Goal: Task Accomplishment & Management: Manage account settings

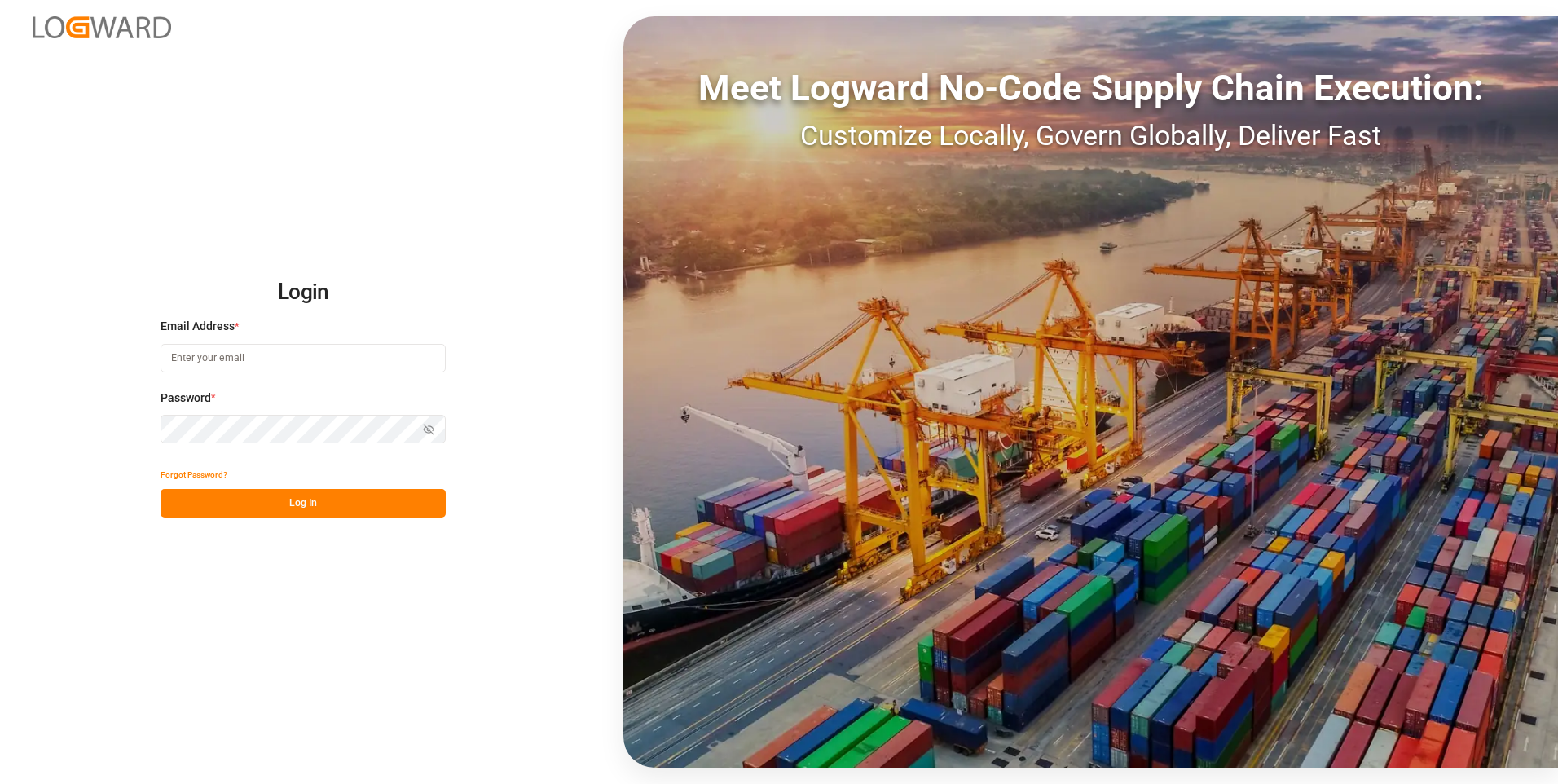
type input "[PERSON_NAME][EMAIL_ADDRESS][PERSON_NAME][DOMAIN_NAME]"
click at [428, 431] on div "Show password" at bounding box center [303, 428] width 285 height 28
drag, startPoint x: 158, startPoint y: 545, endPoint x: 164, endPoint y: 534, distance: 12.5
click at [158, 543] on div "Login Email Address * [PERSON_NAME][EMAIL_ADDRESS][PERSON_NAME][DOMAIN_NAME] Pa…" at bounding box center [779, 392] width 1558 height 784
click at [426, 428] on icon "button" at bounding box center [428, 430] width 7 height 6
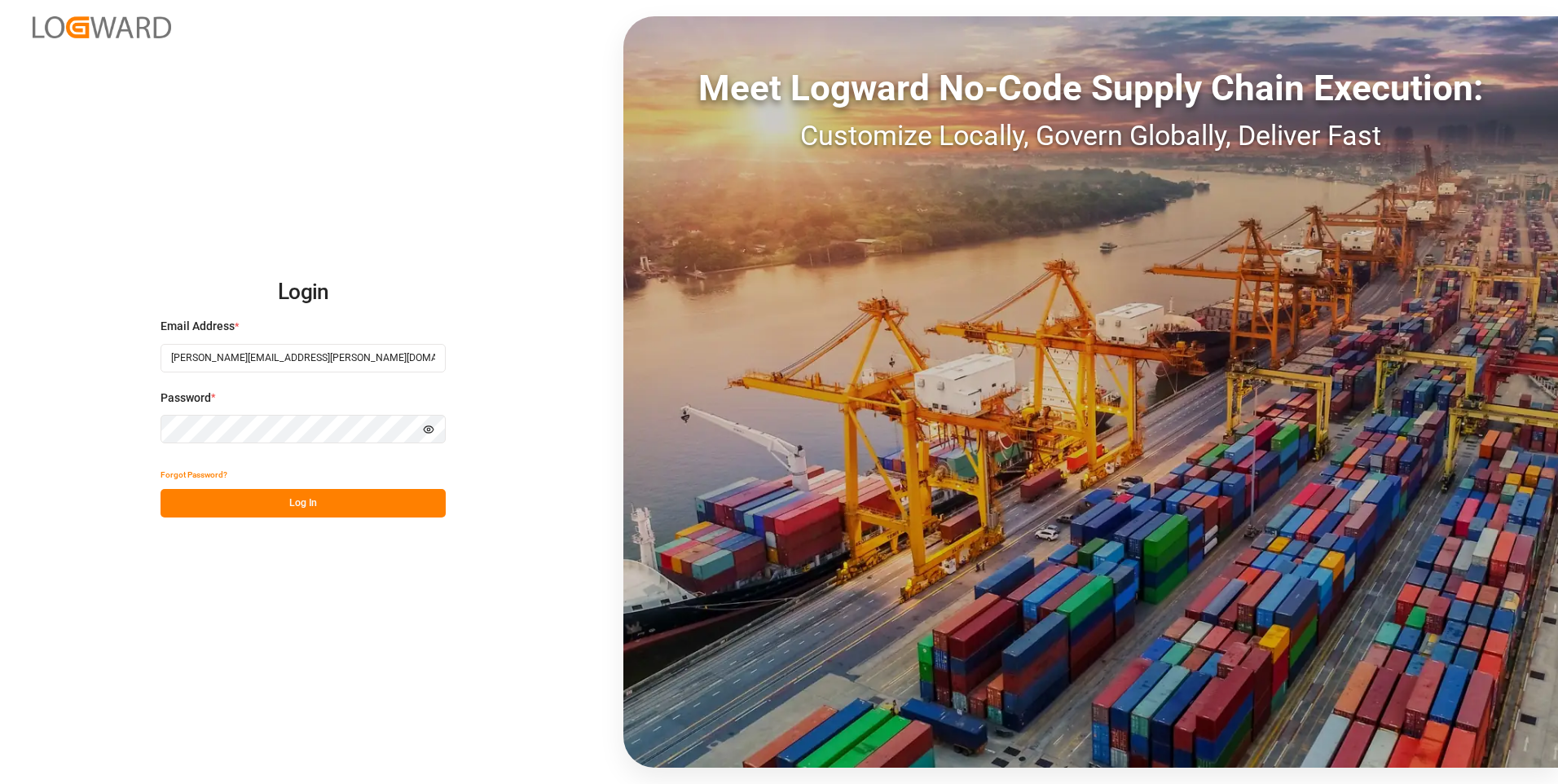
click at [261, 507] on button "Log In" at bounding box center [303, 503] width 285 height 28
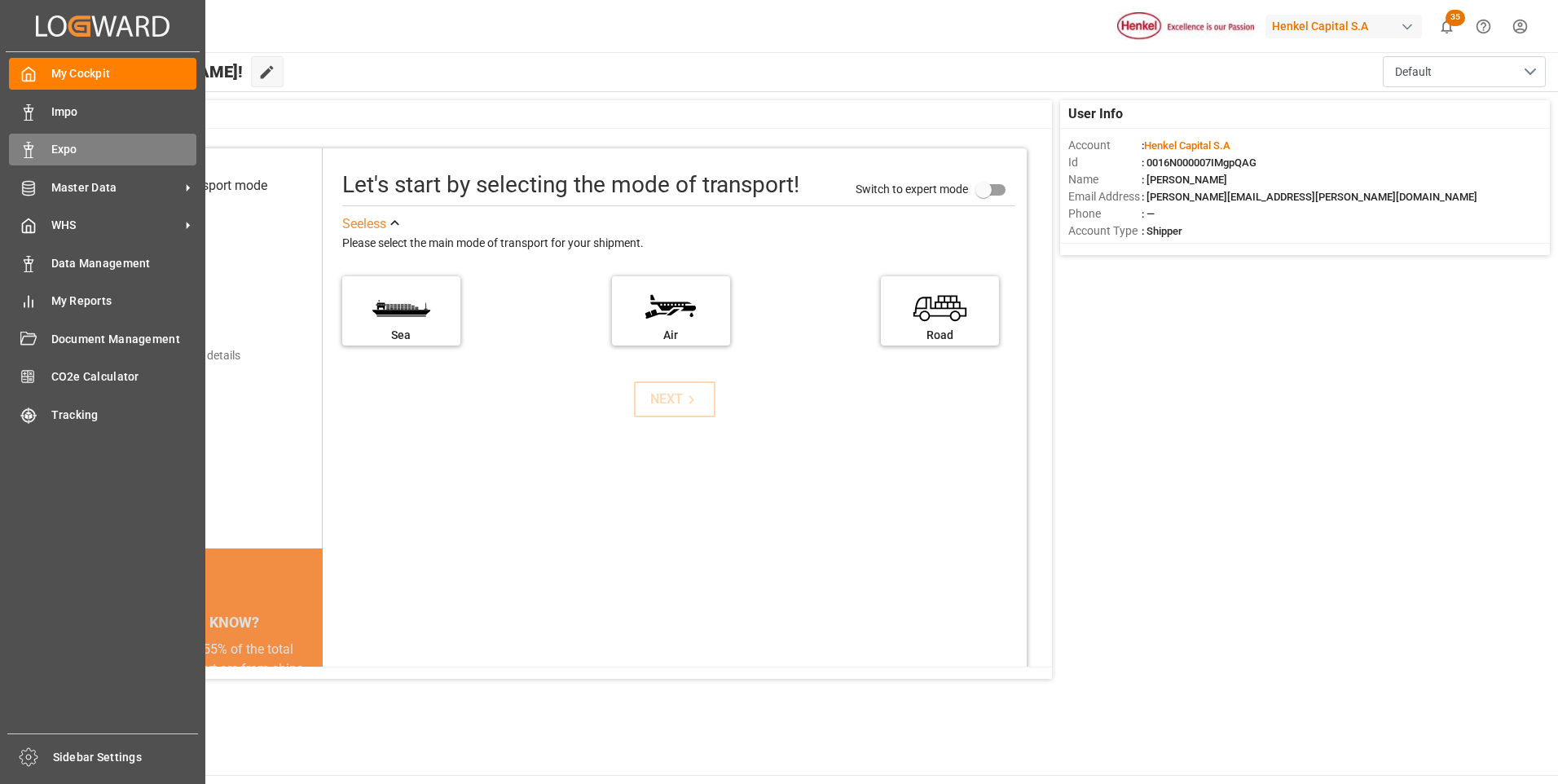
click at [61, 154] on span "Expo" at bounding box center [124, 149] width 146 height 17
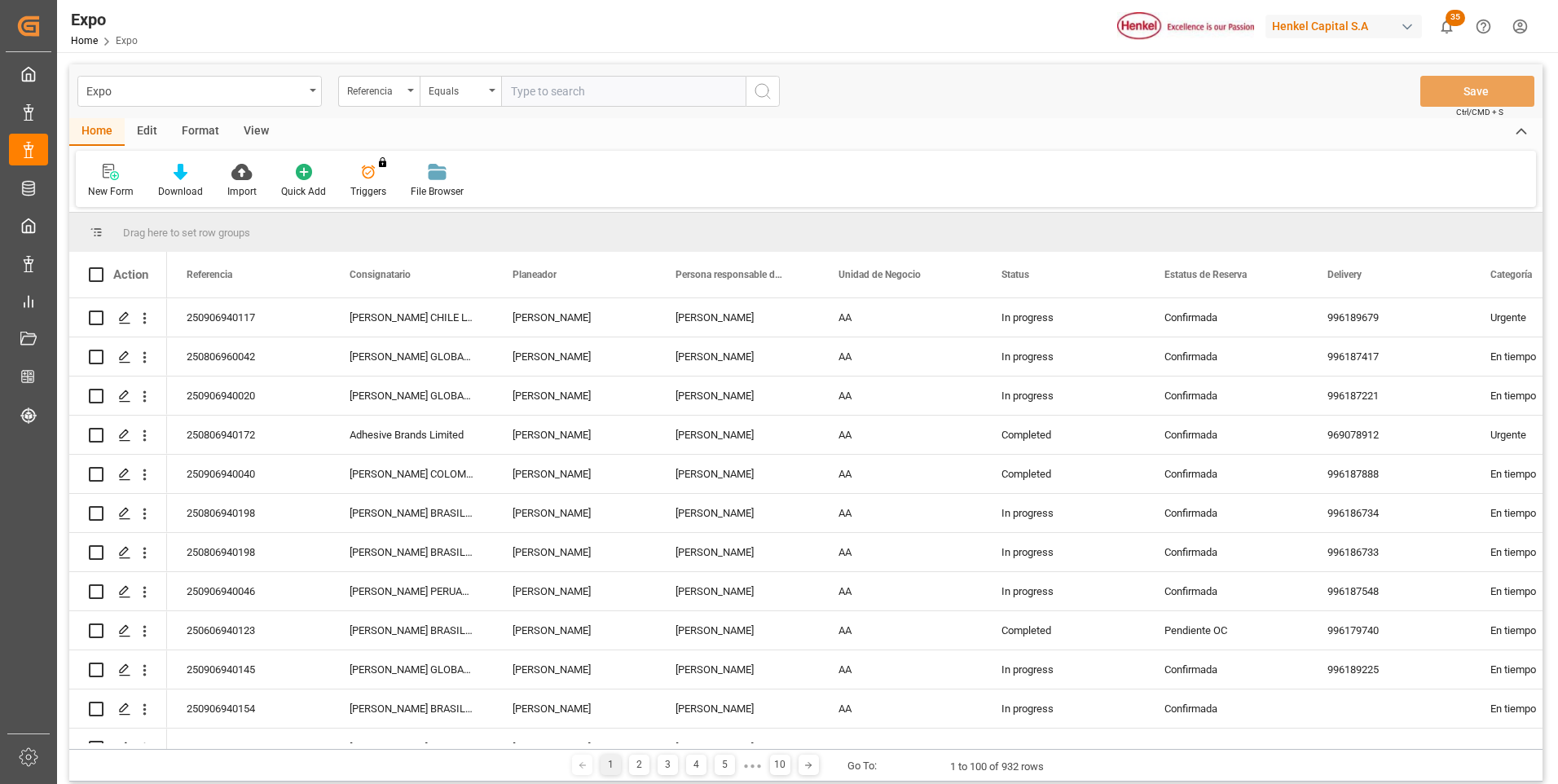
click at [536, 93] on input "text" at bounding box center [623, 91] width 245 height 31
type input "250806960042"
click at [771, 97] on icon "search button" at bounding box center [762, 91] width 19 height 19
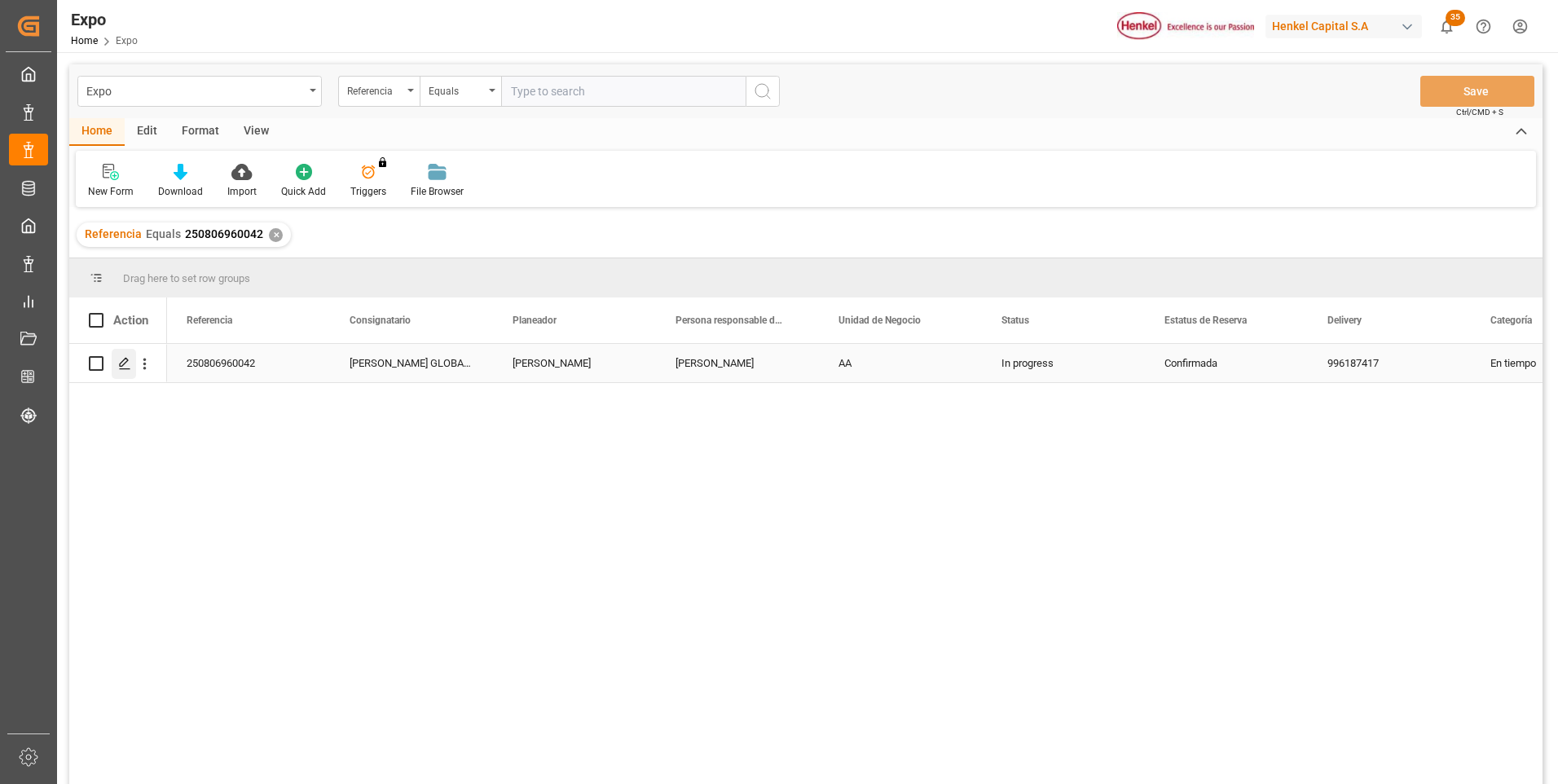
click at [129, 365] on icon "Press SPACE to select this row." at bounding box center [125, 363] width 13 height 13
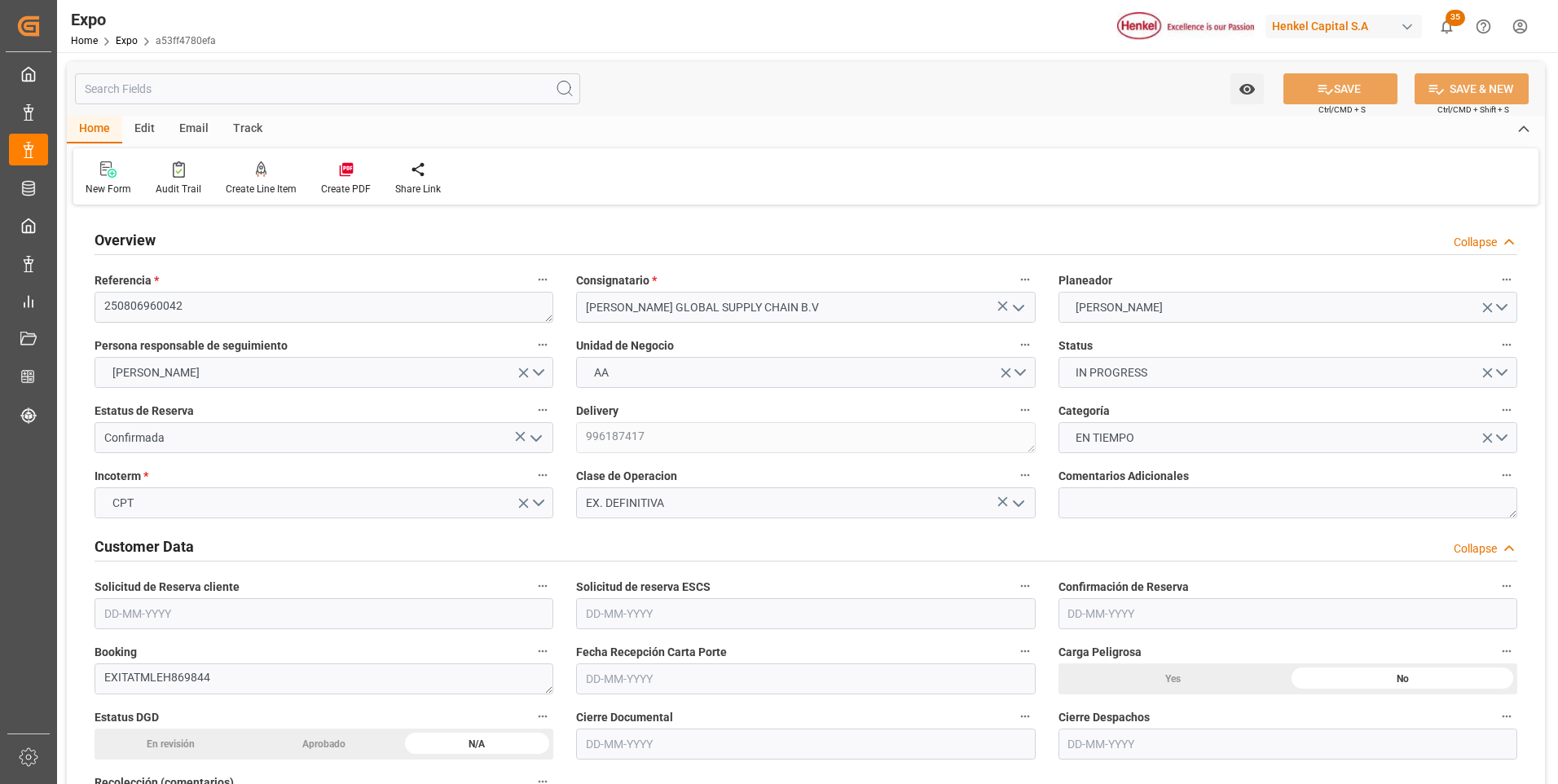
type input "2192"
type input "2263.34"
type input "3"
type input "9535163"
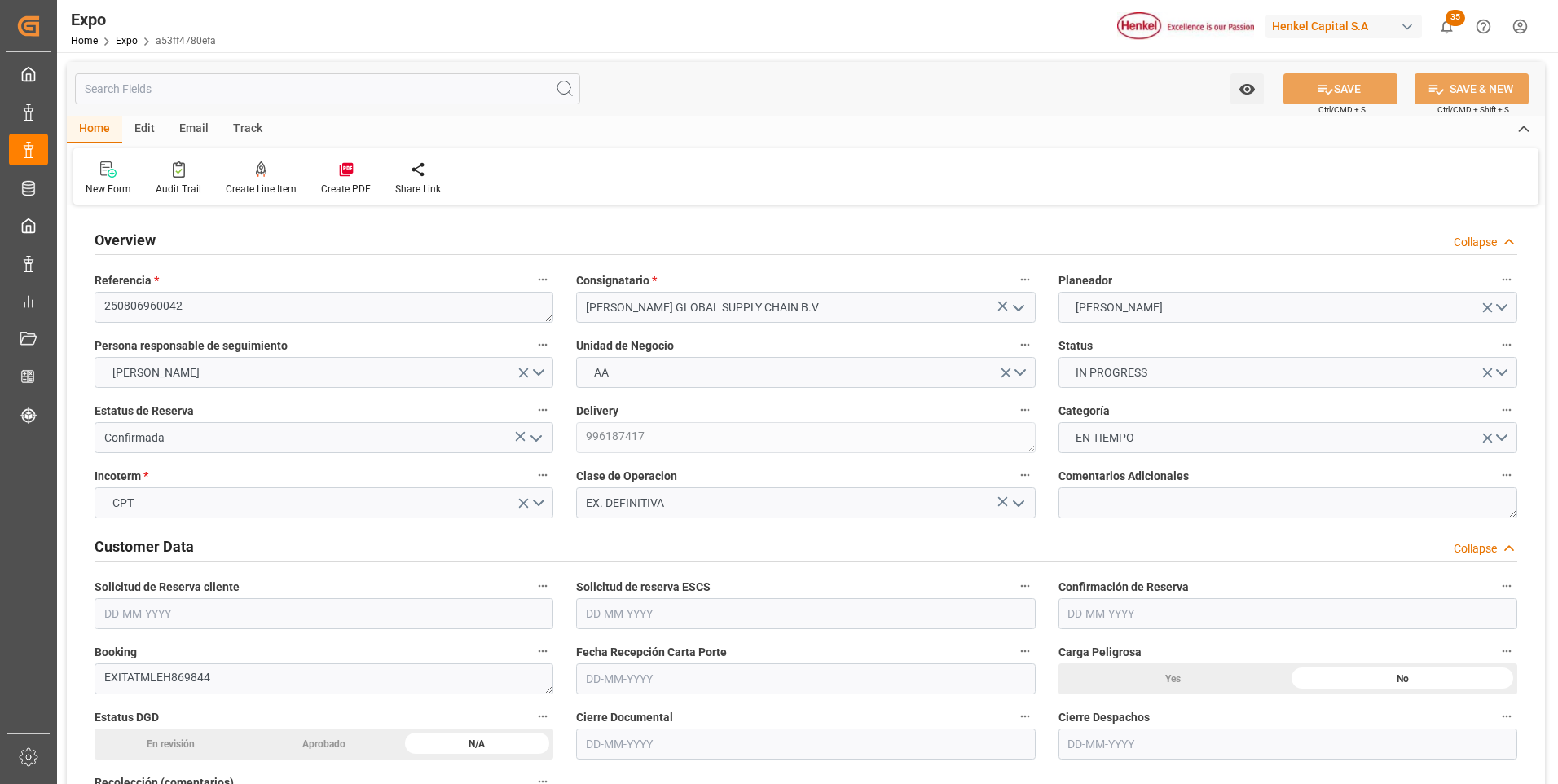
type input "9535163"
type input "MXATM"
type input "FRLEH"
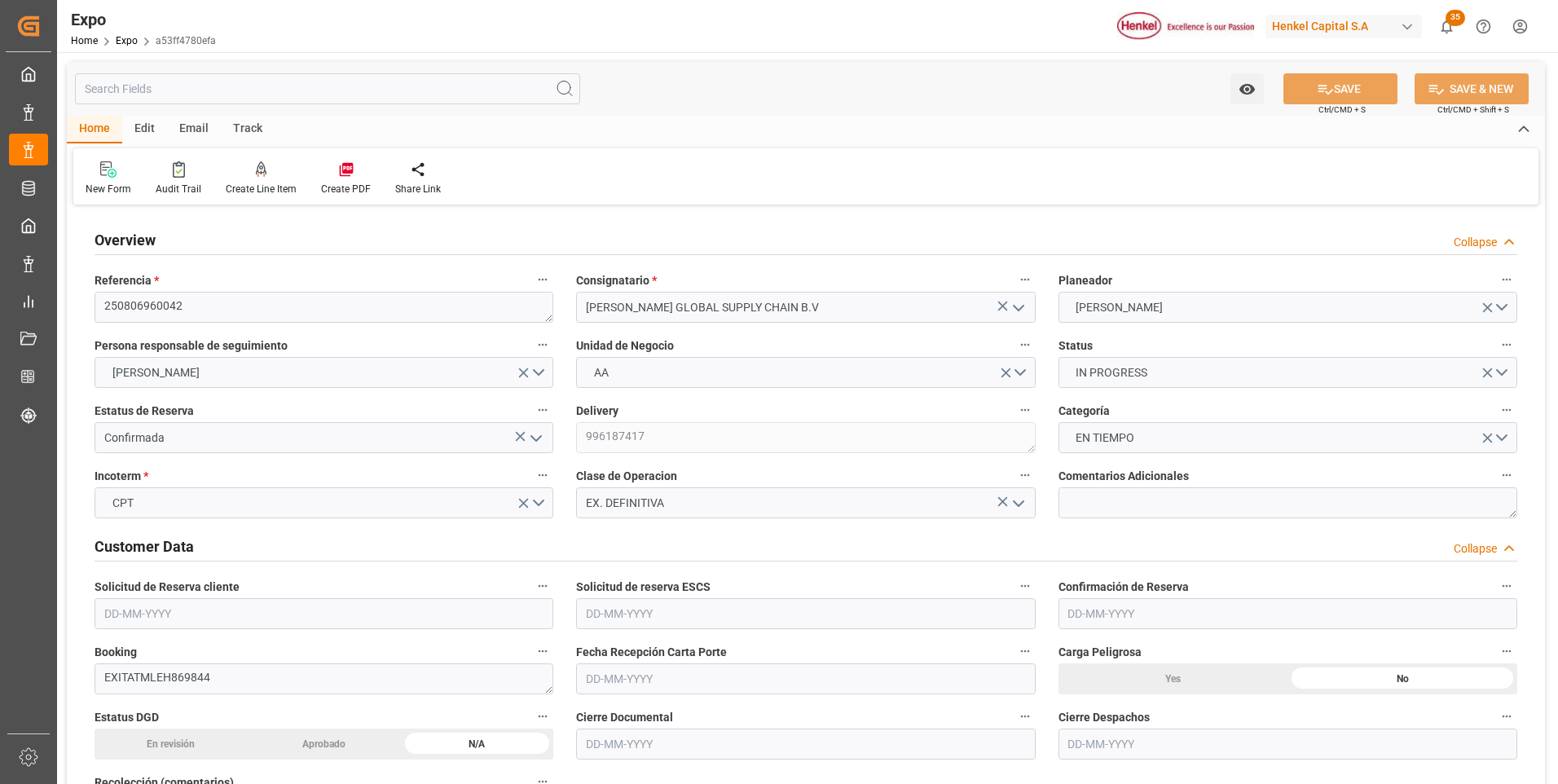
type input "[DATE]"
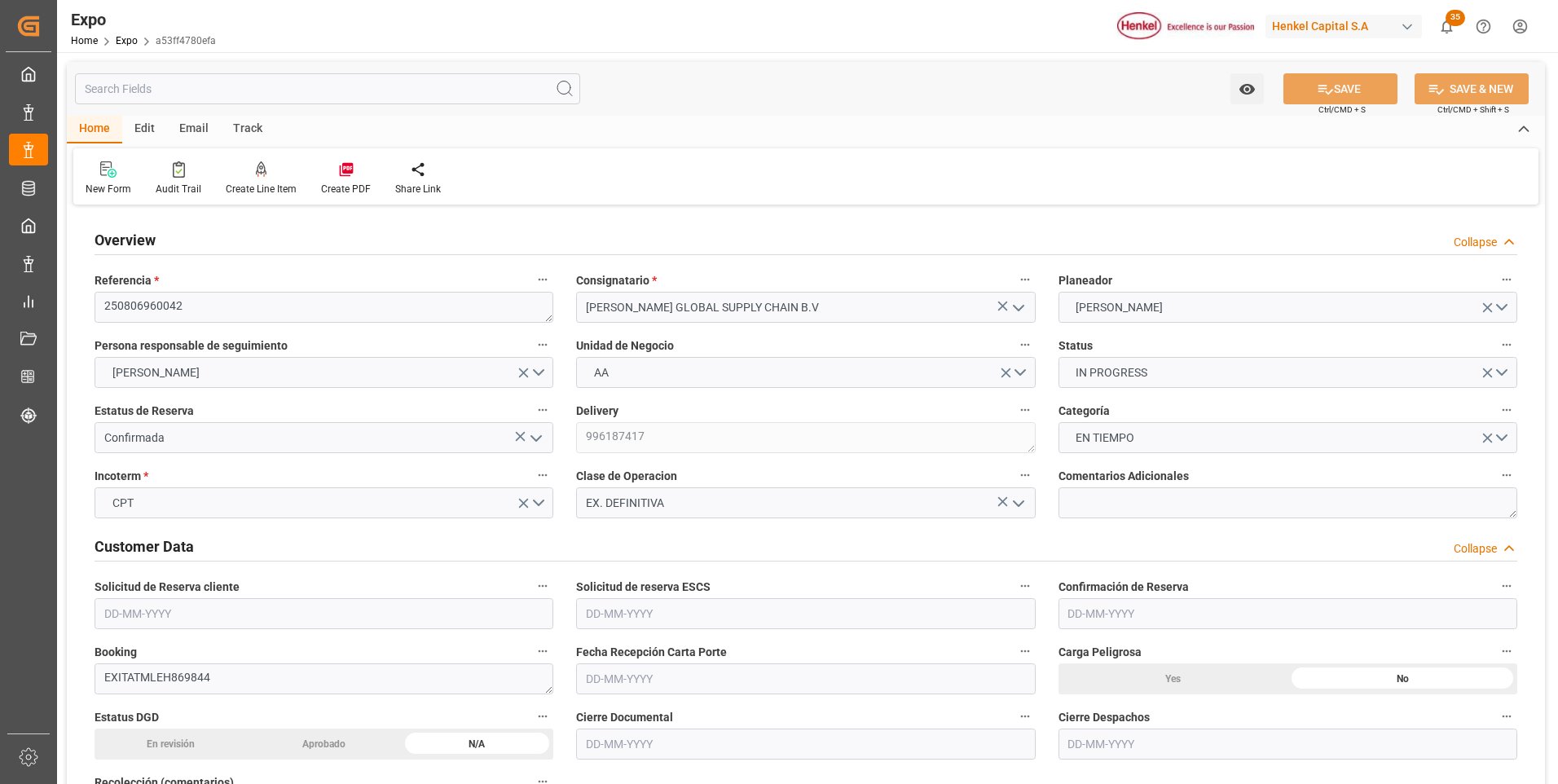
type input "[DATE]"
type input "[DATE] 00:00"
type input "[DATE]"
type input "[DATE] 00:00"
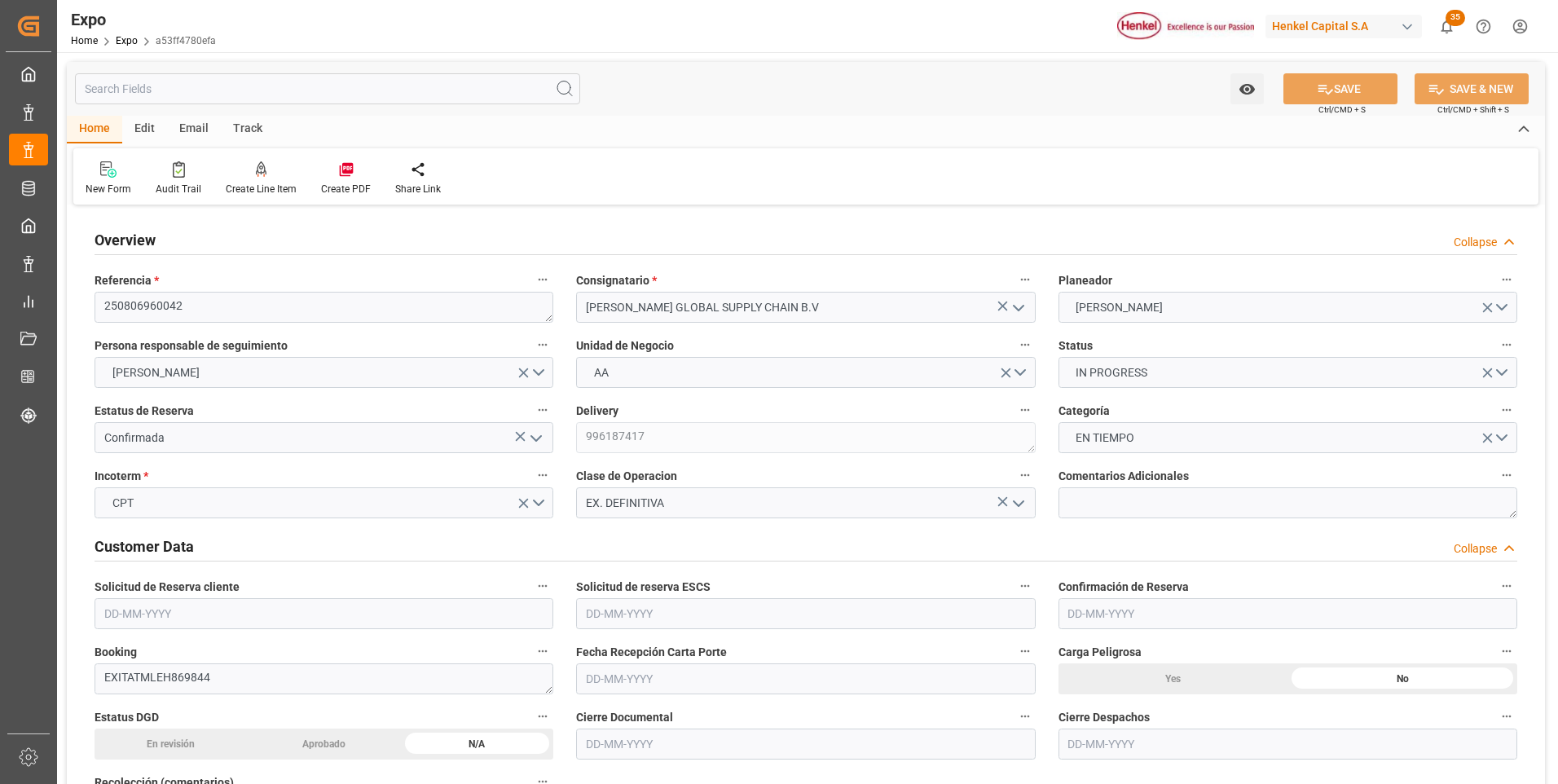
type input "[DATE]"
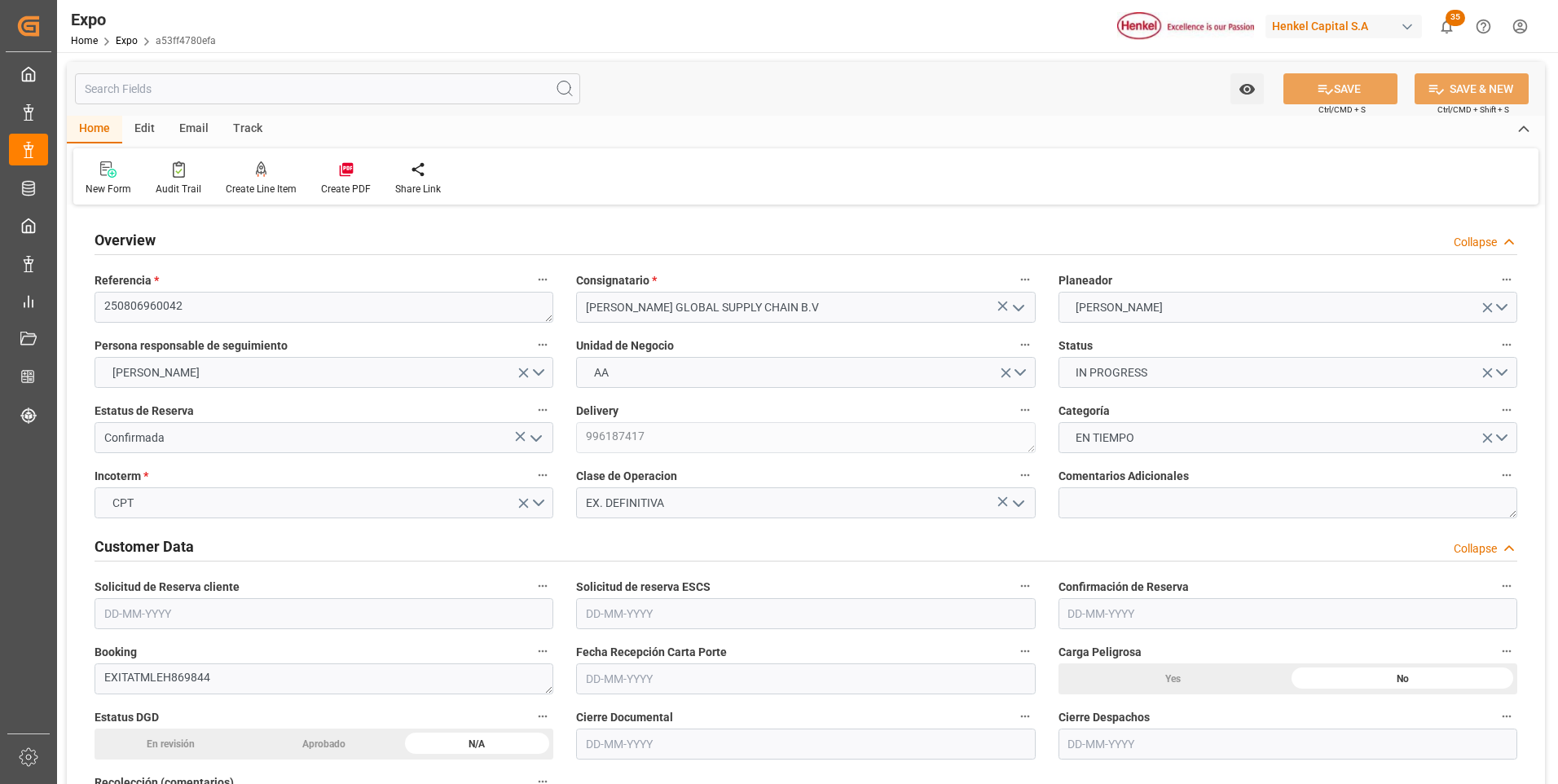
type input "[DATE] 00:00"
type input "[DATE] 00:02"
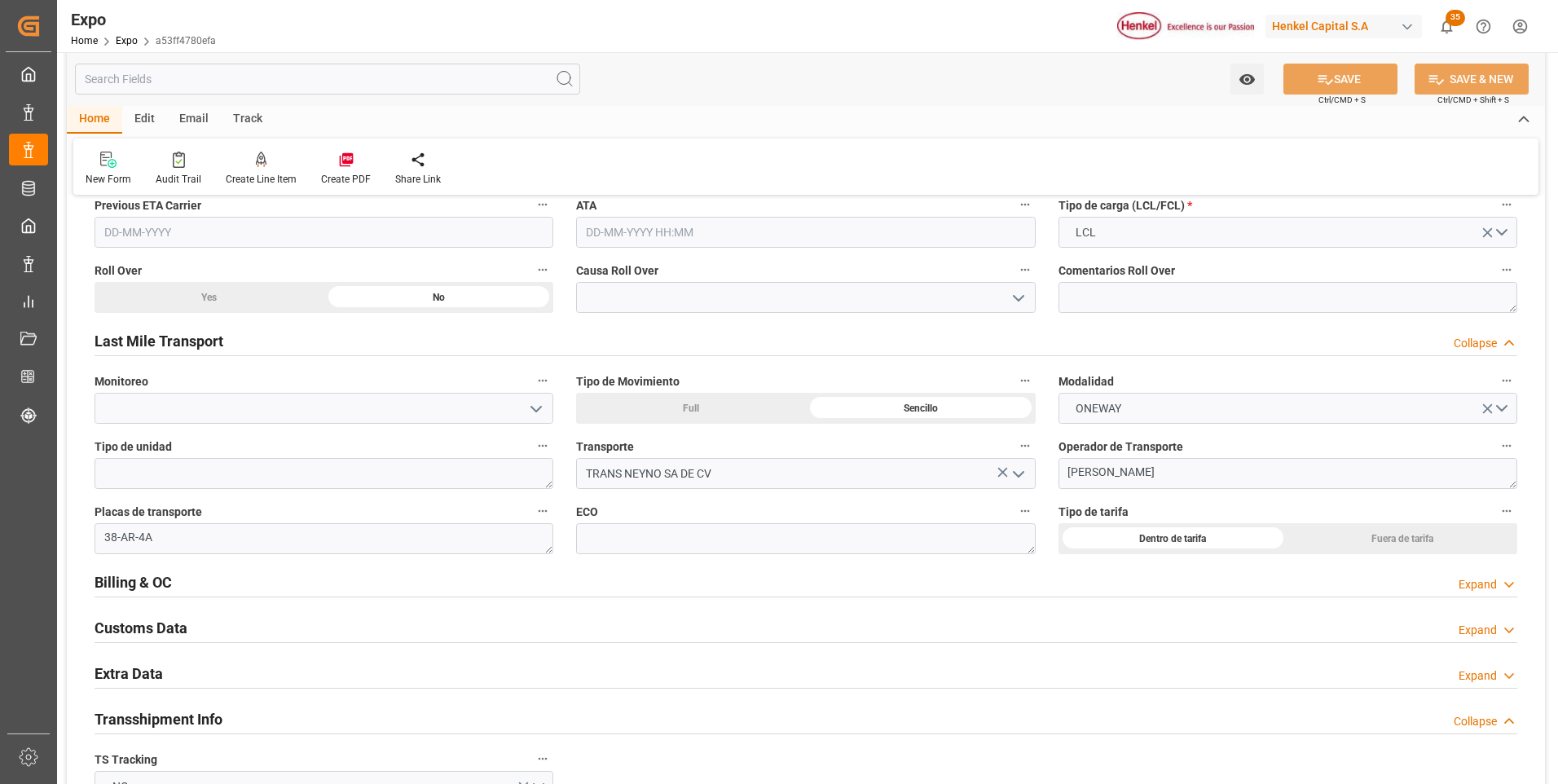
scroll to position [2527, 0]
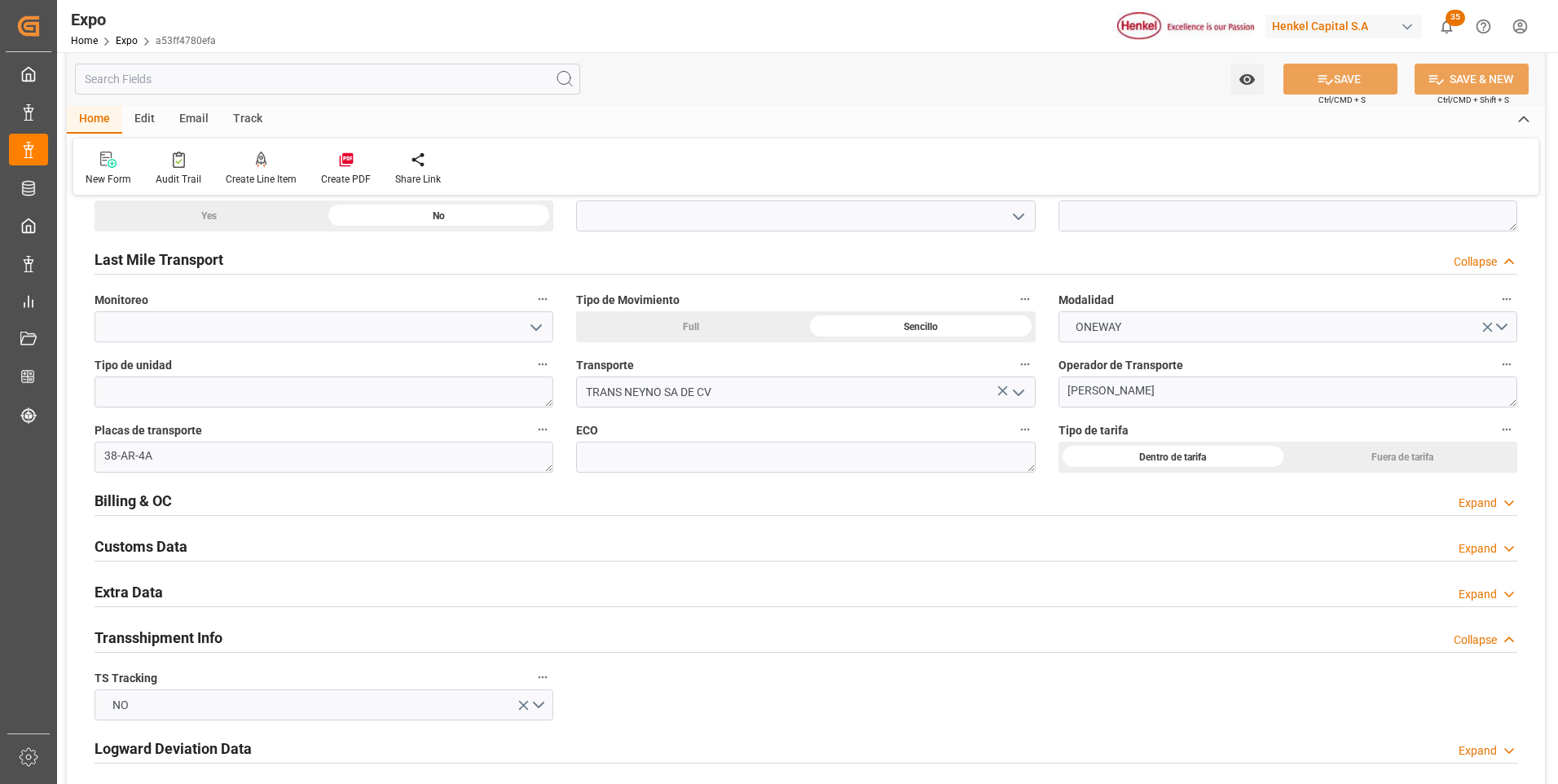
click at [1512, 500] on icon at bounding box center [1509, 503] width 17 height 17
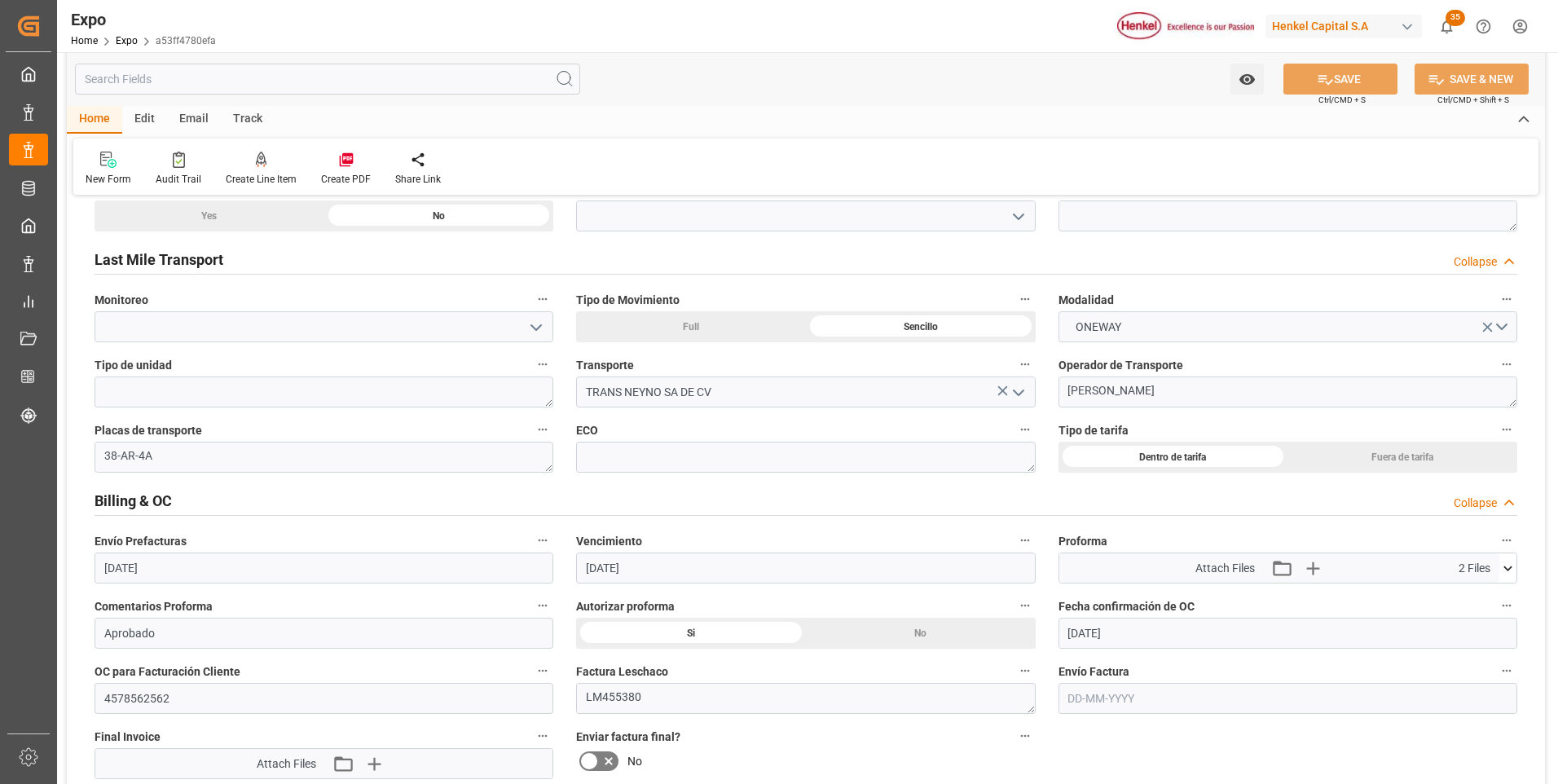
scroll to position [2608, 0]
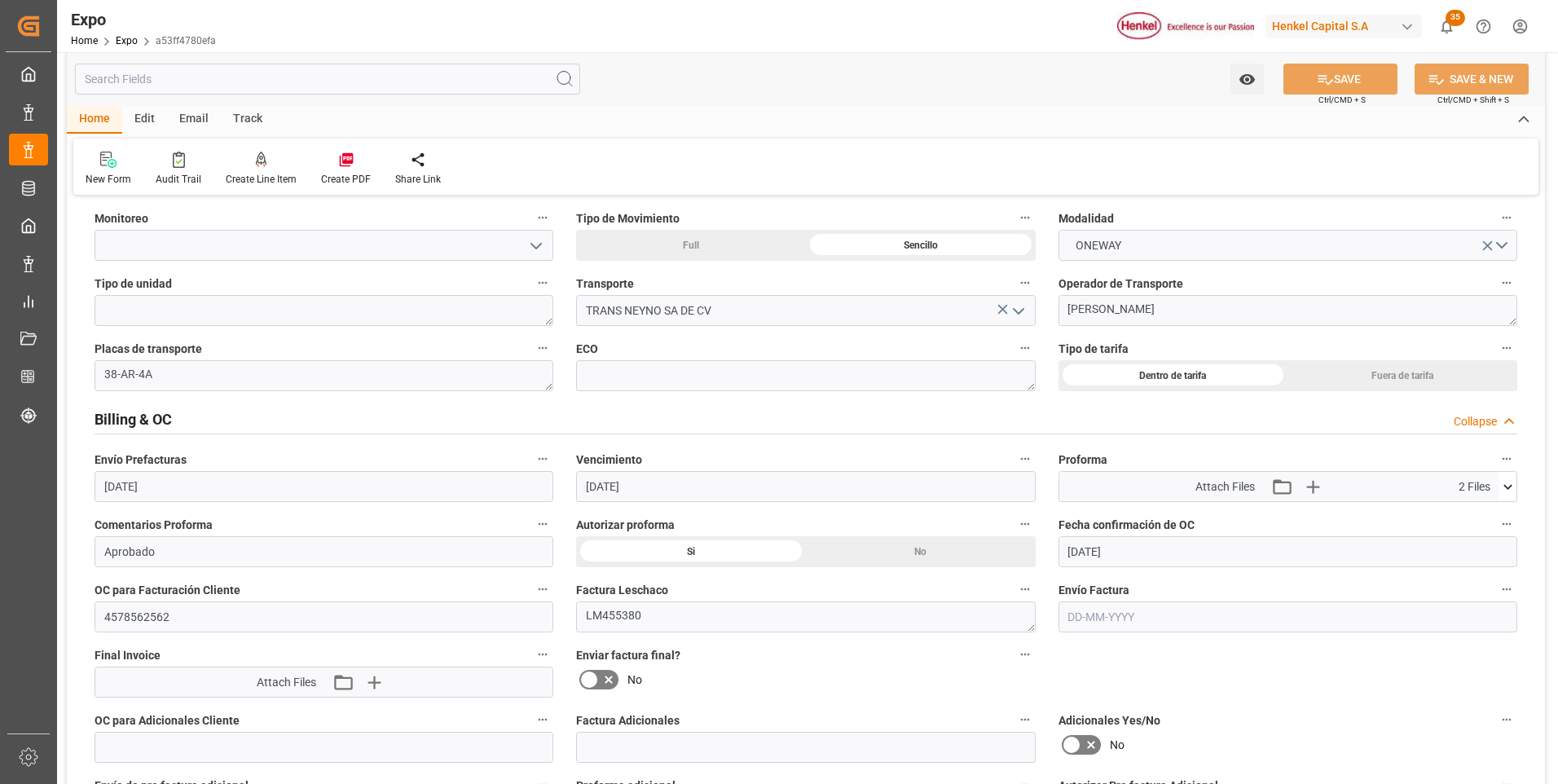
click at [1079, 616] on input "text" at bounding box center [1288, 617] width 459 height 31
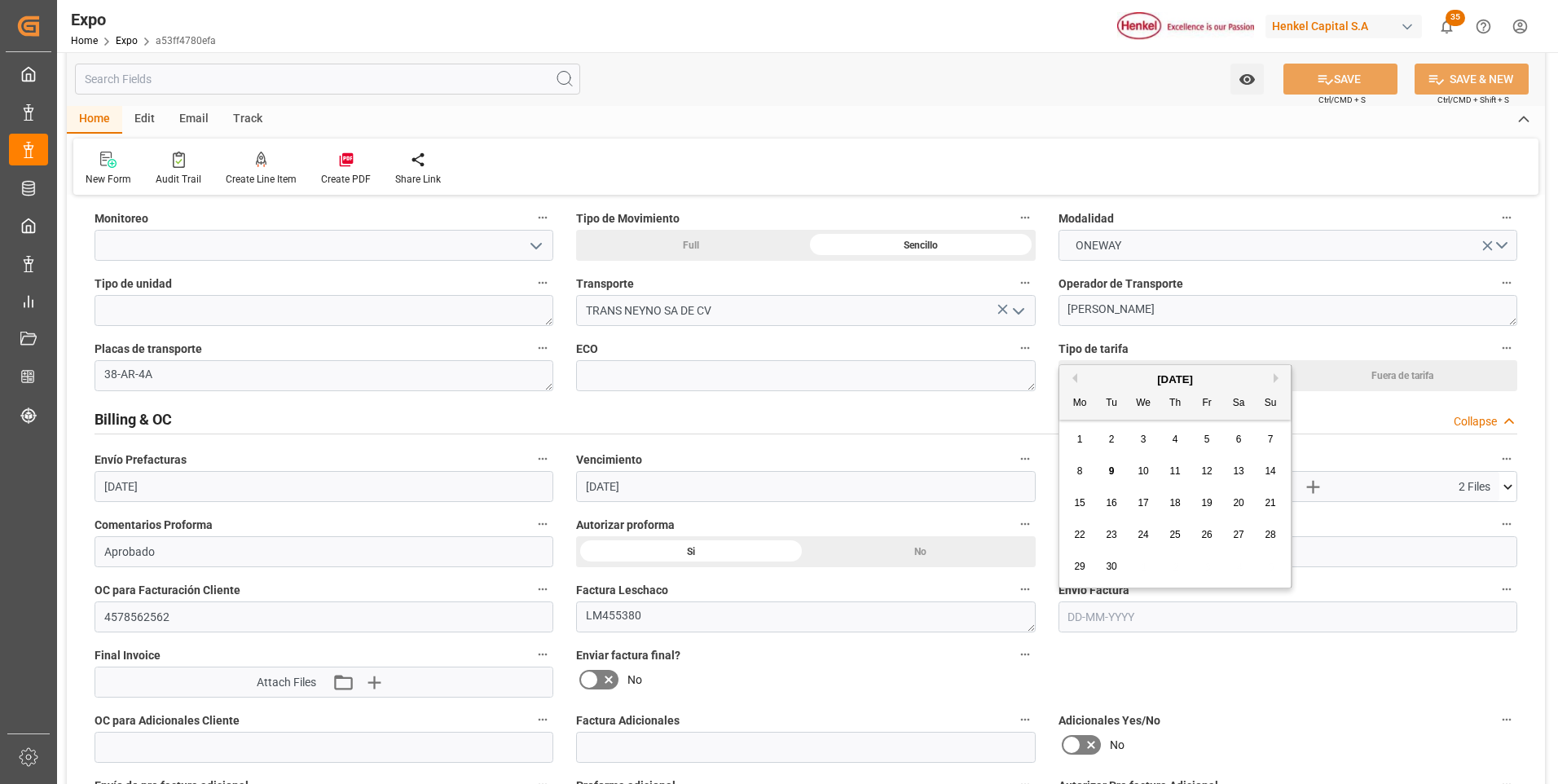
click at [1114, 466] on span "9" at bounding box center [1112, 471] width 6 height 11
type input "[DATE]"
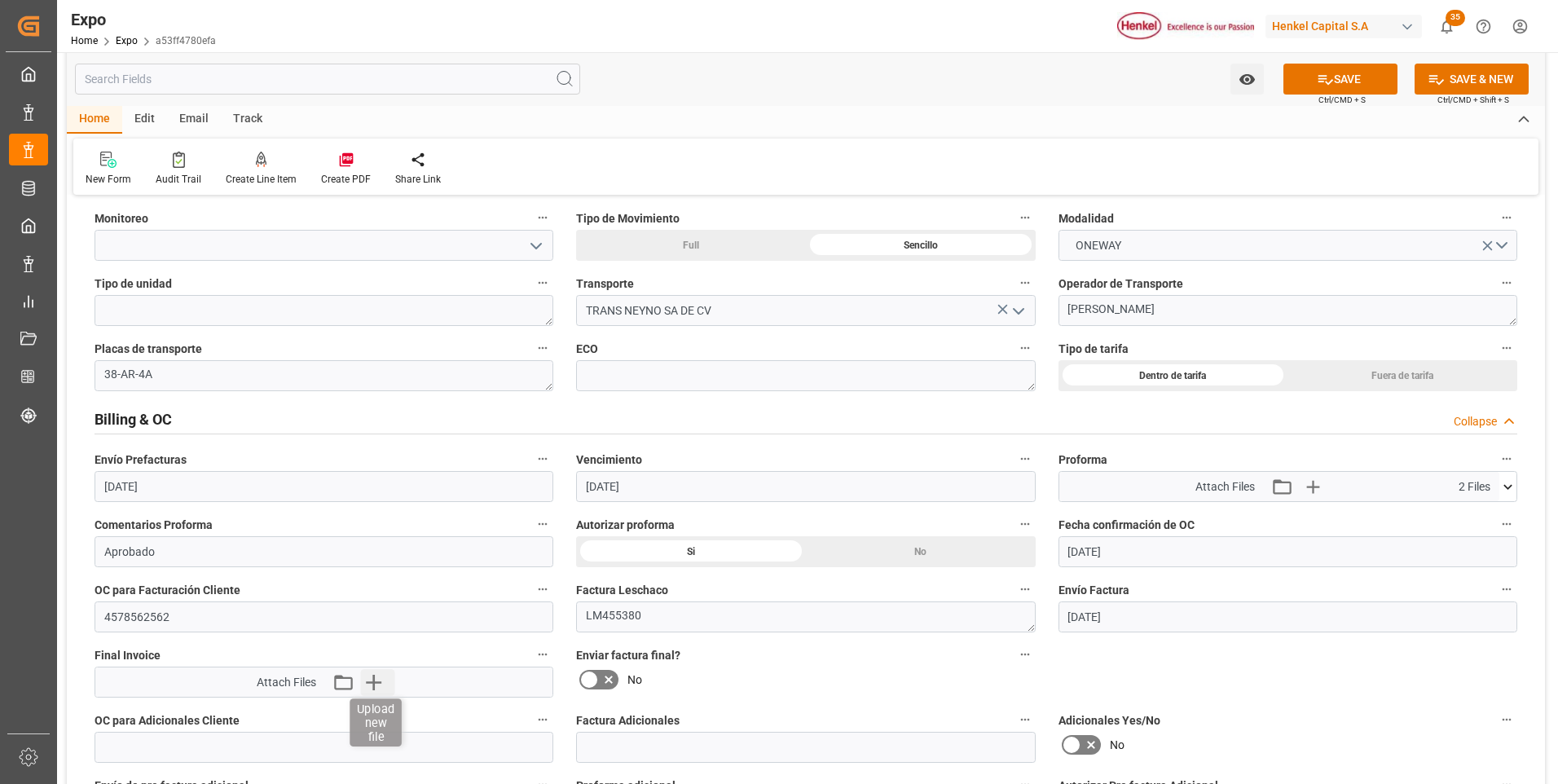
click at [378, 686] on icon "button" at bounding box center [373, 682] width 26 height 26
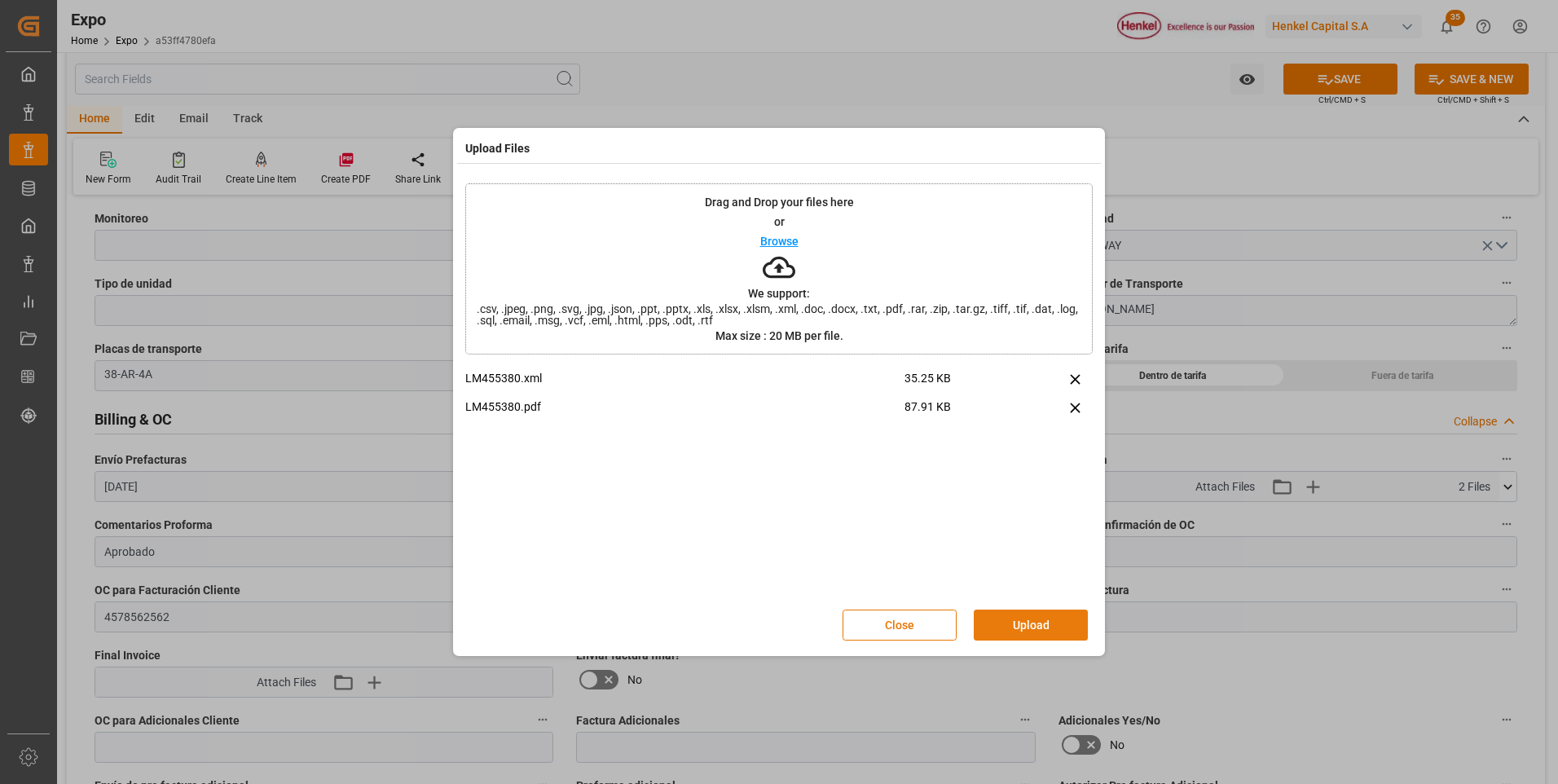
click at [1041, 620] on button "Upload" at bounding box center [1031, 625] width 114 height 31
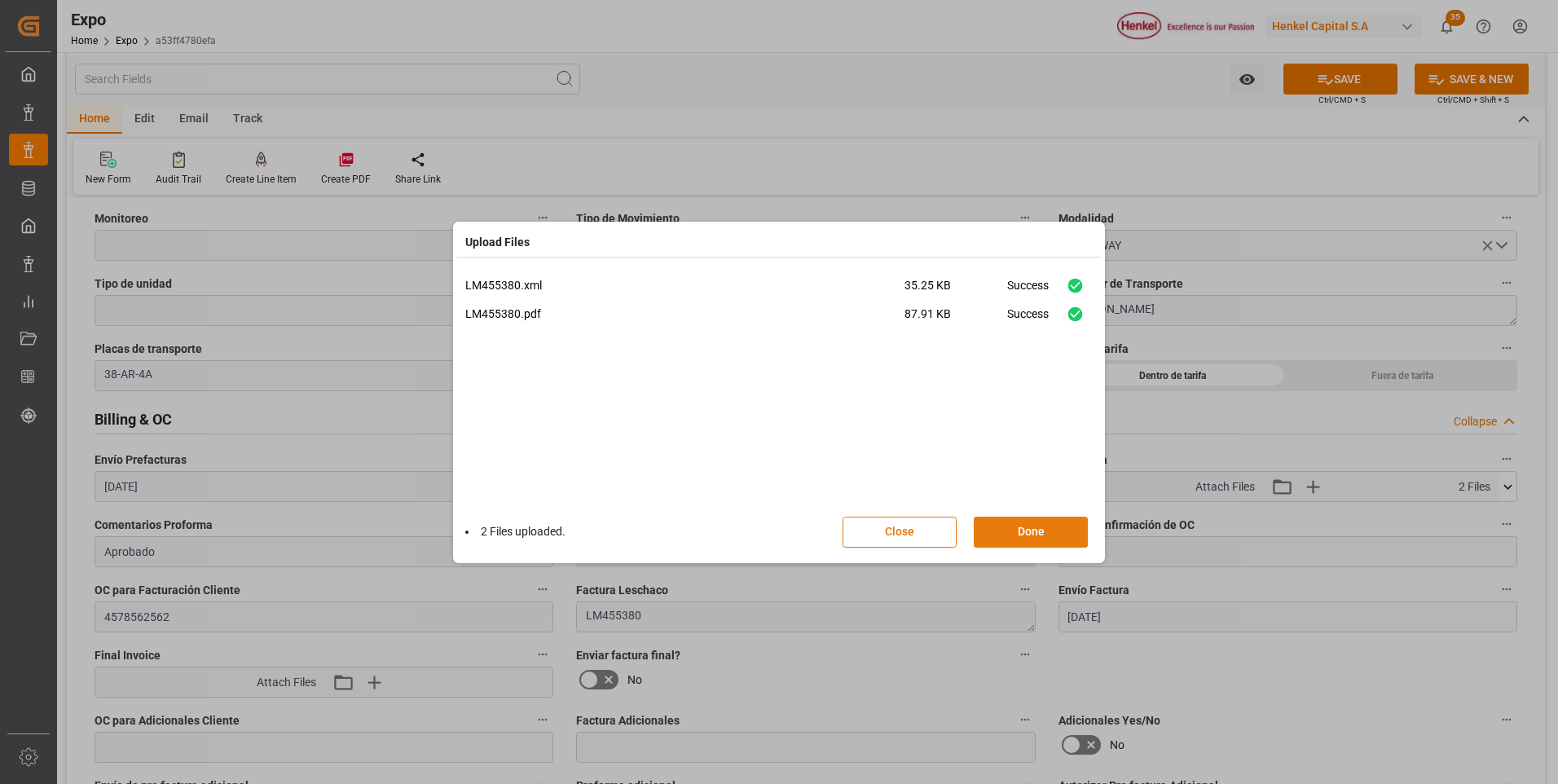
click at [1028, 536] on button "Done" at bounding box center [1031, 532] width 114 height 31
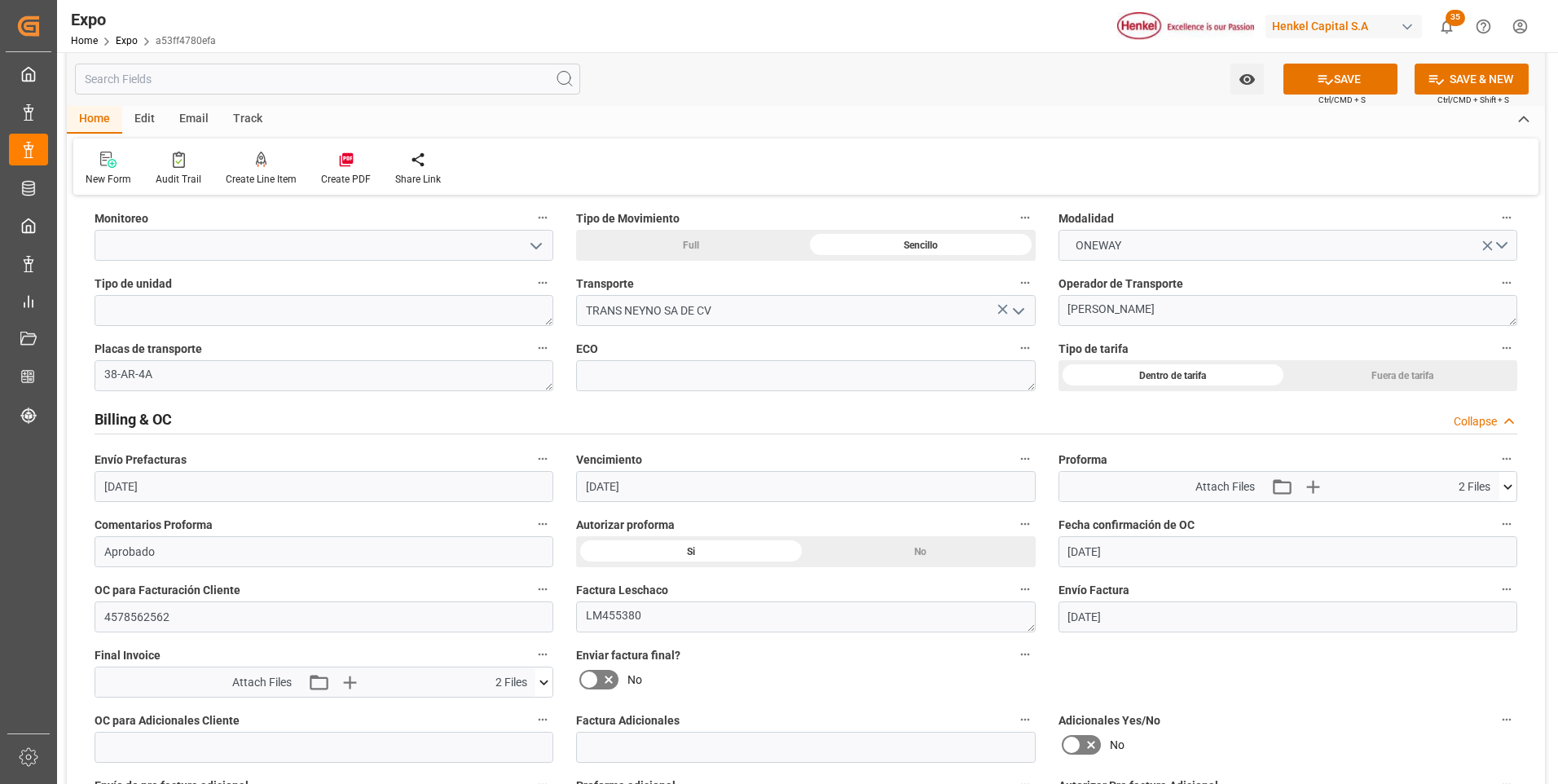
click at [592, 673] on icon at bounding box center [588, 679] width 19 height 19
click at [0, 0] on input "checkbox" at bounding box center [0, 0] width 0 height 0
click at [1297, 85] on button "SAVE" at bounding box center [1341, 79] width 114 height 31
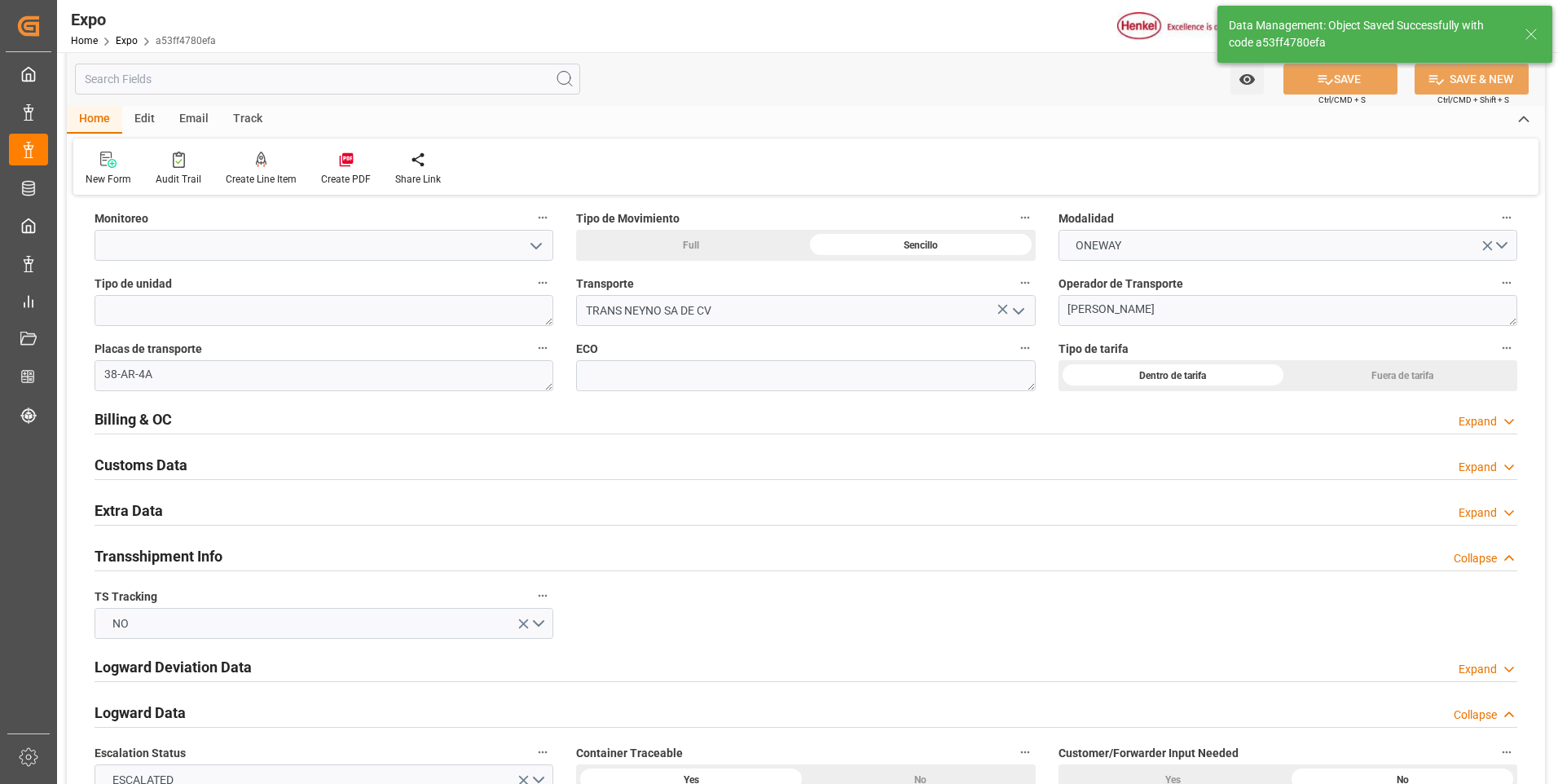
type textarea "[PERSON_NAME]"
click at [1502, 510] on icon at bounding box center [1509, 513] width 17 height 17
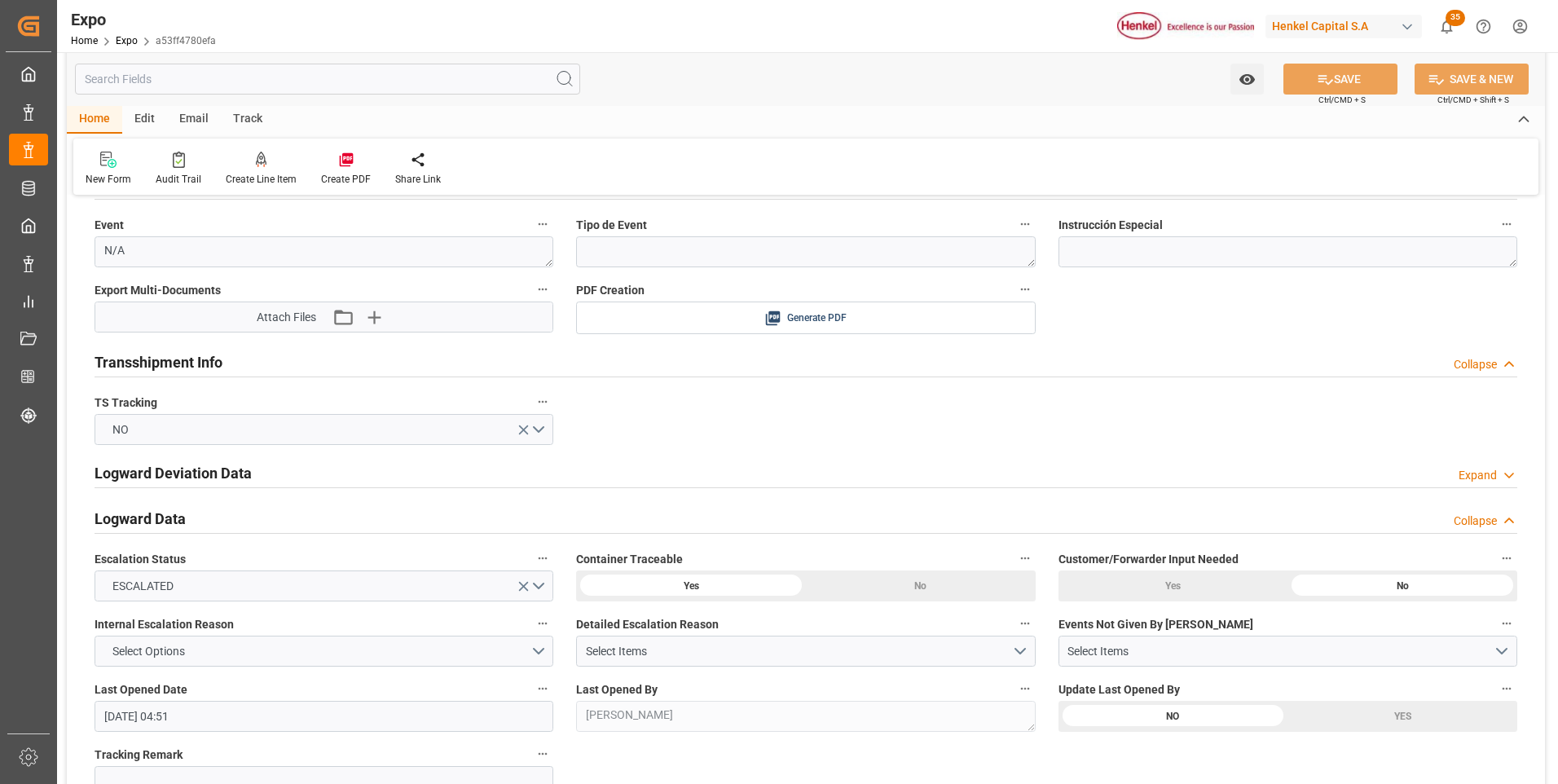
scroll to position [2689, 0]
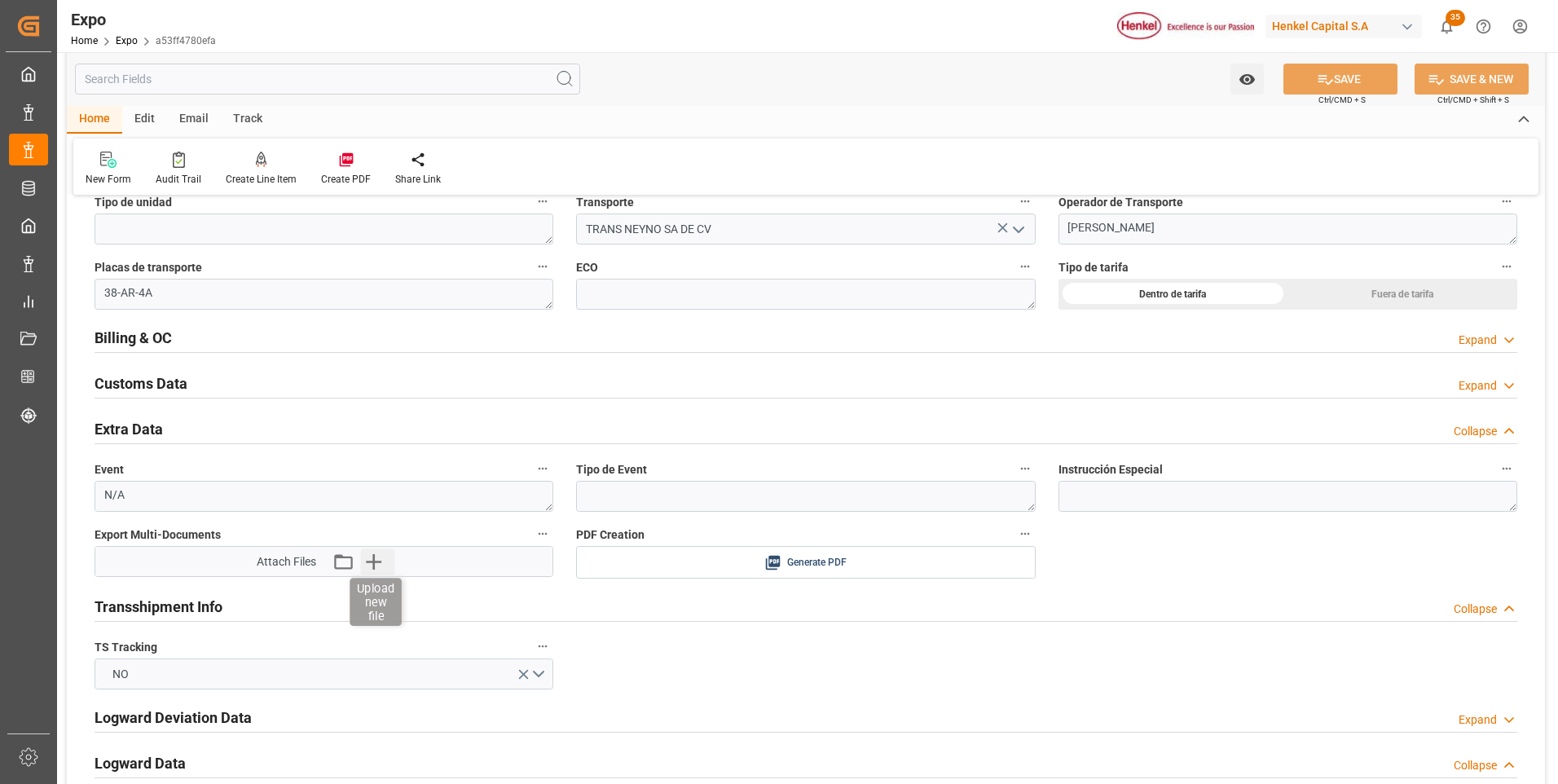
click at [380, 562] on icon "button" at bounding box center [373, 562] width 16 height 16
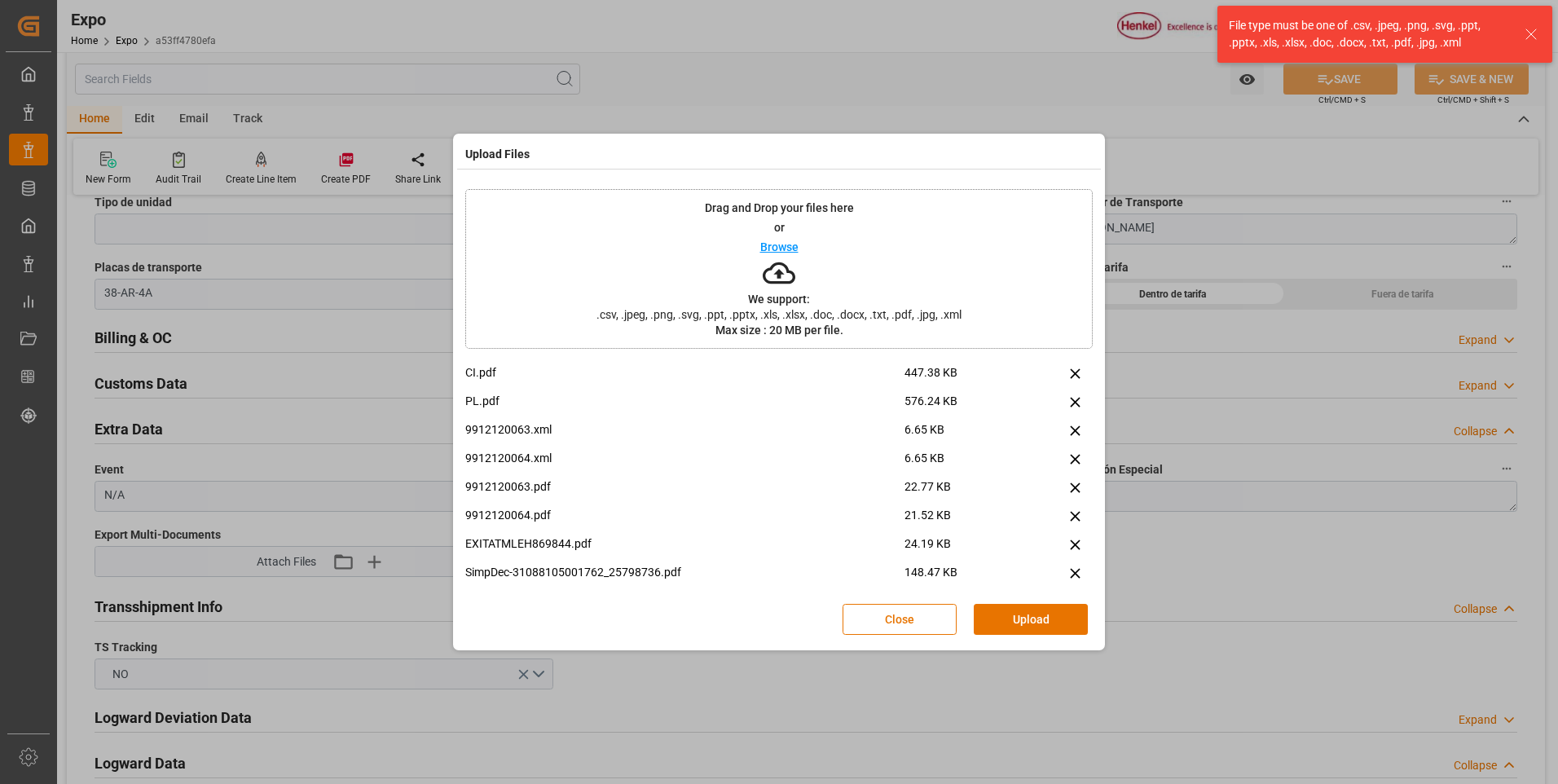
scroll to position [40, 0]
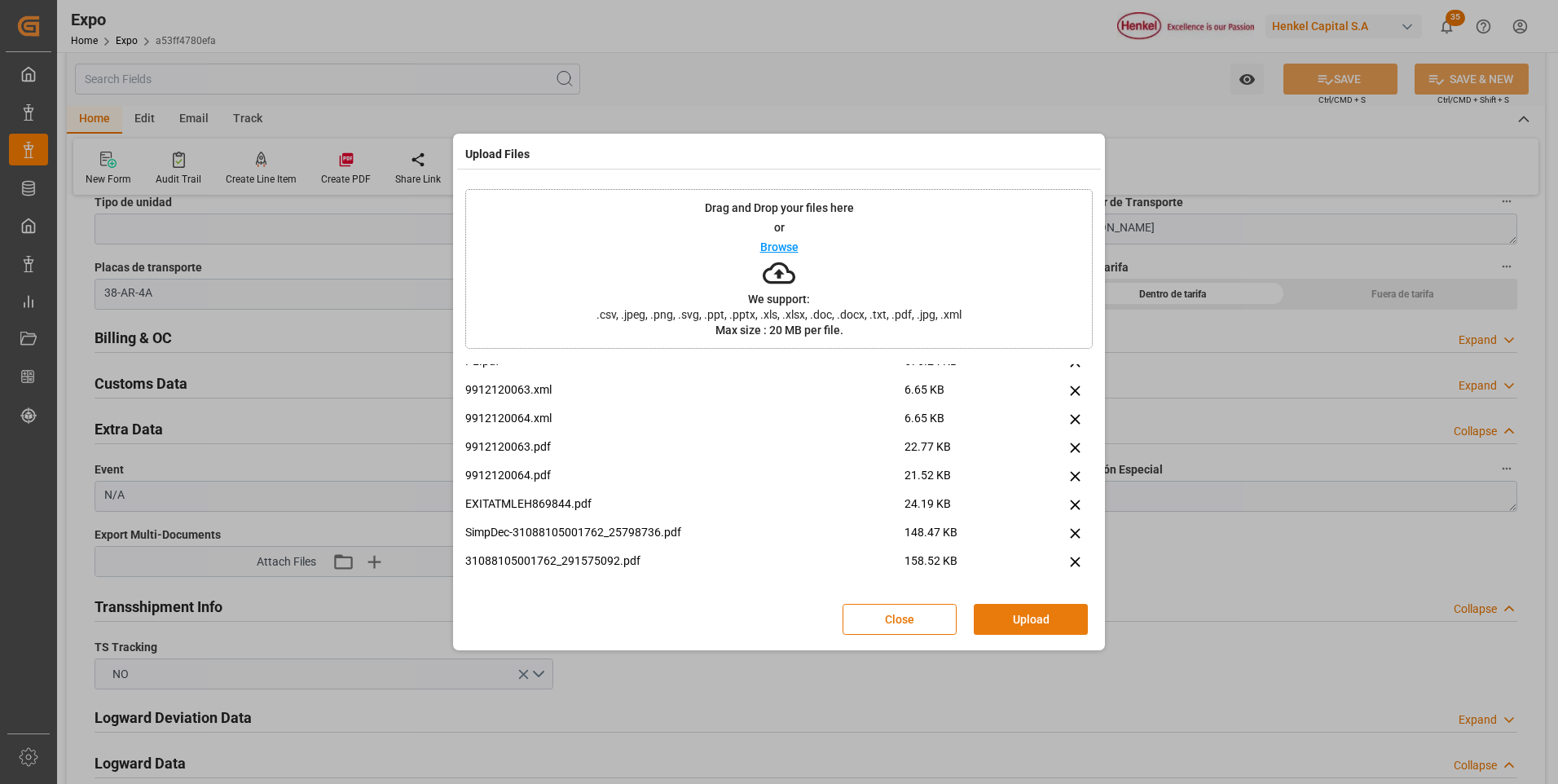
click at [1000, 622] on button "Upload" at bounding box center [1031, 619] width 114 height 31
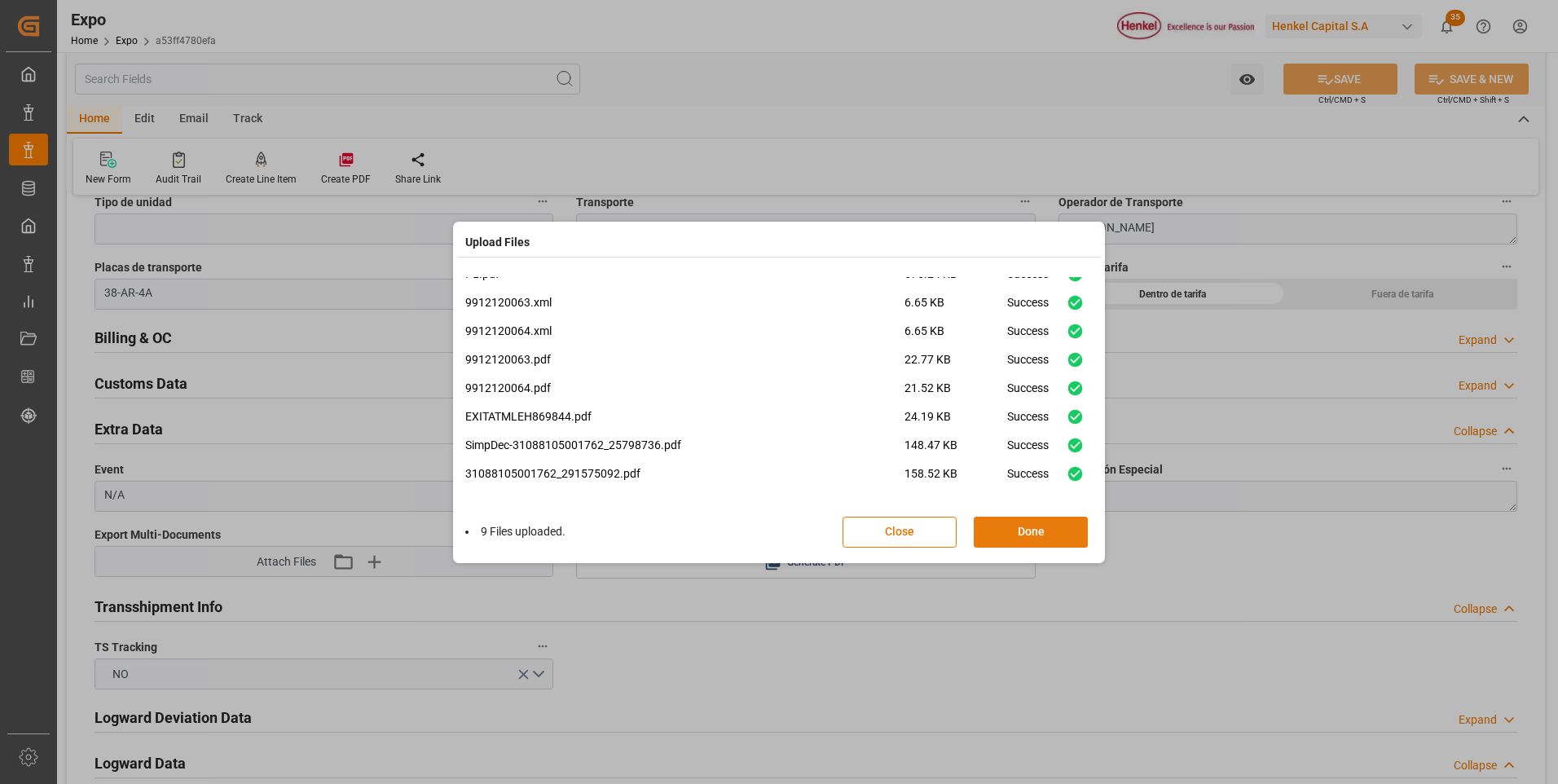
click at [1033, 535] on button "Done" at bounding box center [1031, 532] width 114 height 31
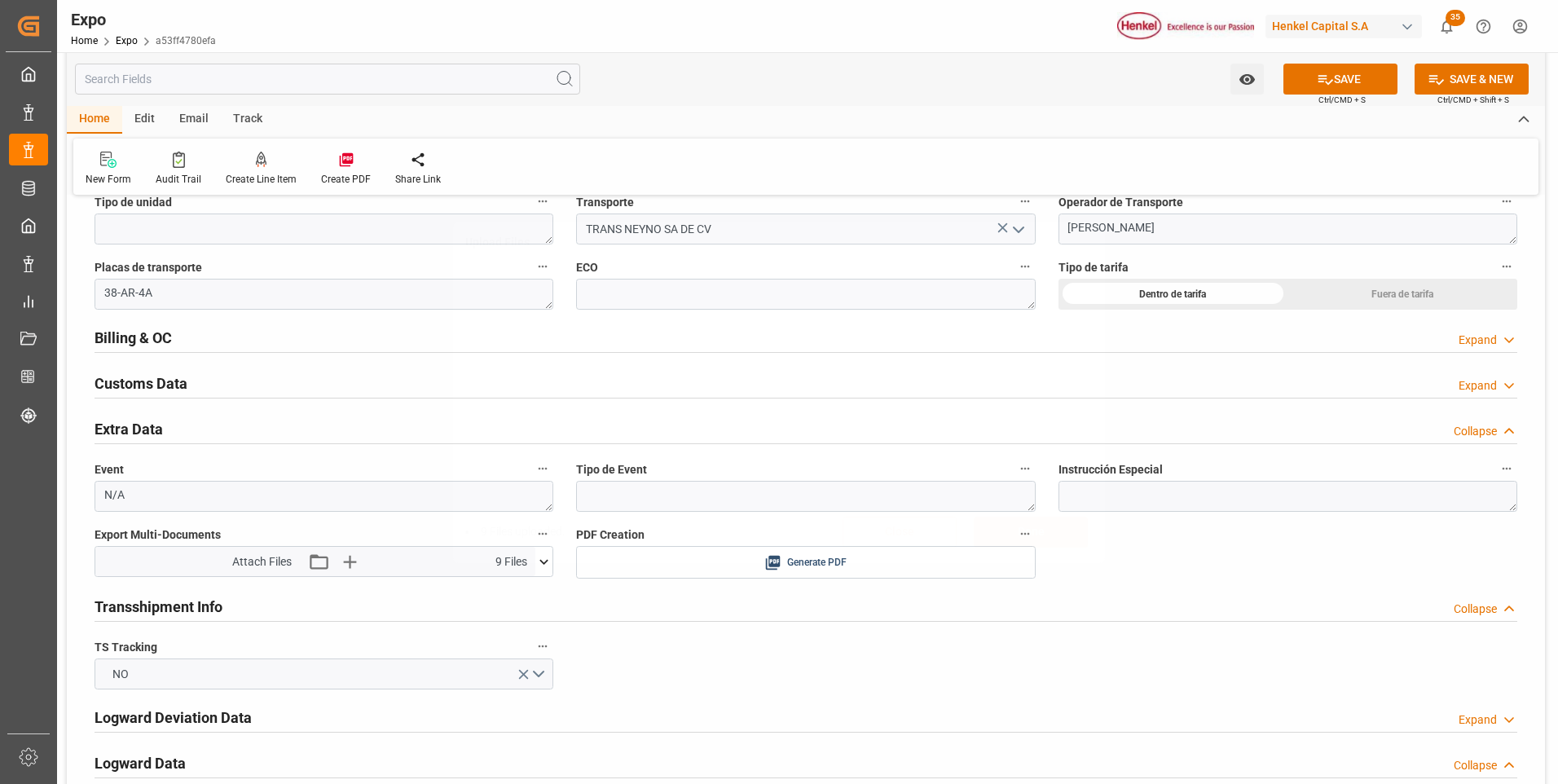
scroll to position [0, 0]
click at [1314, 92] on button "SAVE" at bounding box center [1341, 79] width 114 height 31
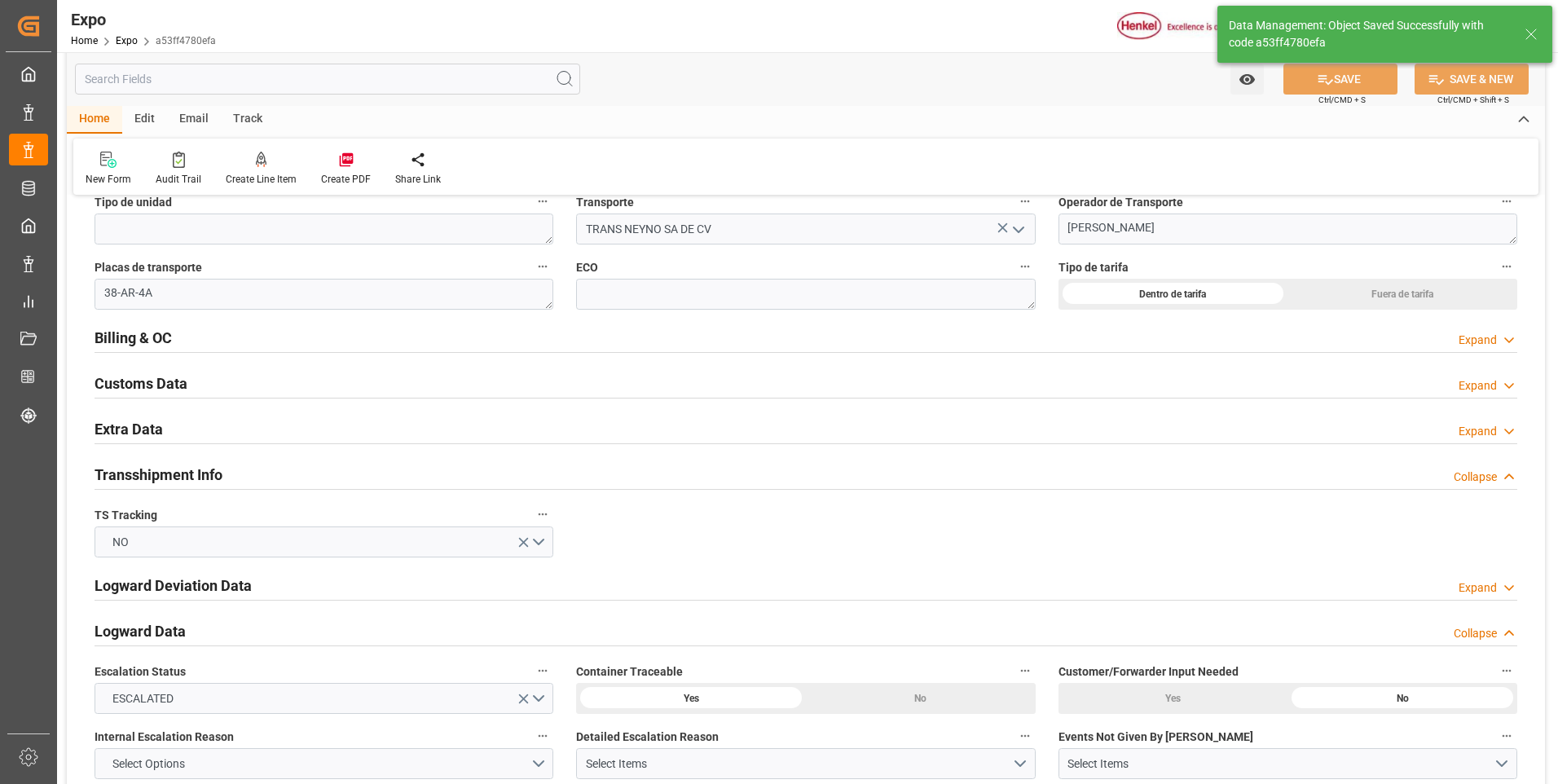
type input "[DATE] 04:54"
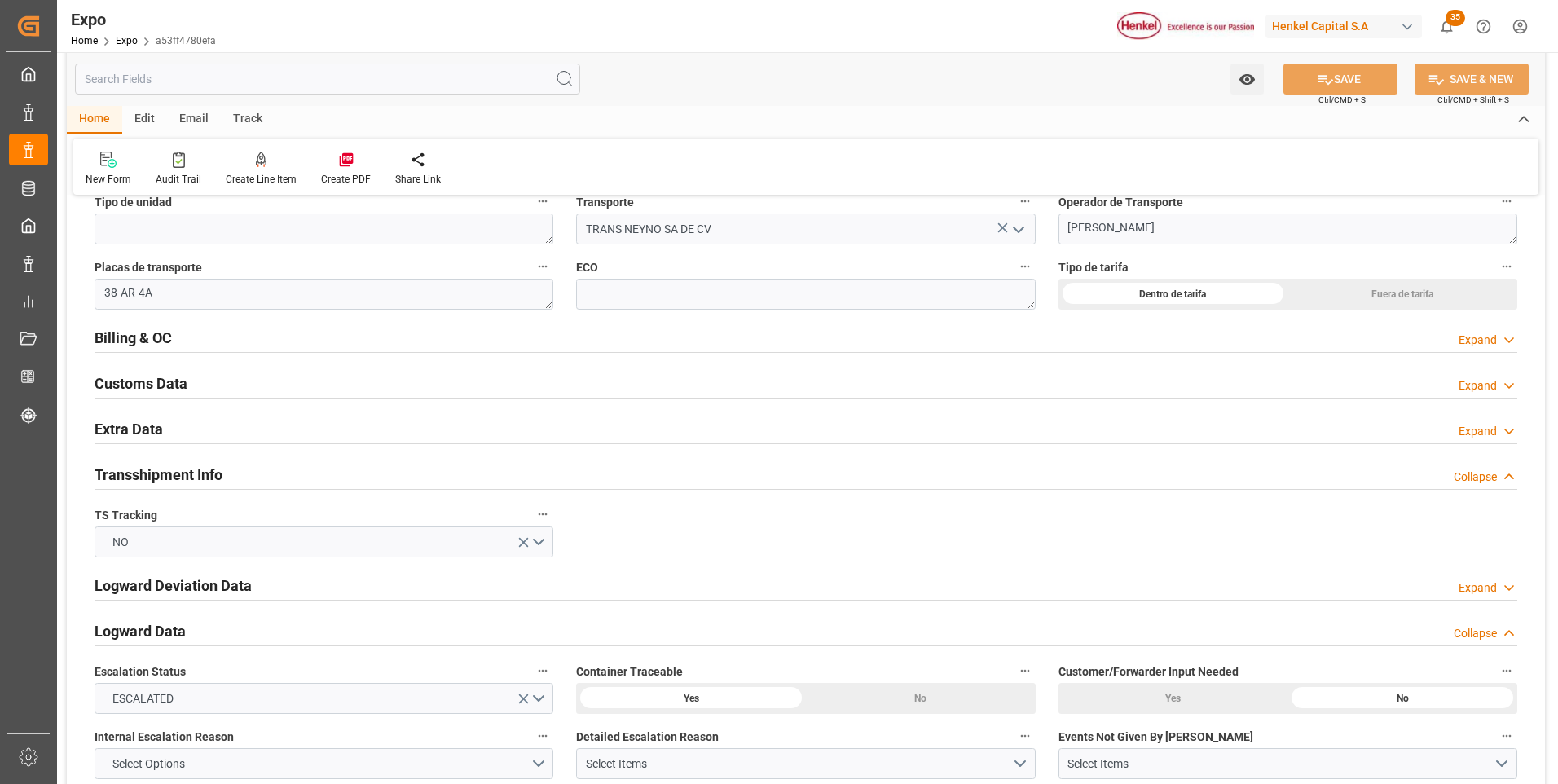
click at [1468, 435] on div "Expand" at bounding box center [1478, 431] width 39 height 17
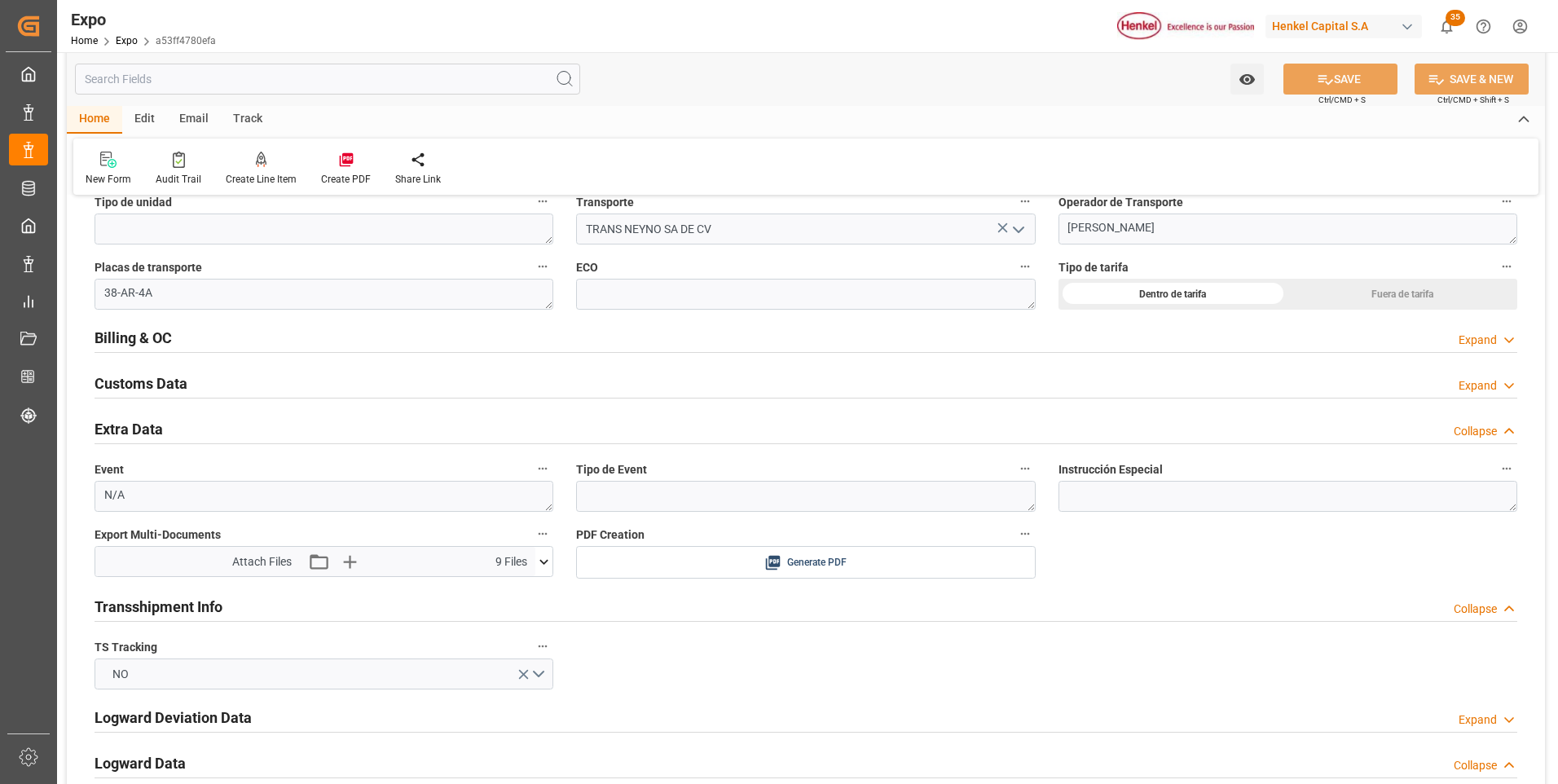
click at [541, 564] on icon at bounding box center [544, 562] width 17 height 17
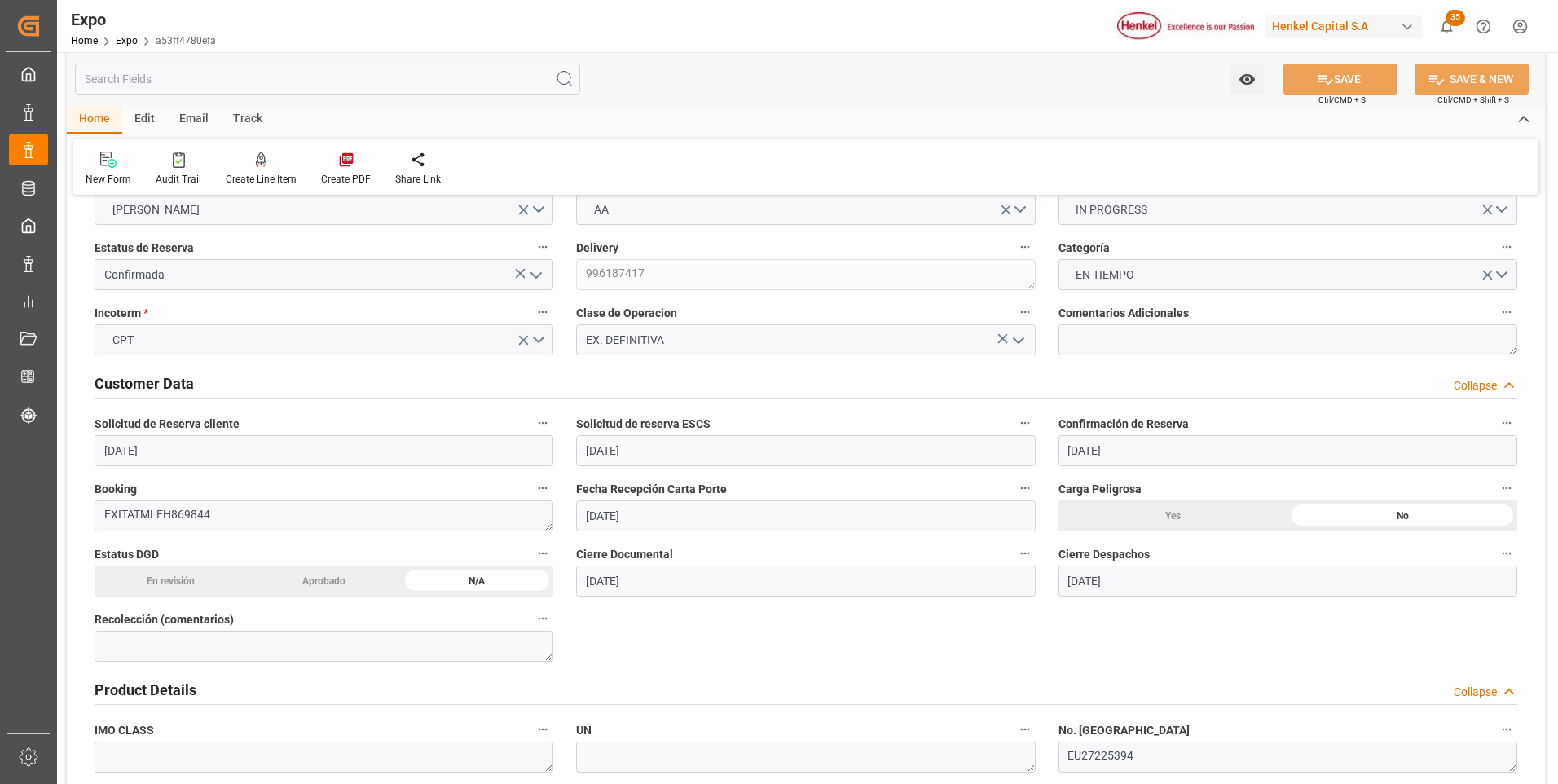
scroll to position [489, 0]
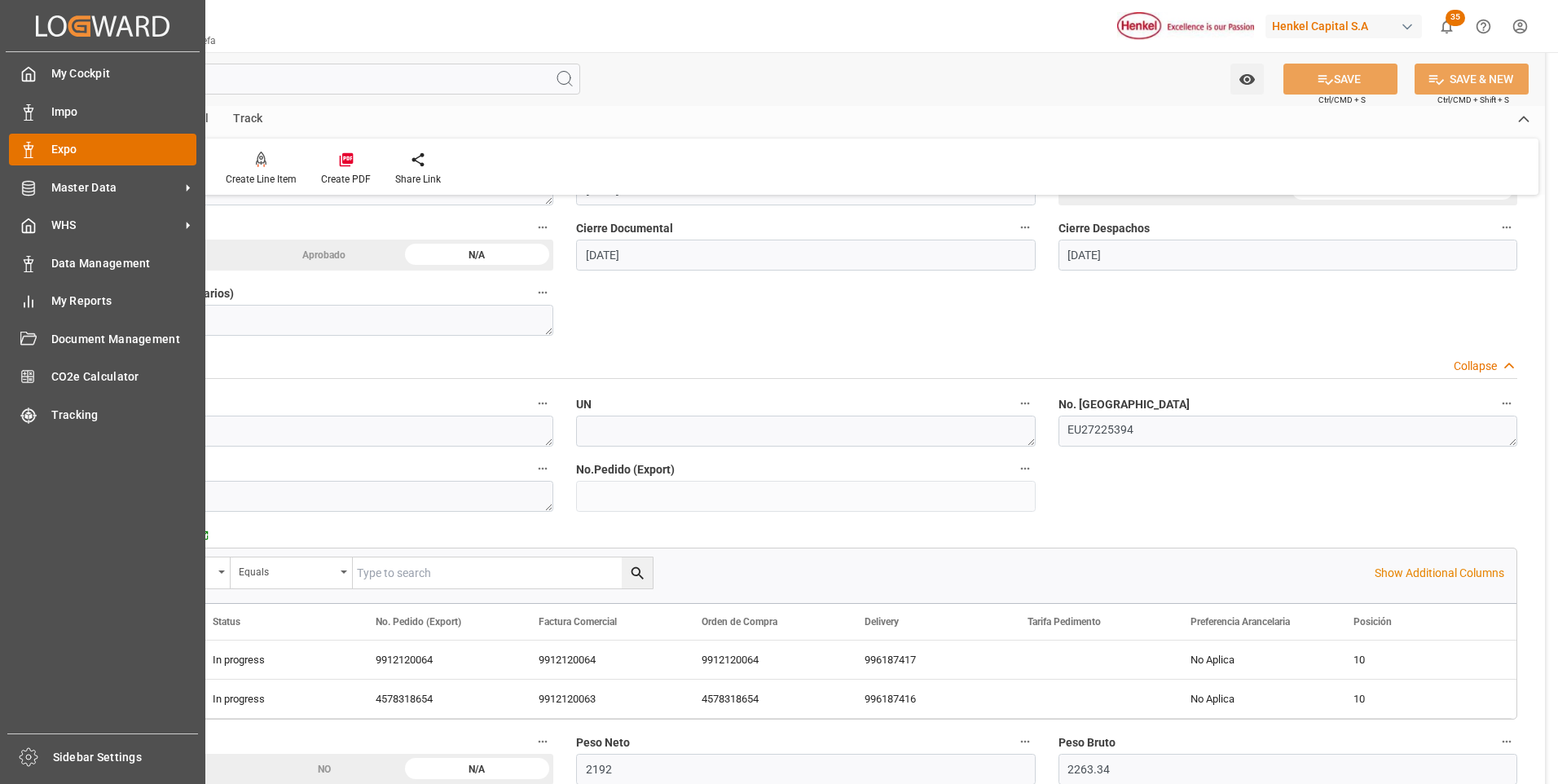
click at [46, 155] on div "Expo Expo" at bounding box center [103, 149] width 188 height 32
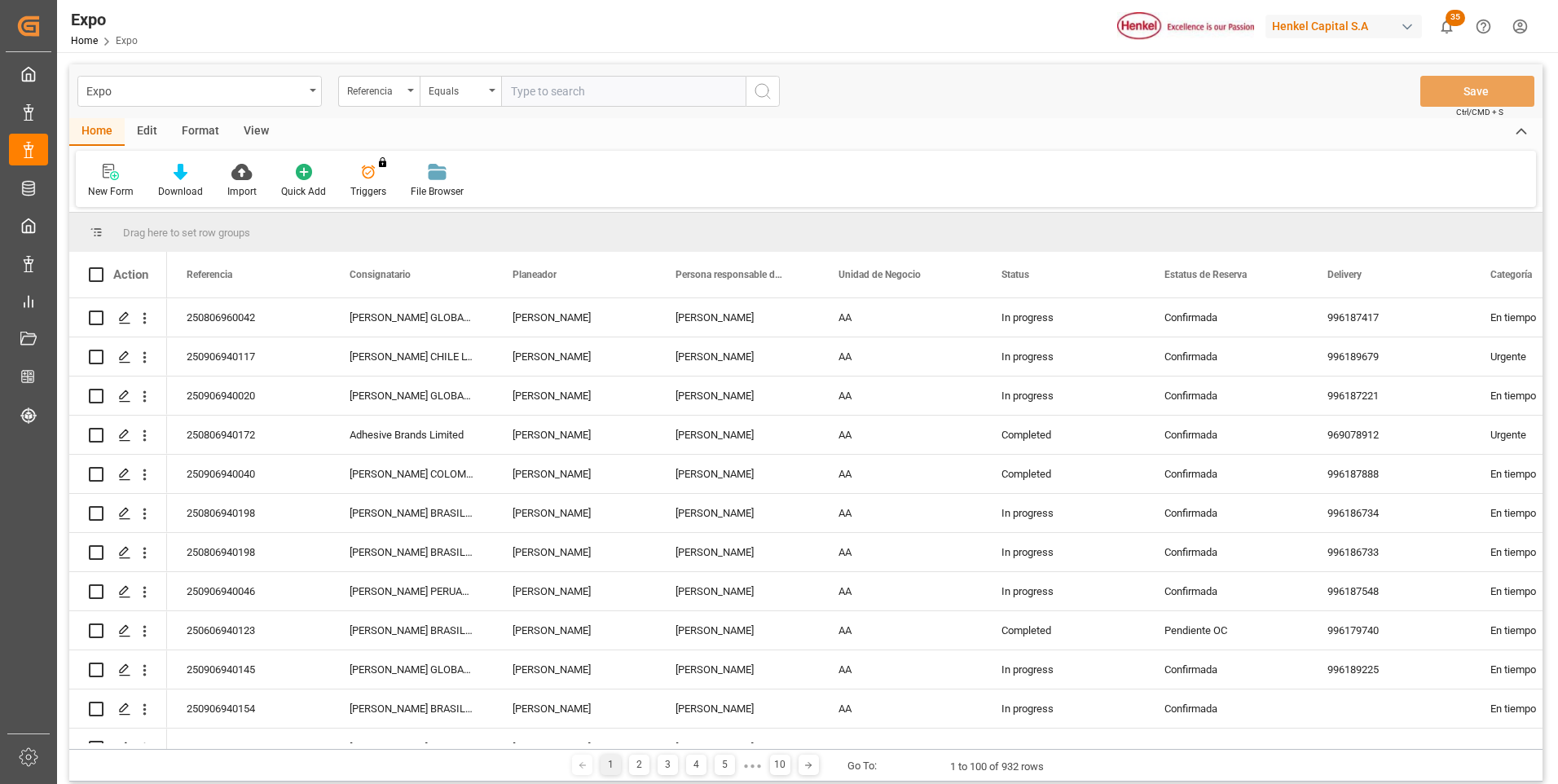
click at [527, 95] on input "text" at bounding box center [623, 91] width 245 height 31
paste input "250906940020"
type input "250906940020"
click at [768, 101] on button "search button" at bounding box center [762, 91] width 34 height 31
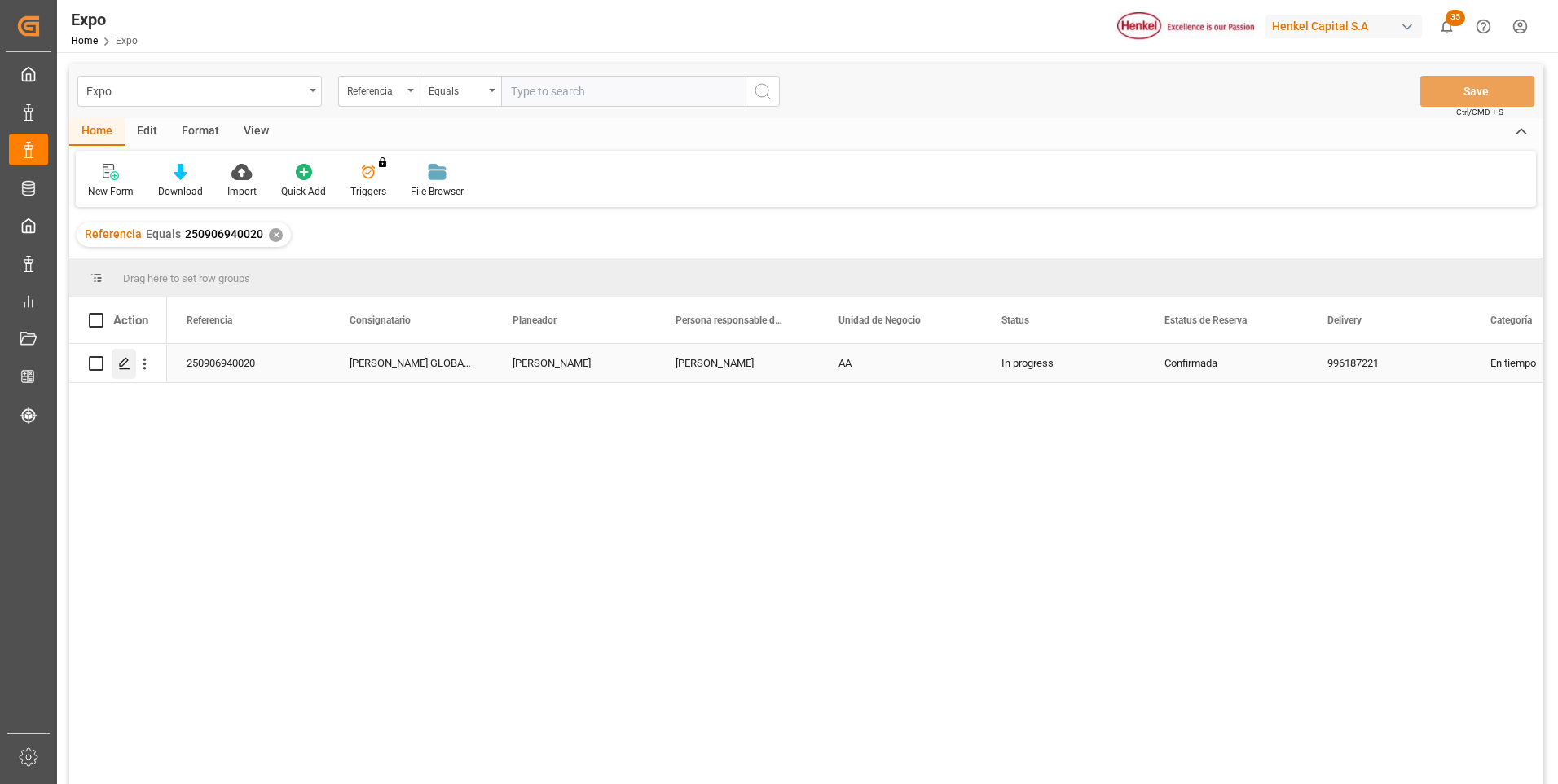
click at [127, 363] on icon "Press SPACE to select this row." at bounding box center [125, 363] width 13 height 13
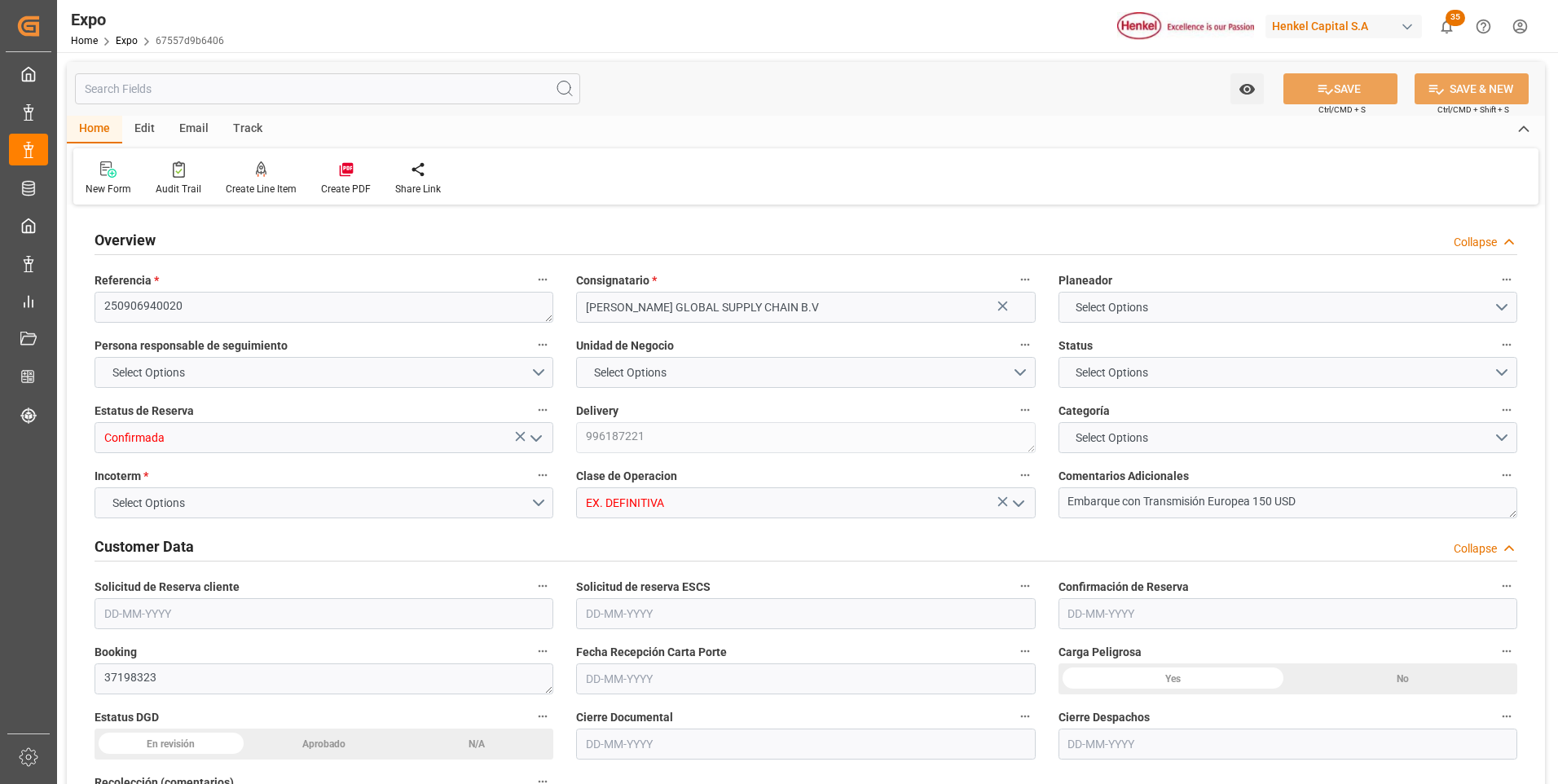
type input "6367.94"
type input "8755.92"
type input "10"
type input "9306172"
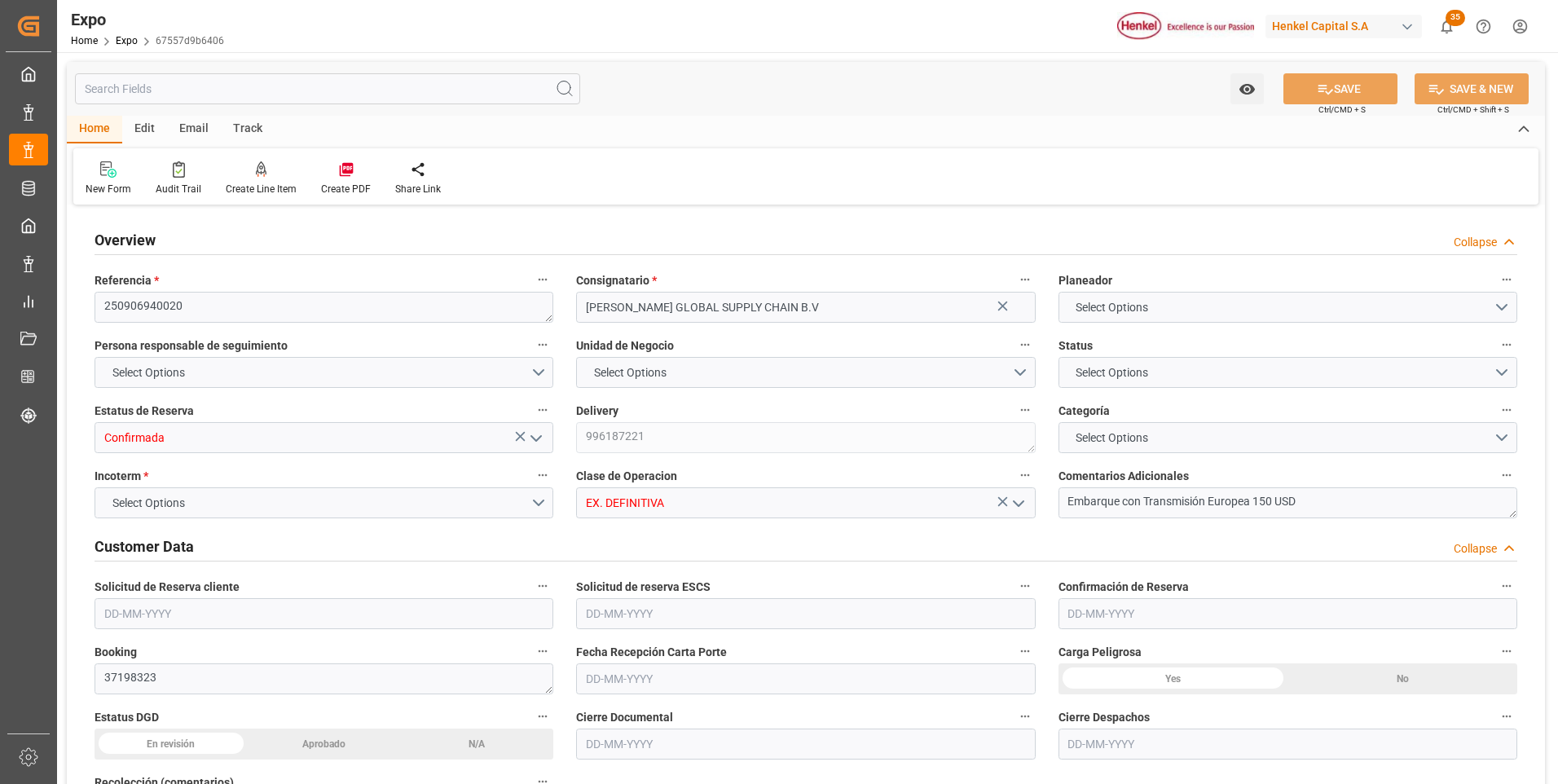
type input "9306172"
type input "MXATM"
type input "PLGDY"
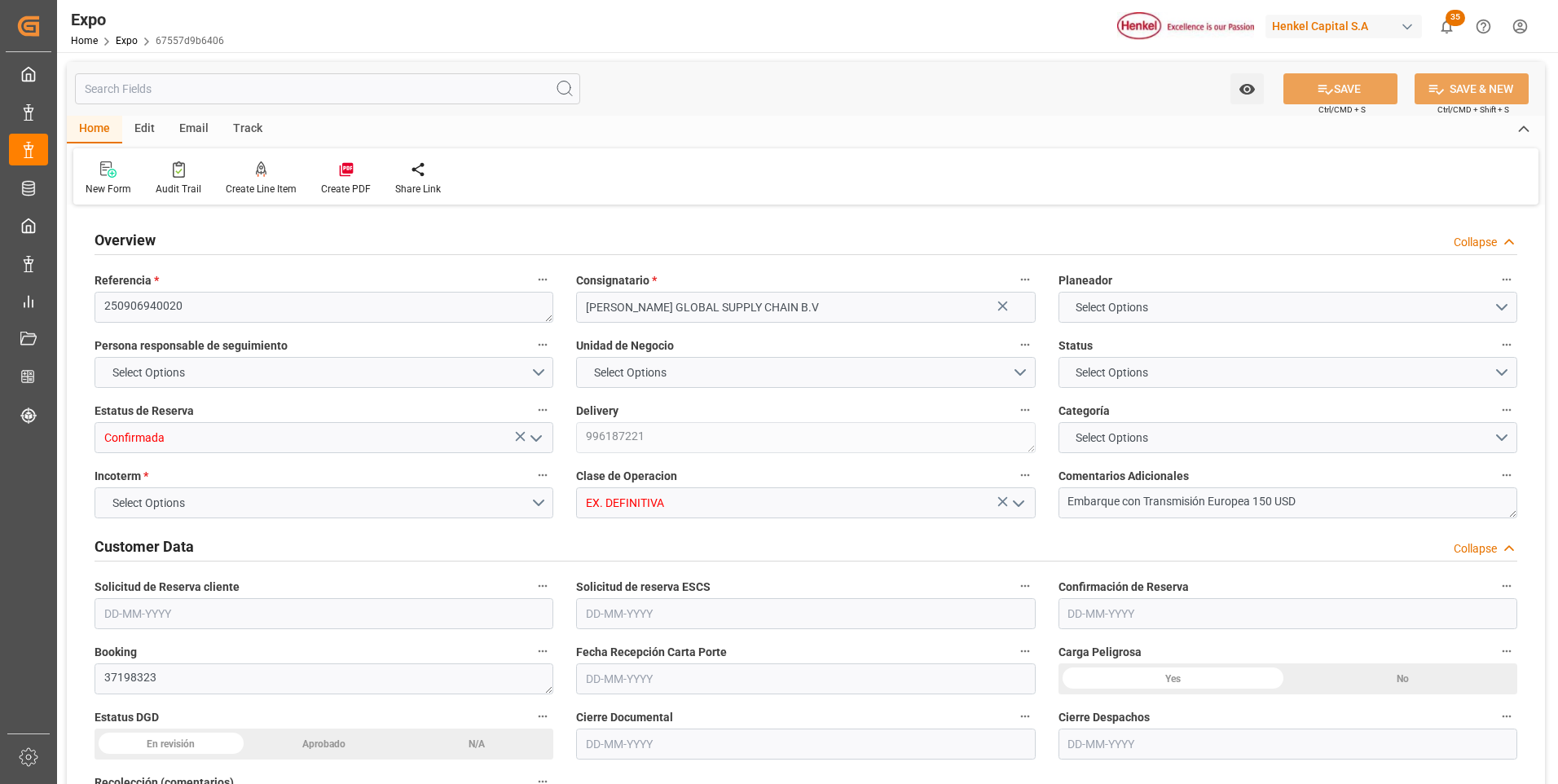
type input "9292149"
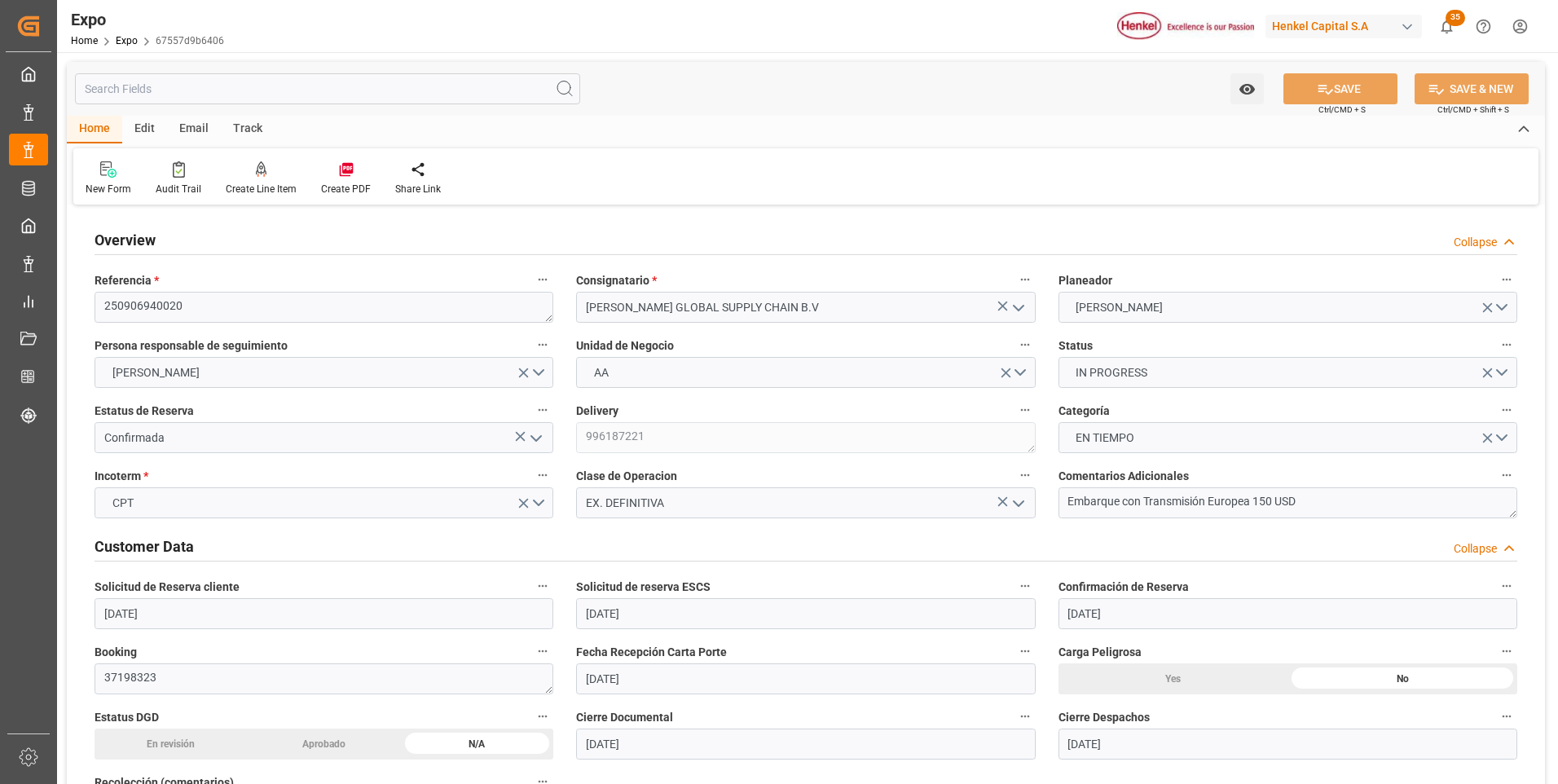
type input "[DATE]"
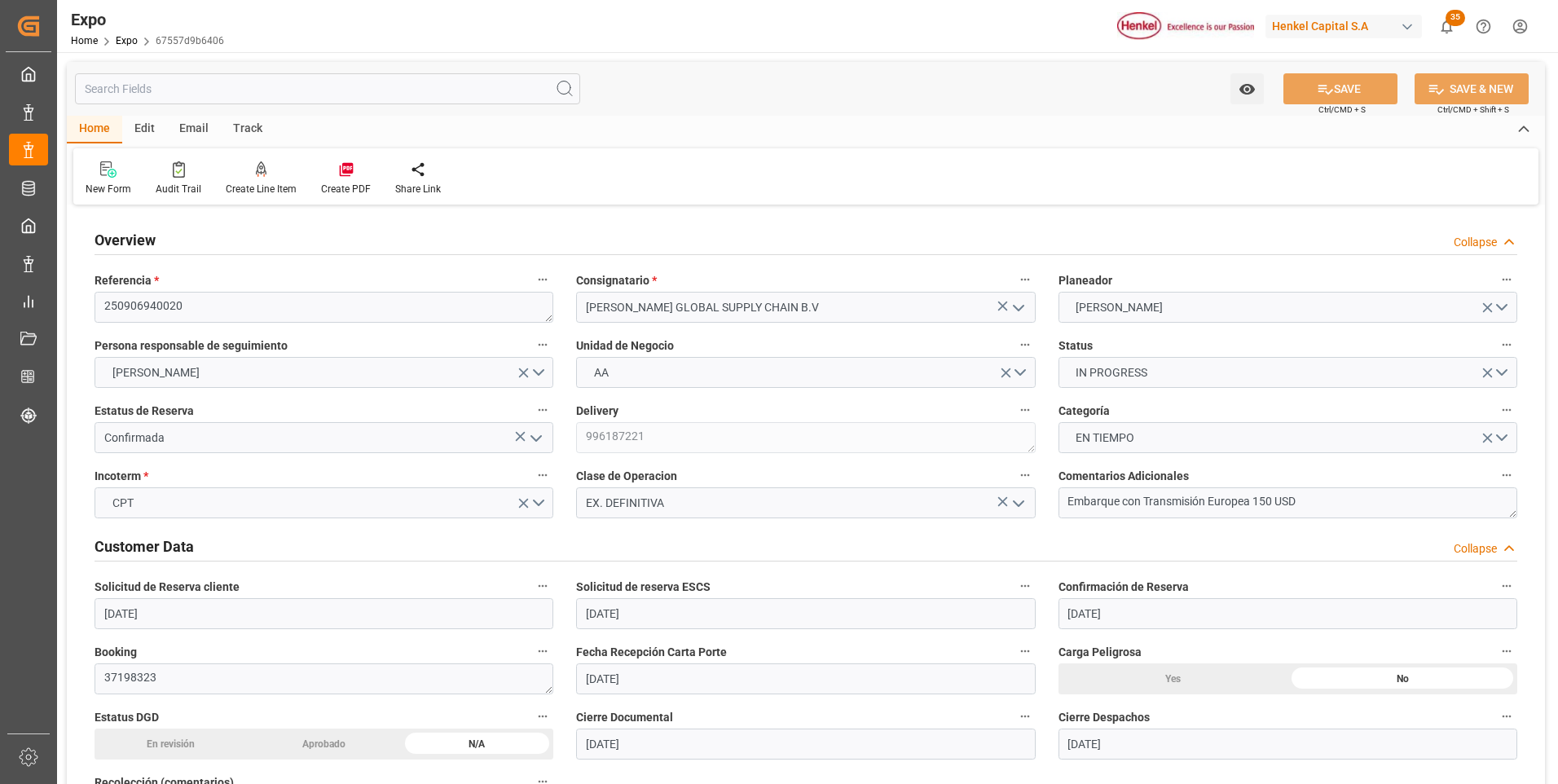
type input "[DATE]"
type input "[DATE] 00:00"
type input "[DATE]"
type input "[DATE] 12:25"
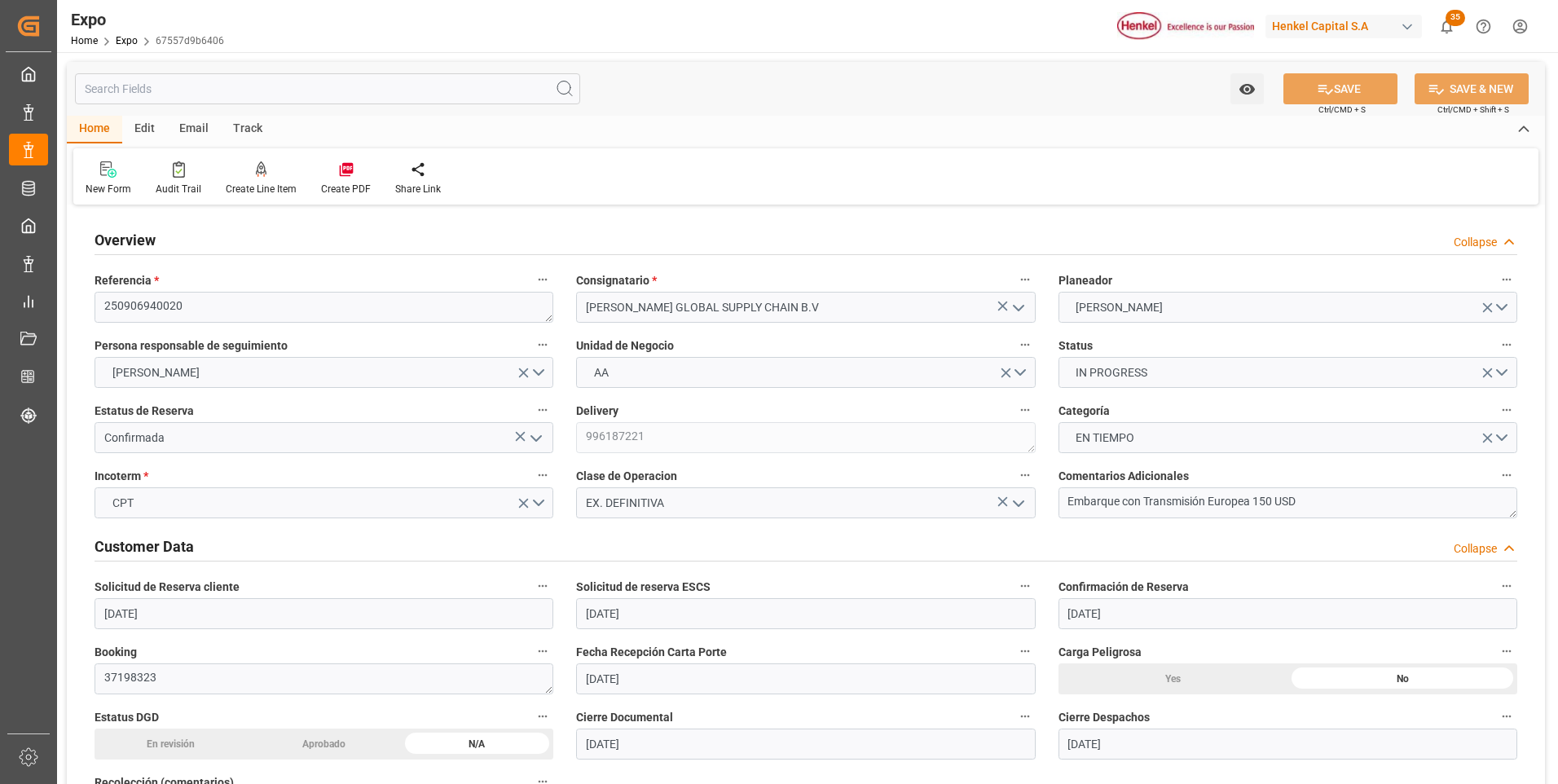
type input "[DATE]"
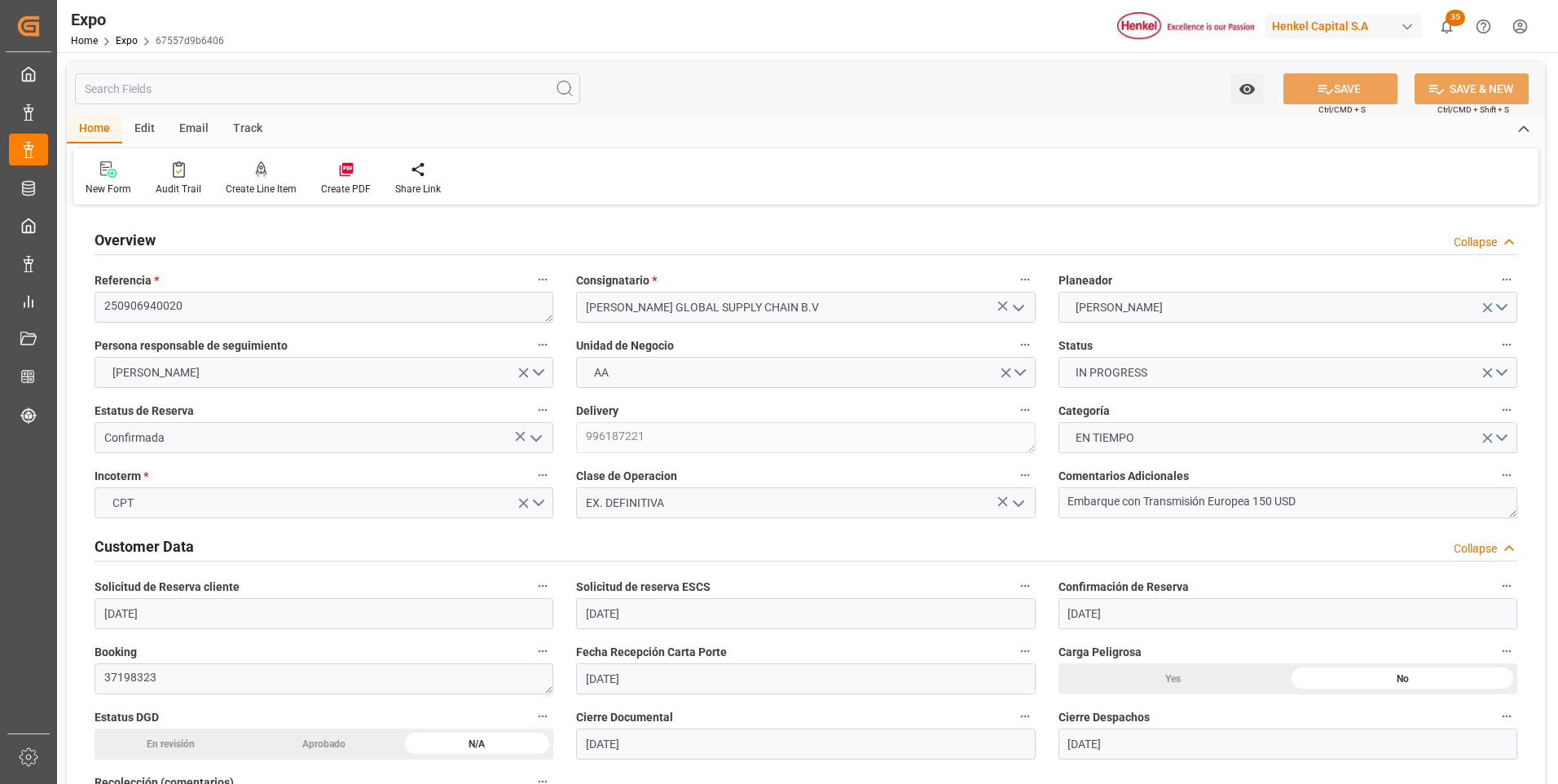
type input "[DATE] 09:00"
type input "[DATE] 00:00"
type input "[DATE] 10:42"
type input "[DATE] 23:00"
type input "[DATE] 00:00"
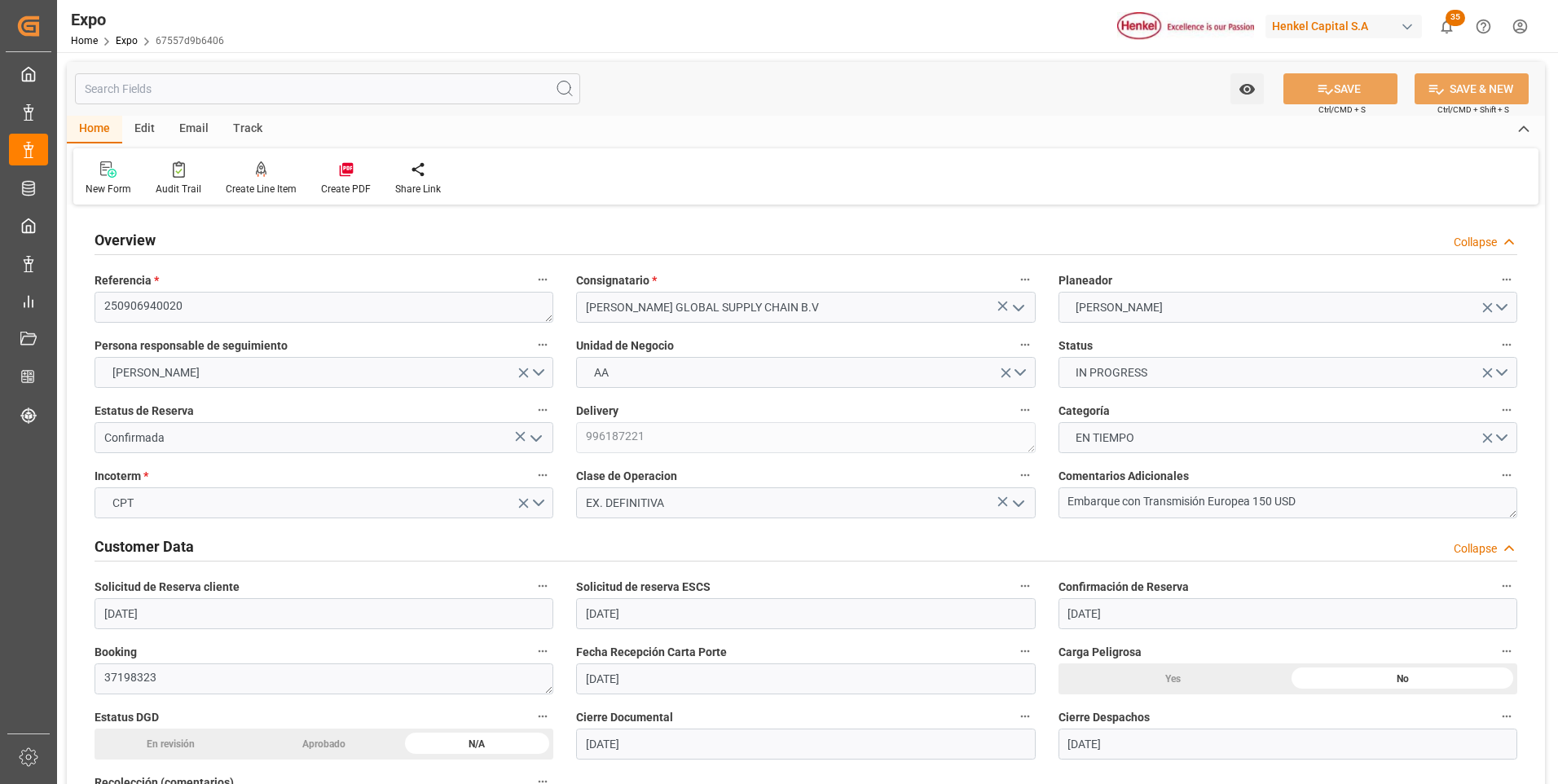
type input "[DATE] 23:59"
type input "[DATE] 11:14"
type input "[DATE] 23:25"
type input "[DATE] 10:00"
type input "[DATE] 11:11"
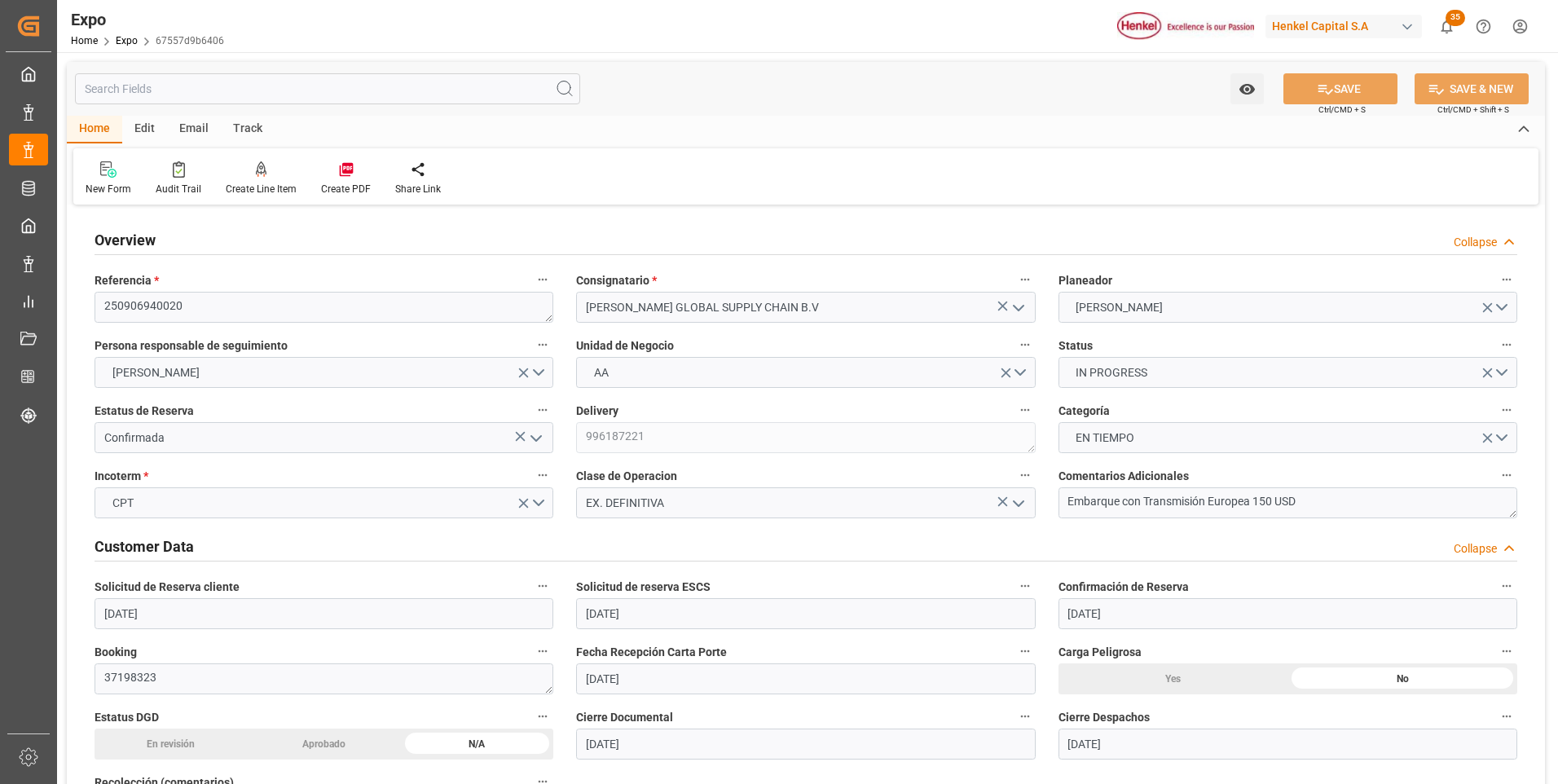
type input "[DATE] 14:00"
type input "[DATE] 08:06"
type input "[DATE] 07:00"
type input "[DATE] 23:00"
type input "[DATE] 09:49"
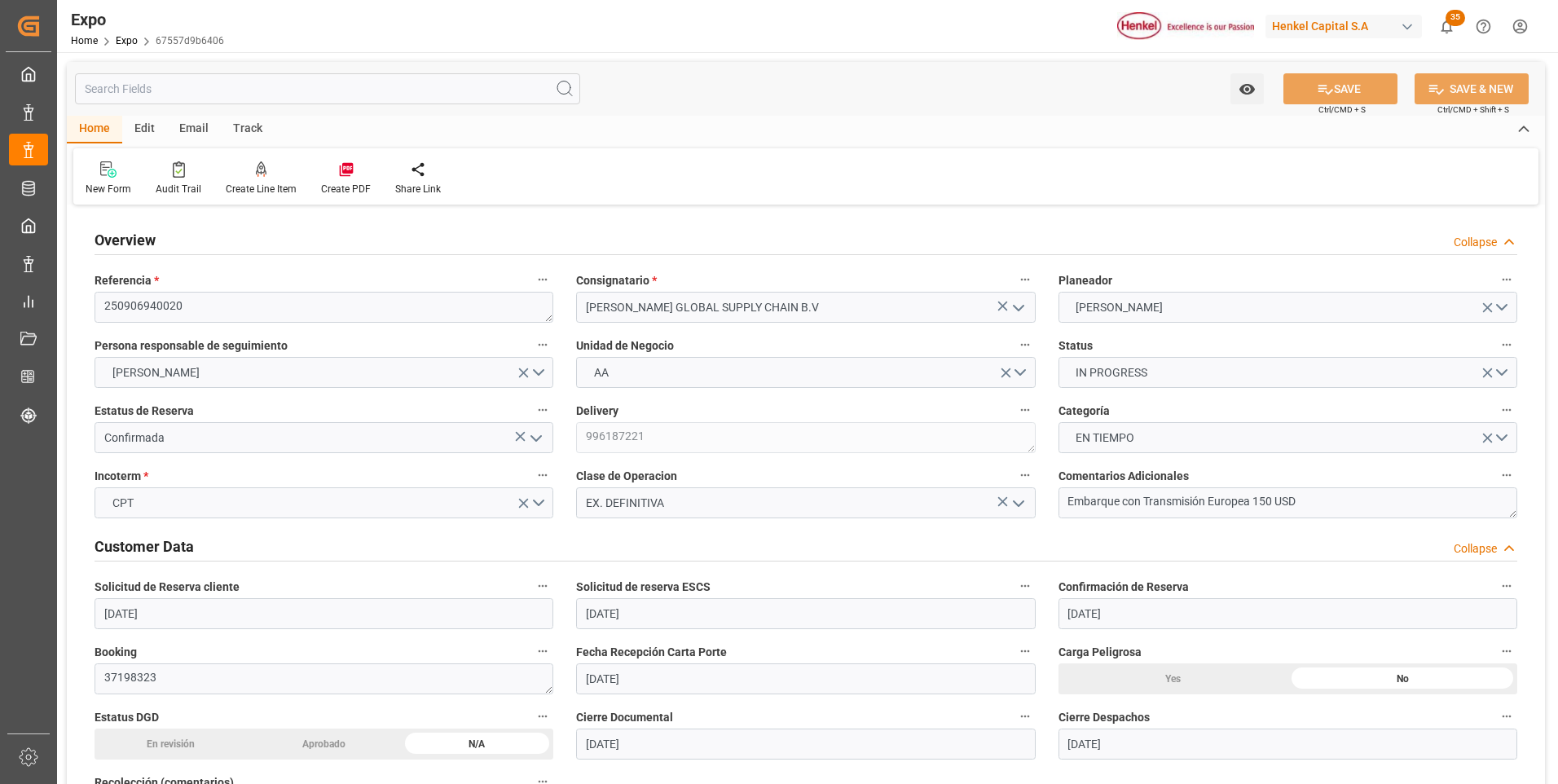
type input "[DATE] 09:49"
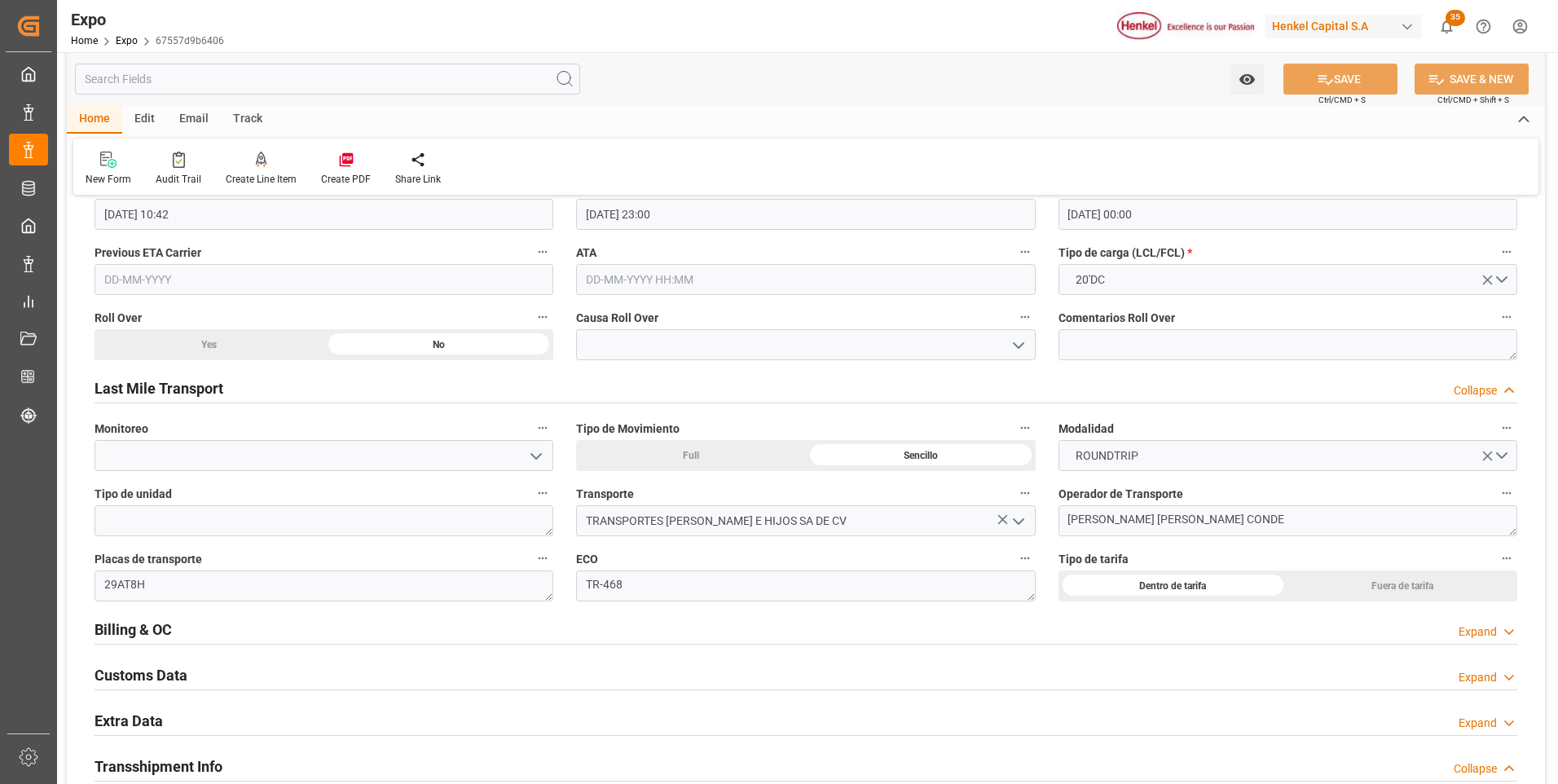
scroll to position [2445, 0]
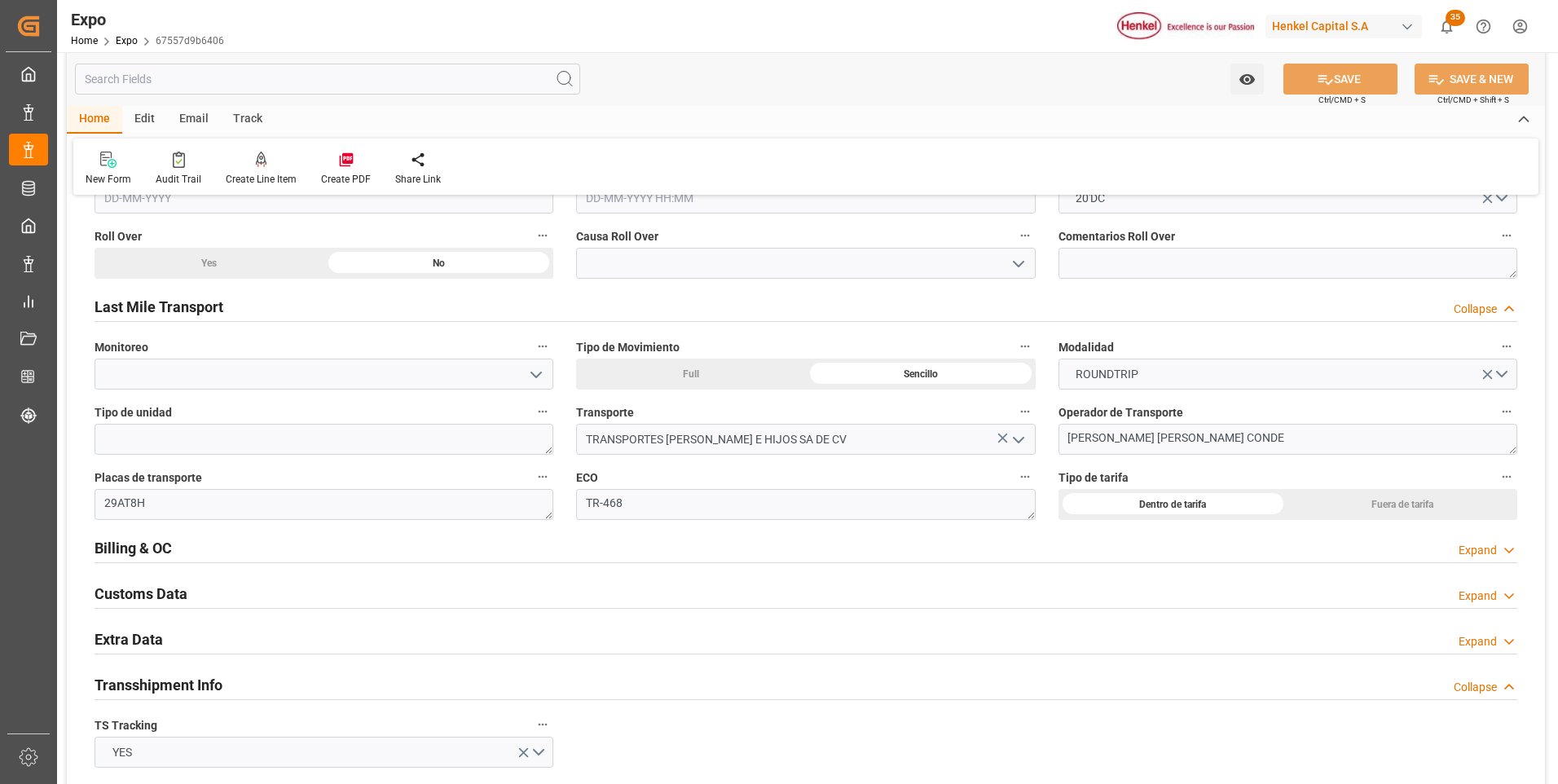
click at [1483, 549] on div "Expand" at bounding box center [1478, 551] width 39 height 17
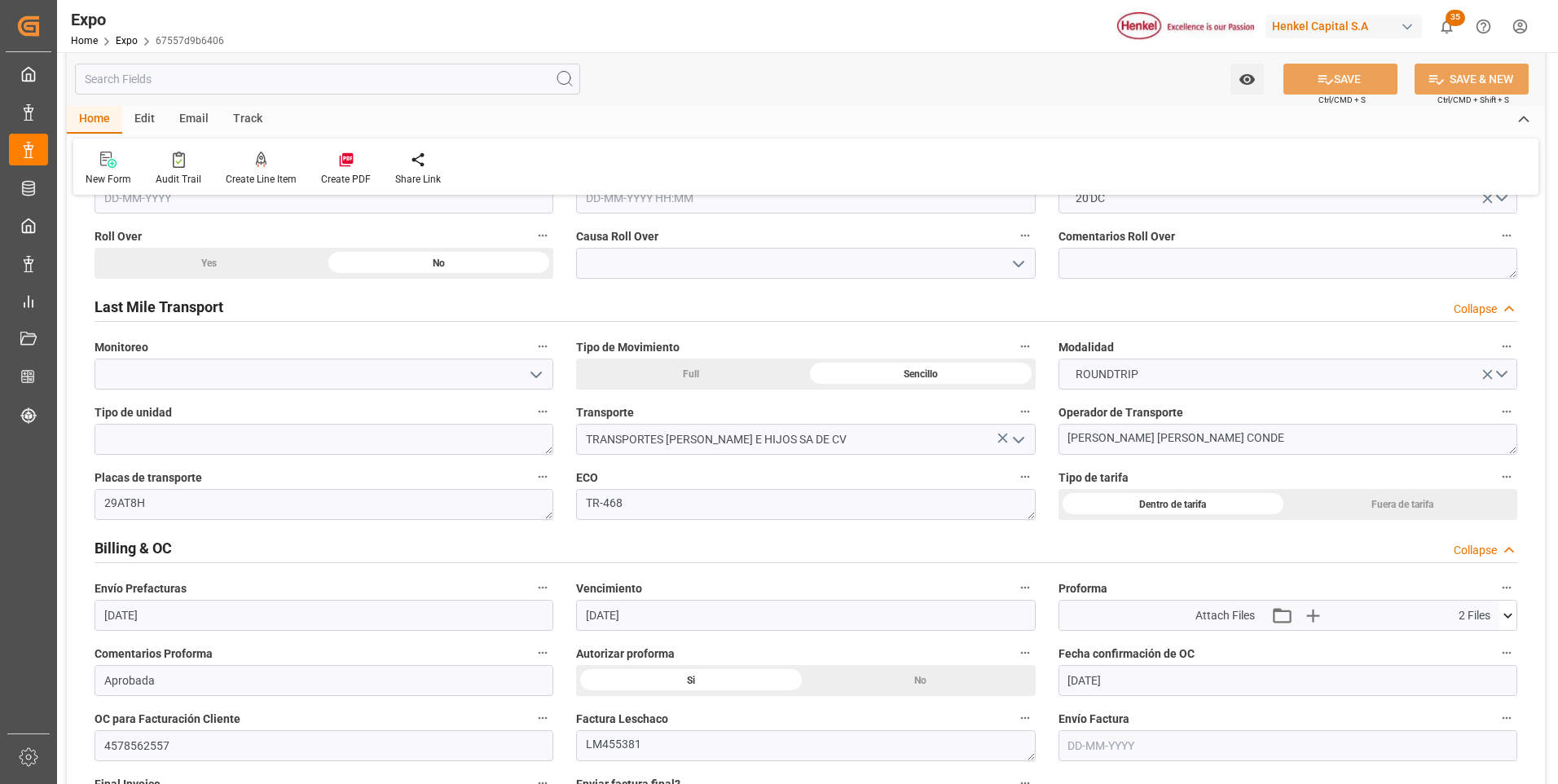
scroll to position [2608, 0]
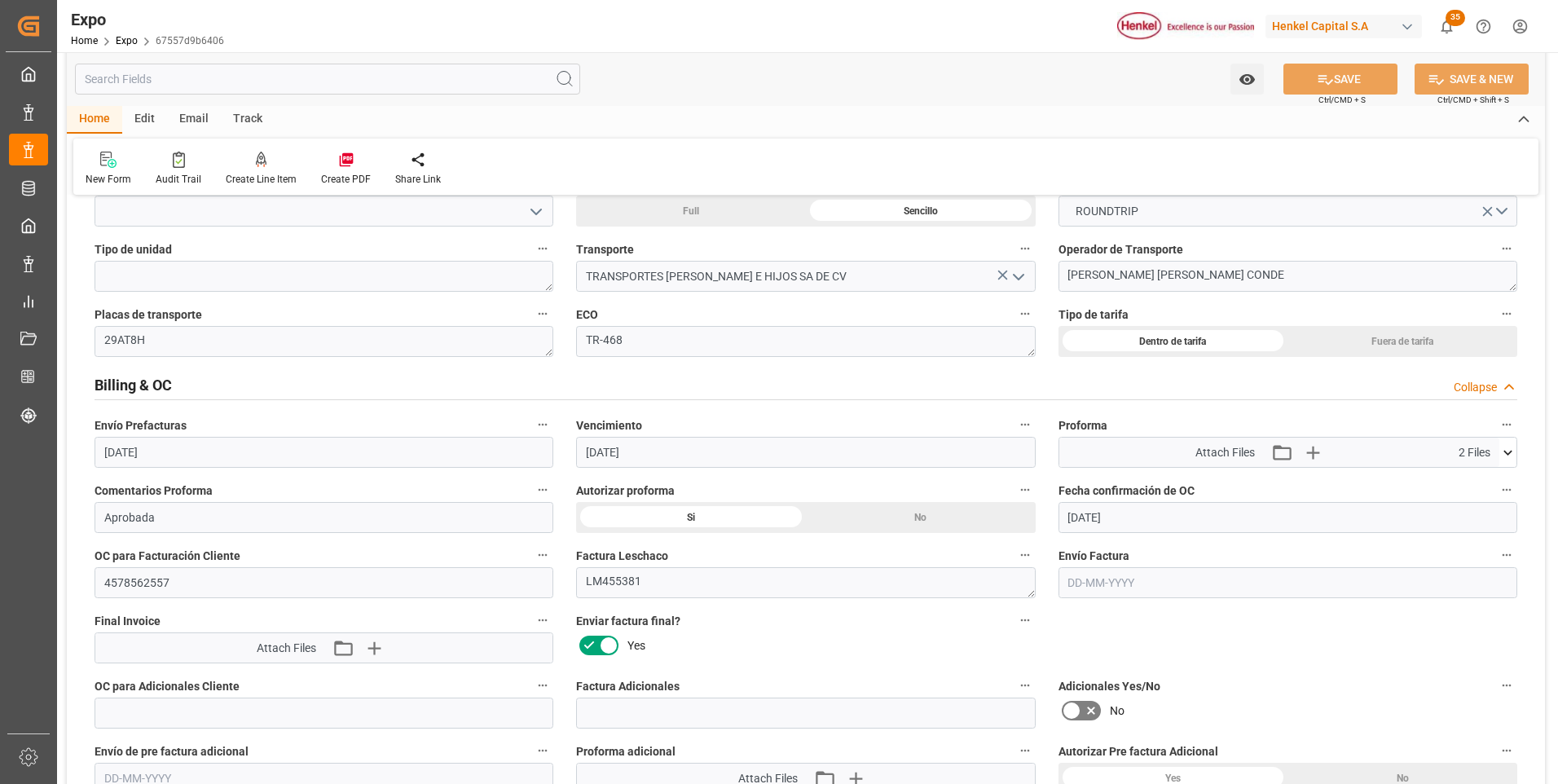
click at [1101, 583] on input "text" at bounding box center [1288, 583] width 459 height 31
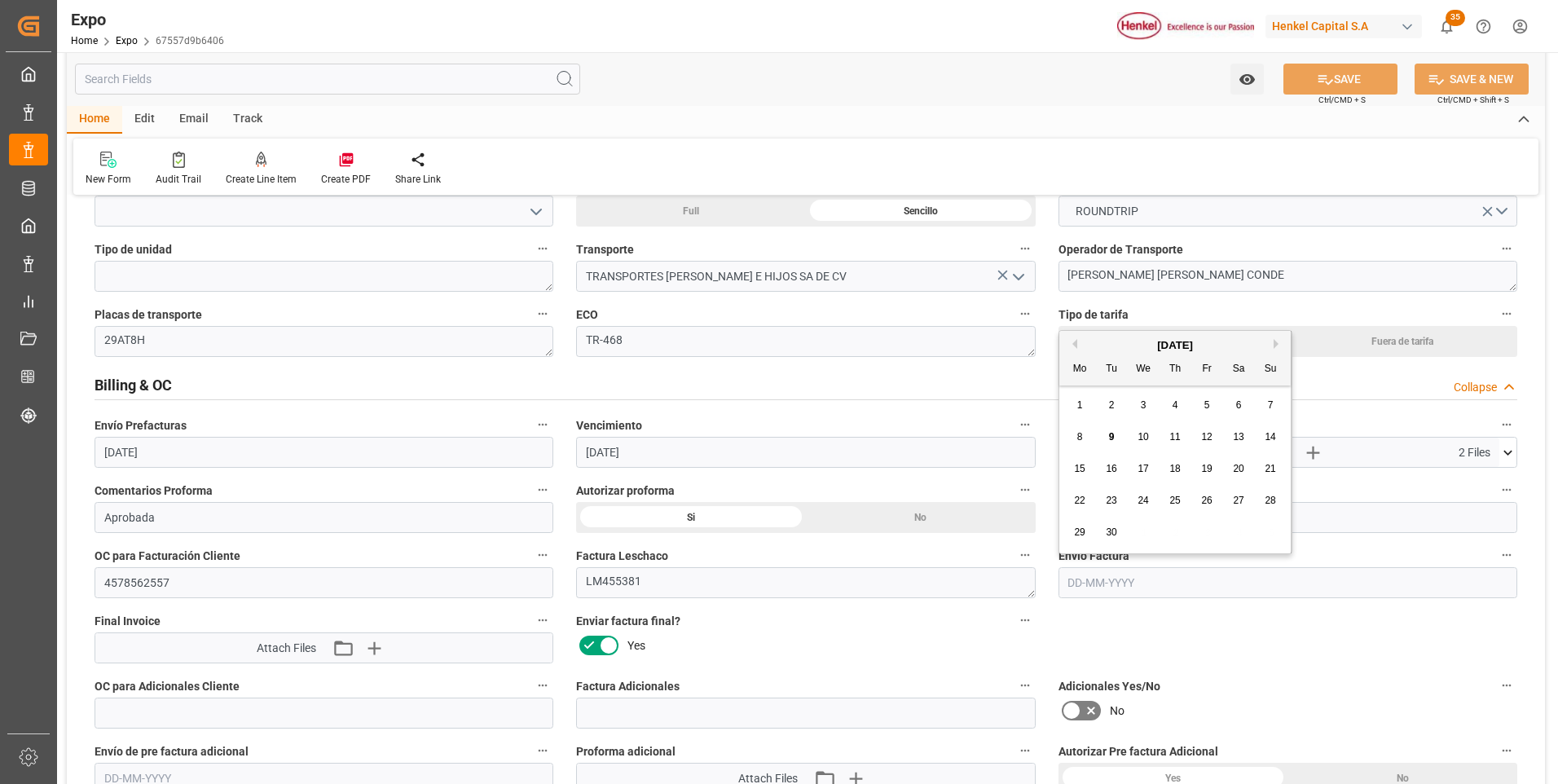
click at [1118, 431] on div "9" at bounding box center [1112, 437] width 20 height 19
type input "[DATE]"
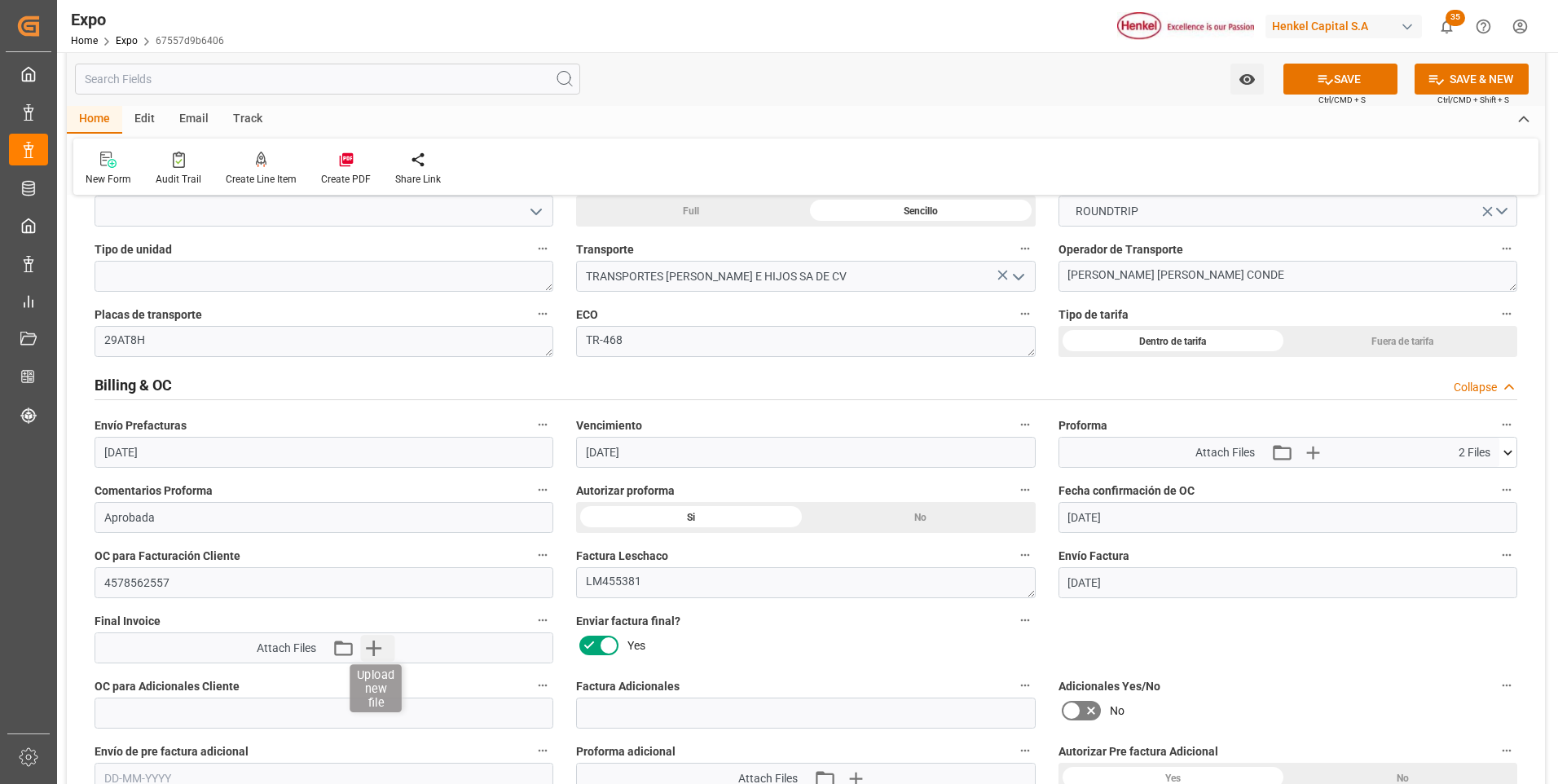
click at [379, 653] on icon "button" at bounding box center [373, 648] width 26 height 26
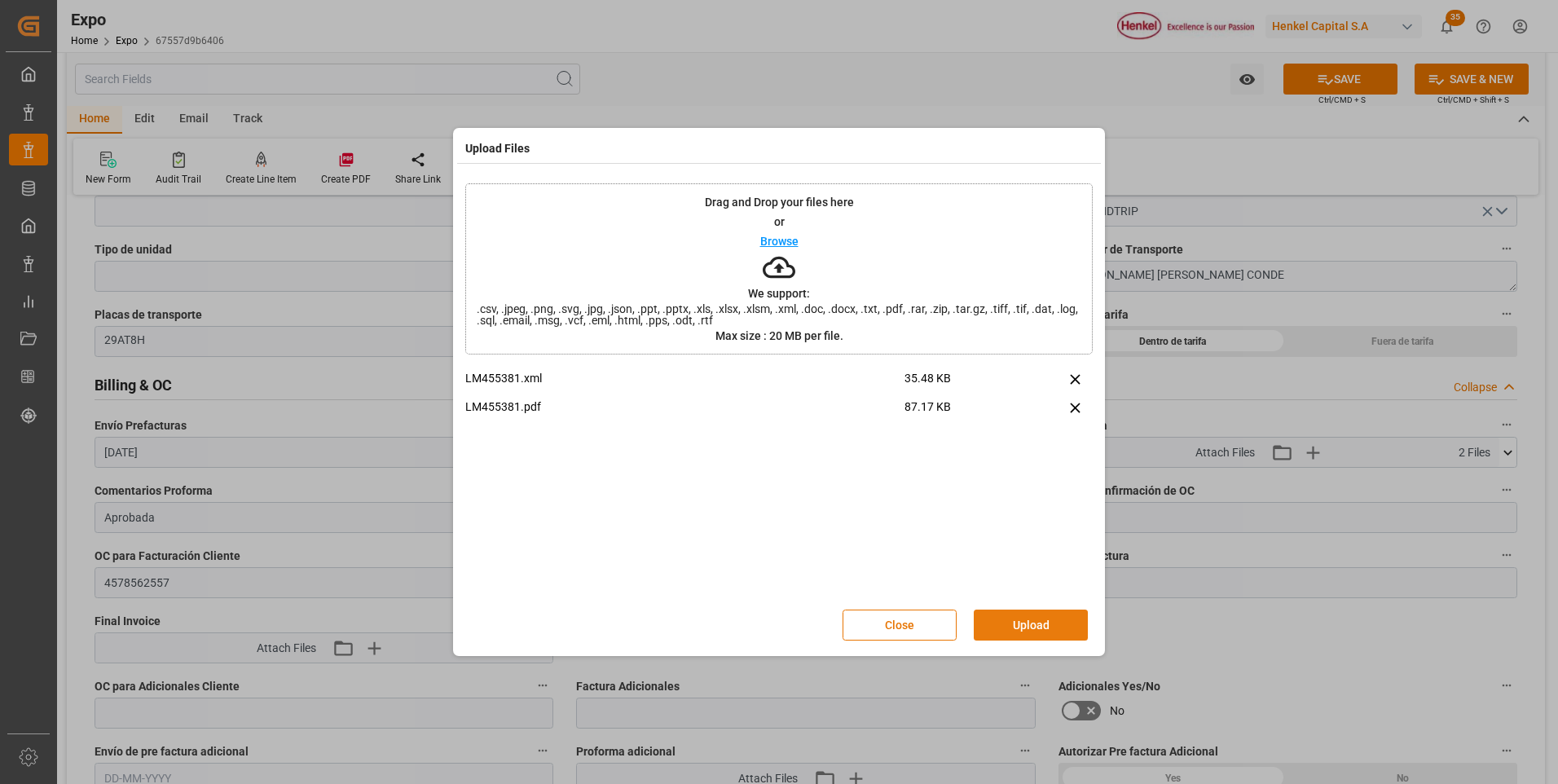
click at [1029, 624] on button "Upload" at bounding box center [1031, 625] width 114 height 31
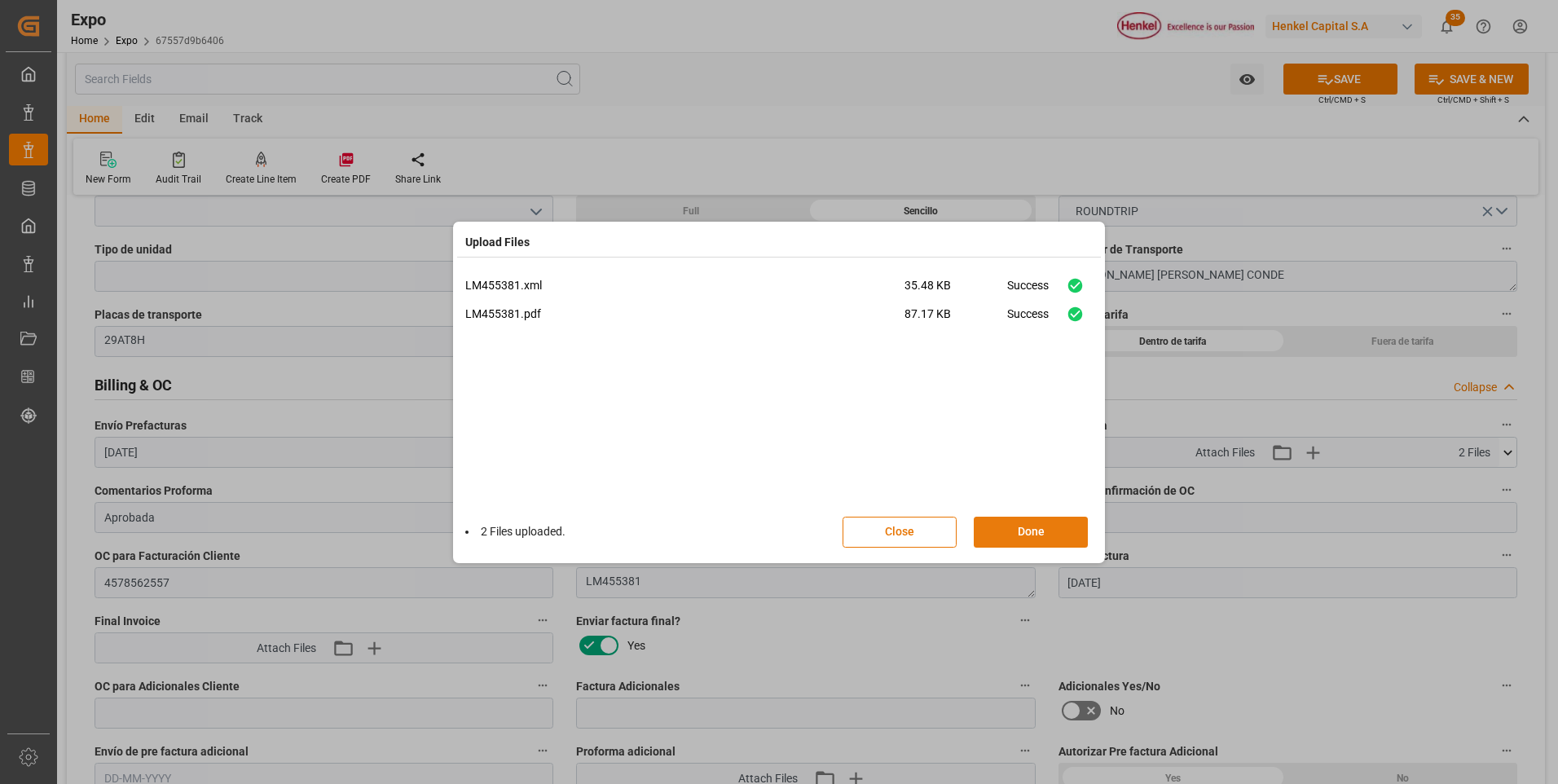
click at [1029, 532] on button "Done" at bounding box center [1031, 532] width 114 height 31
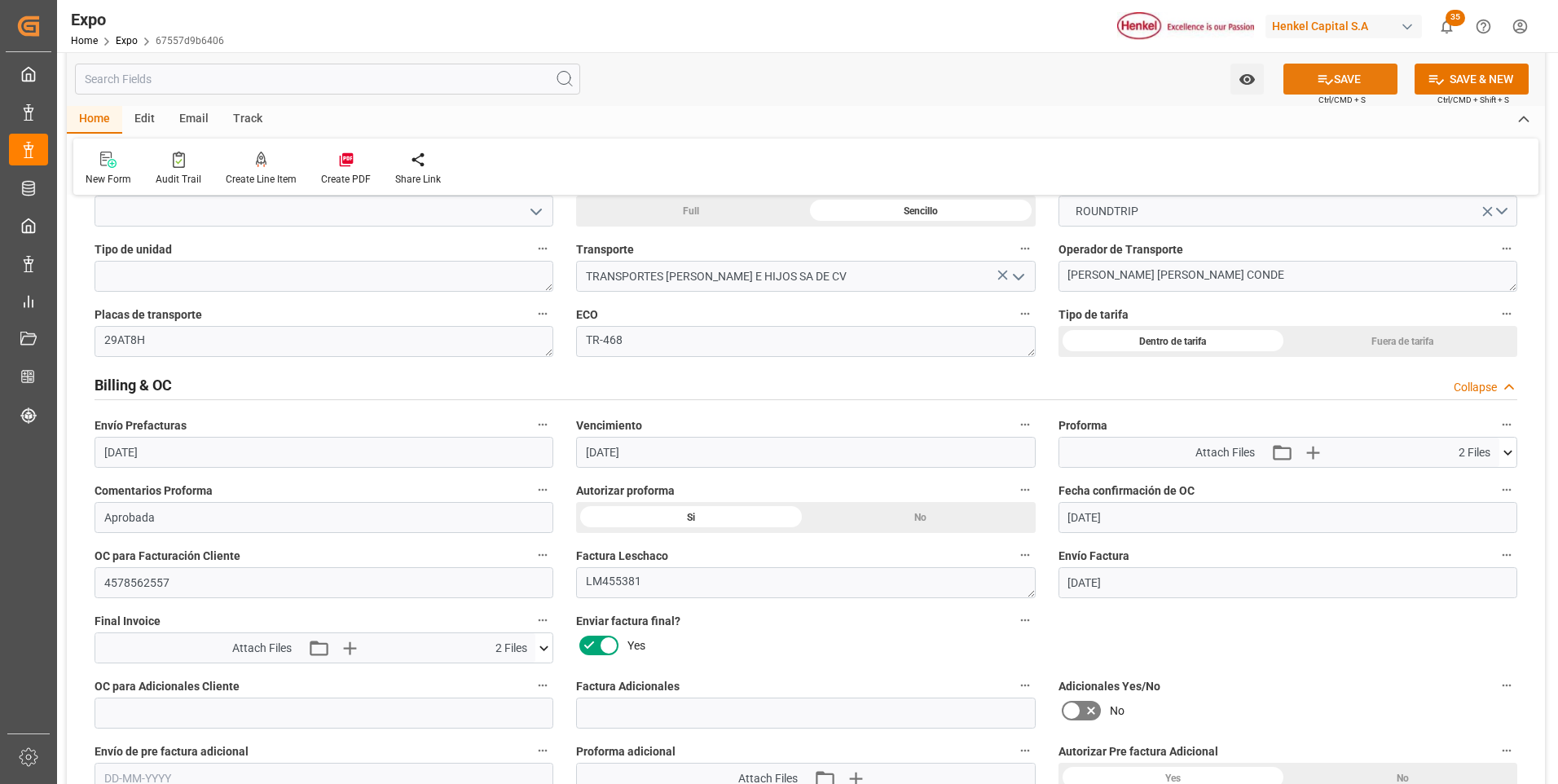
click at [1346, 91] on button "SAVE" at bounding box center [1341, 79] width 114 height 31
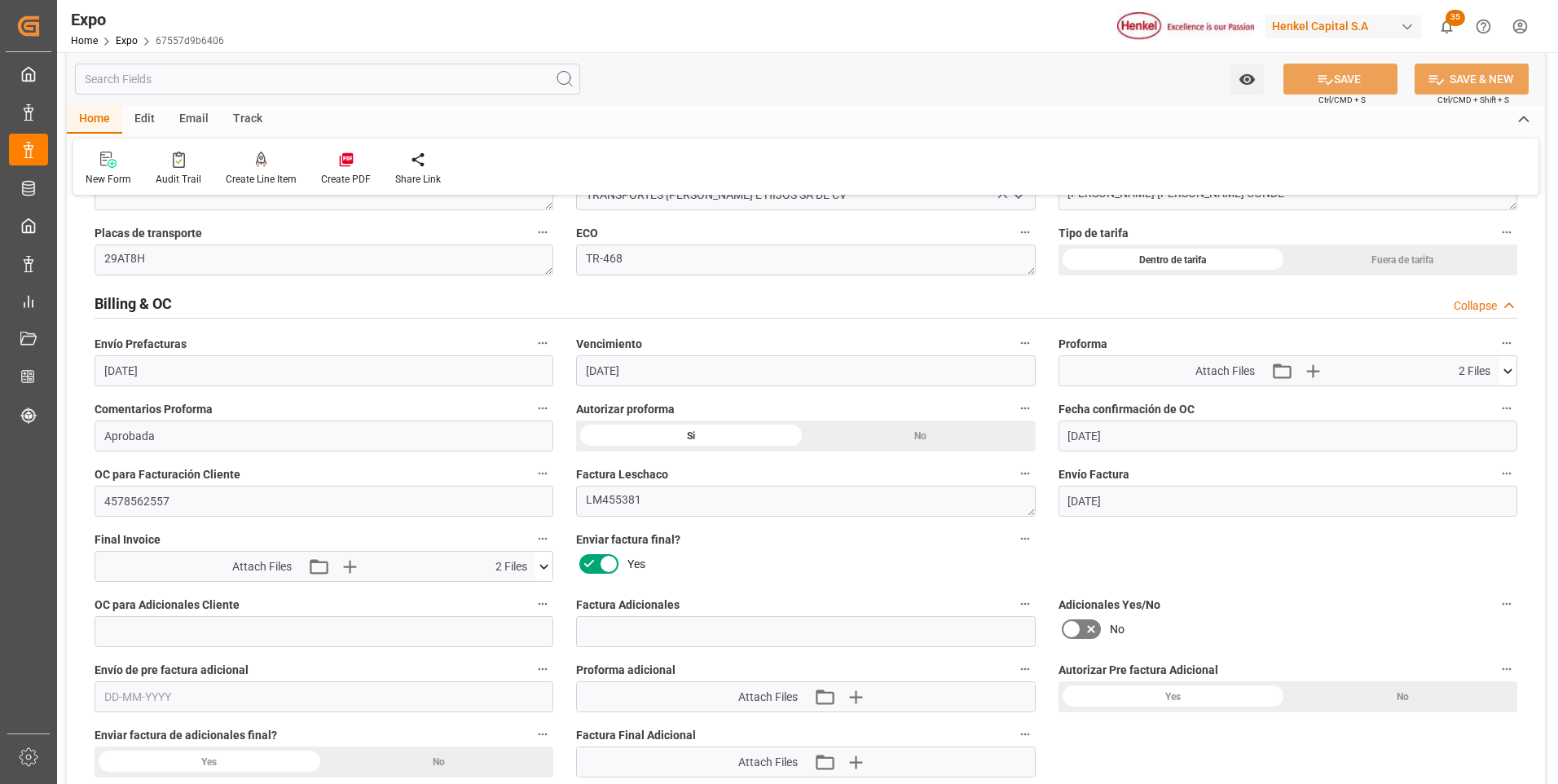
scroll to position [2771, 0]
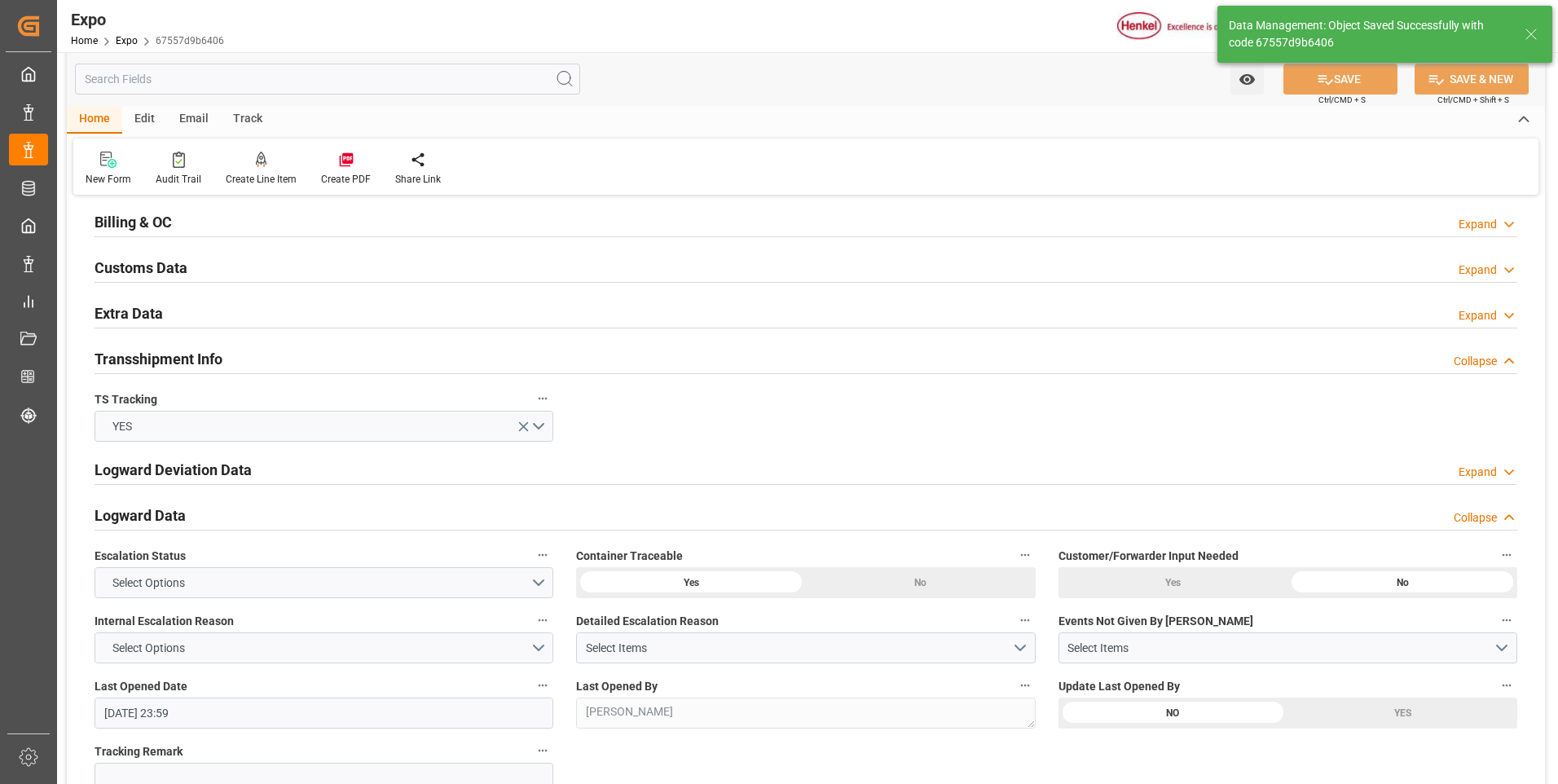
type textarea "[PERSON_NAME]"
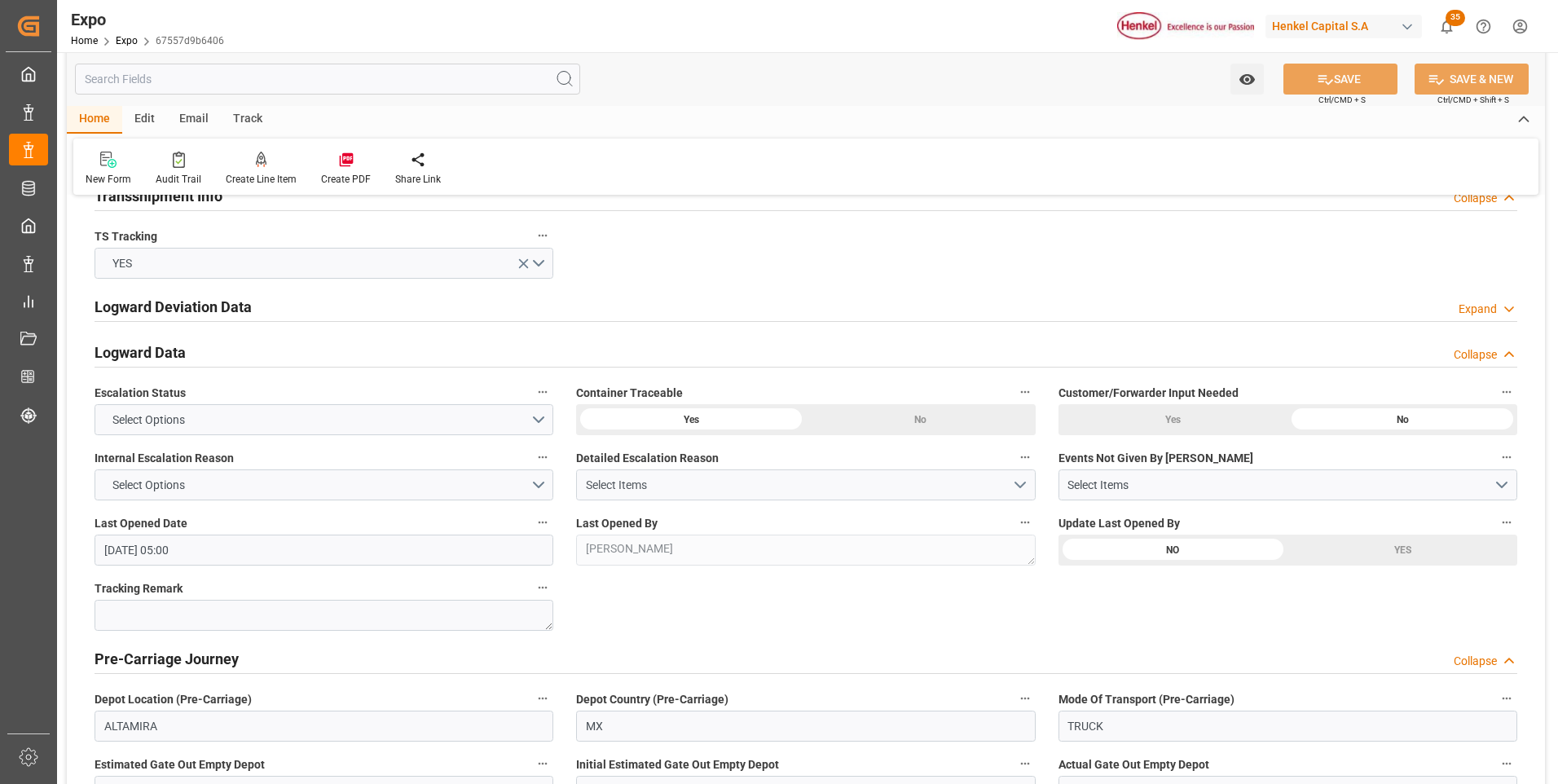
scroll to position [2689, 0]
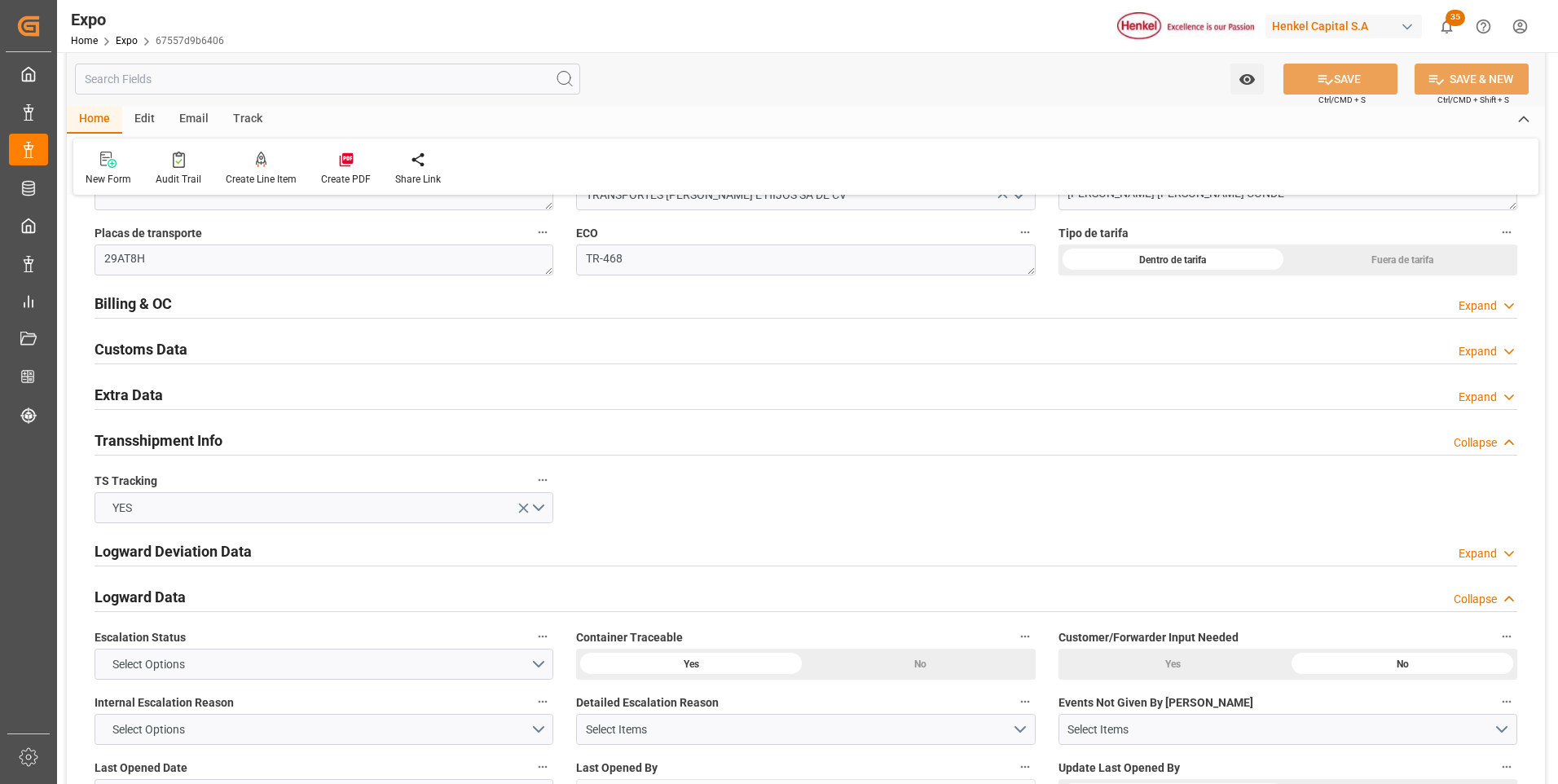
click at [1479, 299] on div "Expand" at bounding box center [1478, 306] width 39 height 17
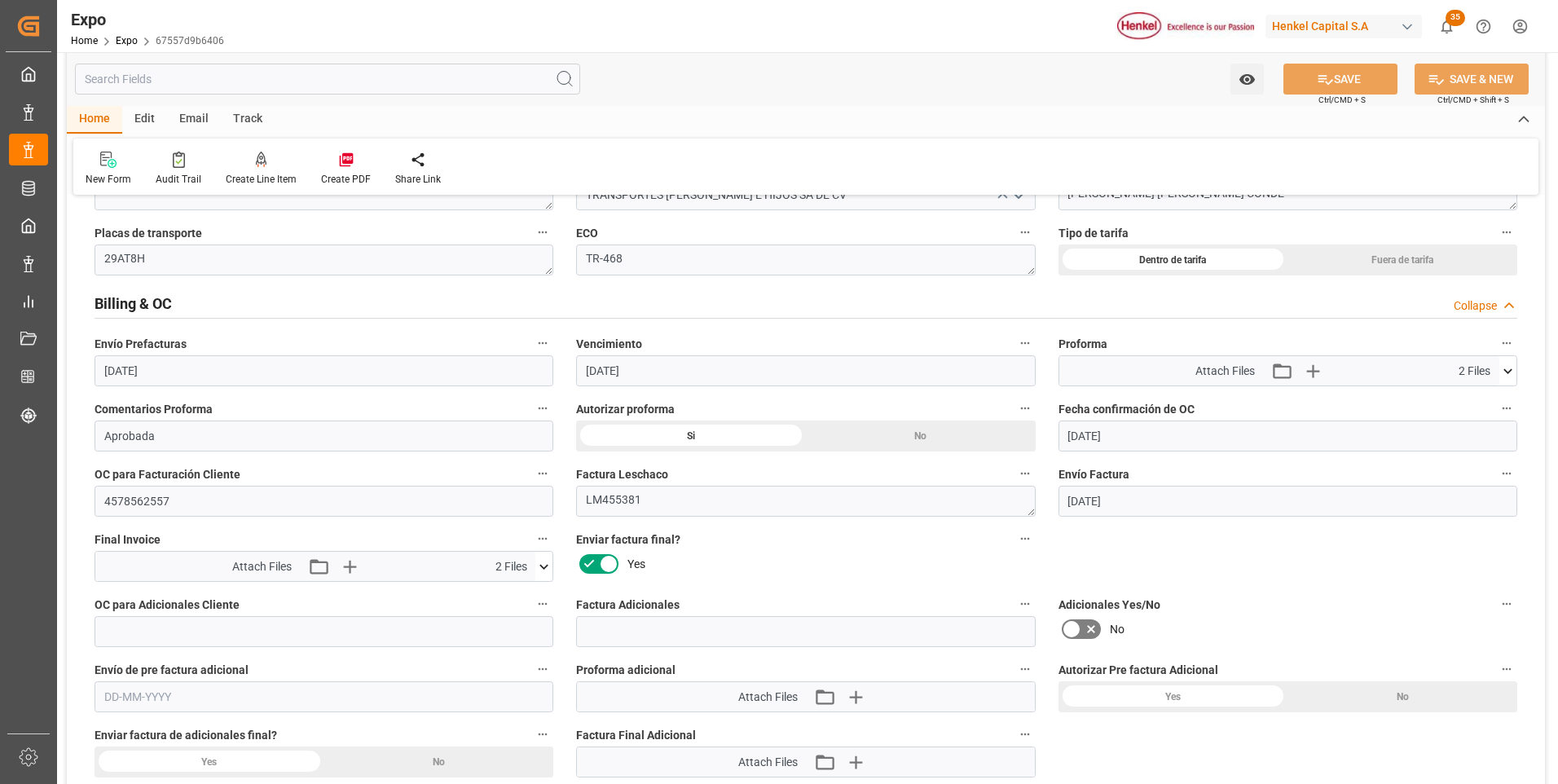
click at [584, 560] on icon at bounding box center [588, 563] width 19 height 19
click at [0, 0] on input "checkbox" at bounding box center [0, 0] width 0 height 0
click at [1379, 87] on button "SAVE" at bounding box center [1341, 79] width 114 height 31
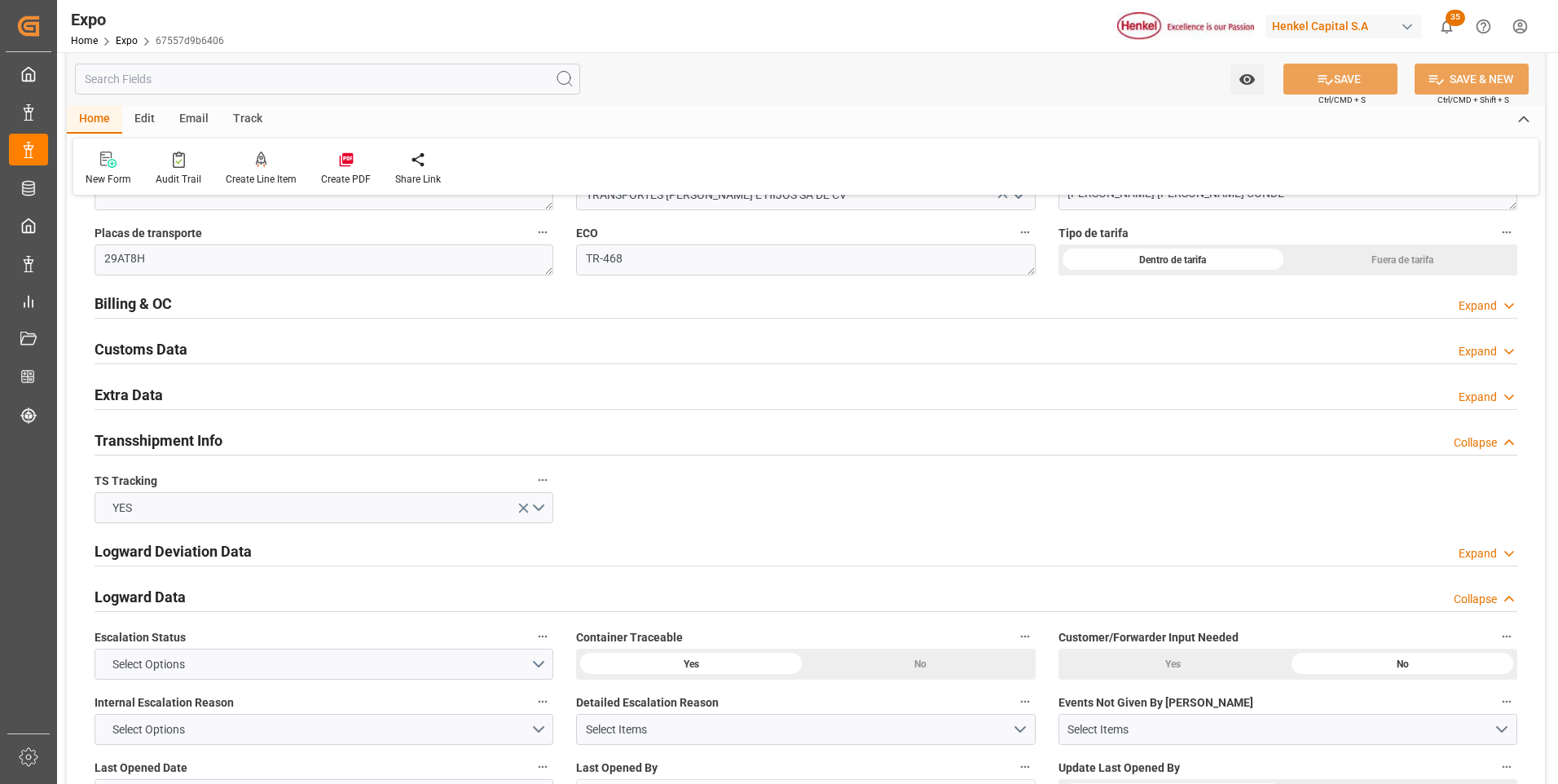
click at [1491, 302] on div "Expand" at bounding box center [1478, 306] width 39 height 17
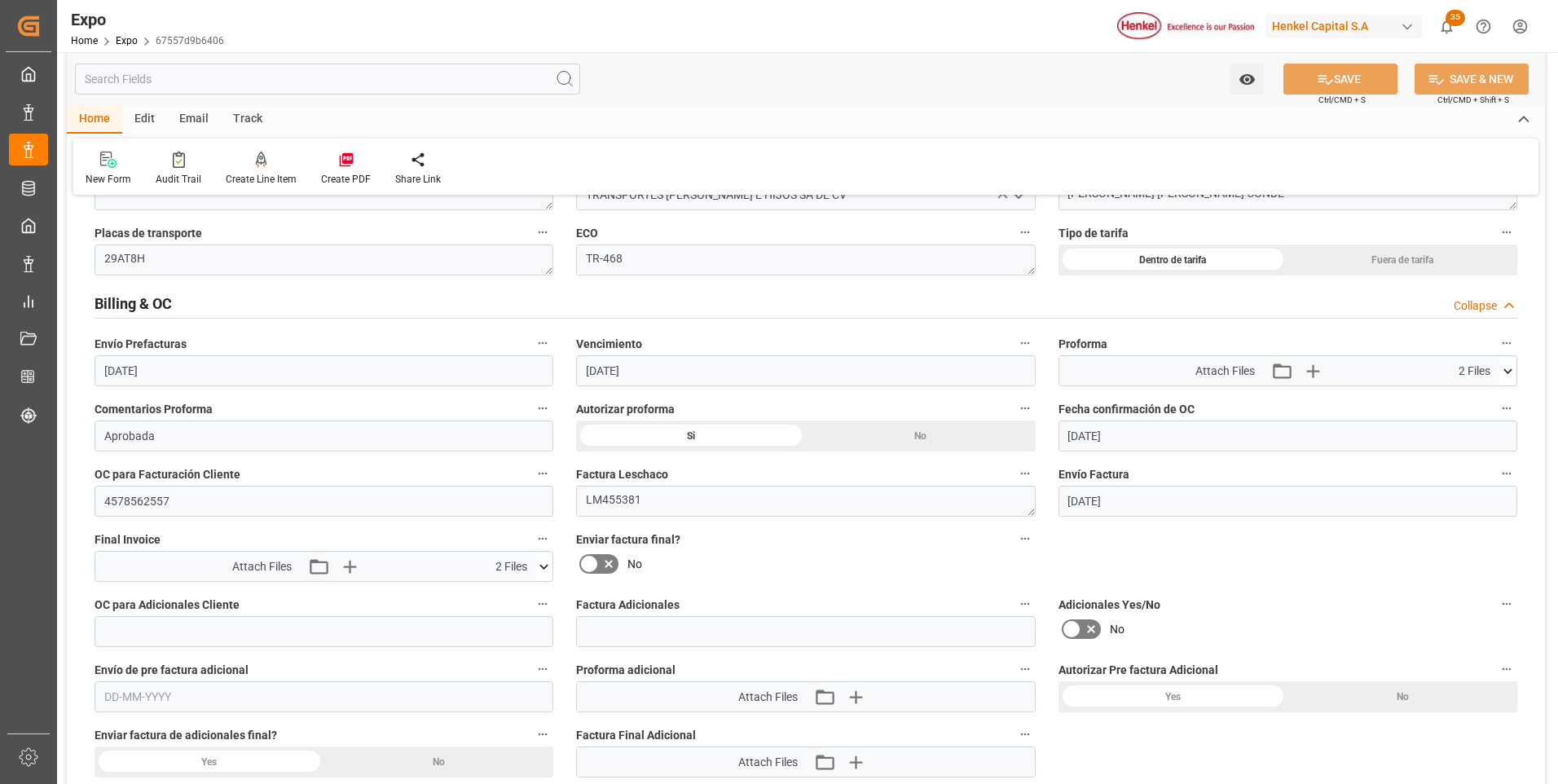
drag, startPoint x: 590, startPoint y: 562, endPoint x: 735, endPoint y: 535, distance: 147.5
click at [591, 562] on icon at bounding box center [588, 563] width 19 height 19
click at [0, 0] on input "checkbox" at bounding box center [0, 0] width 0 height 0
click at [1365, 88] on button "SAVE" at bounding box center [1341, 79] width 114 height 31
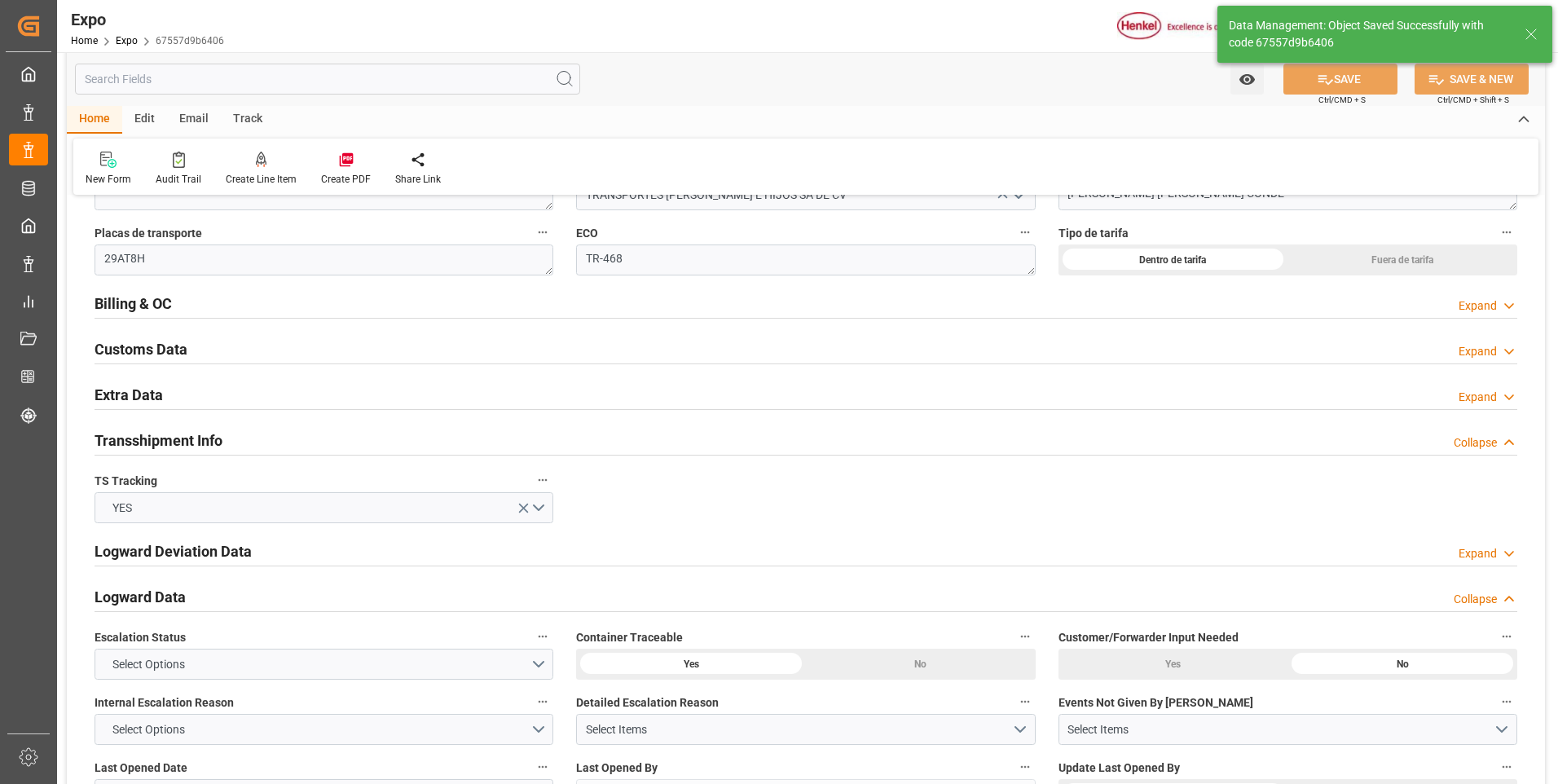
type input "[DATE] 05:03"
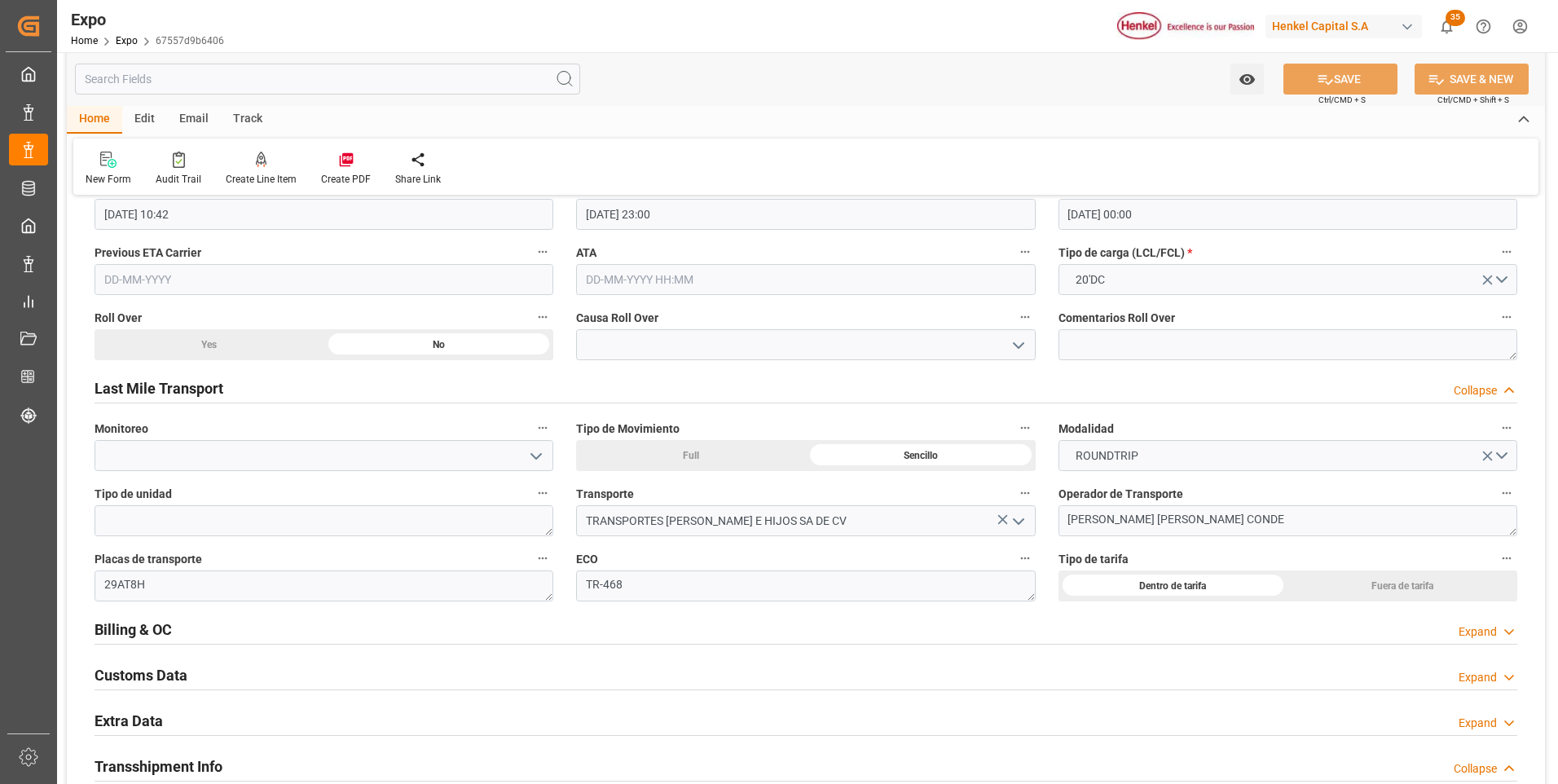
scroll to position [2200, 0]
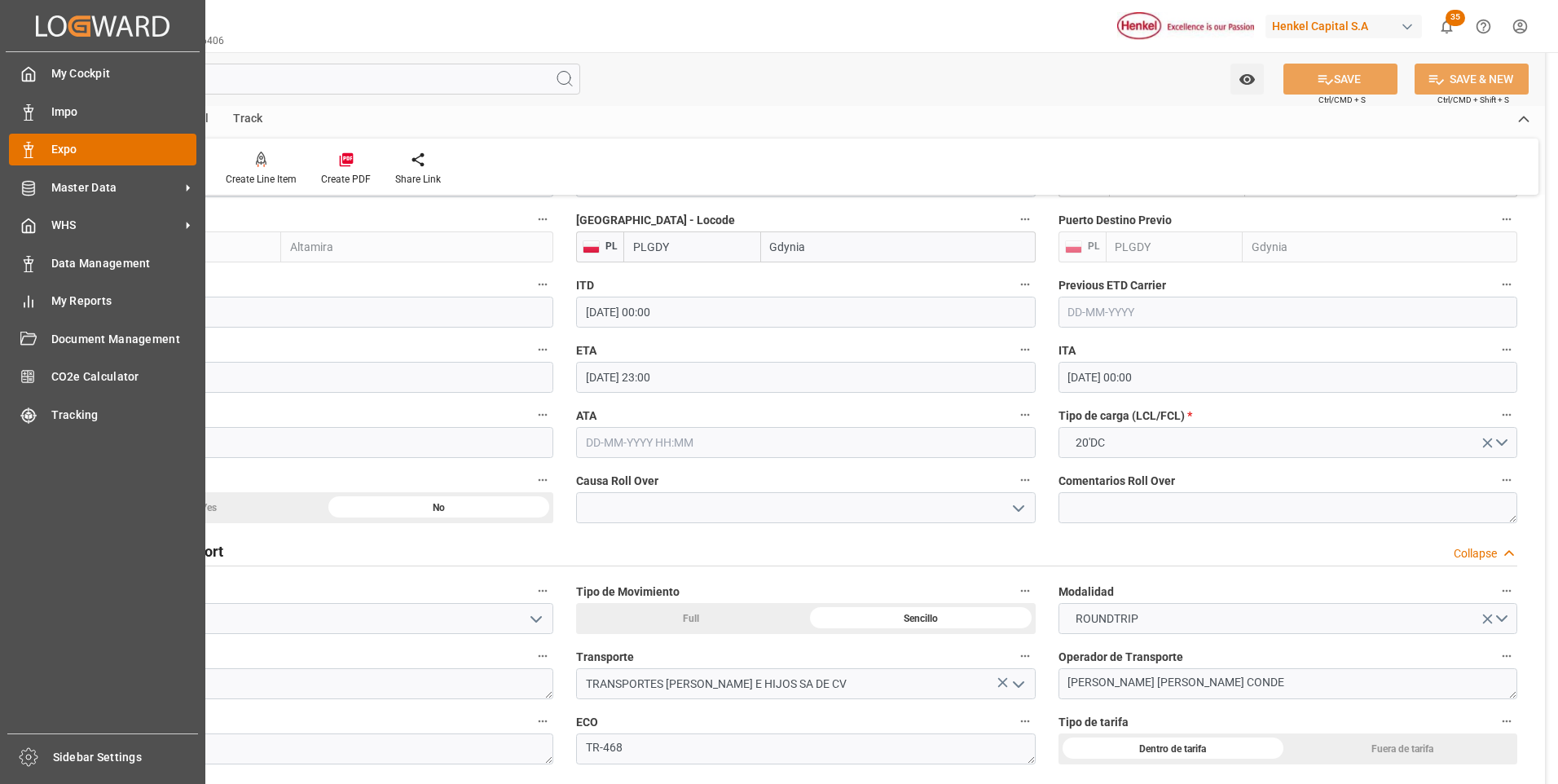
click at [45, 147] on div "Expo Expo" at bounding box center [103, 149] width 188 height 32
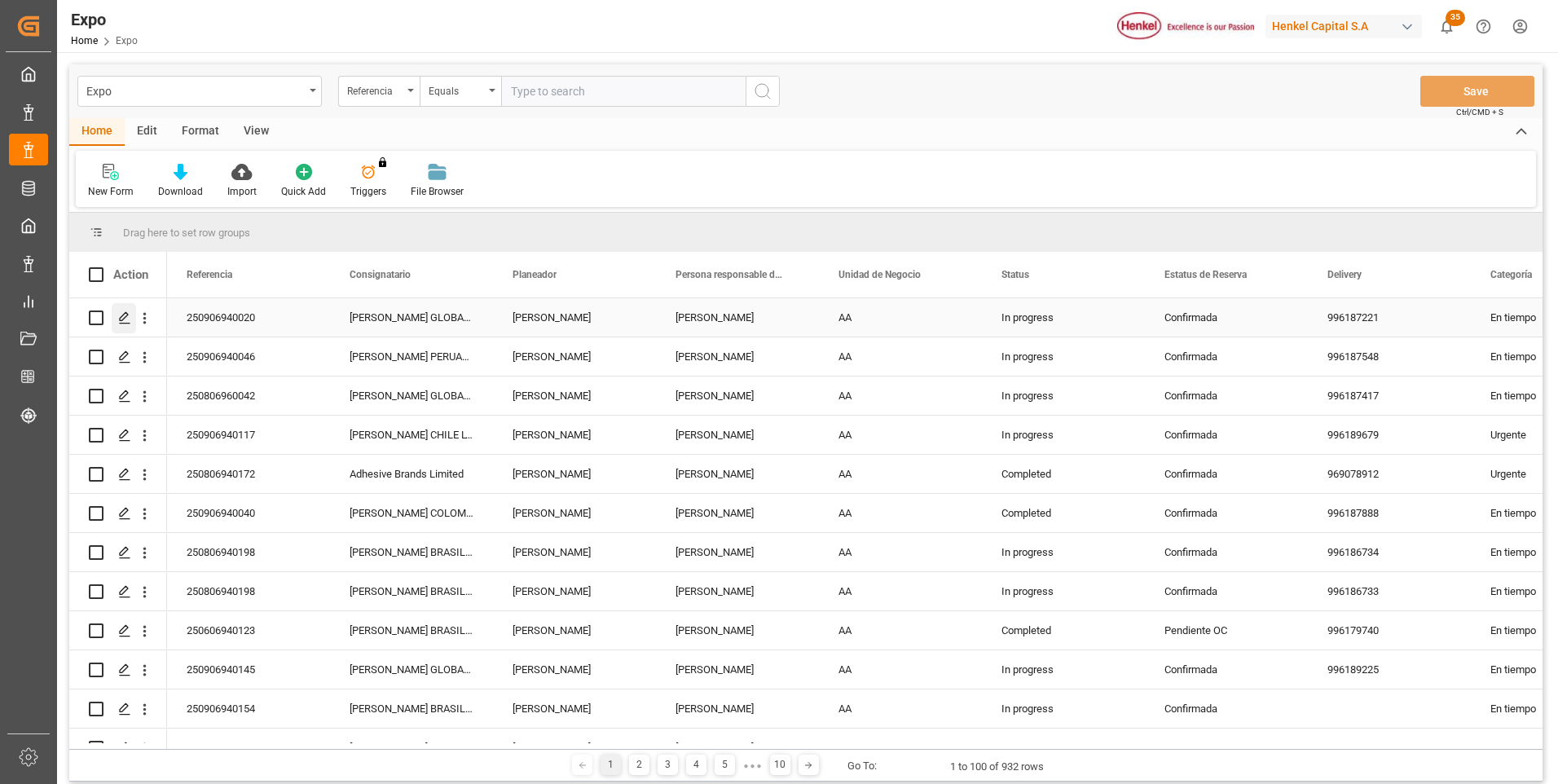
click at [123, 317] on icon "Press SPACE to select this row." at bounding box center [125, 318] width 13 height 13
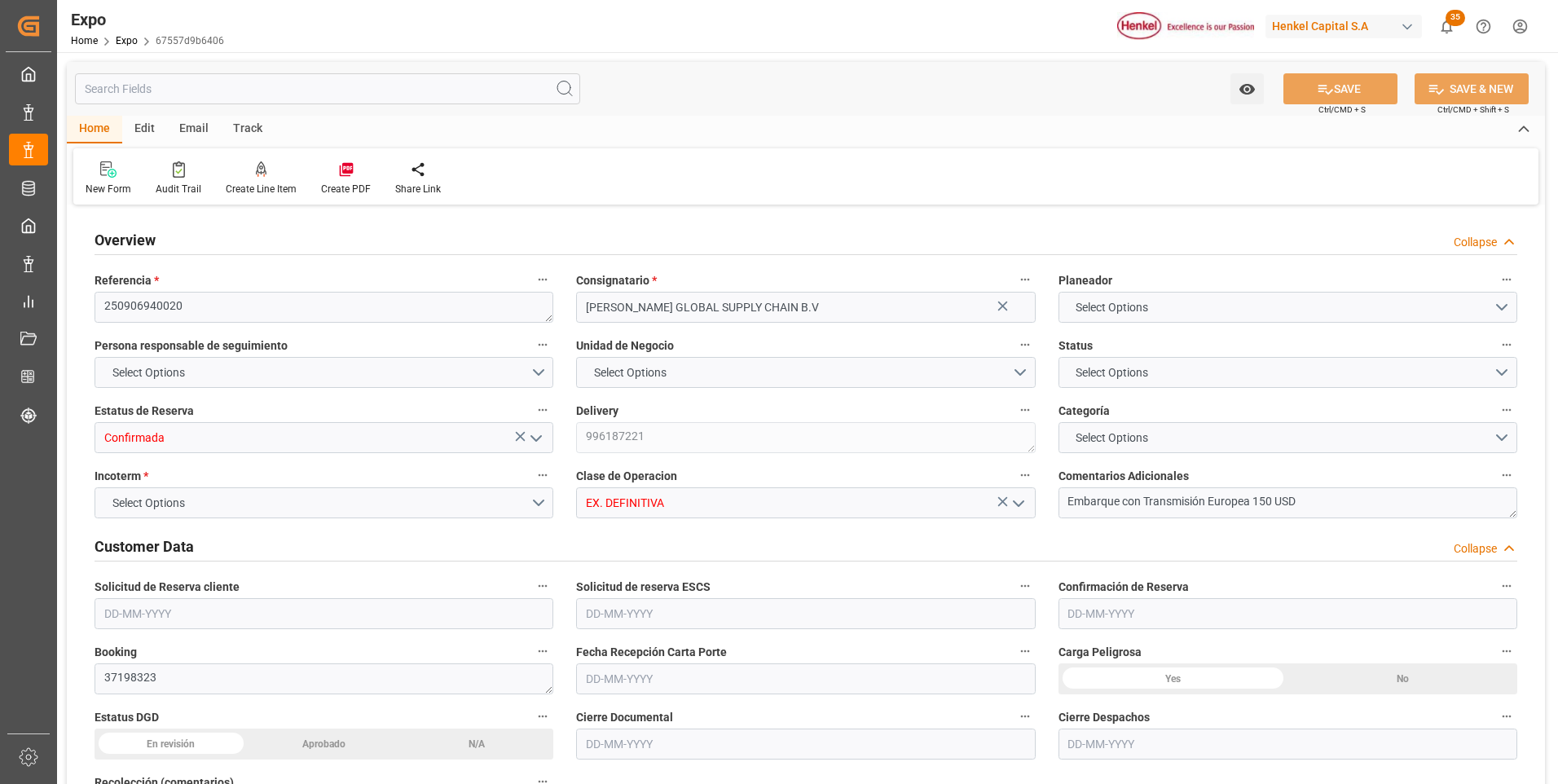
type input "6367.94"
type input "8755.92"
type input "10"
type input "9306172"
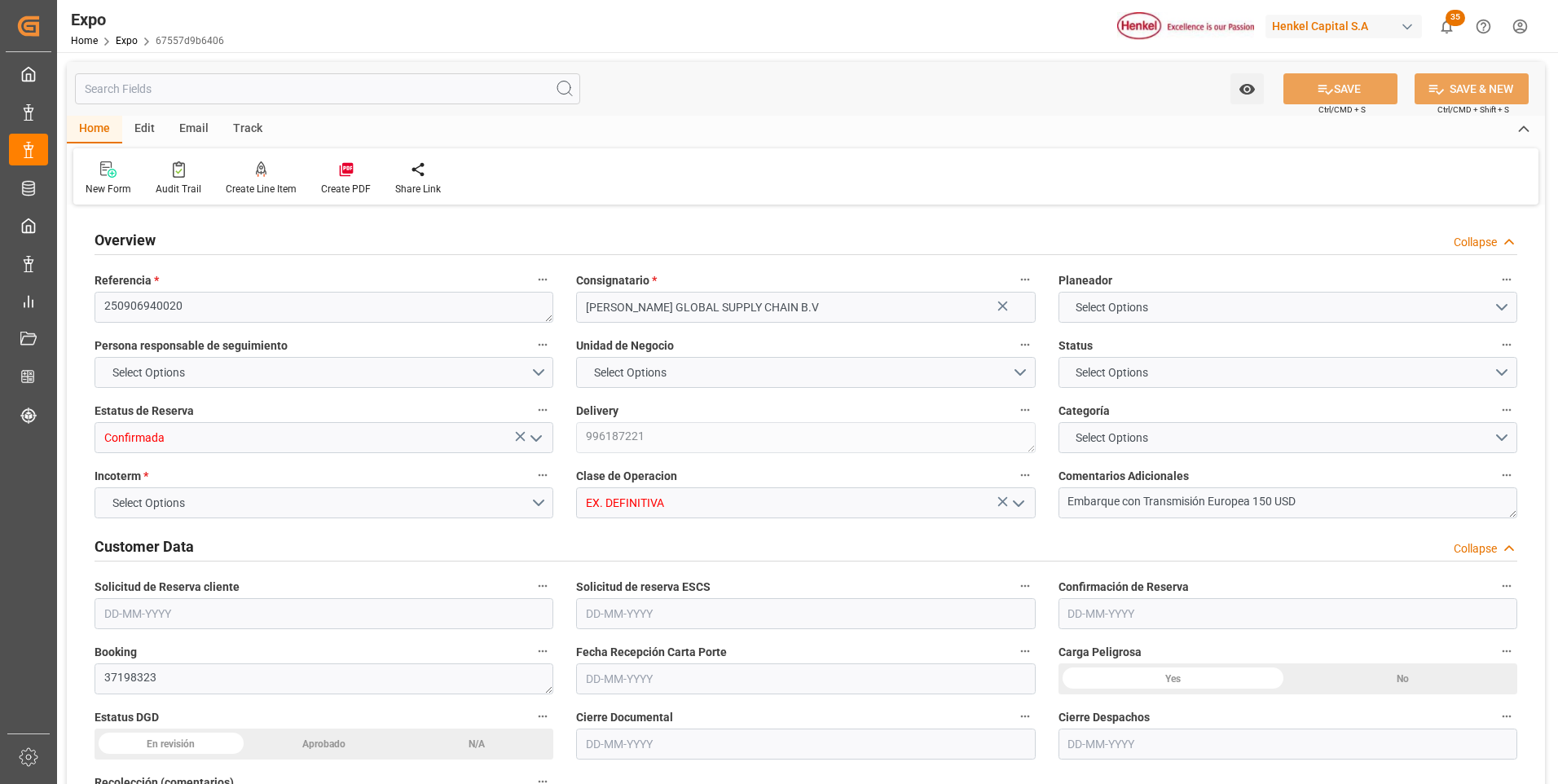
type input "9306172"
type input "MXATM"
type input "PLGDY"
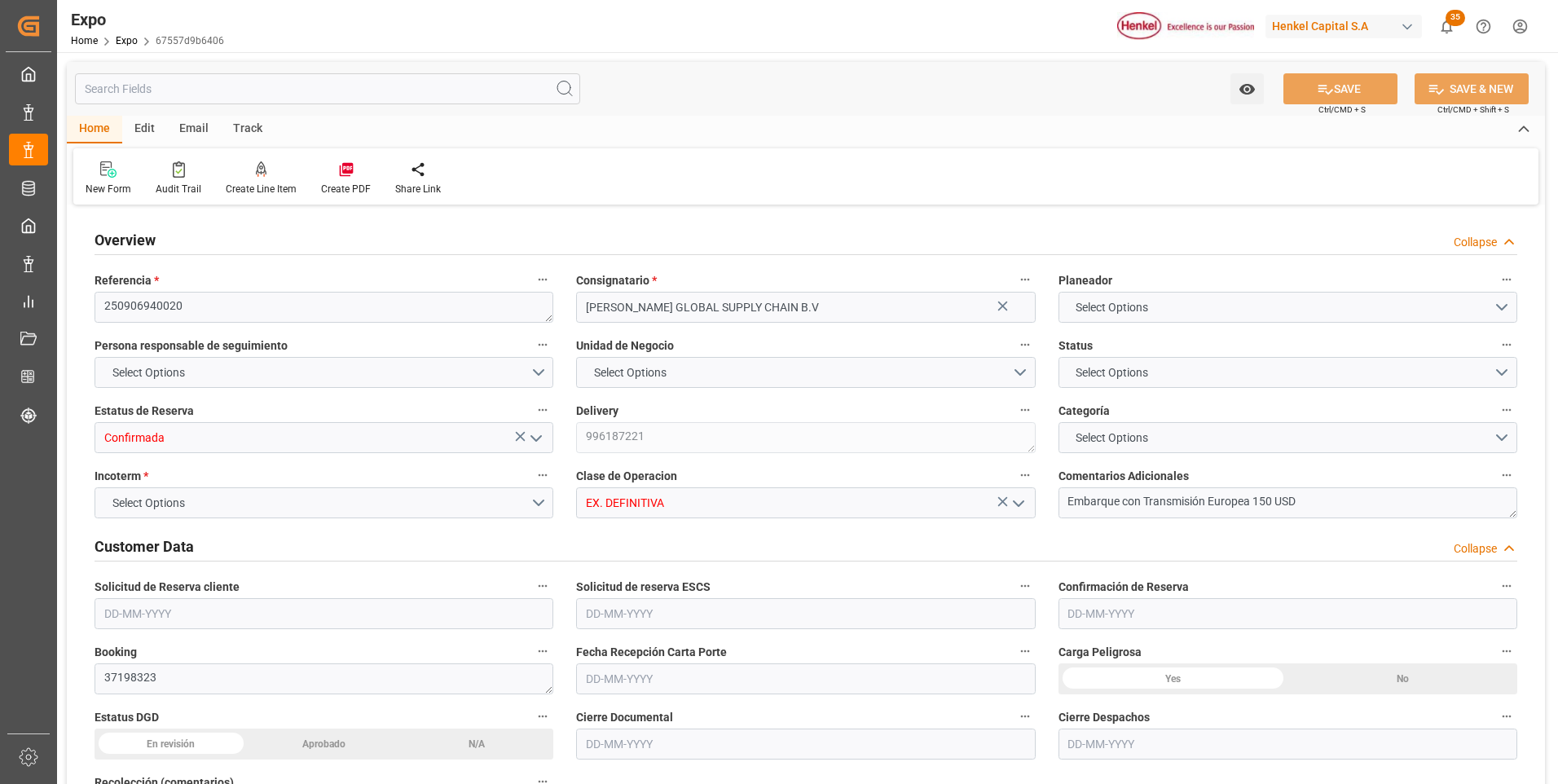
type input "9292149"
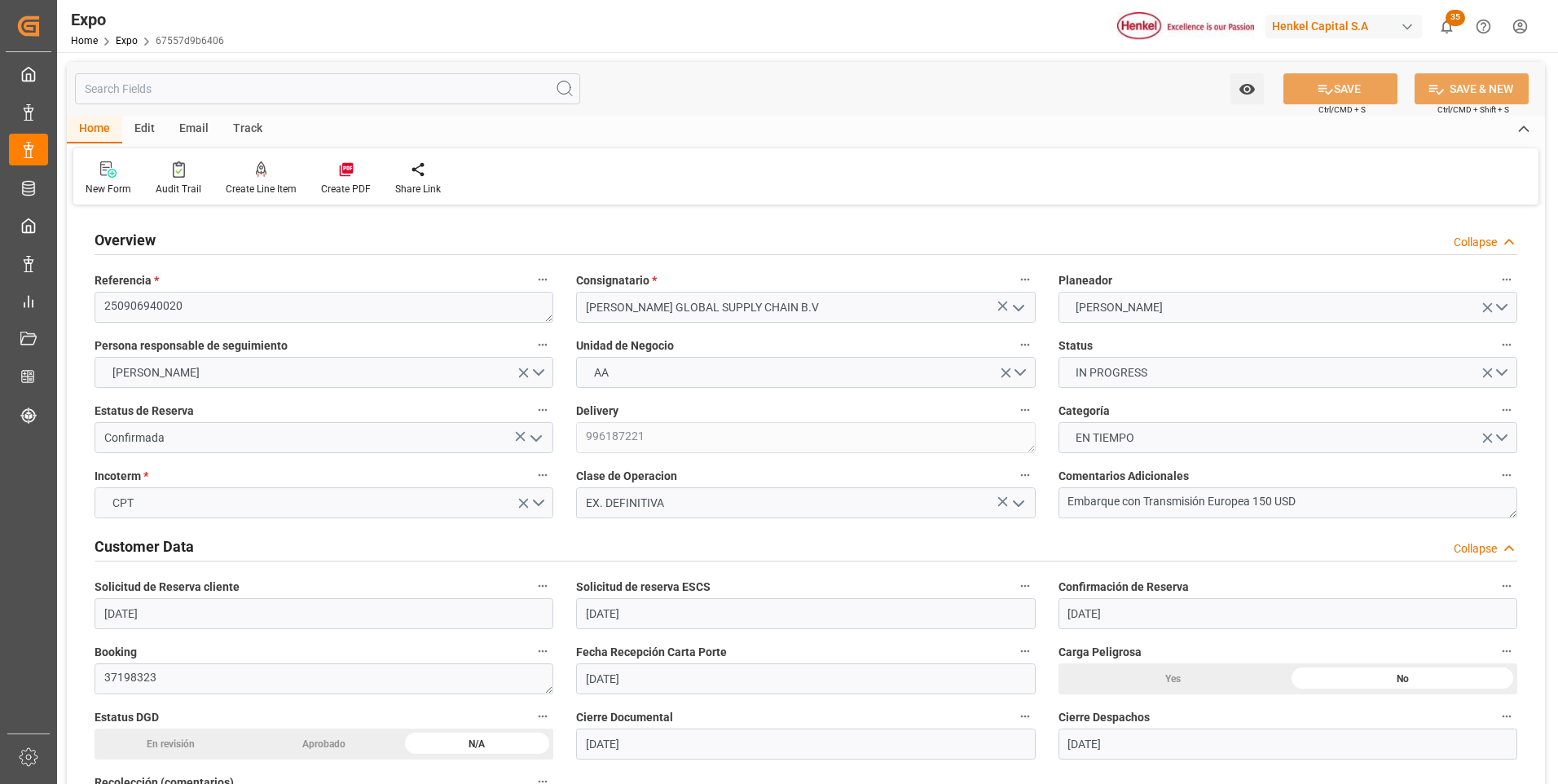
type input "[DATE]"
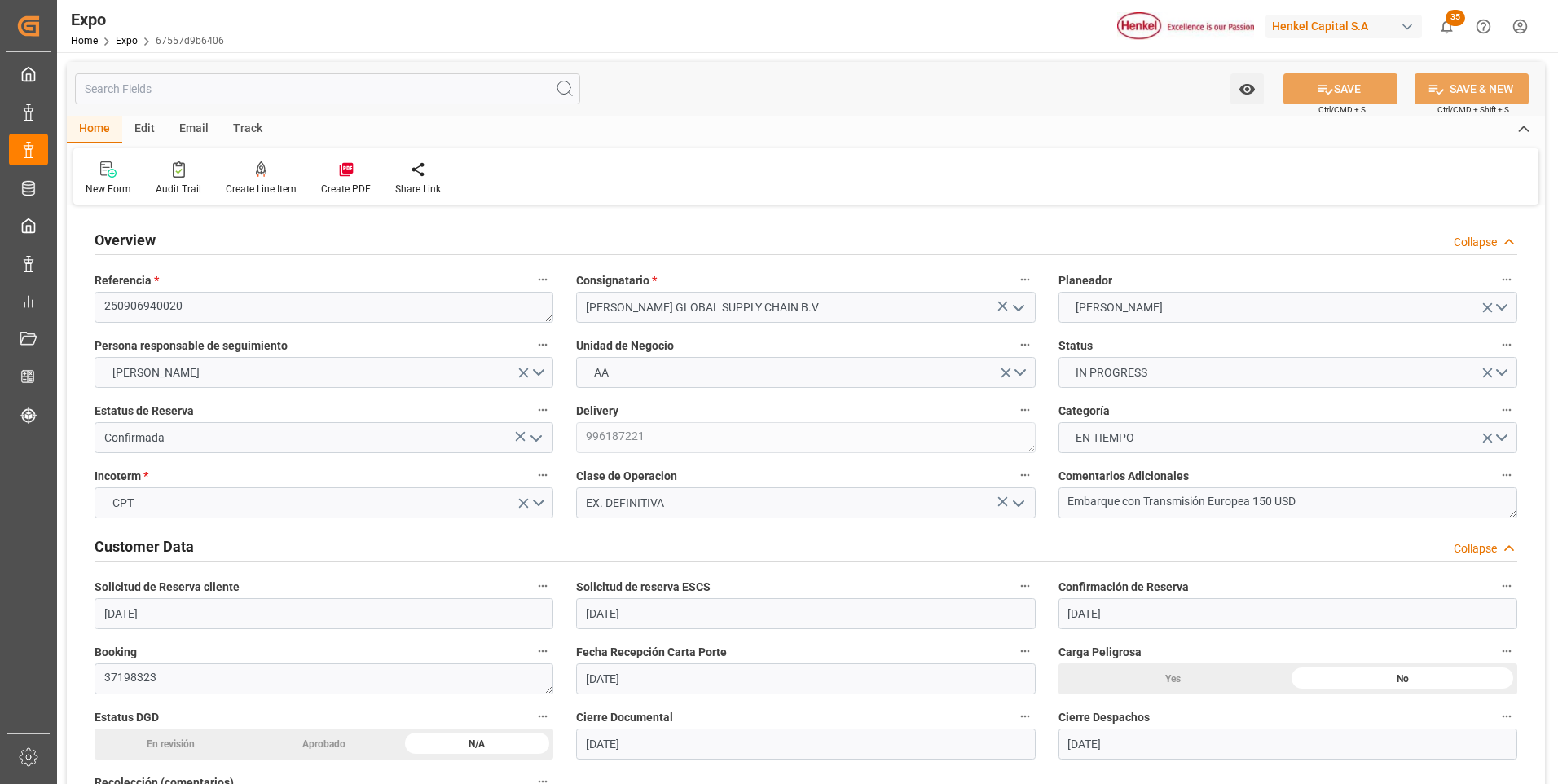
type input "[DATE]"
type input "[DATE] 00:00"
type input "[DATE]"
type input "[DATE] 12:25"
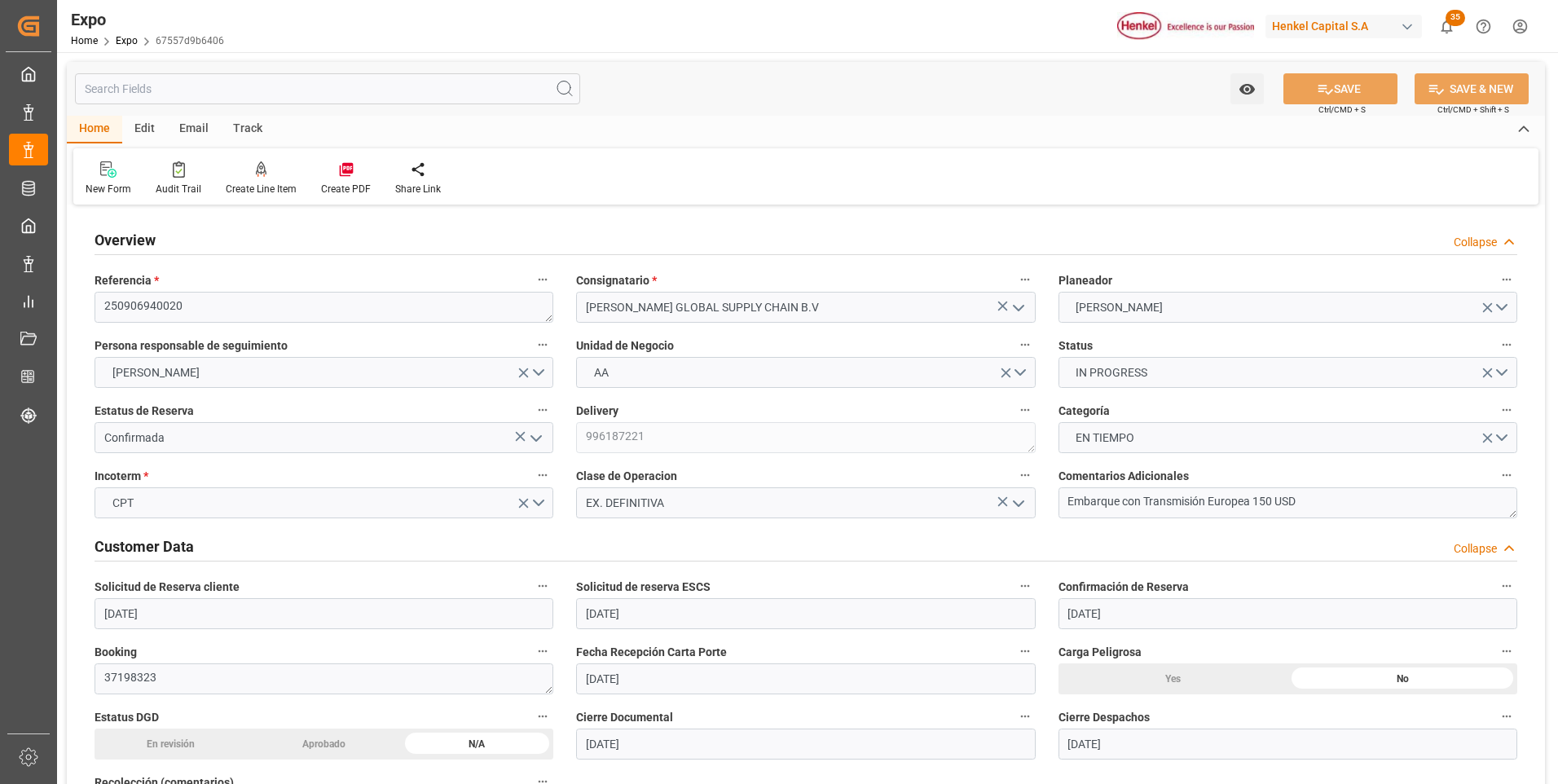
type input "[DATE]"
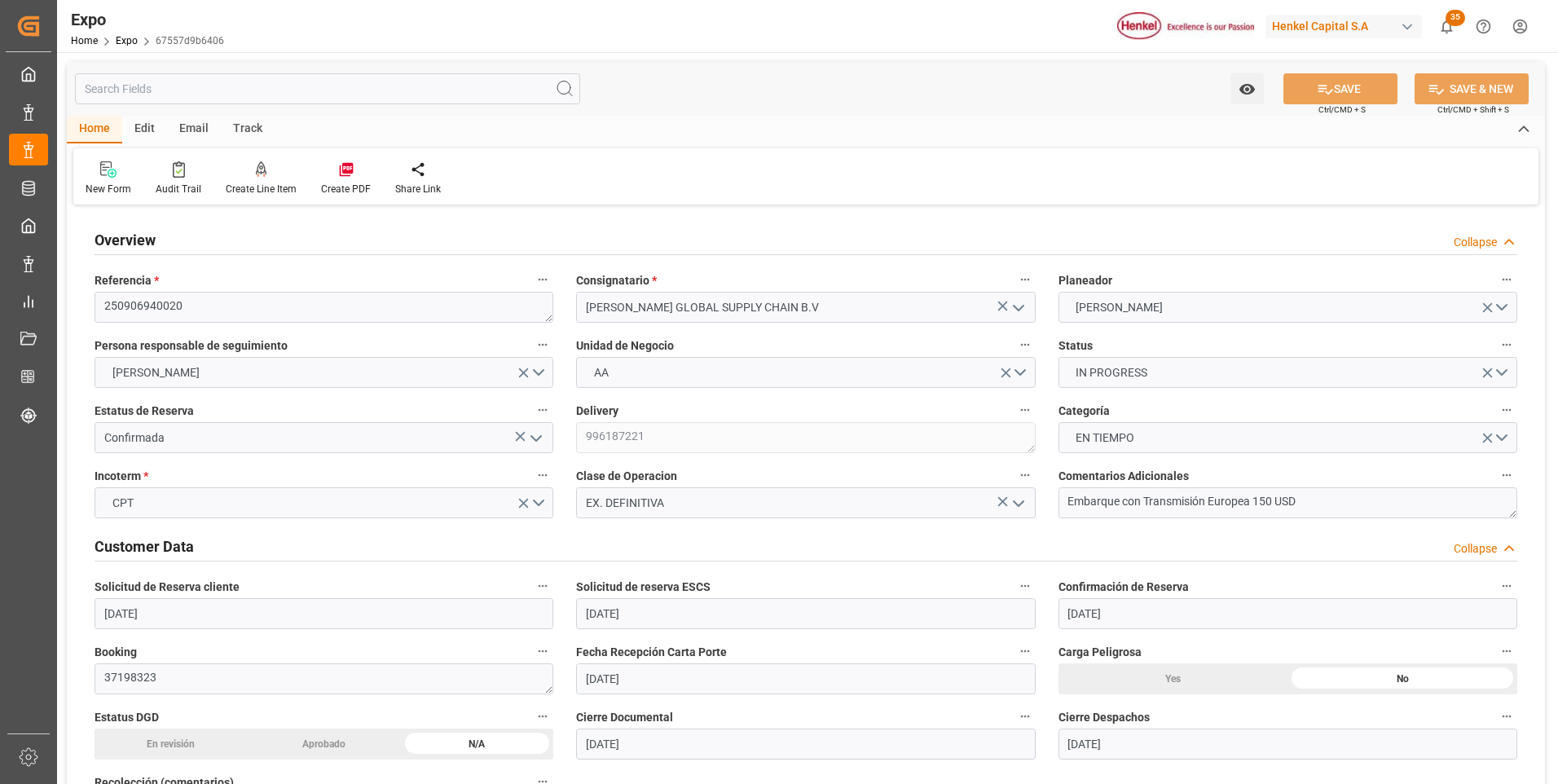
type input "[DATE] 09:00"
type input "[DATE] 00:00"
type input "[DATE] 10:42"
type input "[DATE] 23:00"
type input "[DATE] 00:00"
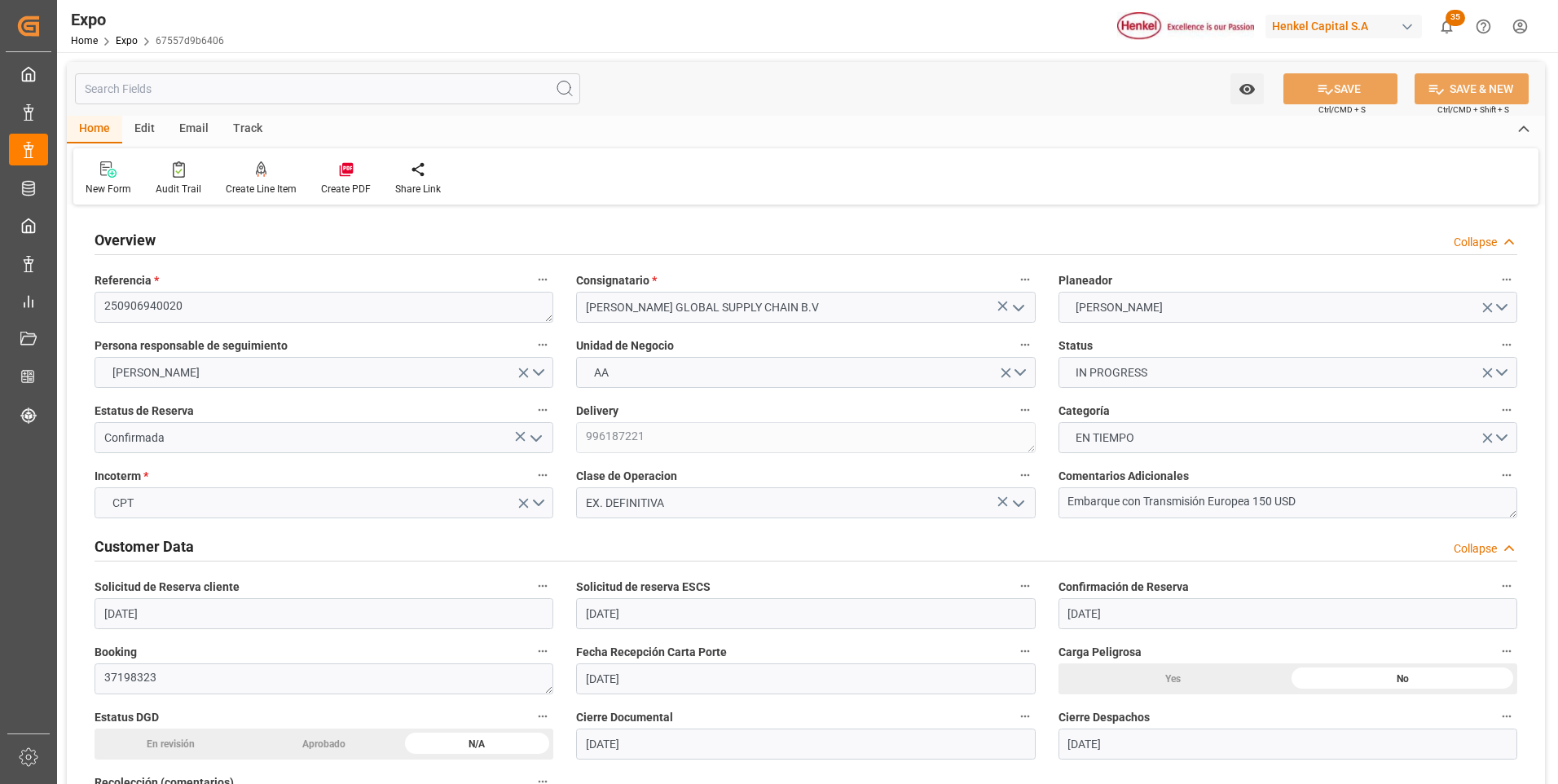
type input "[DATE] 05:03"
type input "[DATE] 11:14"
type input "[DATE] 23:25"
type input "[DATE] 10:00"
type input "[DATE] 11:11"
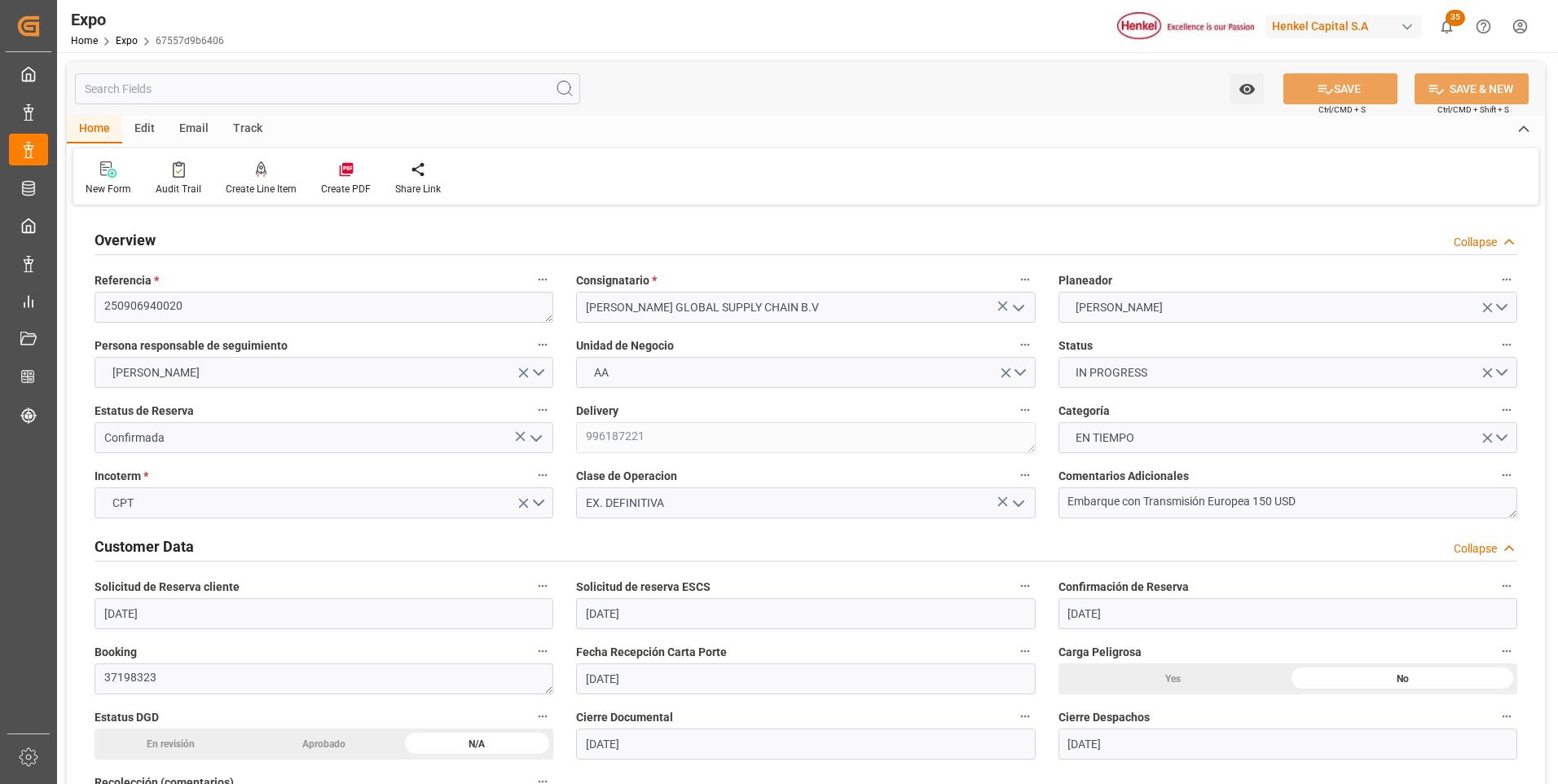
type input "[DATE] 14:00"
type input "[DATE] 08:06"
type input "[DATE] 07:00"
type input "[DATE] 23:00"
type input "[DATE] 09:49"
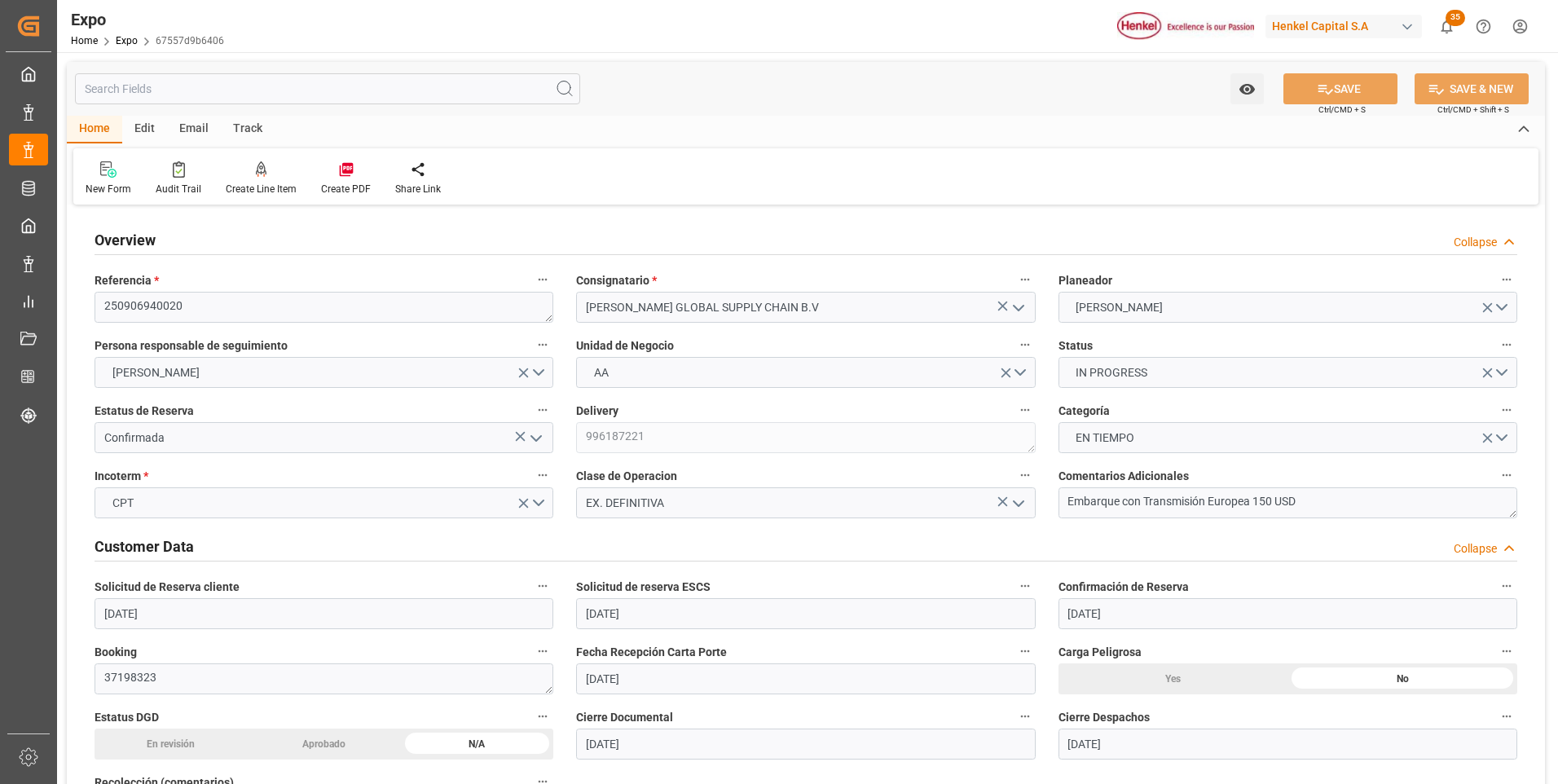
type input "[DATE] 09:49"
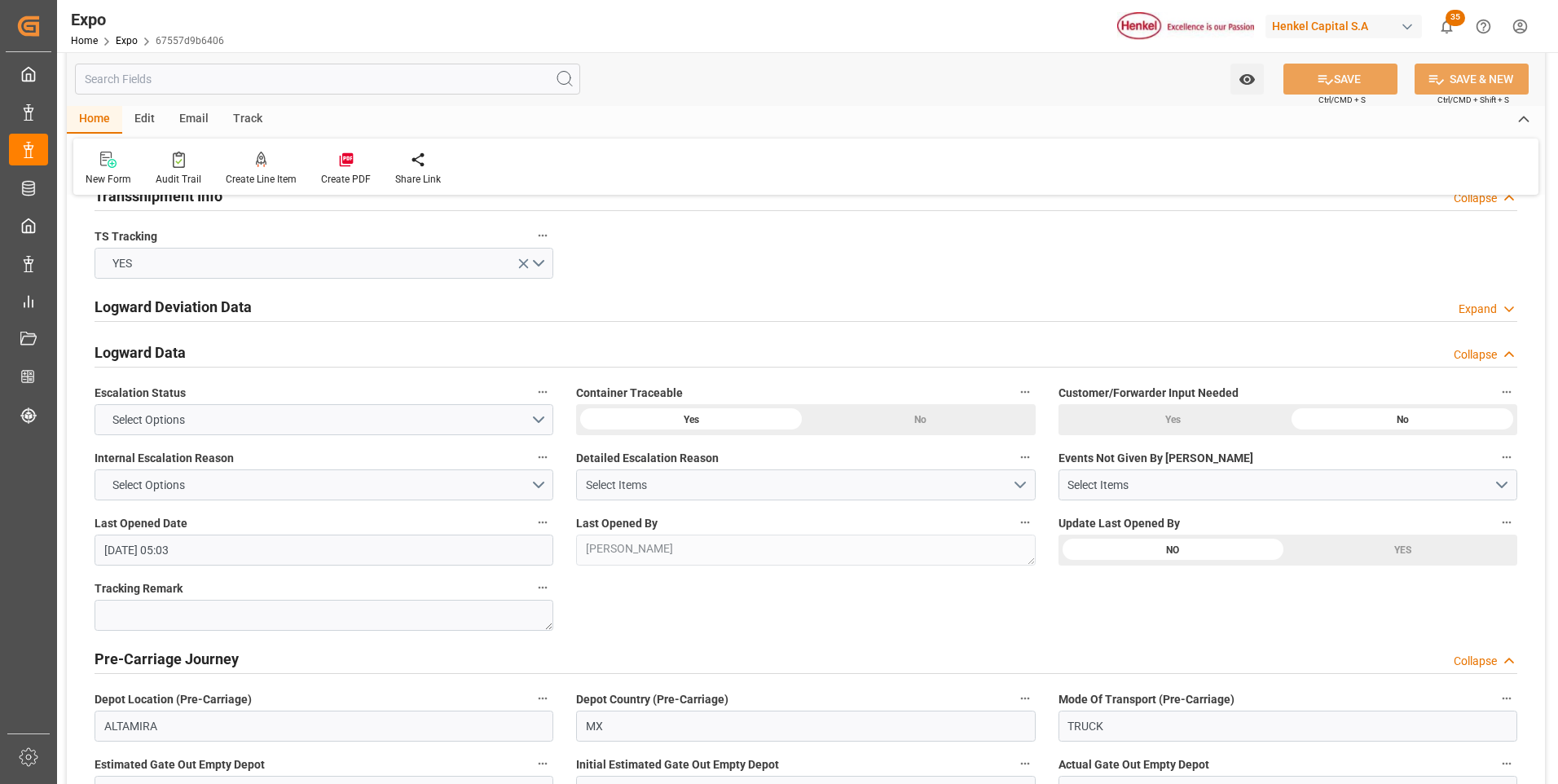
scroll to position [2689, 0]
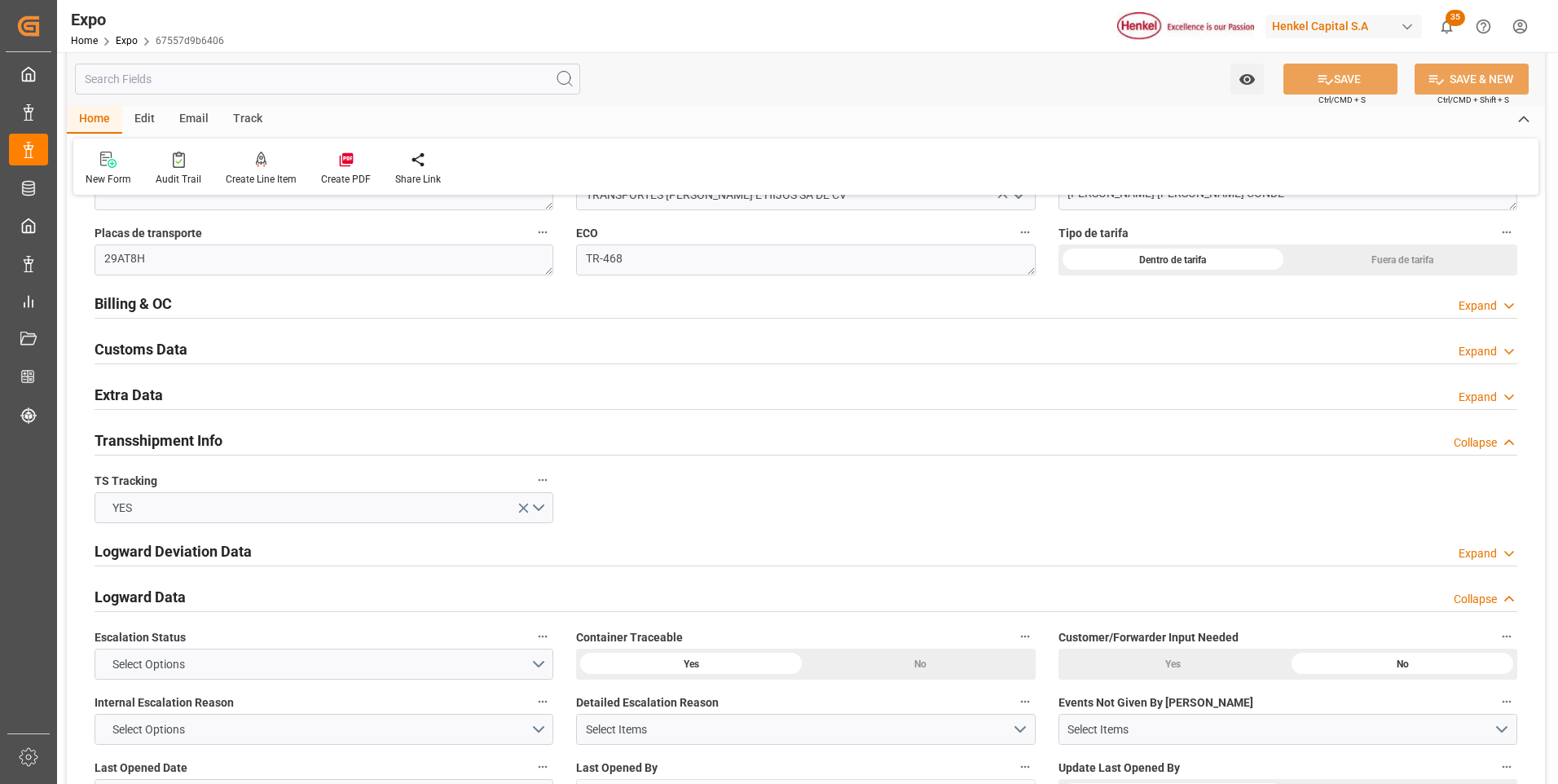
click at [1511, 400] on icon at bounding box center [1509, 397] width 17 height 17
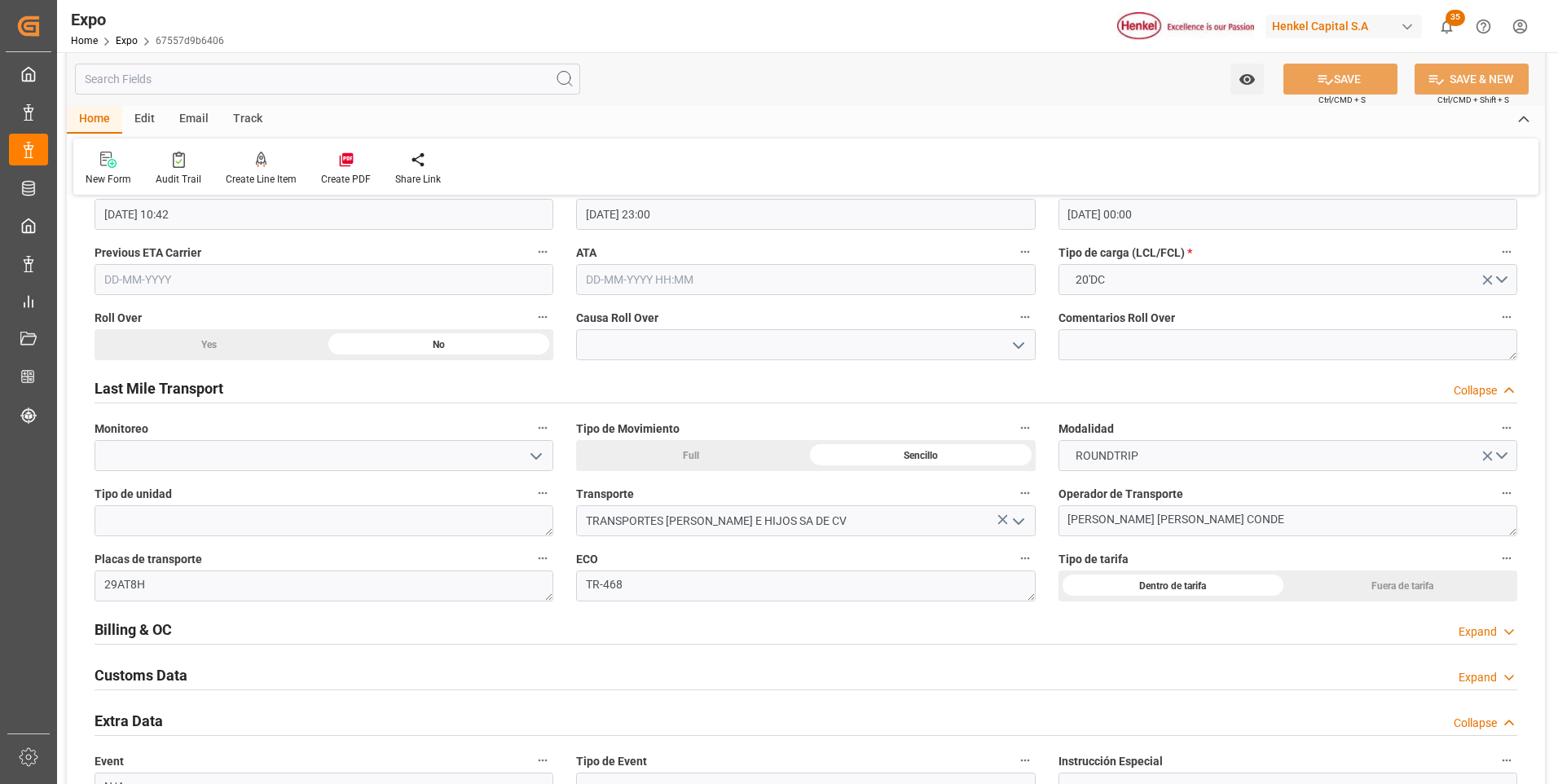
scroll to position [2608, 0]
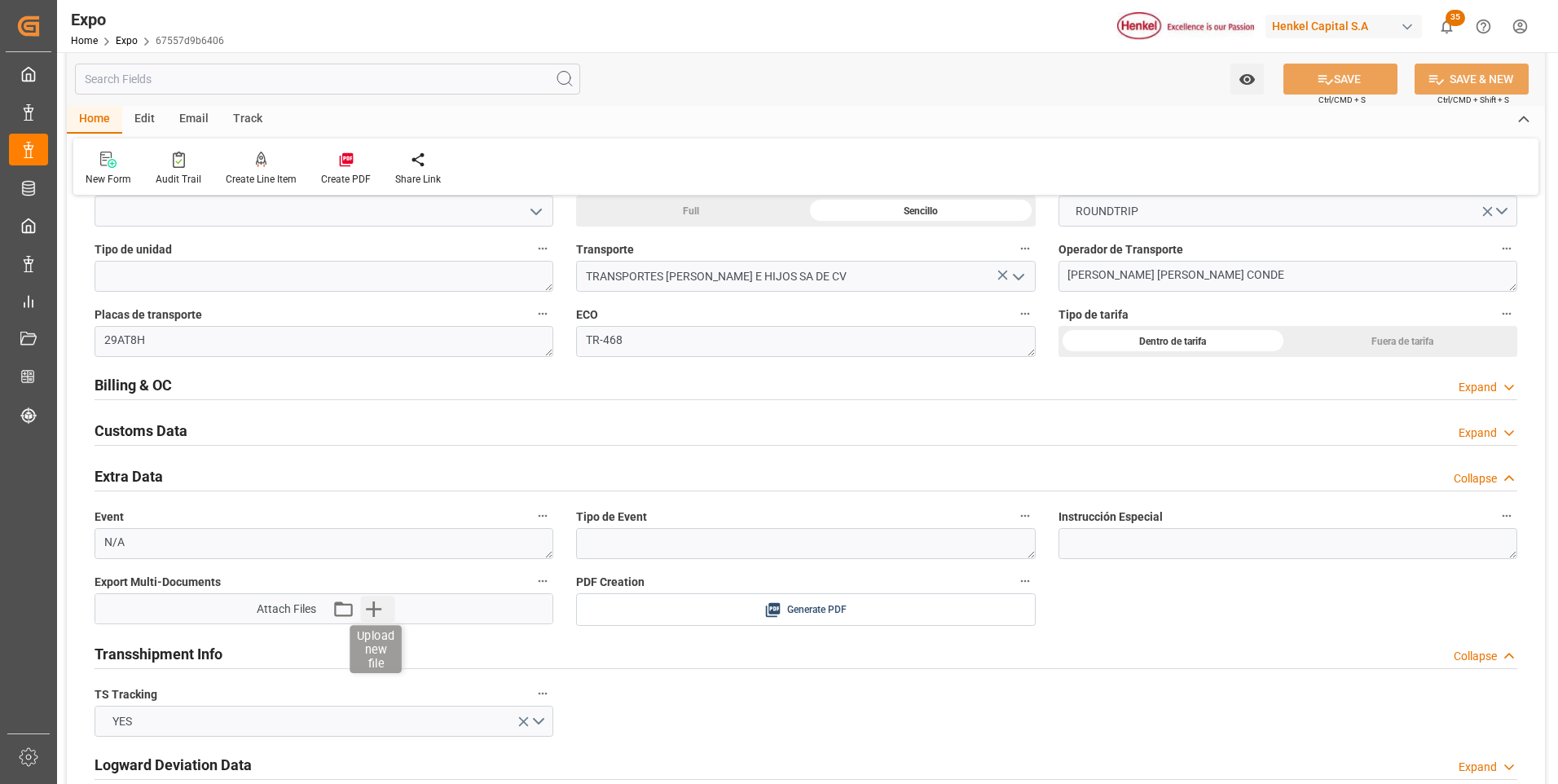
click at [379, 608] on icon "button" at bounding box center [373, 608] width 16 height 16
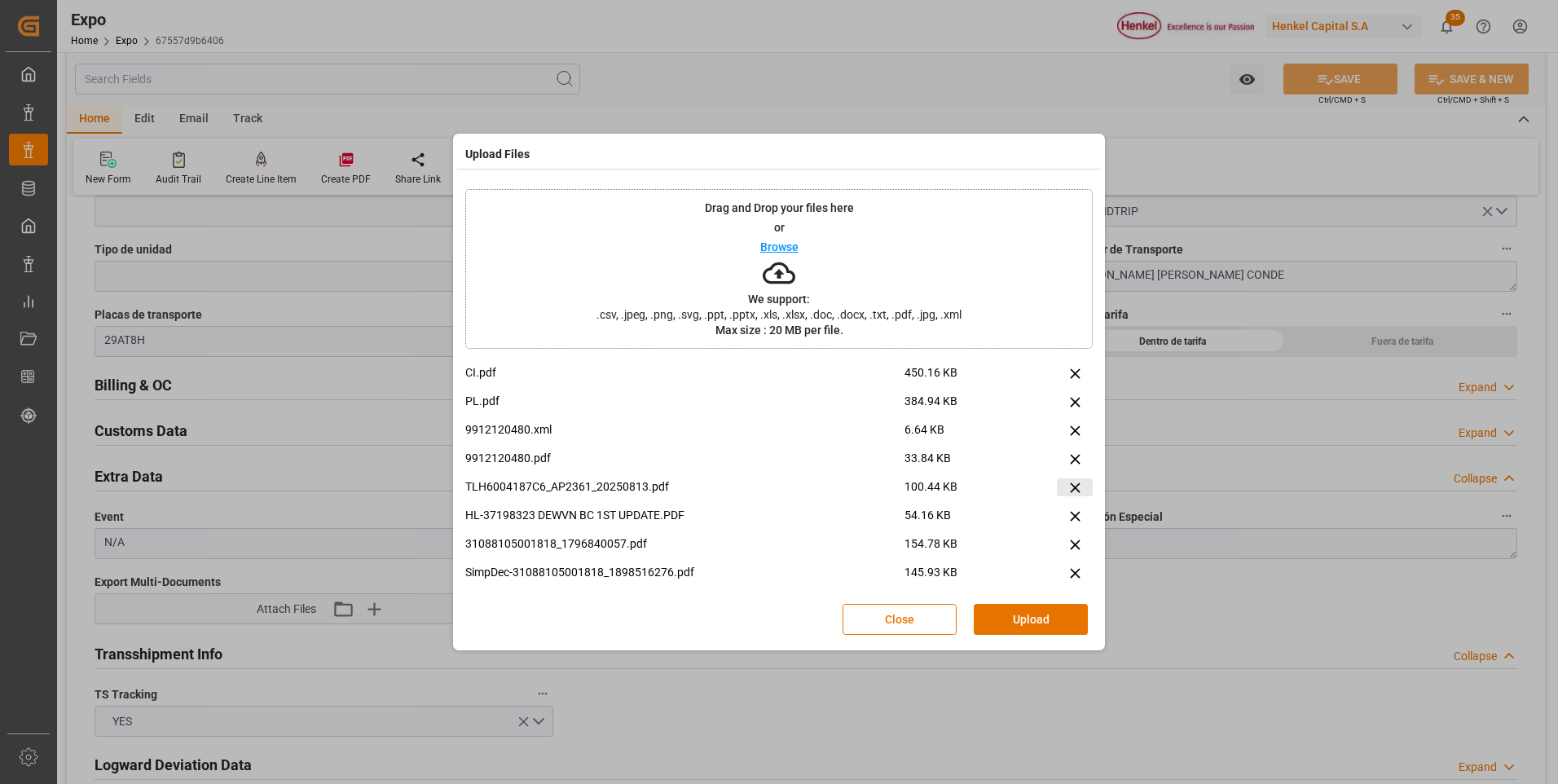
click at [1070, 489] on icon at bounding box center [1075, 487] width 10 height 10
click at [1007, 621] on button "Upload" at bounding box center [1031, 619] width 114 height 31
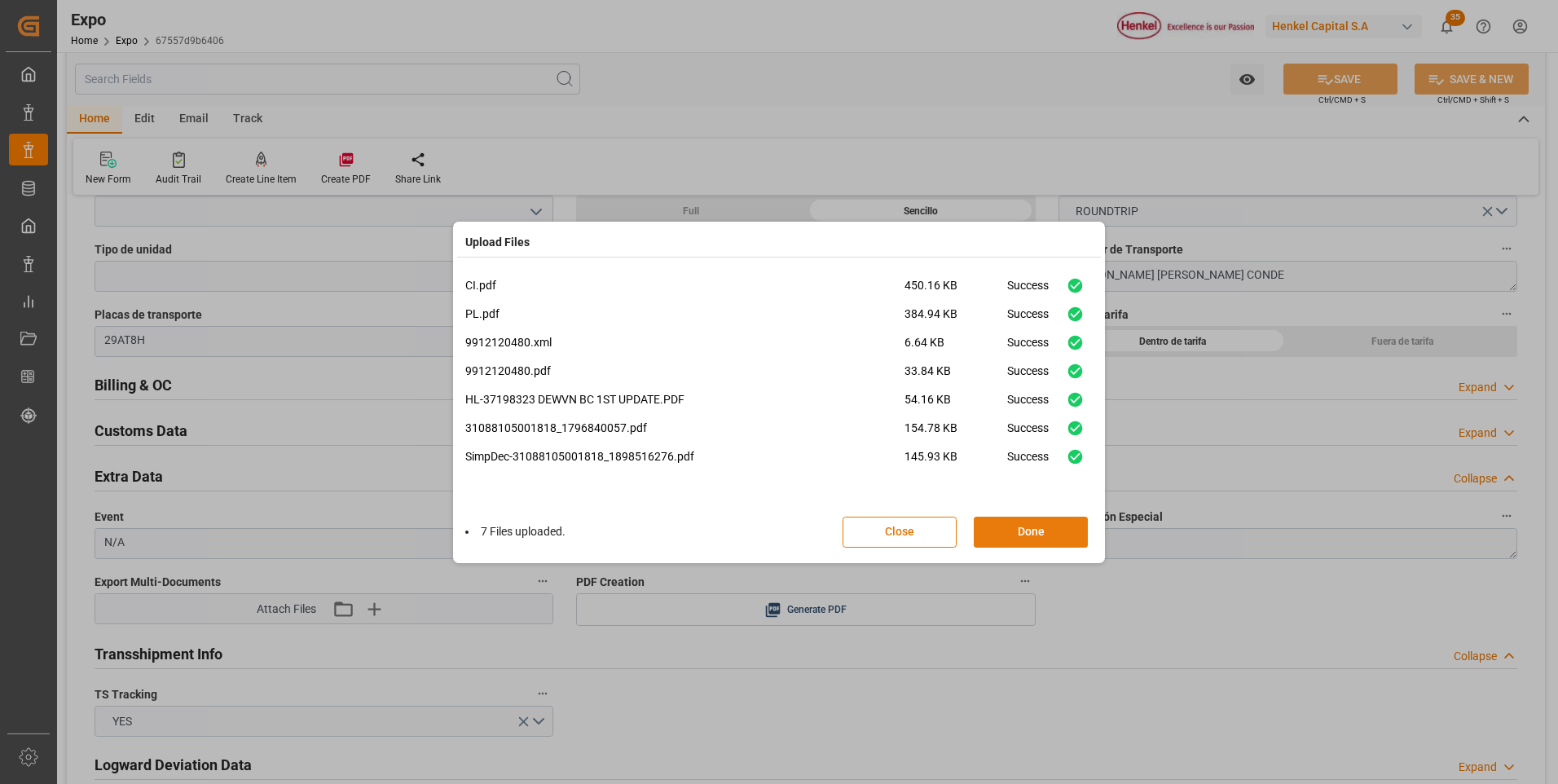
click at [1035, 537] on button "Done" at bounding box center [1031, 532] width 114 height 31
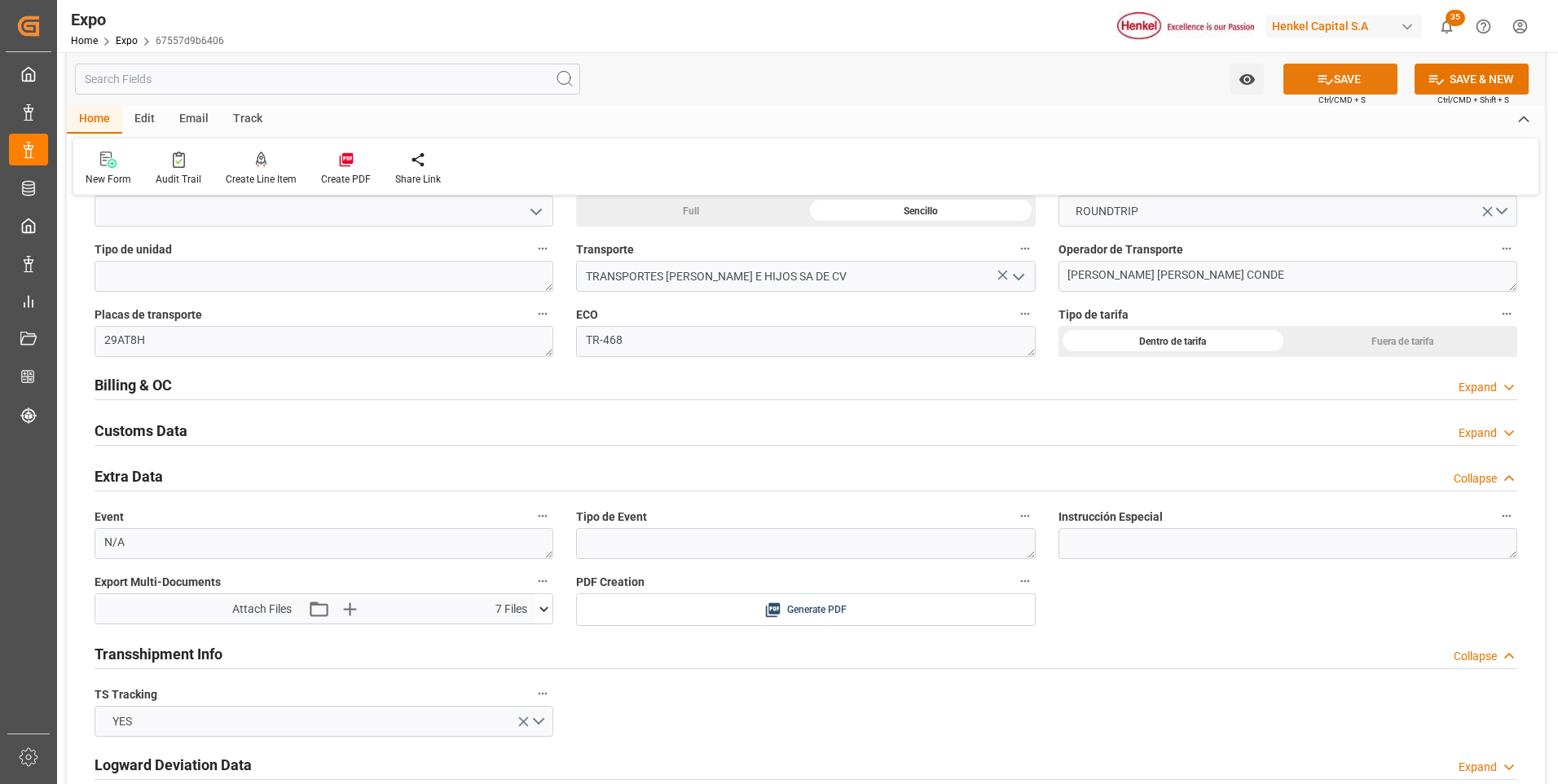
click at [1384, 83] on button "SAVE" at bounding box center [1341, 79] width 114 height 31
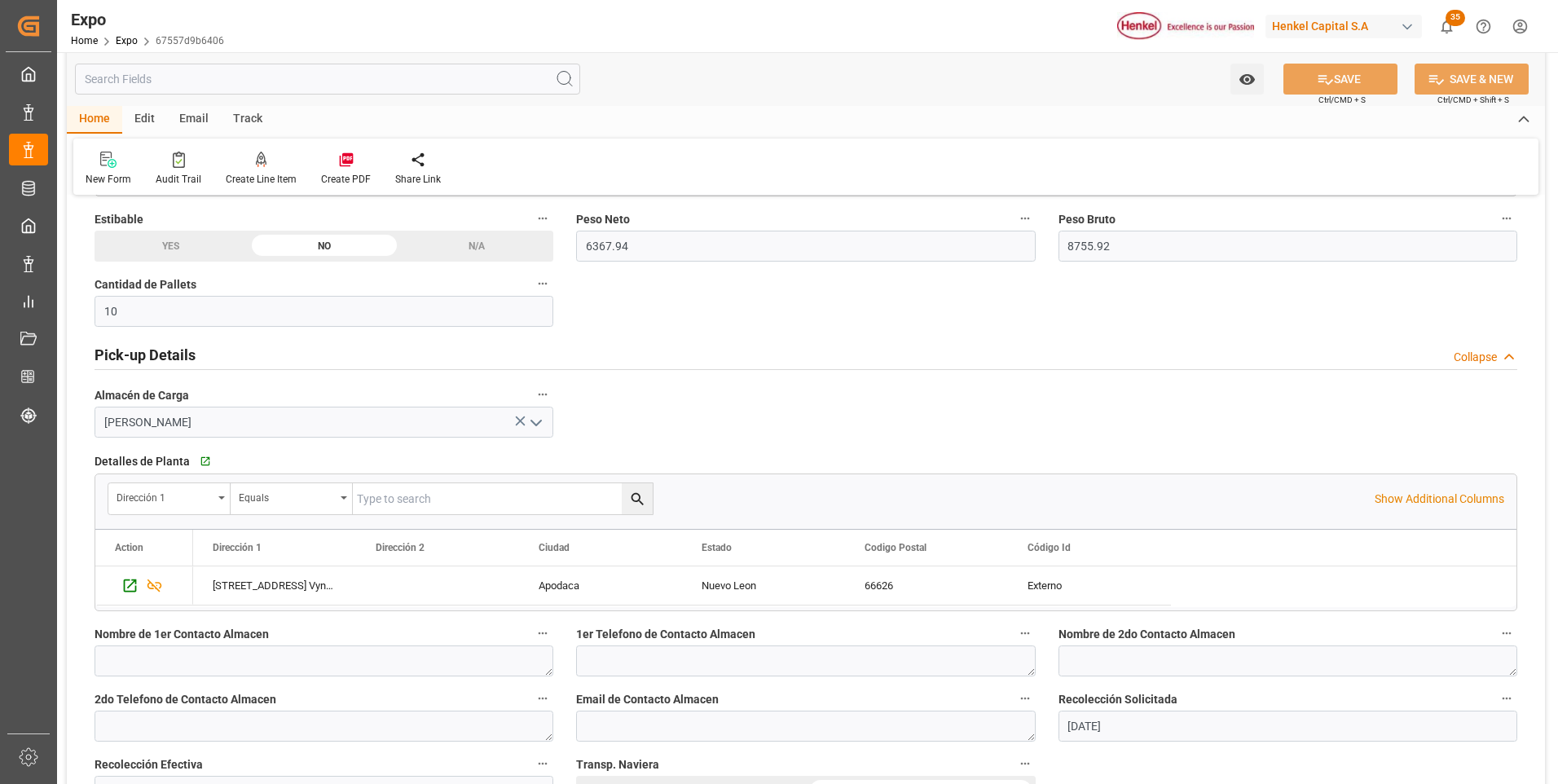
scroll to position [652, 0]
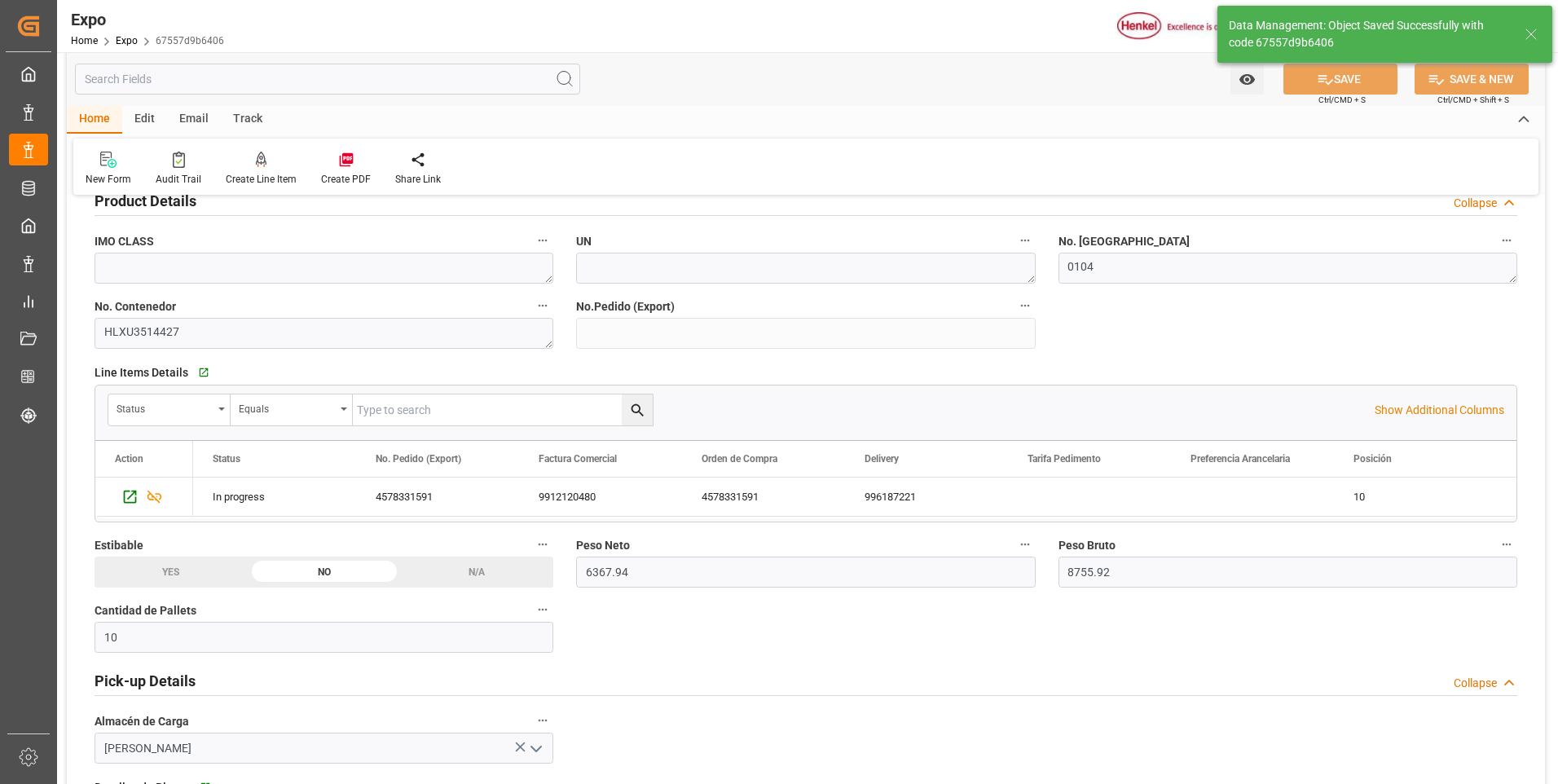
type input "[DATE] 05:07"
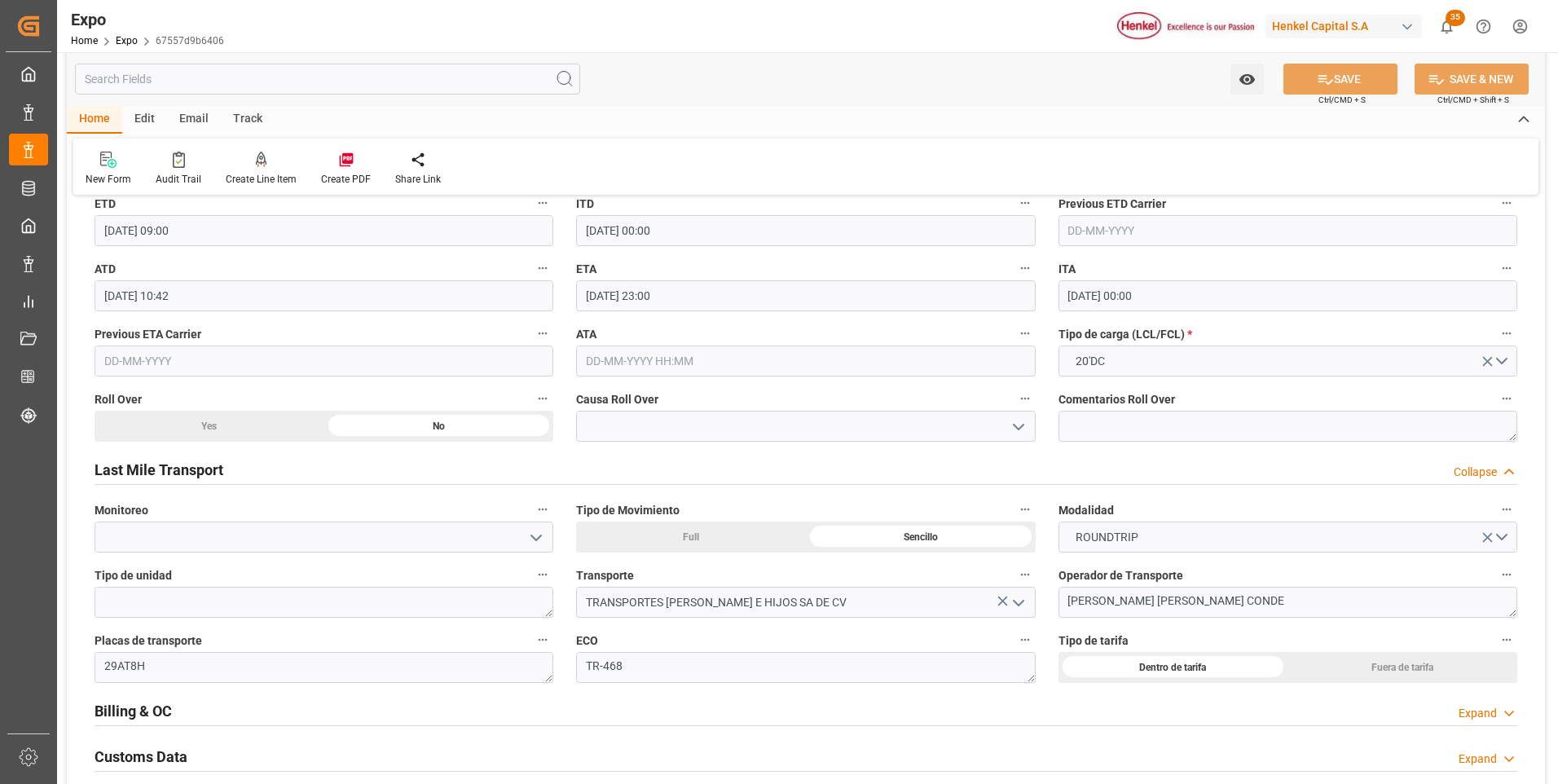
scroll to position [2608, 0]
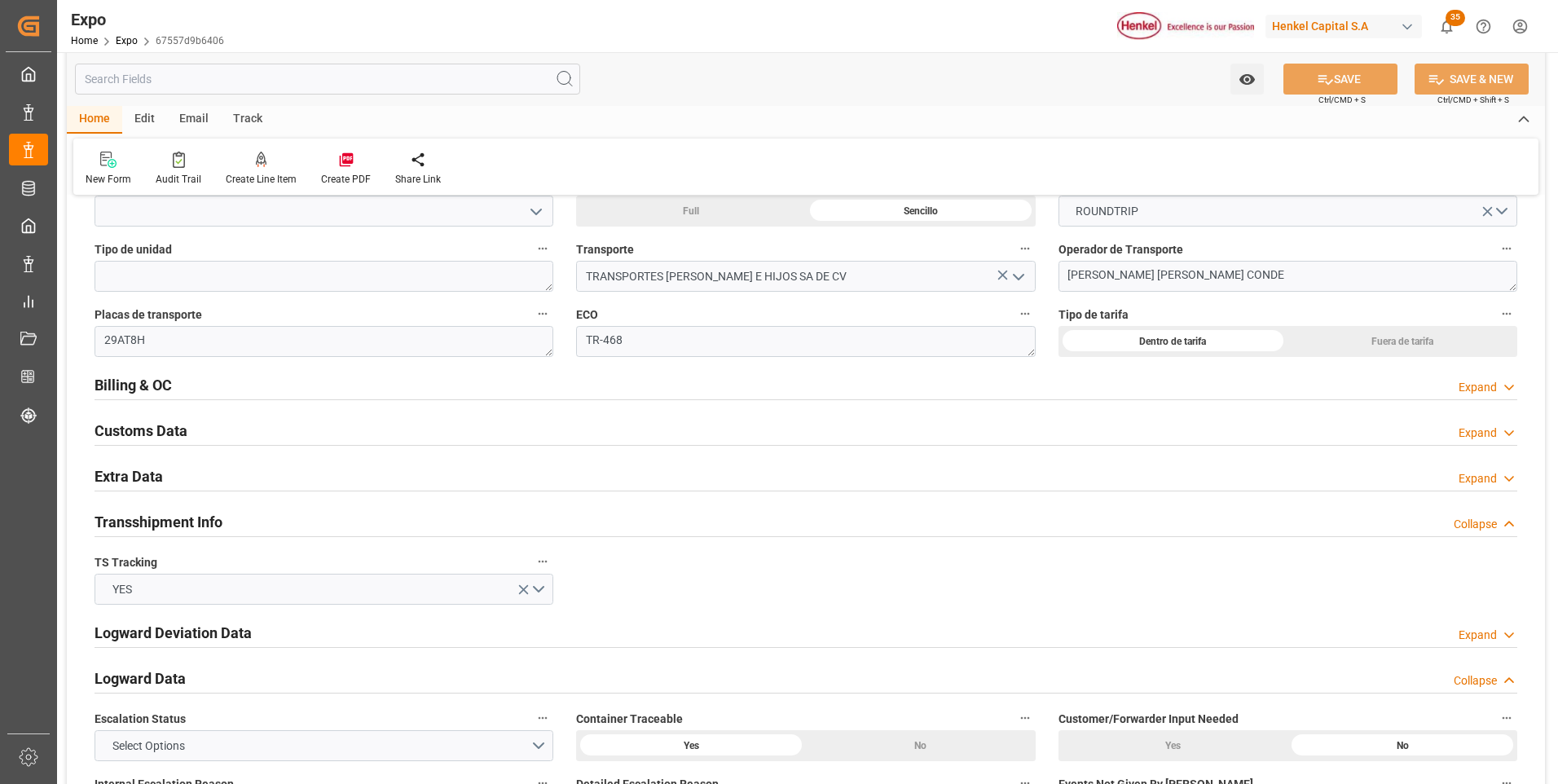
click at [1507, 475] on icon at bounding box center [1509, 479] width 17 height 17
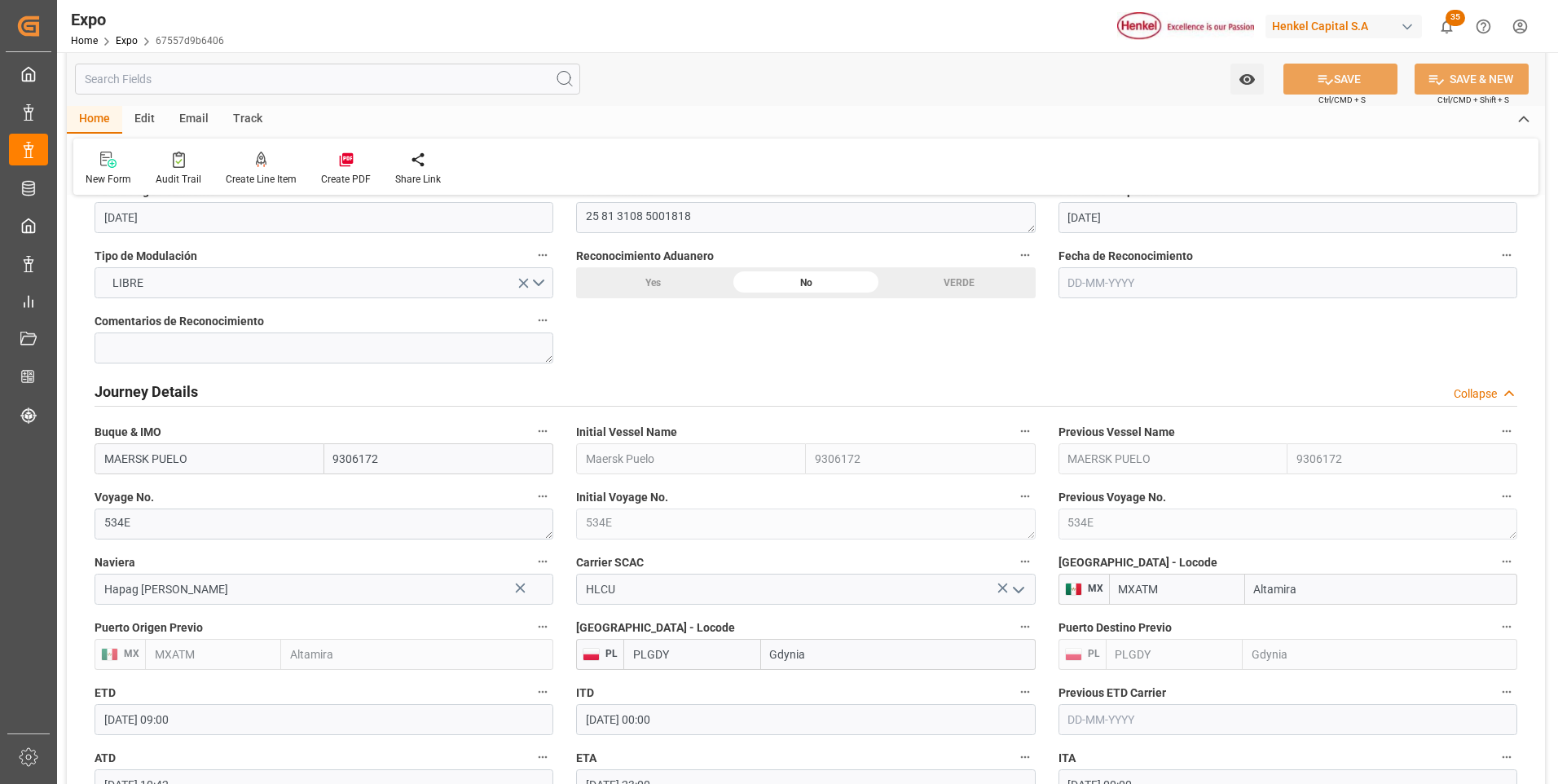
scroll to position [2200, 0]
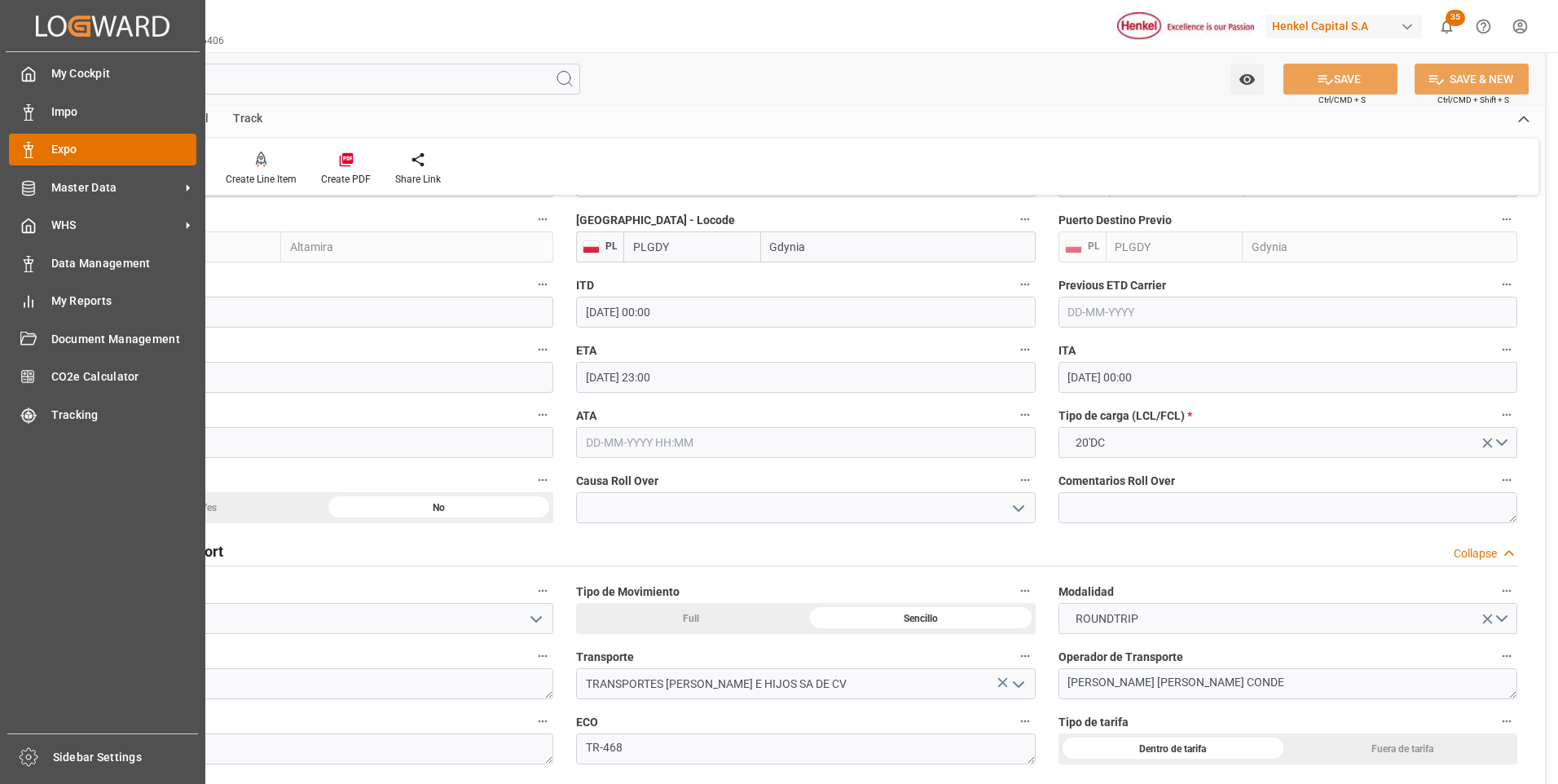
click at [31, 149] on polygon at bounding box center [30, 148] width 5 height 4
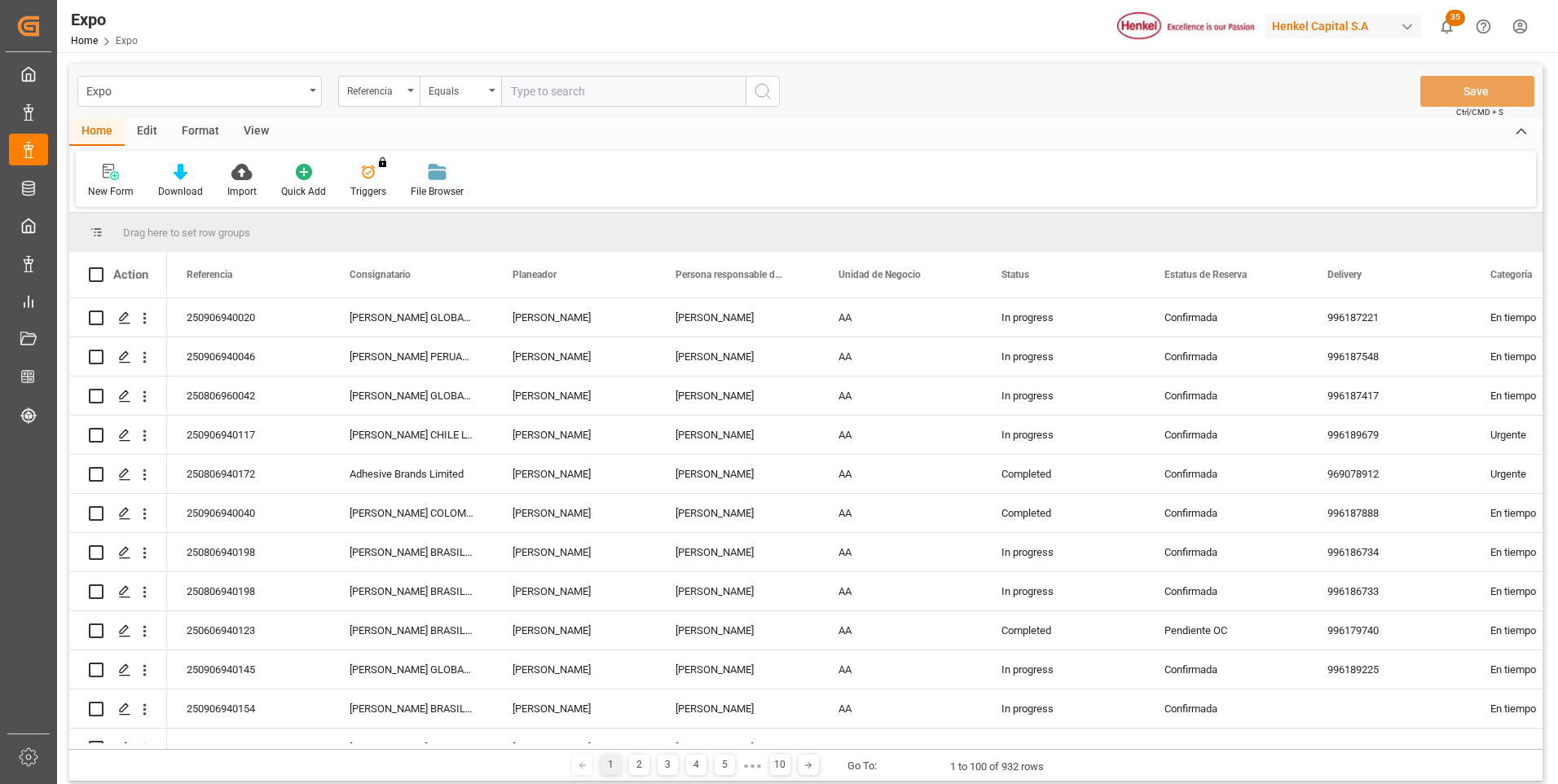
paste input "250806940172"
type input "250806940172"
click at [769, 88] on icon "search button" at bounding box center [762, 91] width 19 height 19
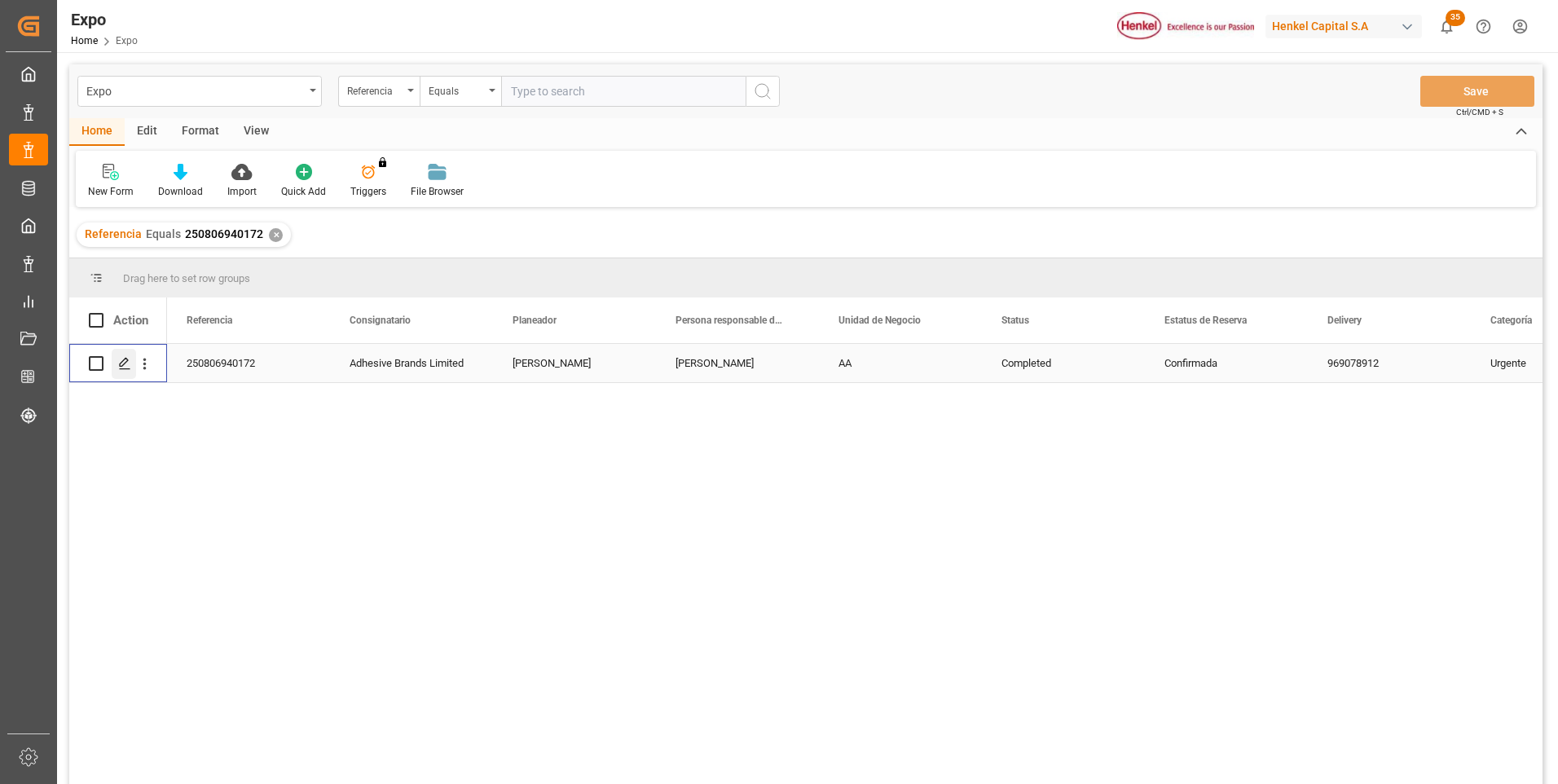
click at [131, 359] on icon "Press SPACE to select this row." at bounding box center [125, 363] width 13 height 13
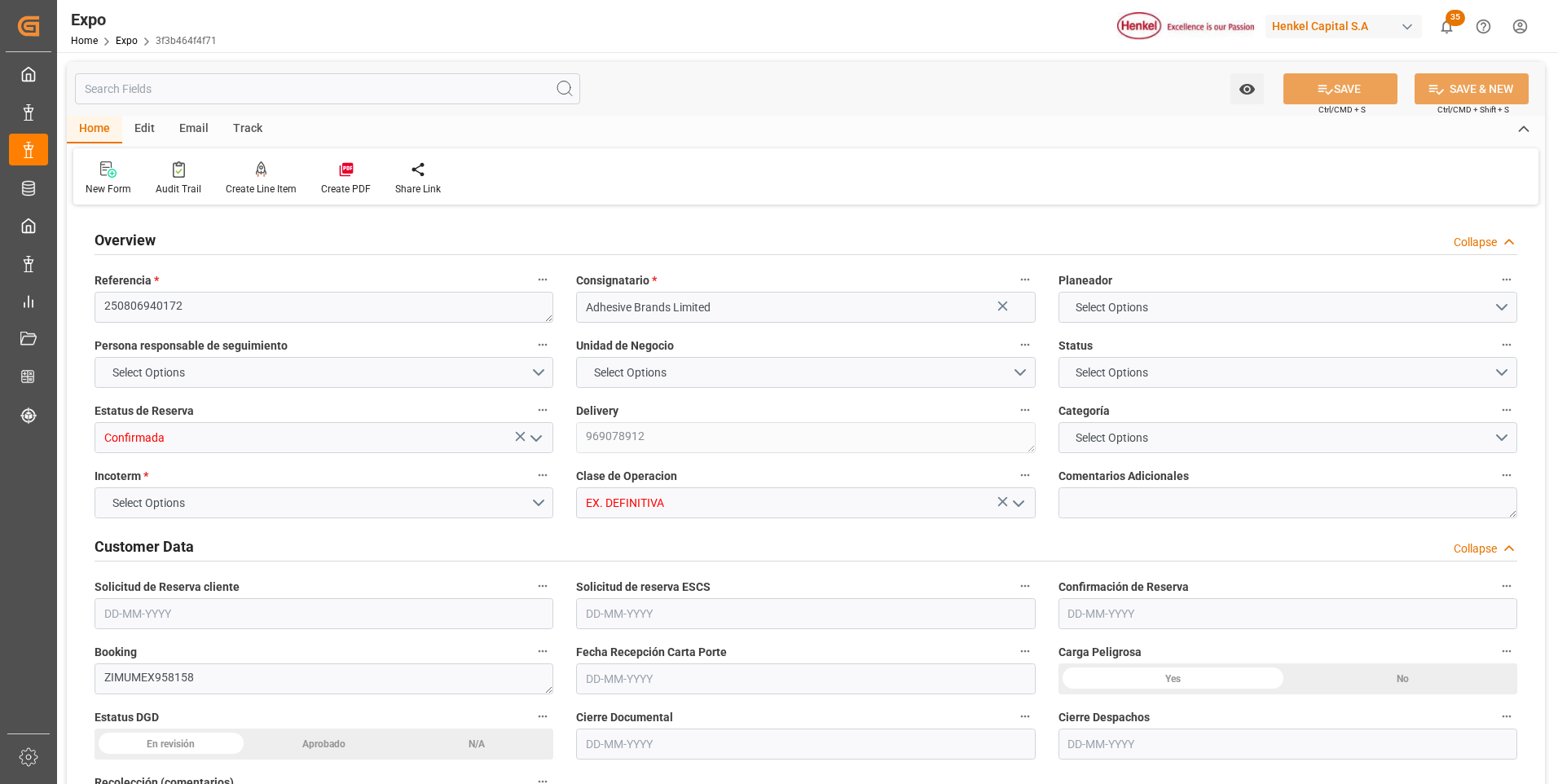
type input "11121.96"
type input "13799.499"
type input "28"
type input "9406922"
type input "9453365"
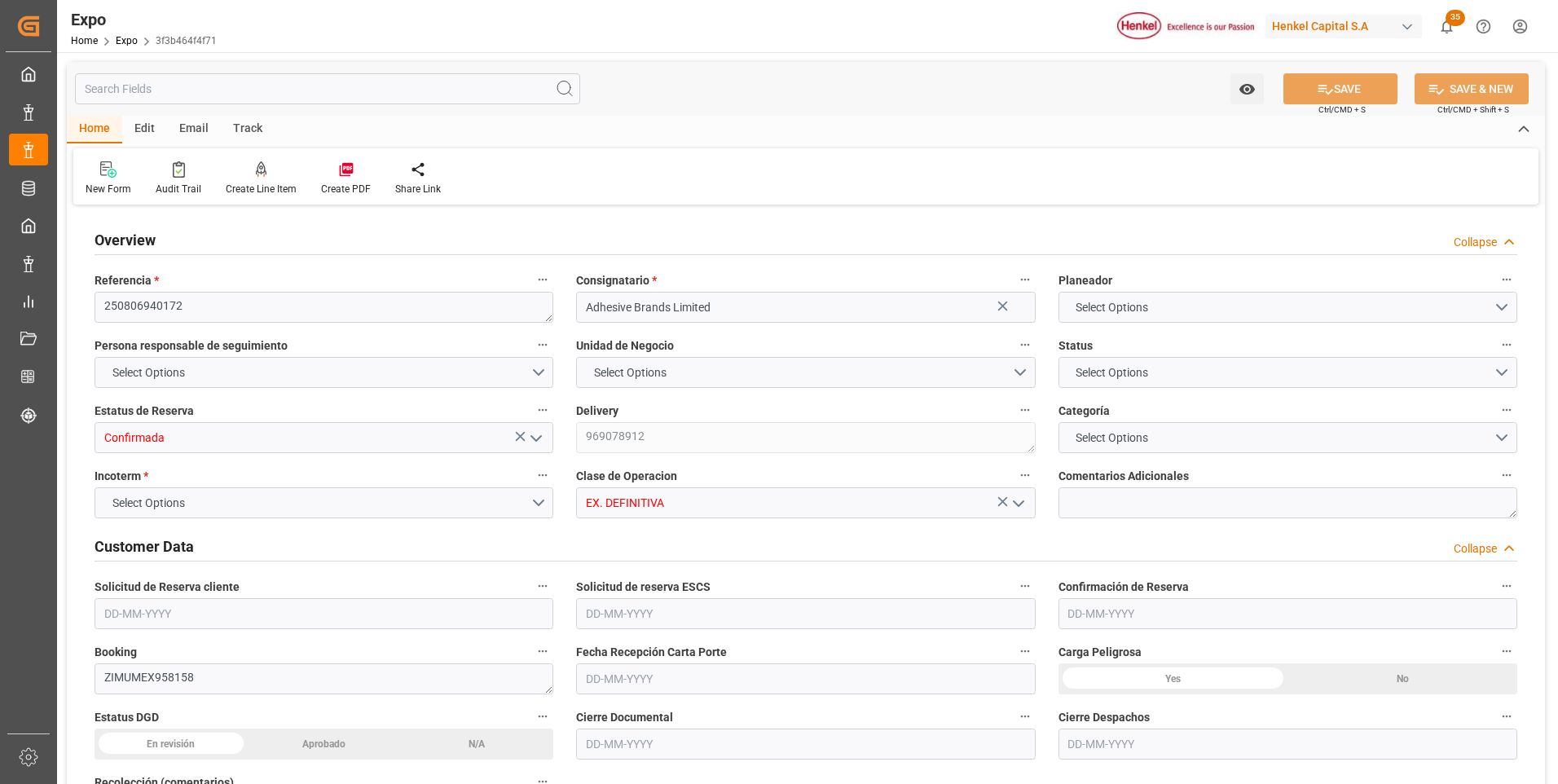
type input "9453365"
type input "MXVER"
type input "JMKIN"
type input "DOHAI"
type input "9406922"
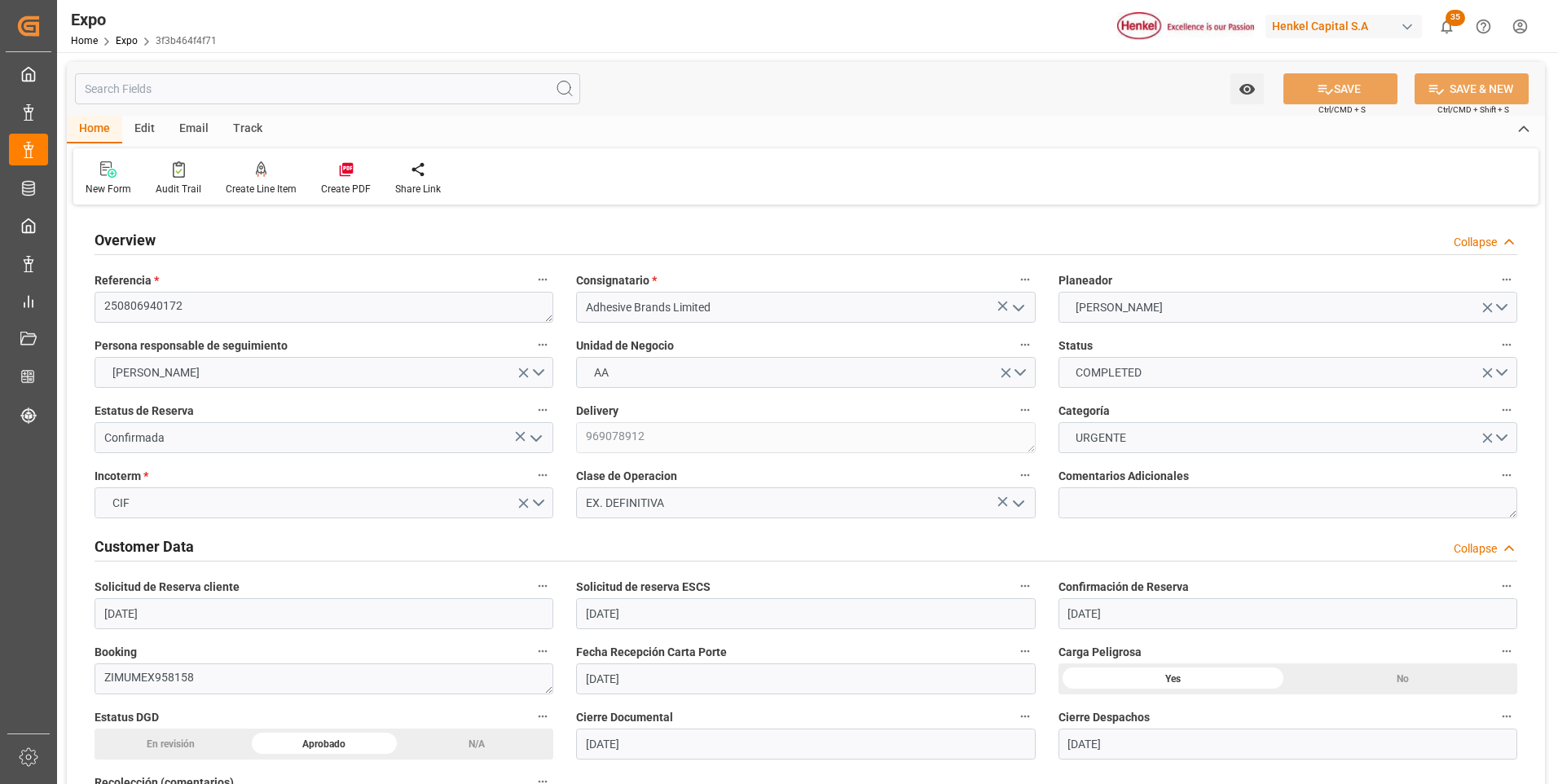
type input "[DATE]"
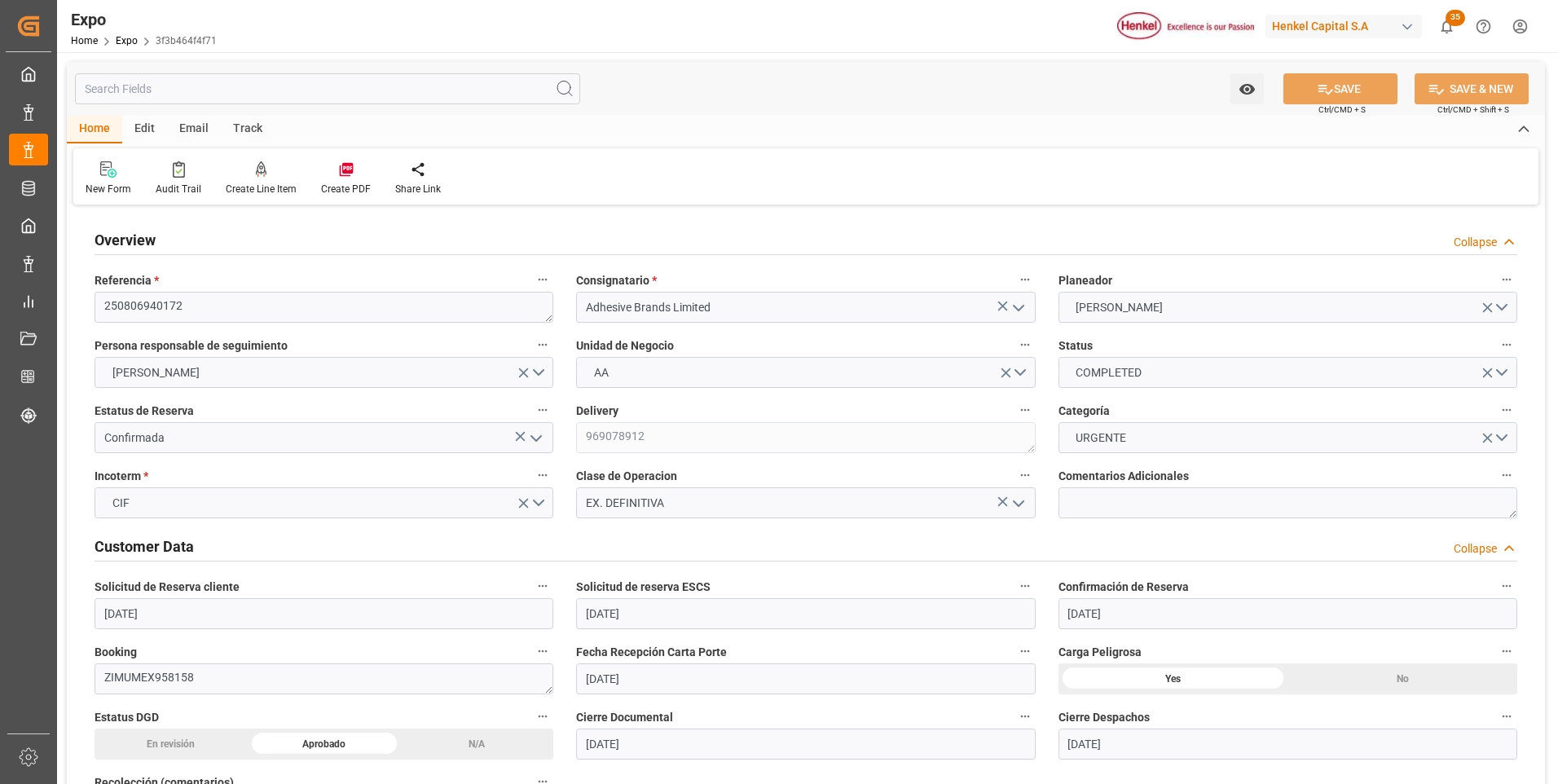
type input "[DATE]"
type input "[DATE] 00:00"
type input "[DATE]"
type input "[DATE] 08:02"
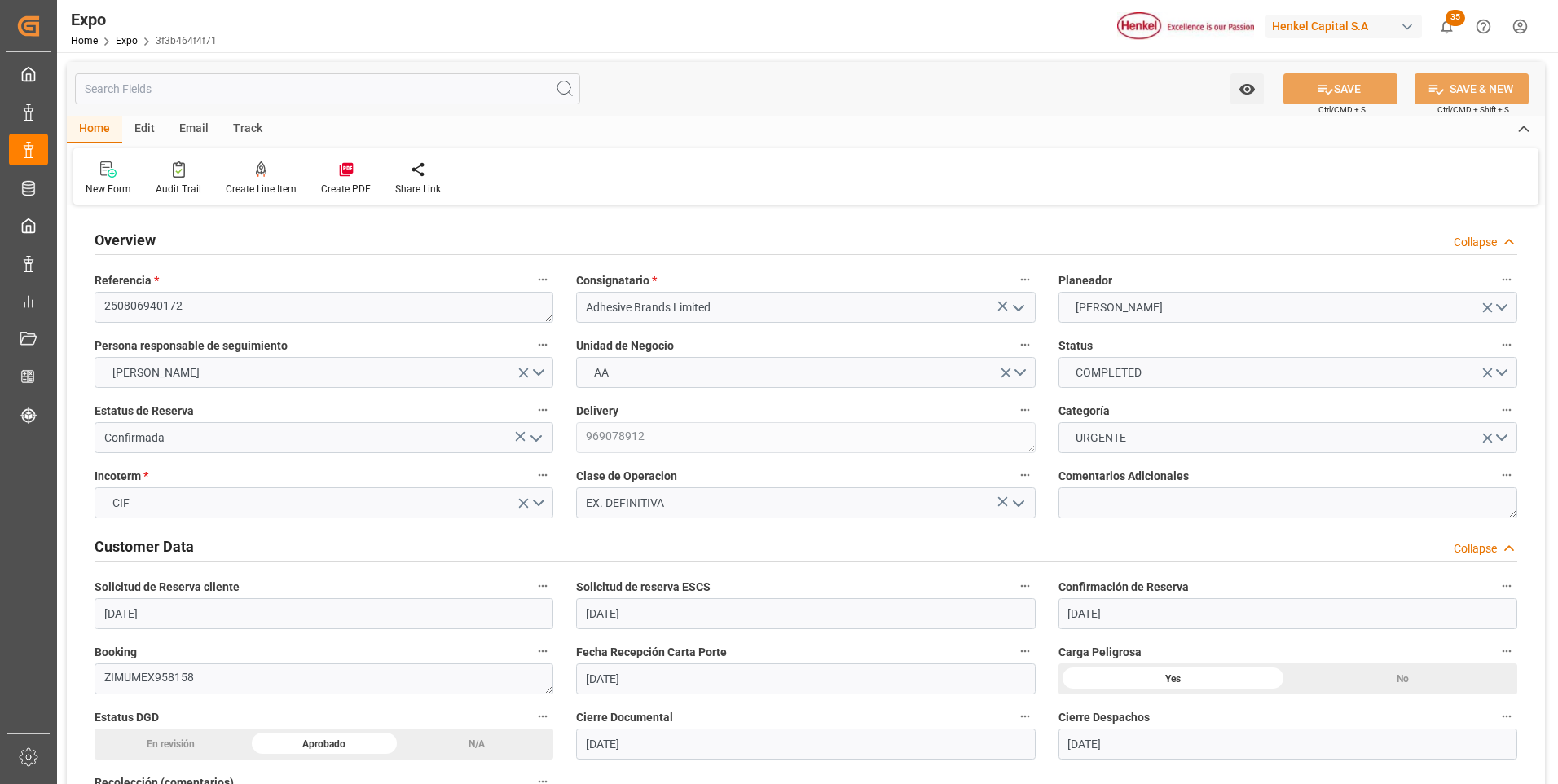
type input "[DATE]"
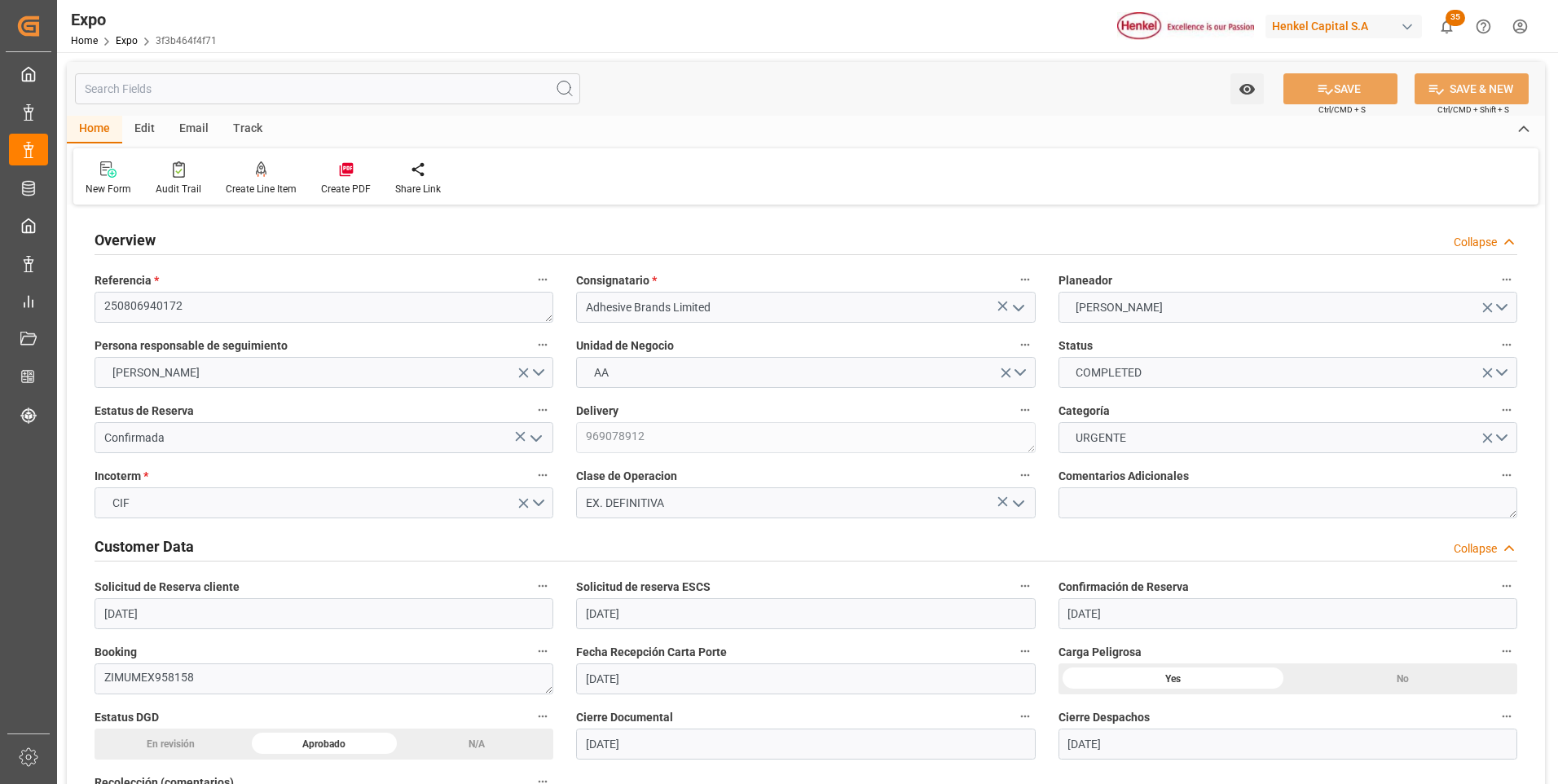
type input "[DATE] 02:54"
type input "[DATE] 00:00"
type input "[DATE] 19:03"
type input "[DATE] 09:00"
type input "[DATE] 00:00"
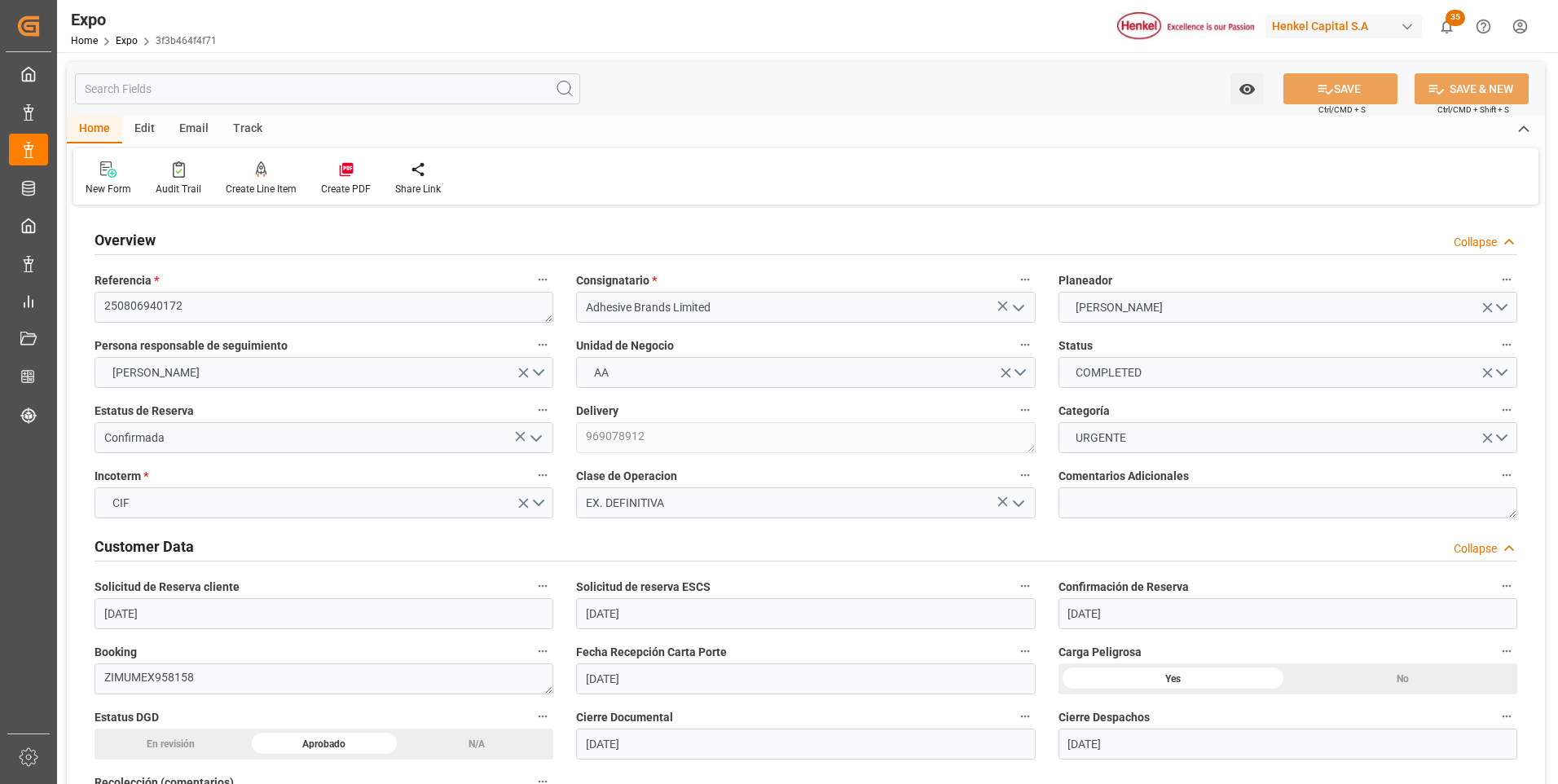
type input "[DATE] 10:41"
type input "[DATE] 23:57"
type input "[DATE] 10:42"
type input "[DATE] 21:34"
type input "[DATE] 05:00"
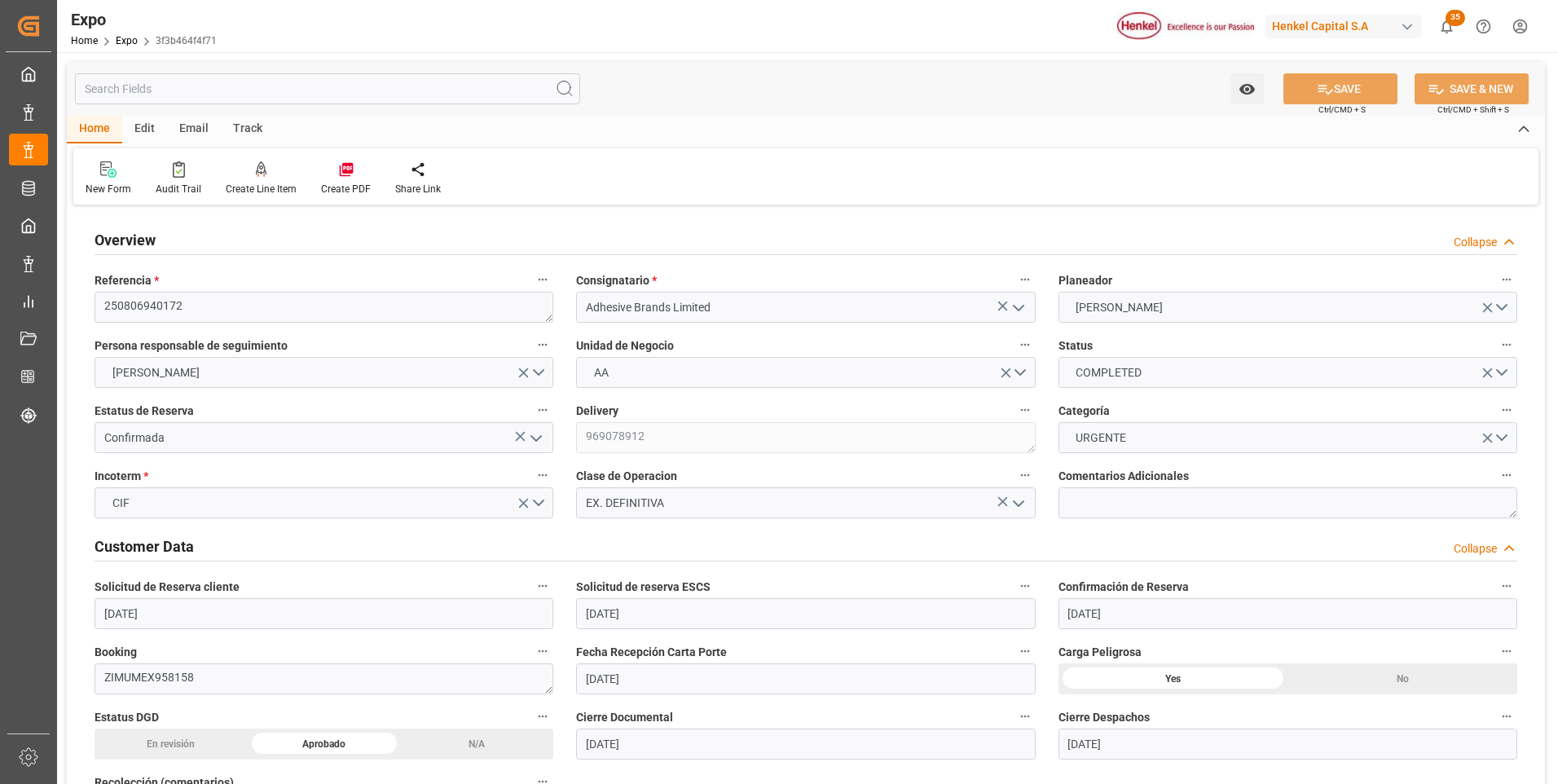
type input "[DATE] 02:37"
type input "[DATE] 09:00"
type input "[DATE] 11:09"
type input "[DATE] 20:14"
type input "[DATE] 12:45"
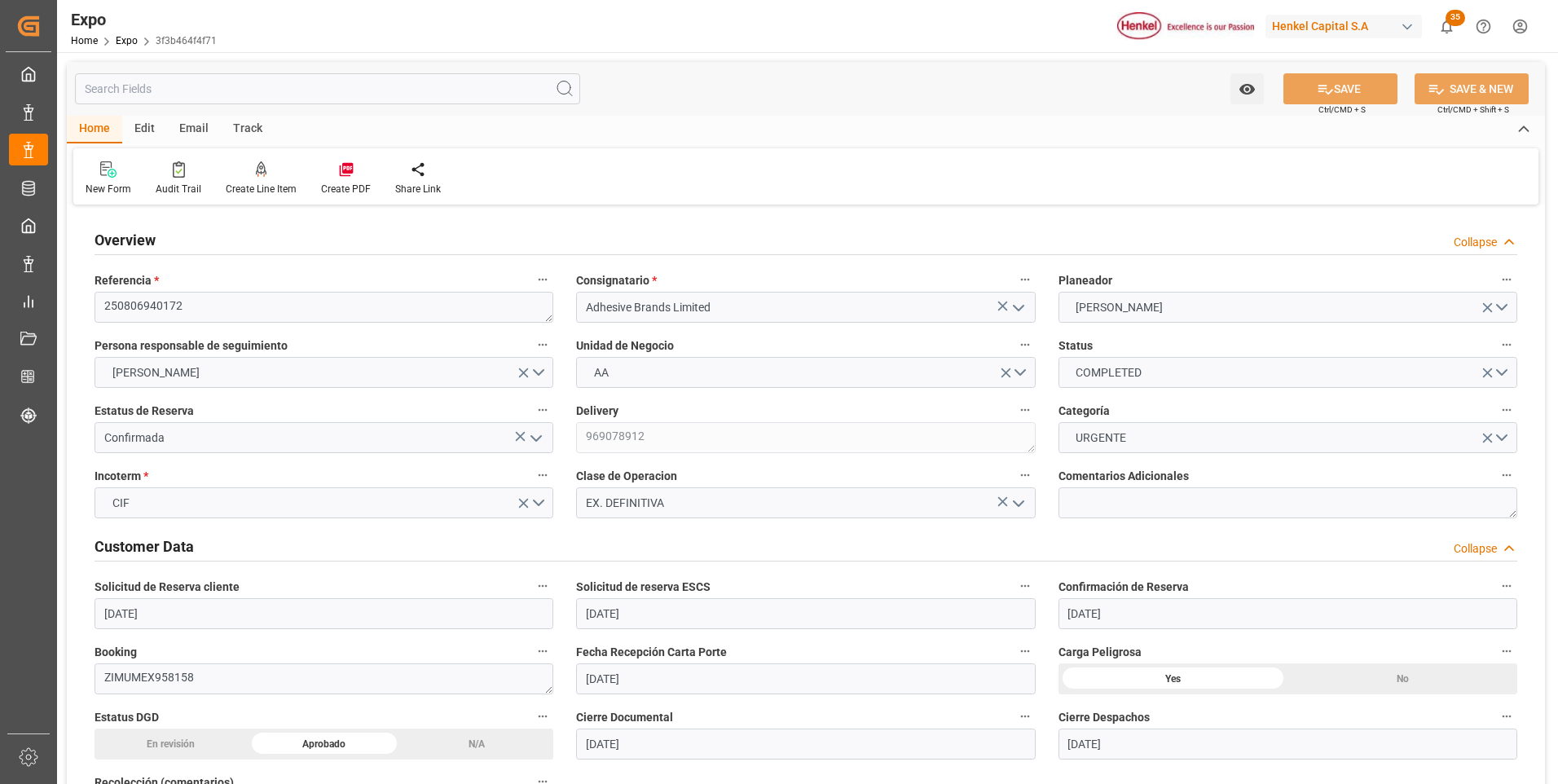
type input "[DATE] 12:45"
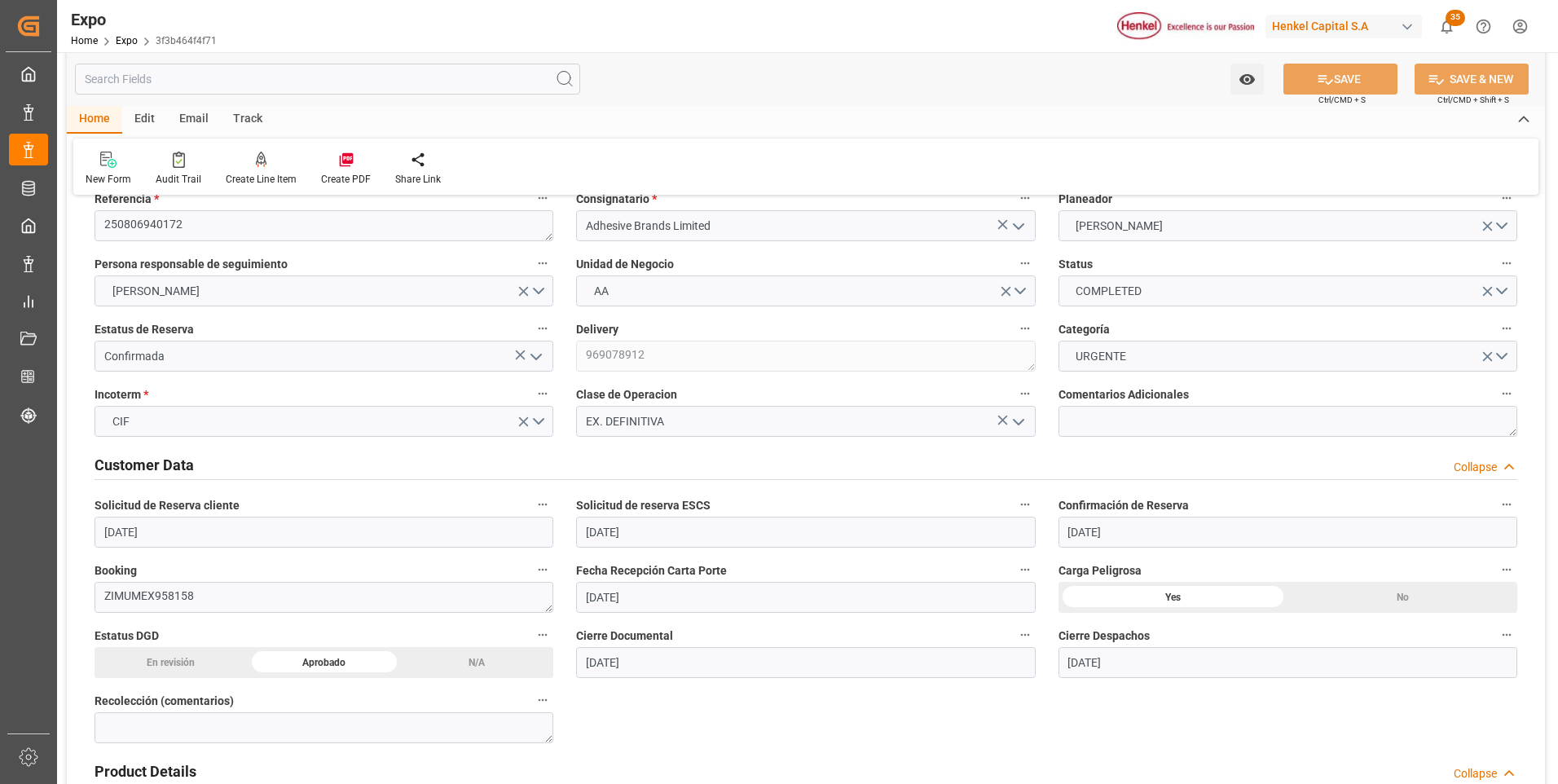
scroll to position [163, 0]
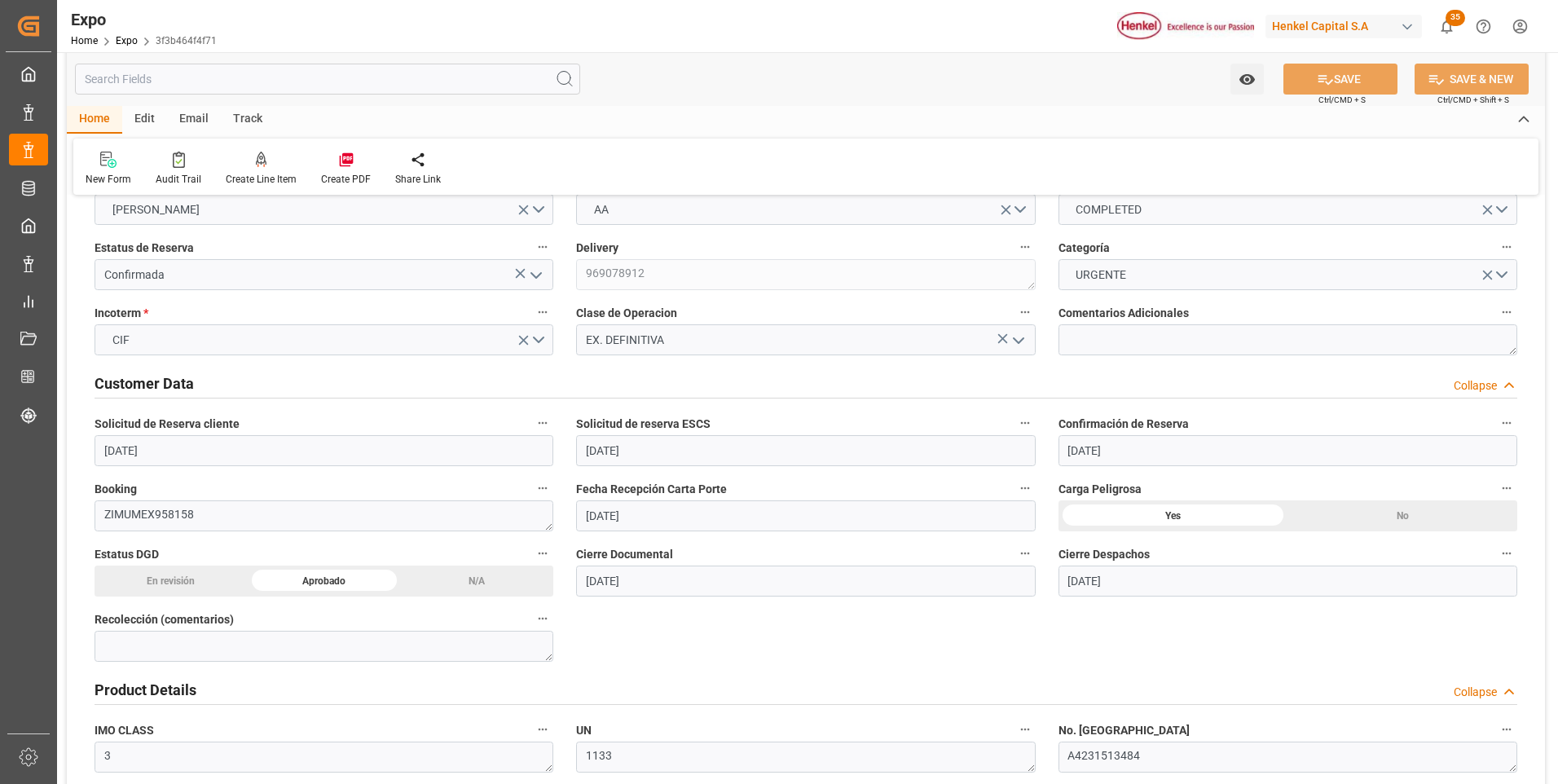
click at [539, 277] on polyline "open menu" at bounding box center [536, 275] width 10 height 5
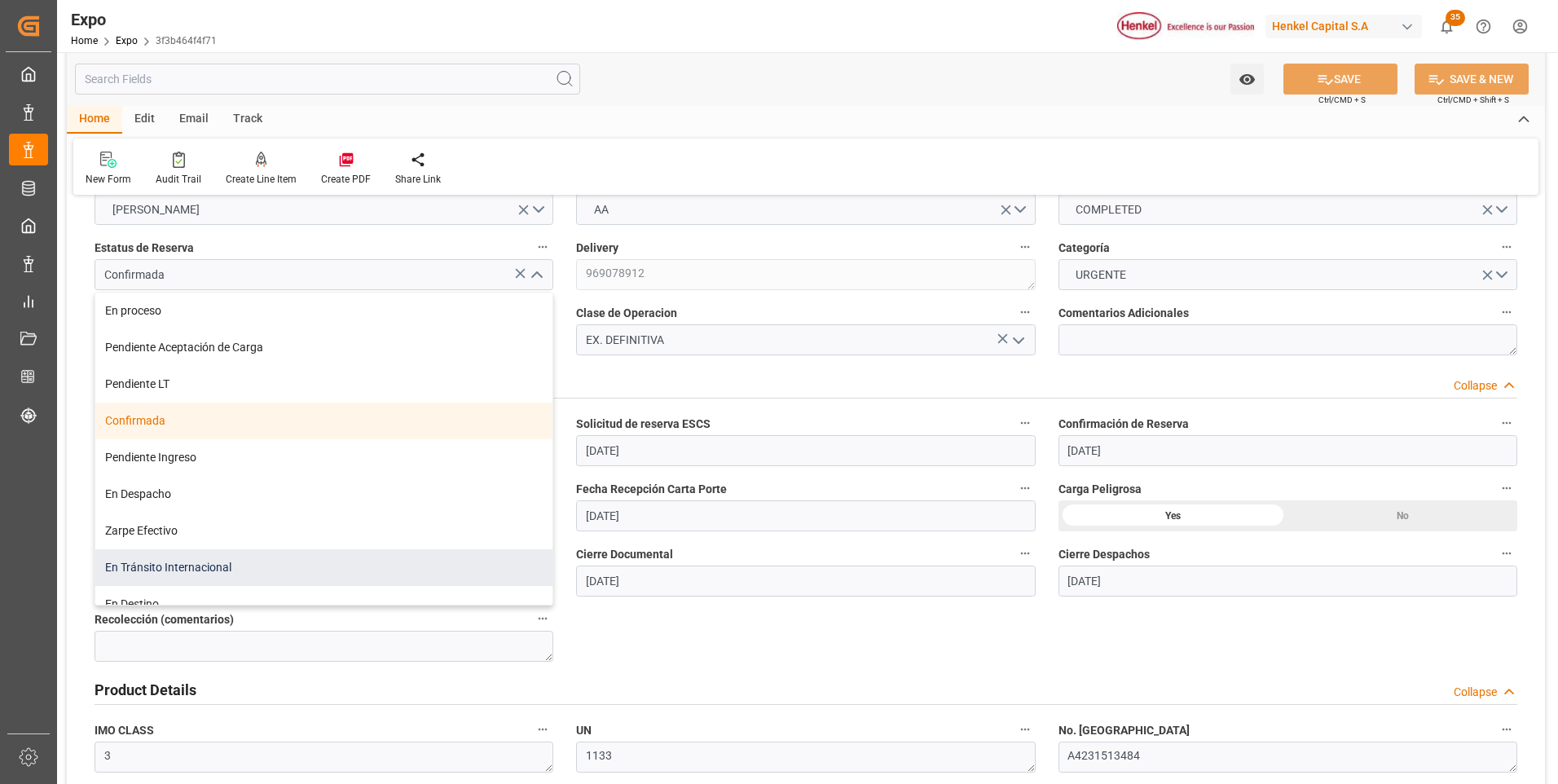
scroll to position [128, 0]
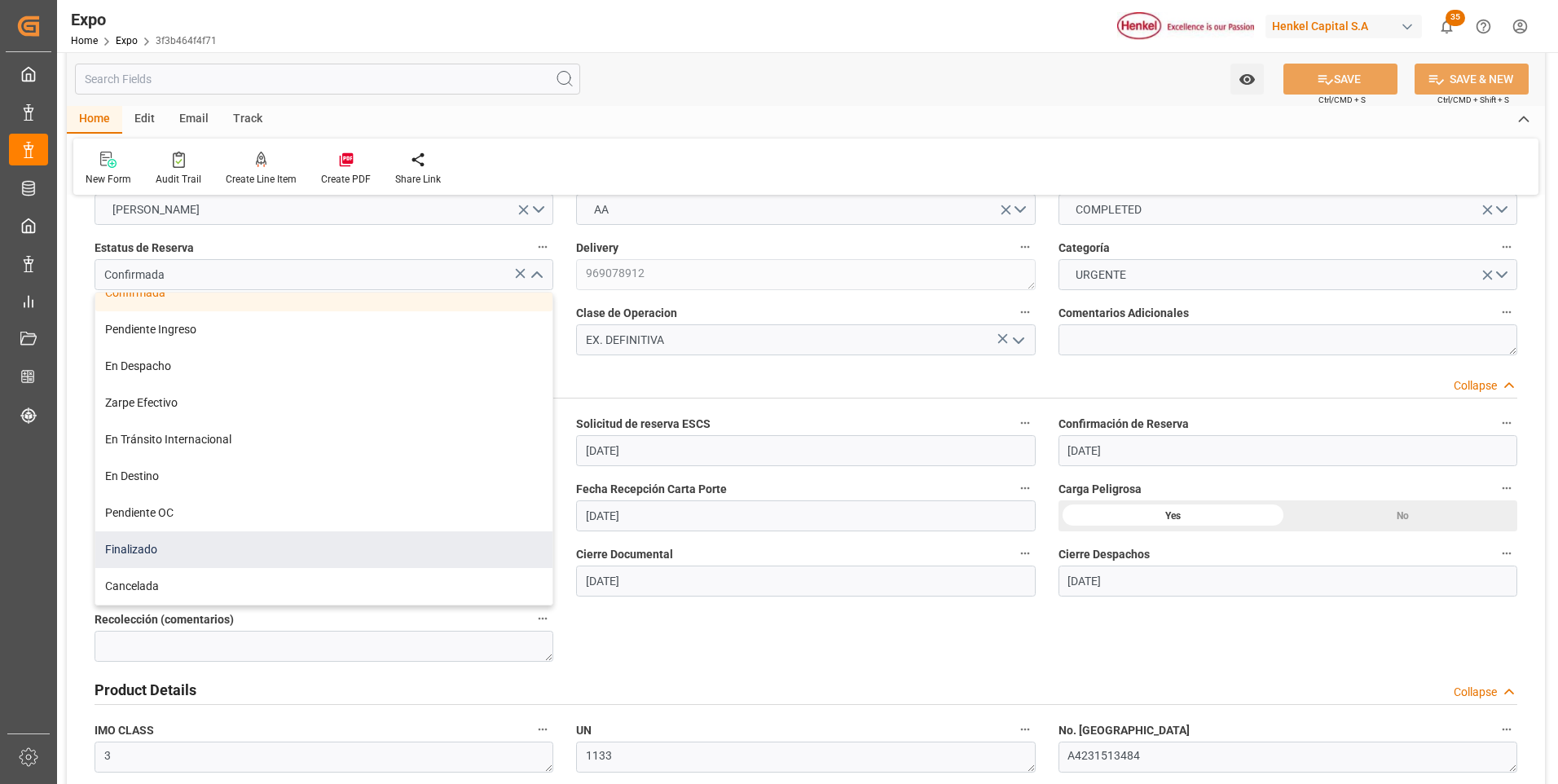
click at [286, 558] on div "Finalizado" at bounding box center [324, 550] width 457 height 37
type input "Finalizado"
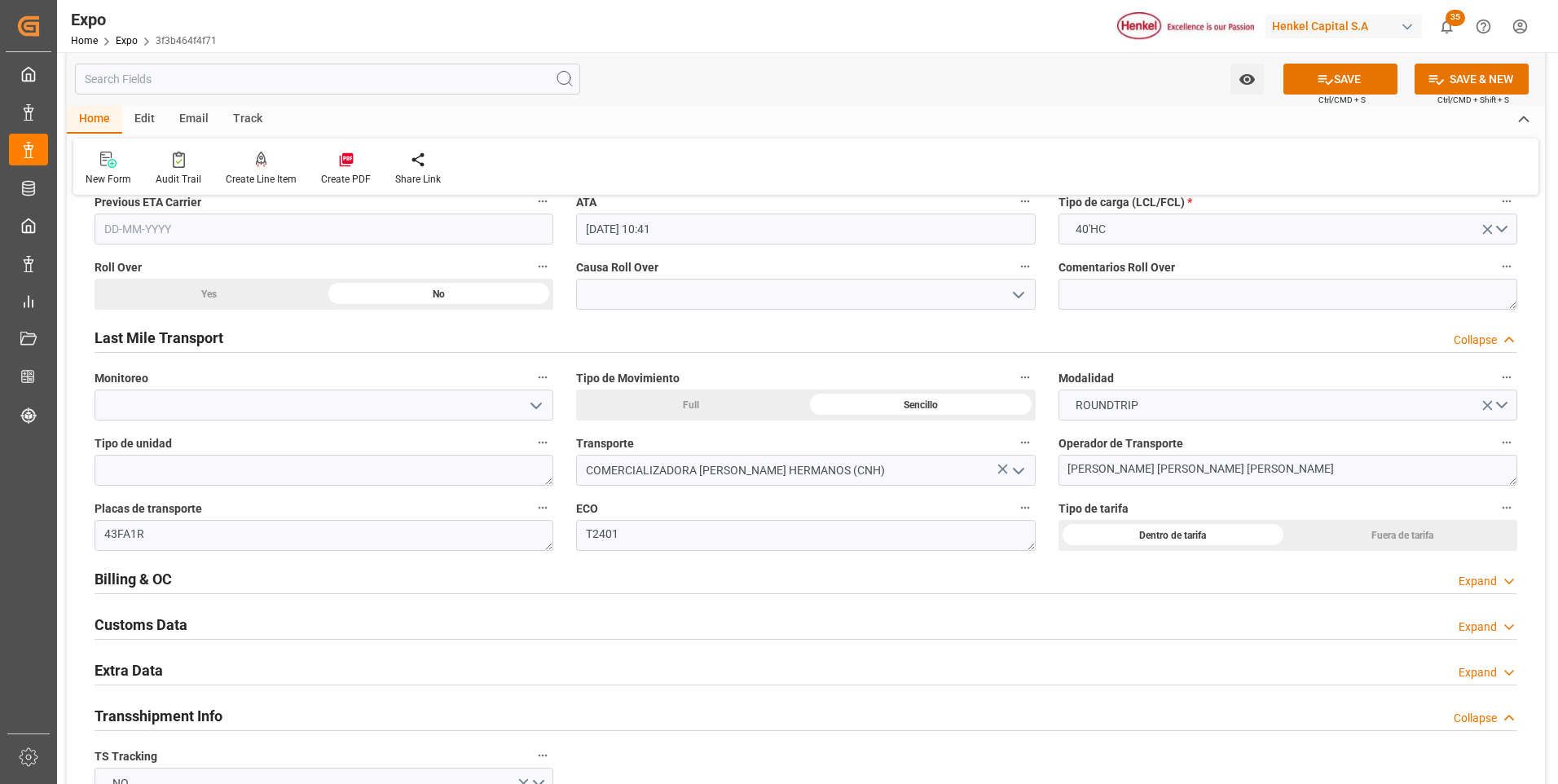
scroll to position [2689, 0]
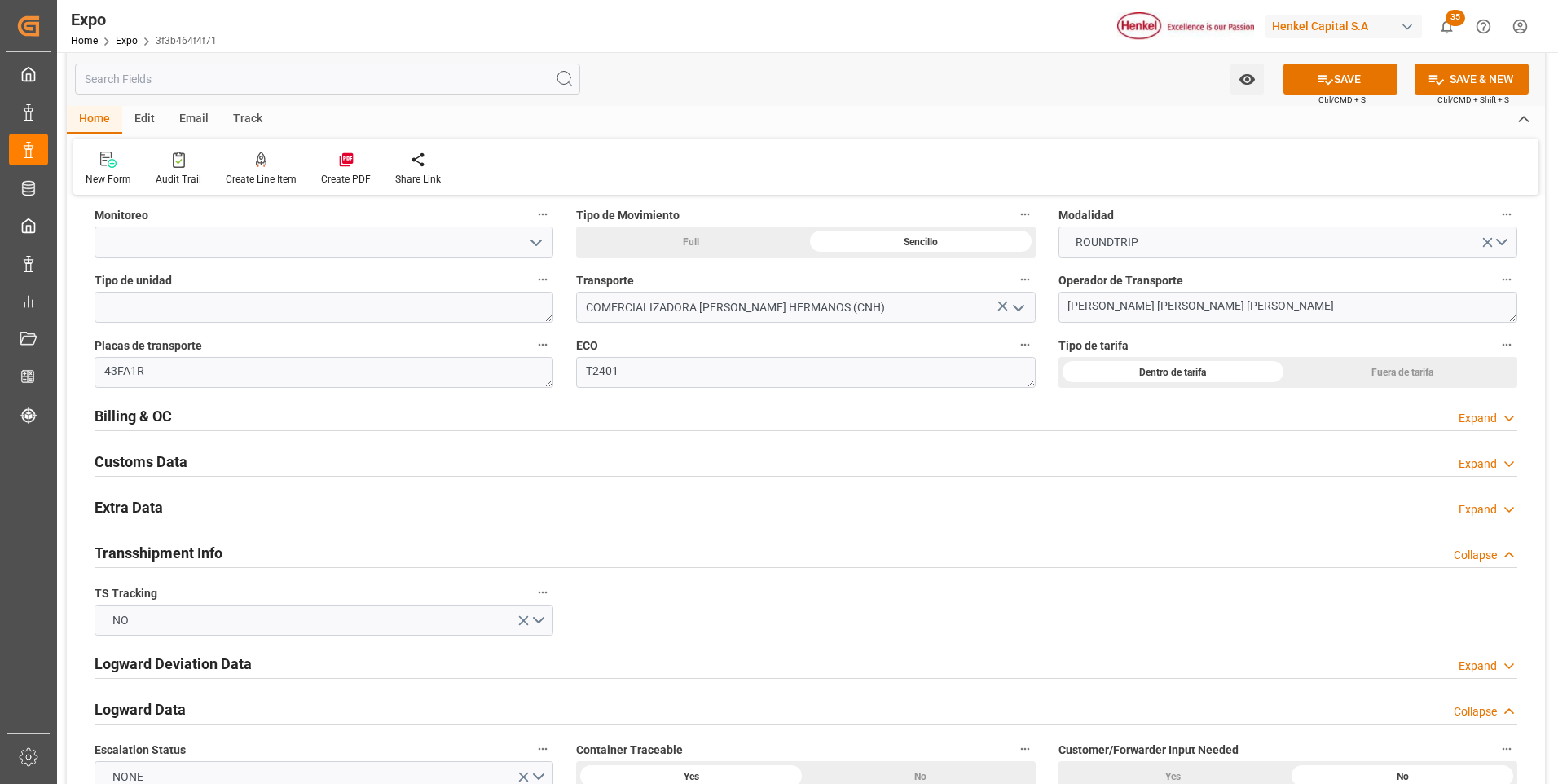
click at [1458, 416] on div "Billing & OC Expand" at bounding box center [806, 415] width 1423 height 31
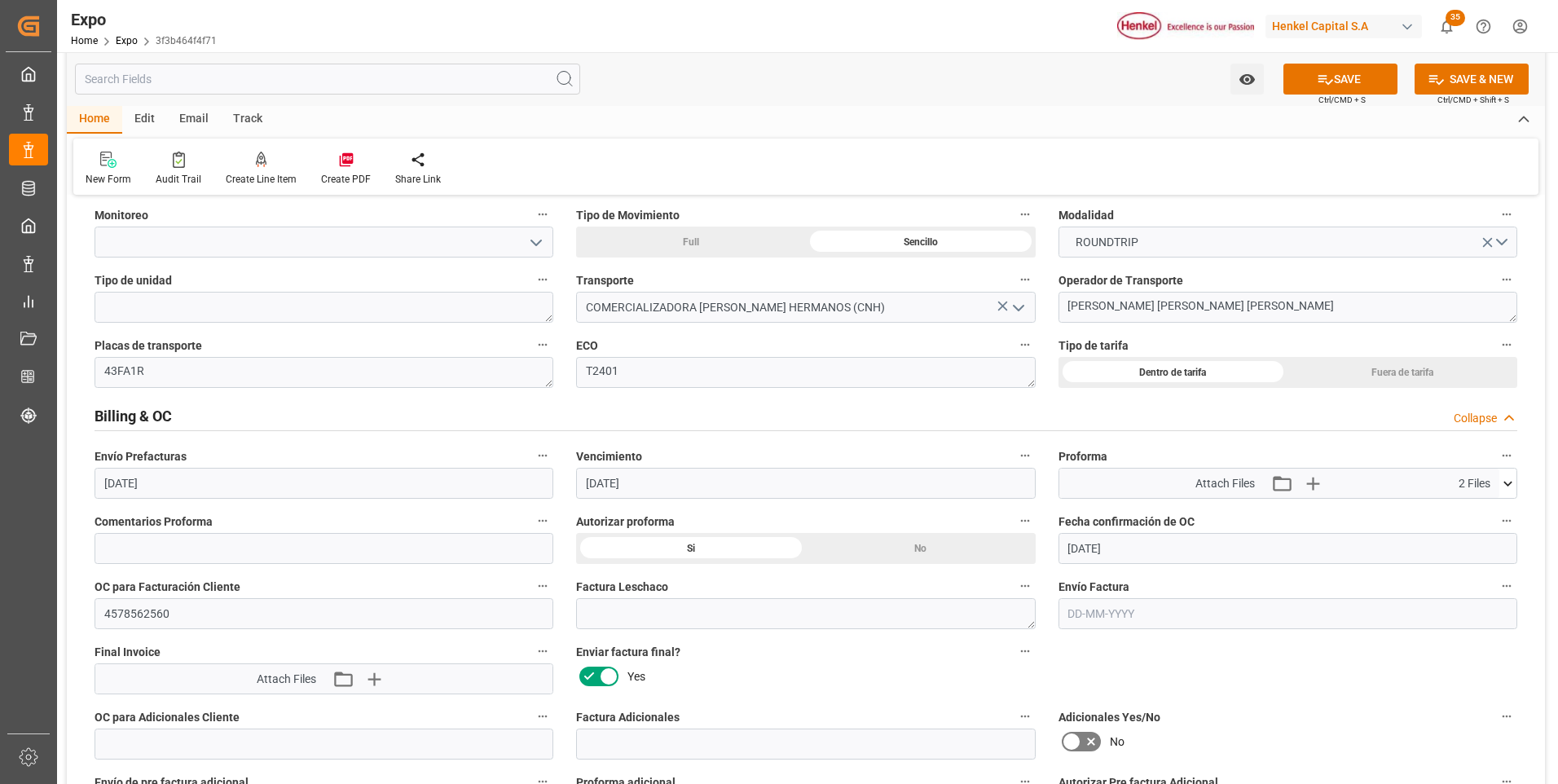
scroll to position [2771, 0]
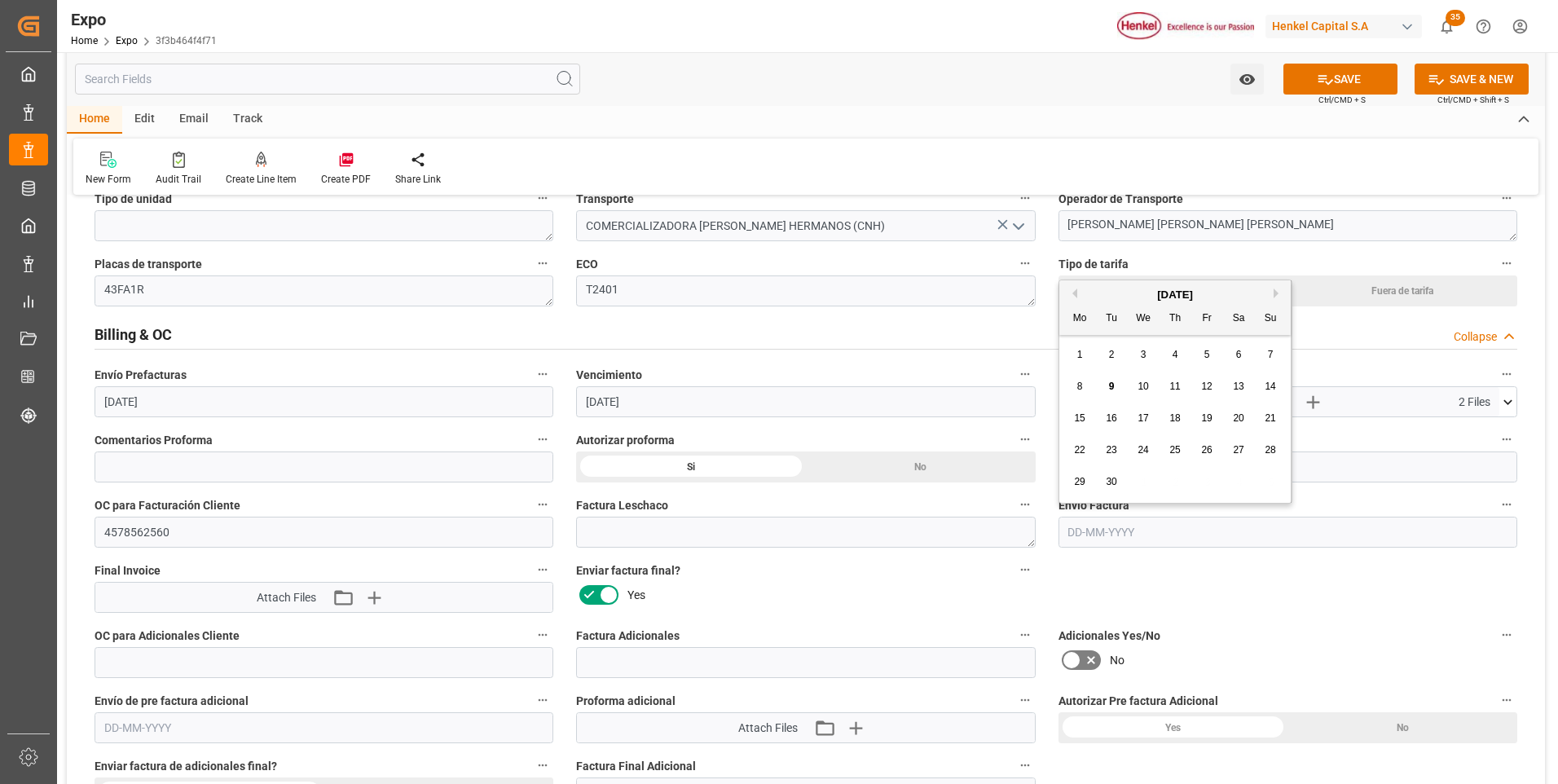
click at [1081, 535] on input "text" at bounding box center [1288, 532] width 459 height 31
click at [603, 597] on icon at bounding box center [608, 595] width 19 height 19
click at [0, 0] on input "checkbox" at bounding box center [0, 0] width 0 height 0
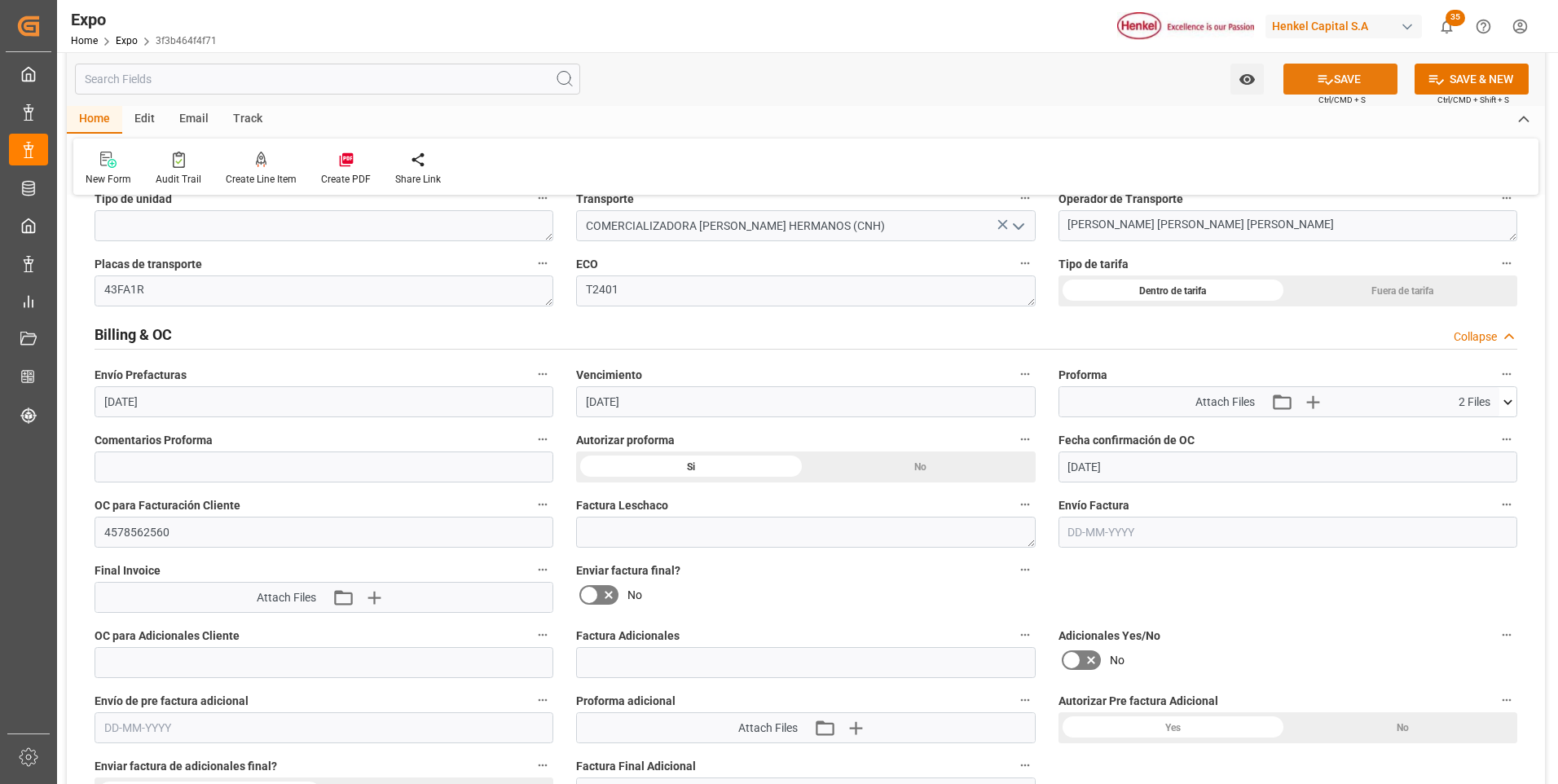
click at [1354, 70] on button "SAVE" at bounding box center [1341, 79] width 114 height 31
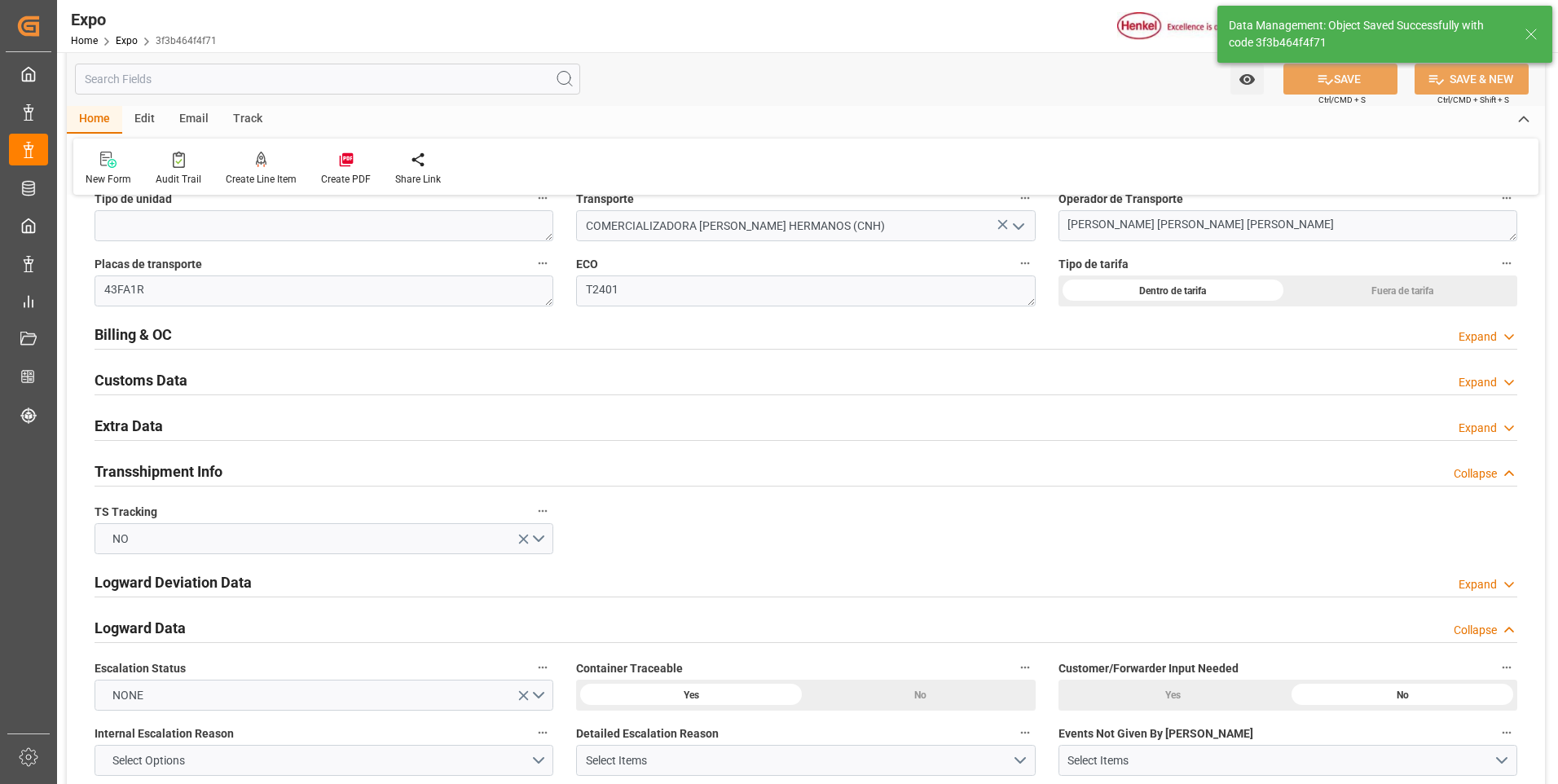
type textarea "[PERSON_NAME]"
type input "[DATE] 05:13"
click at [1487, 333] on div "Expand" at bounding box center [1478, 336] width 39 height 17
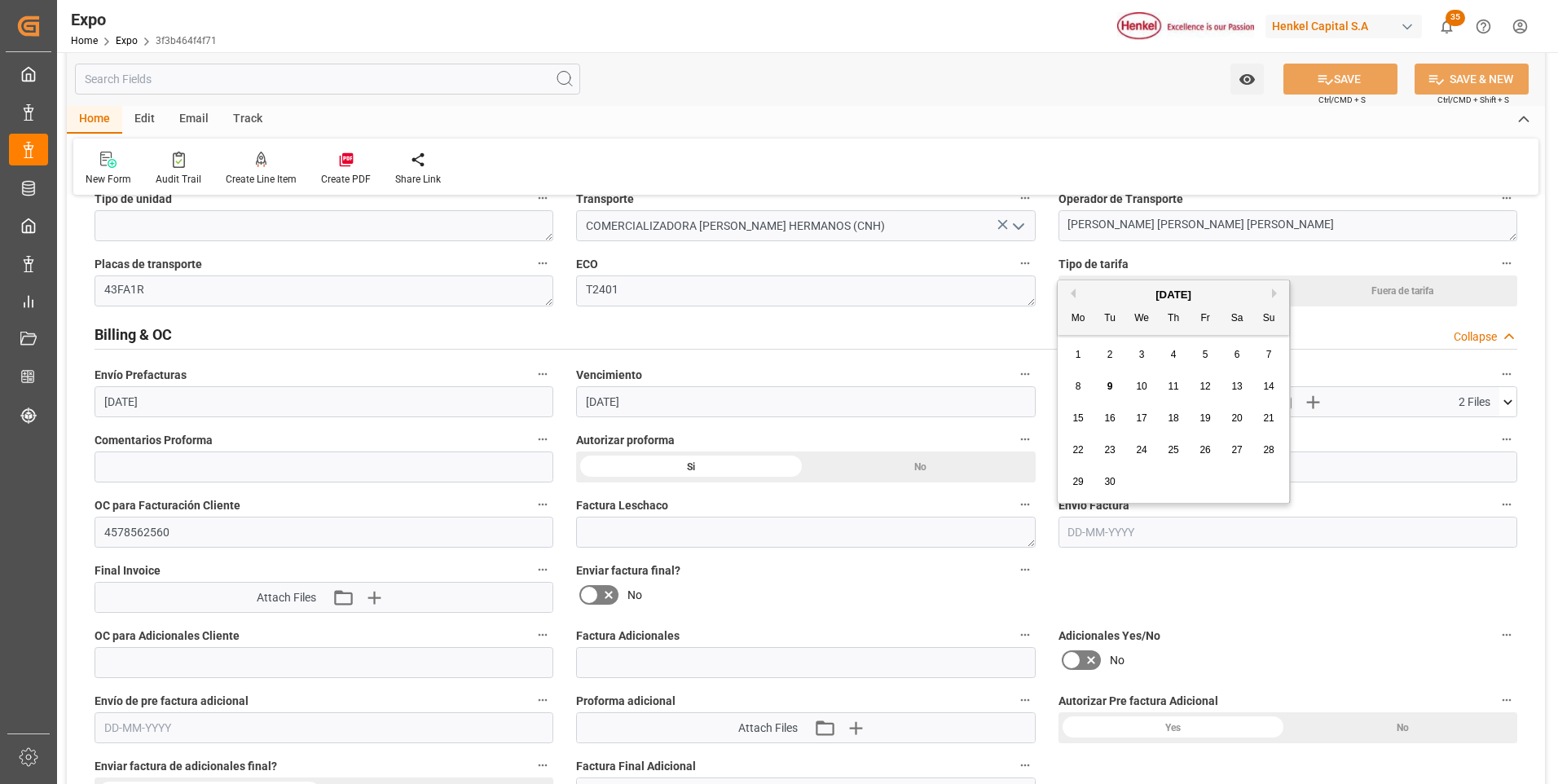
click at [1084, 529] on input "text" at bounding box center [1288, 532] width 459 height 31
click at [1111, 386] on span "9" at bounding box center [1112, 386] width 6 height 11
type input "[DATE]"
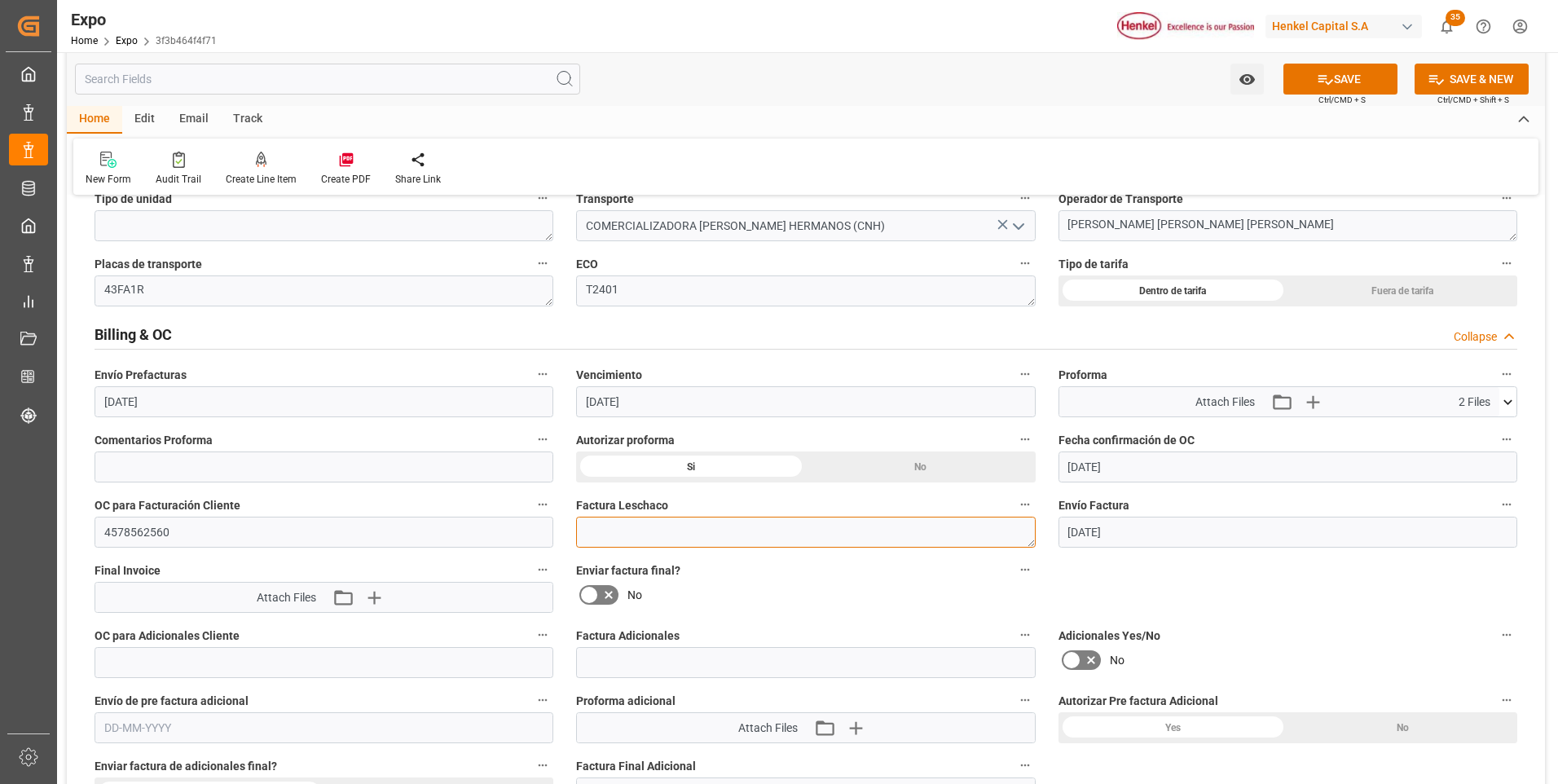
click at [722, 535] on textarea at bounding box center [805, 532] width 459 height 31
paste textarea "LM455426"
type textarea "LM455426"
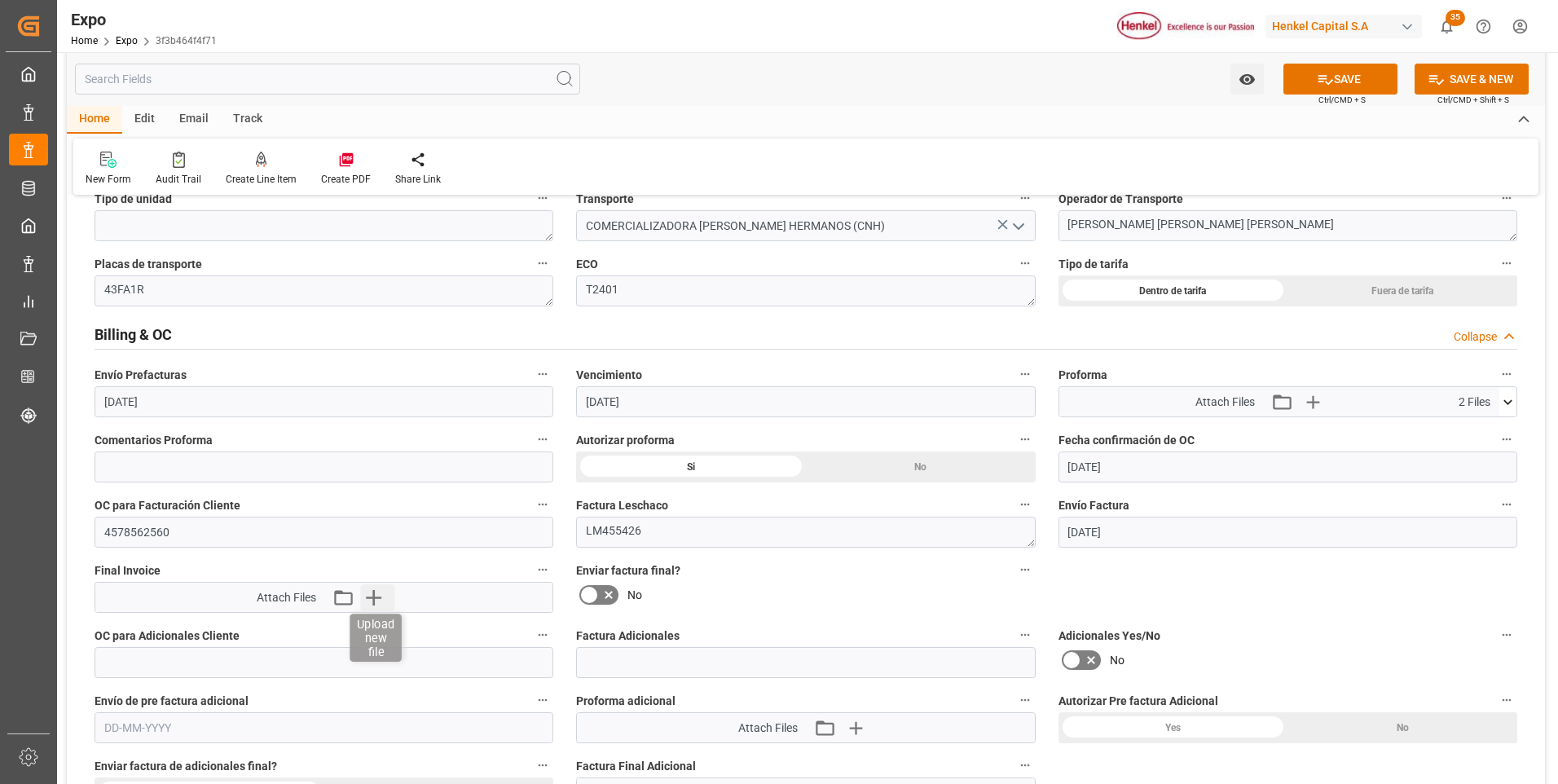
click at [381, 600] on icon "button" at bounding box center [373, 597] width 26 height 26
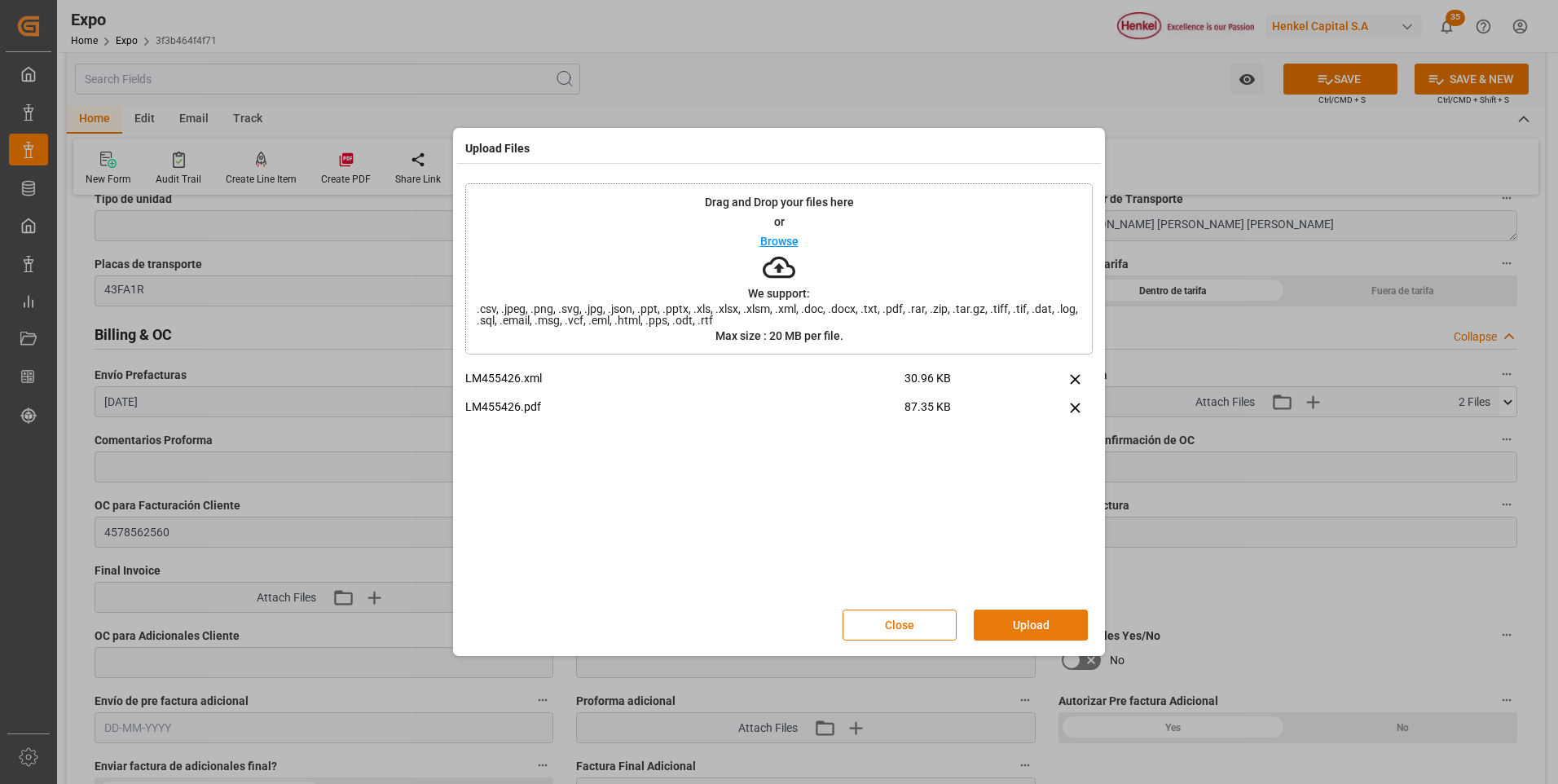
click at [1010, 619] on button "Upload" at bounding box center [1031, 625] width 114 height 31
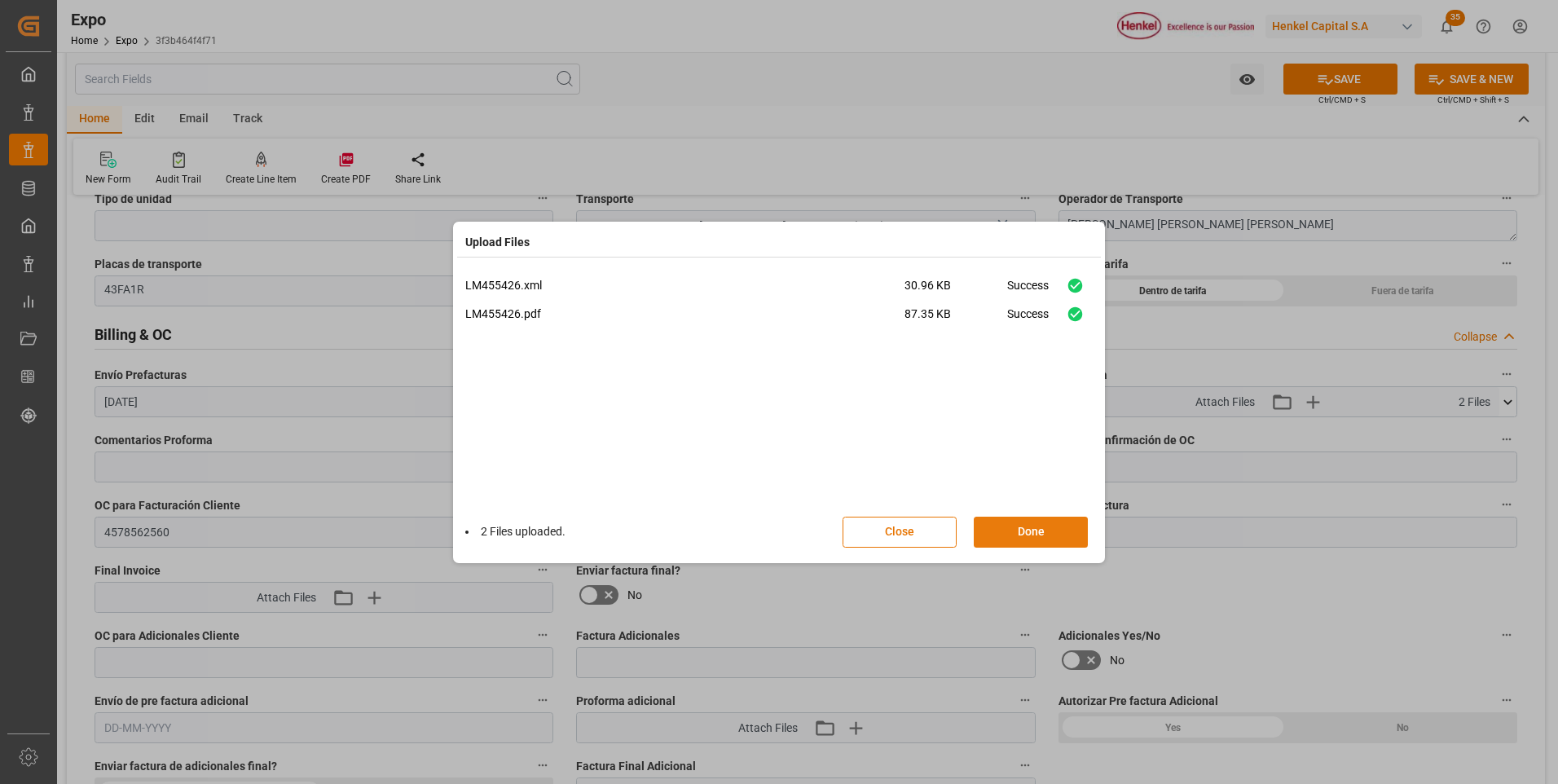
click at [1026, 547] on button "Done" at bounding box center [1031, 532] width 114 height 31
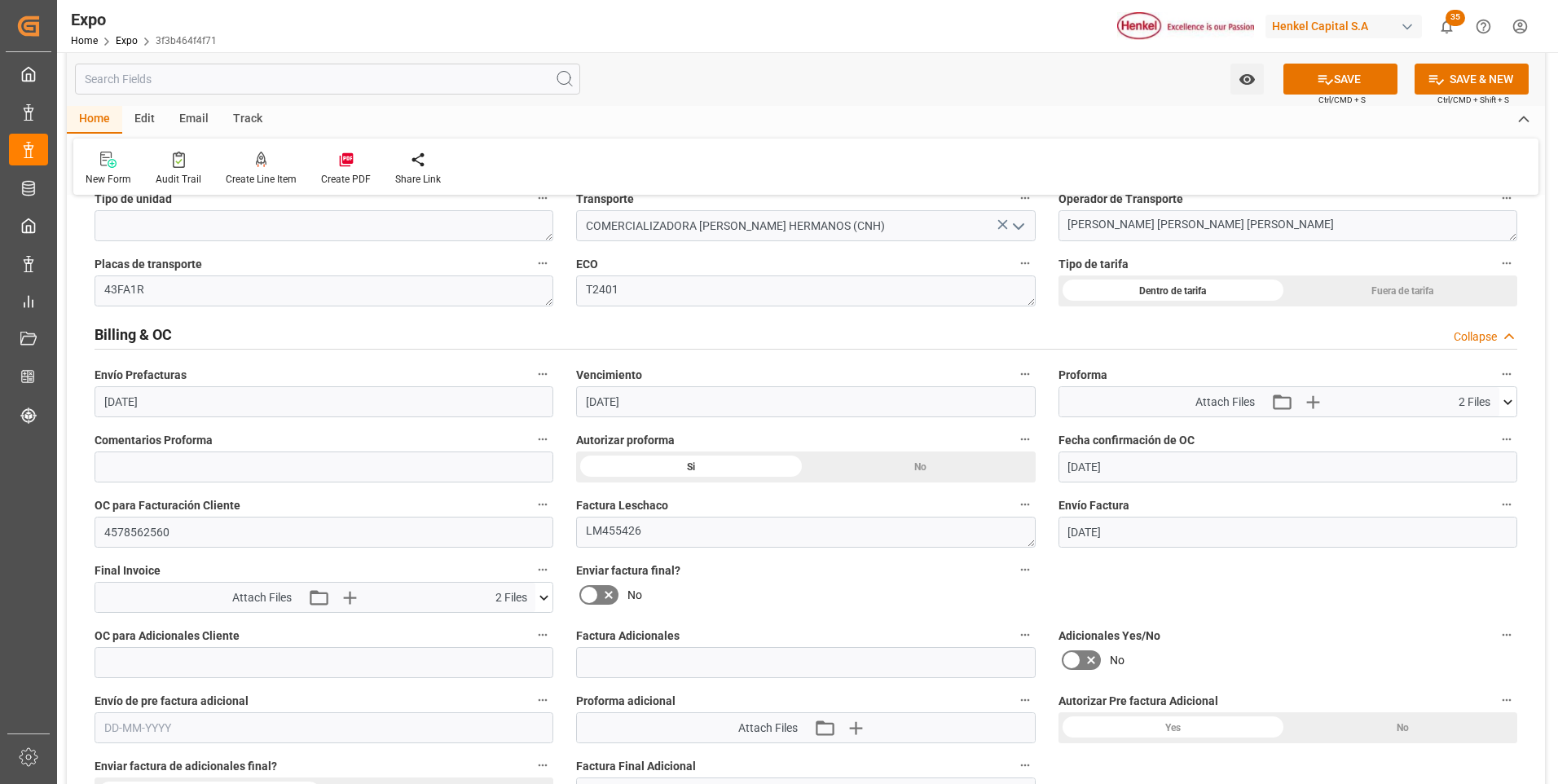
click at [595, 587] on icon at bounding box center [588, 595] width 19 height 19
click at [0, 0] on input "checkbox" at bounding box center [0, 0] width 0 height 0
click at [1310, 81] on button "SAVE" at bounding box center [1341, 79] width 114 height 31
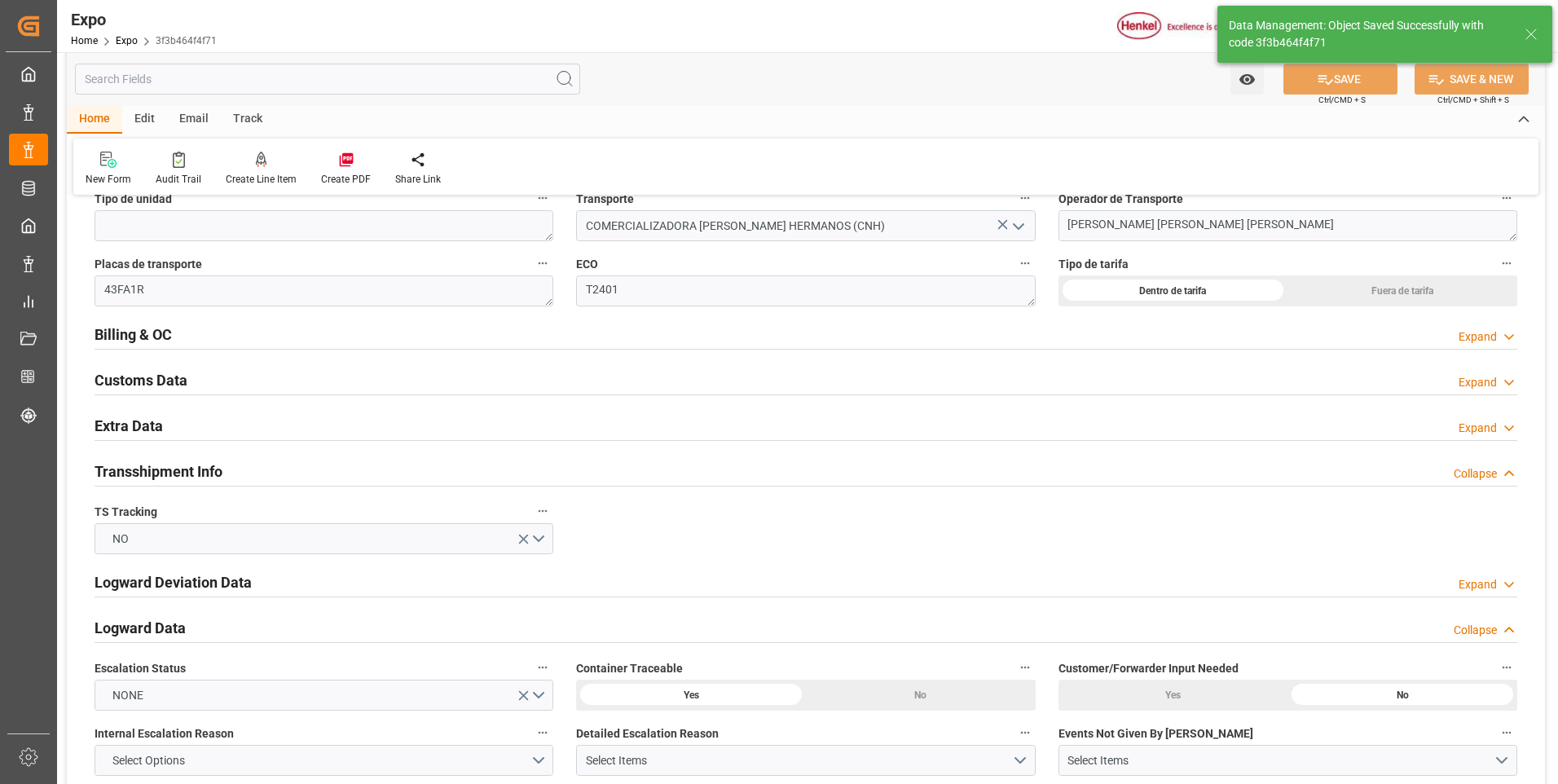
type input "[DATE] 05:14"
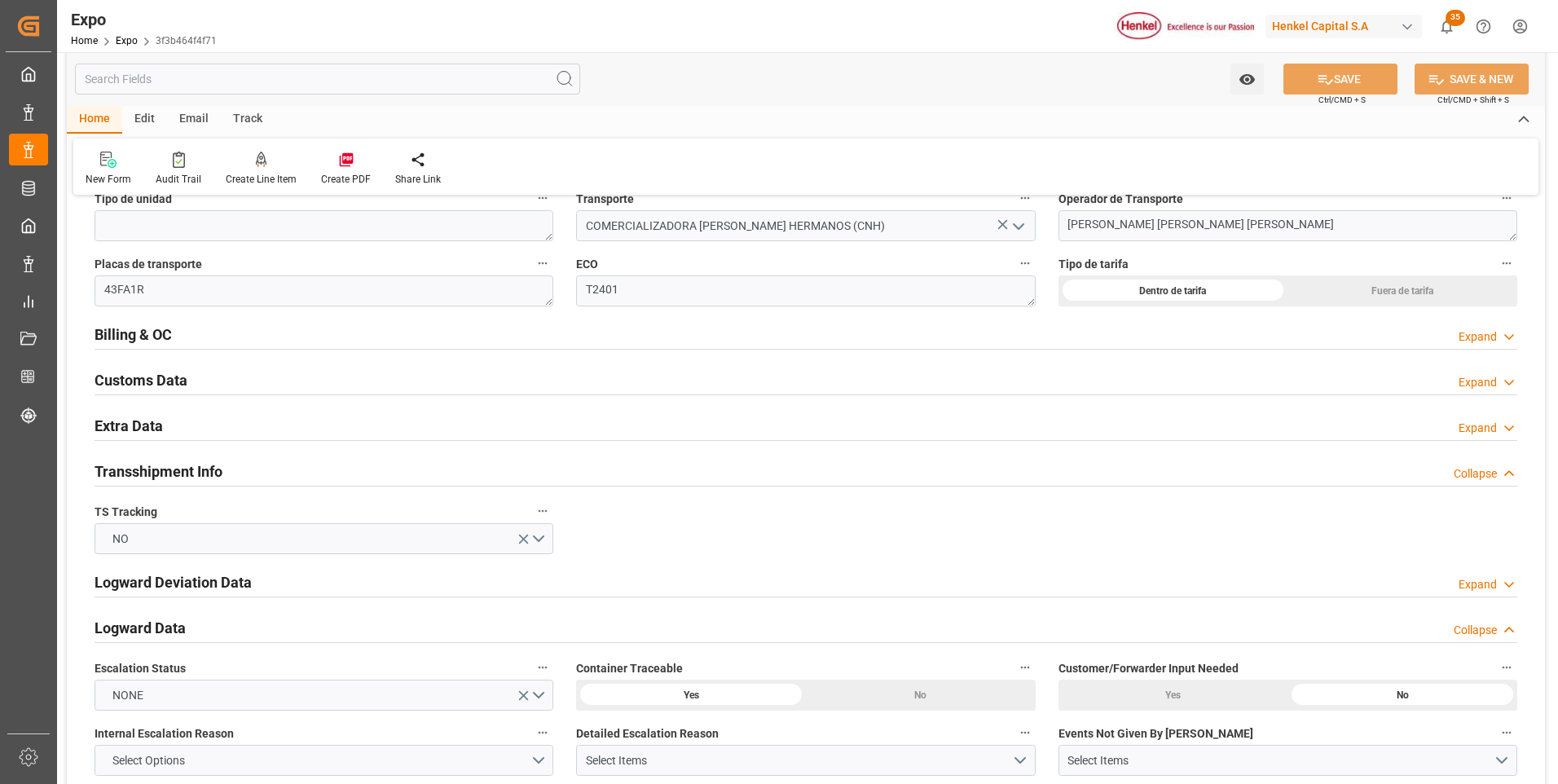
click at [1513, 426] on icon at bounding box center [1509, 428] width 17 height 17
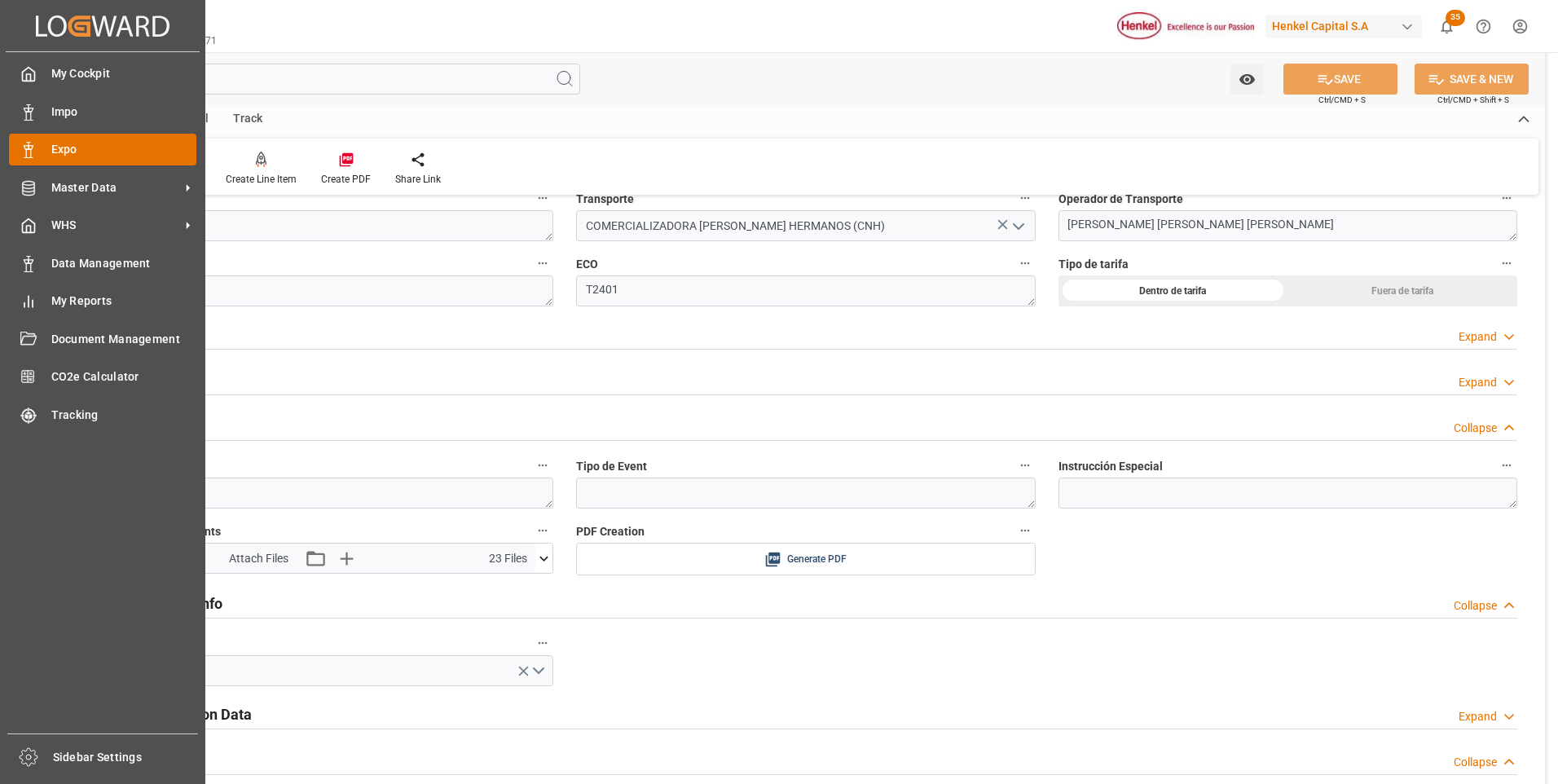
click at [30, 140] on div "Expo Expo" at bounding box center [103, 149] width 188 height 32
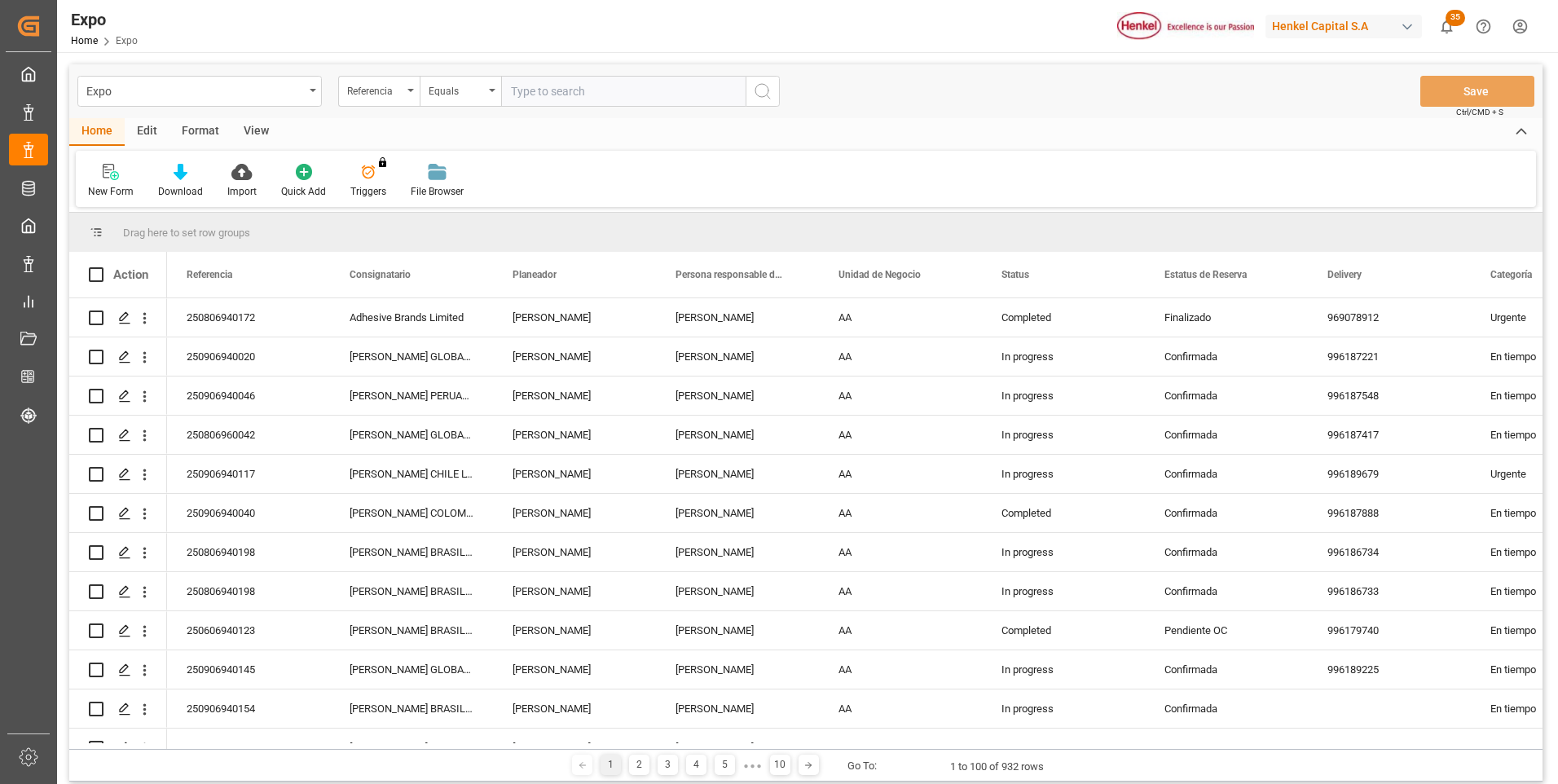
click at [546, 91] on input "text" at bounding box center [623, 91] width 245 height 31
paste input "250906940040"
type input "250906940040"
click at [747, 97] on button "search button" at bounding box center [762, 91] width 34 height 31
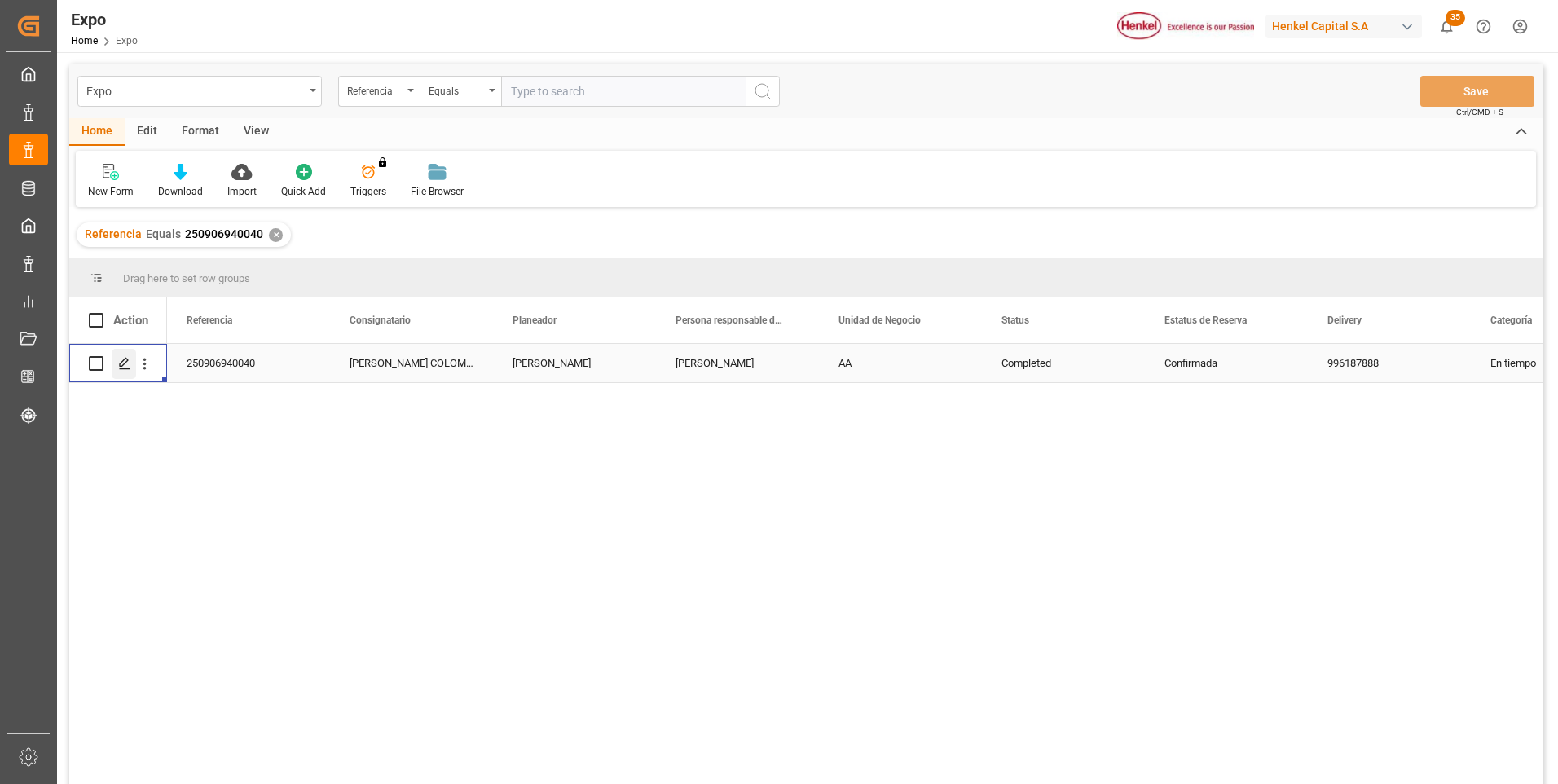
click at [119, 367] on icon "Press SPACE to select this row." at bounding box center [125, 363] width 13 height 13
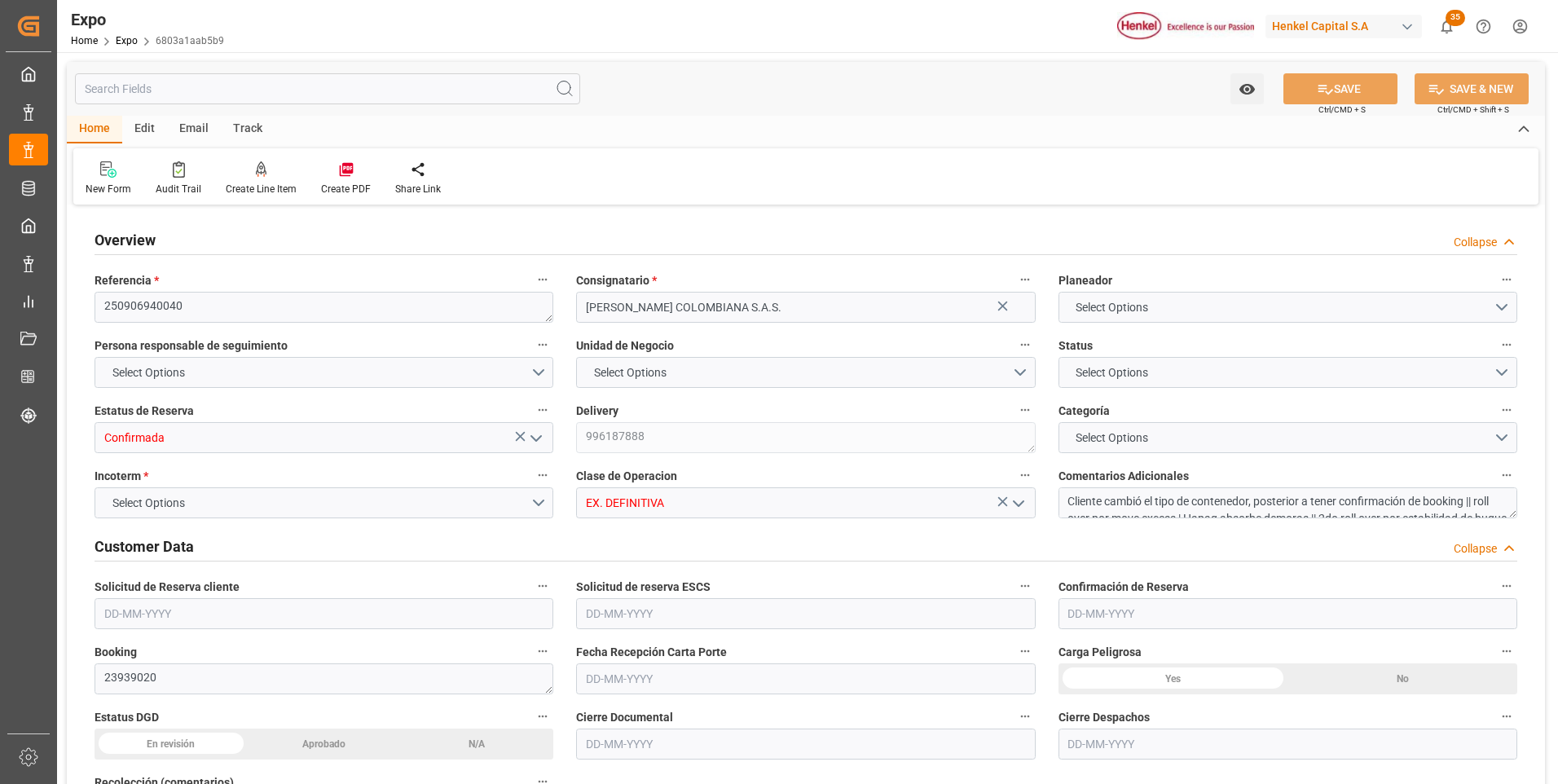
type input "20150"
type input "21362"
type input "20"
type input "9937311"
type input "9946855"
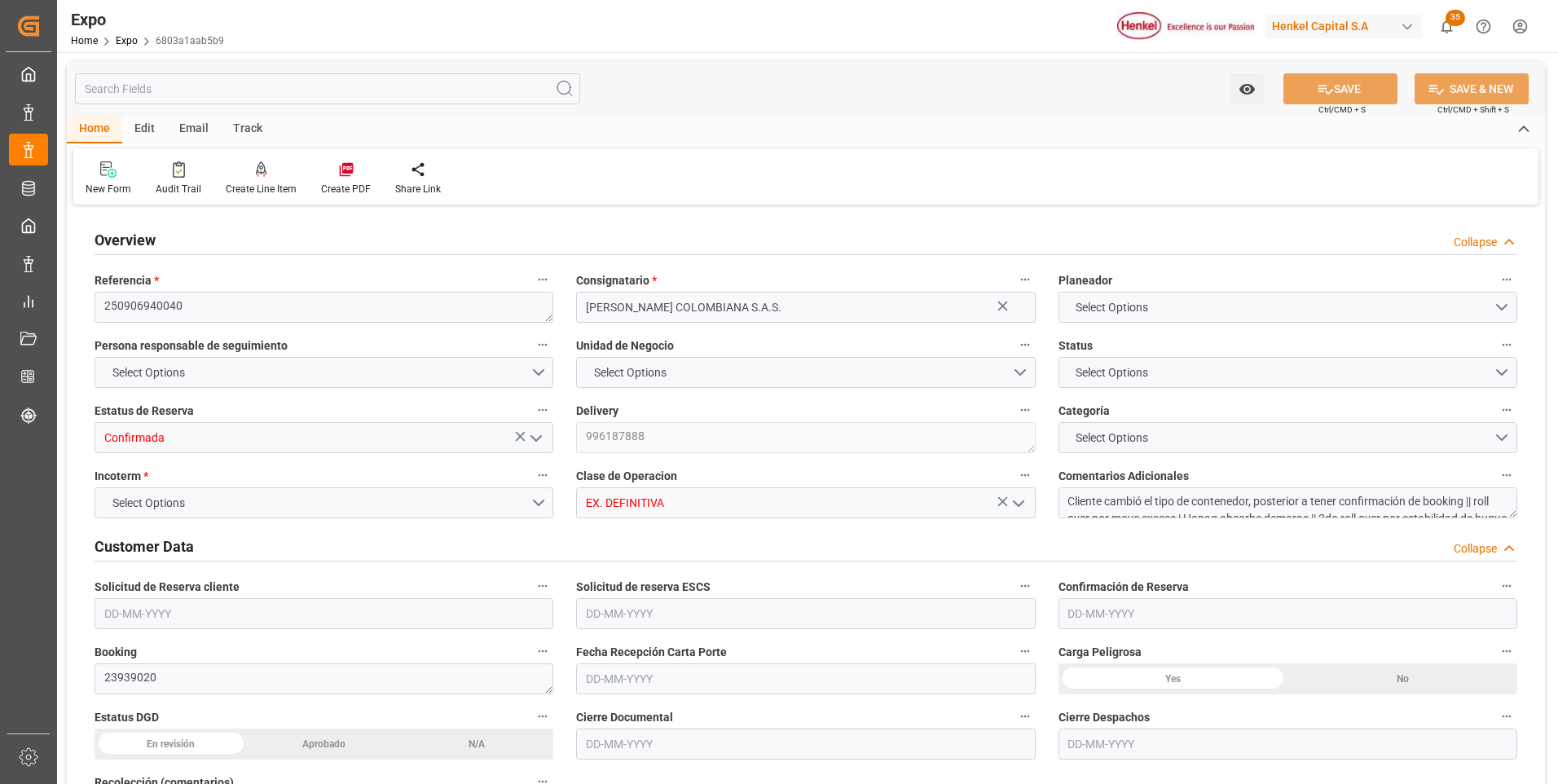
type input "9937311"
type input "MXZLO"
type input "COBUN"
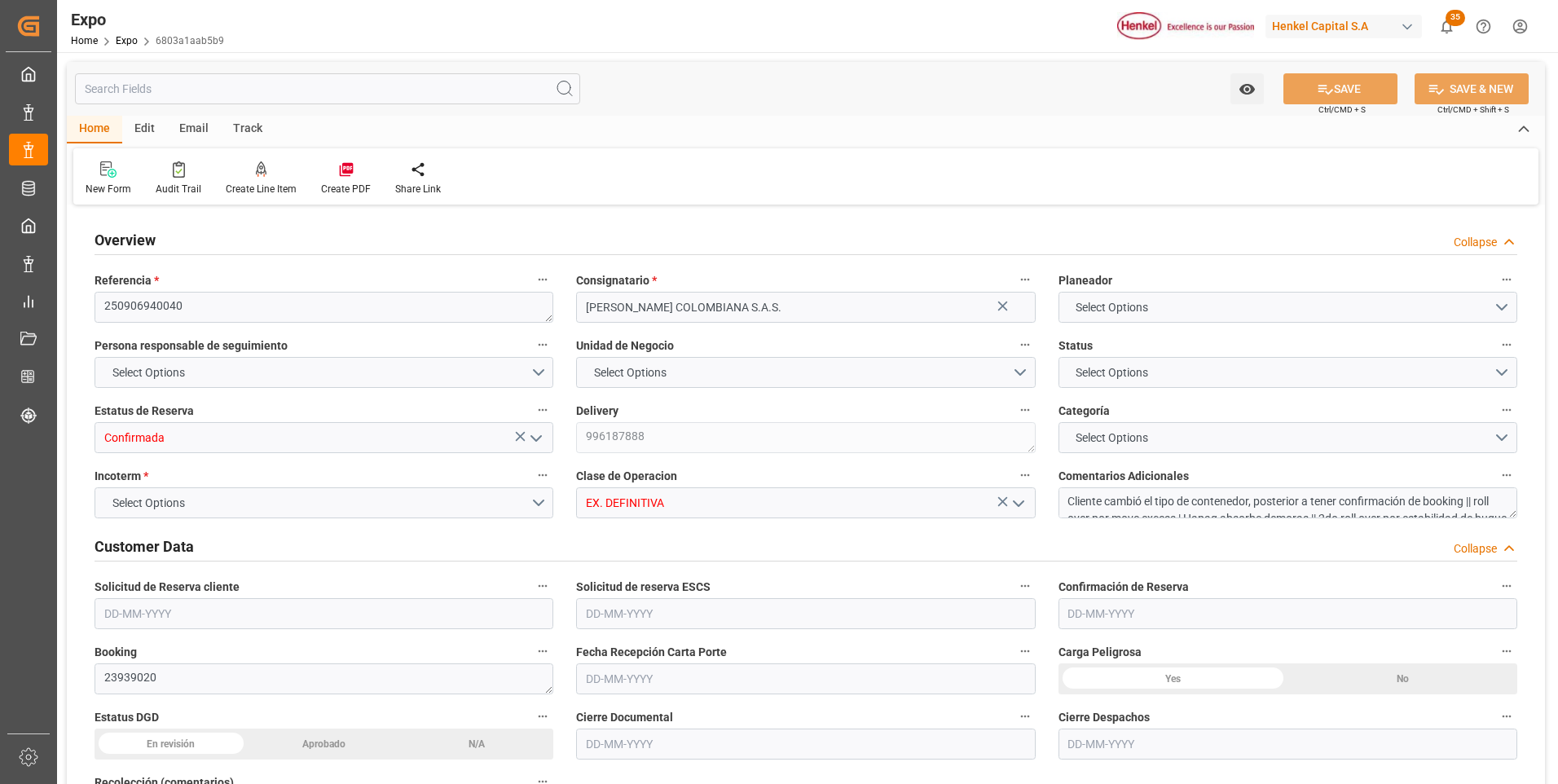
type input "9937311"
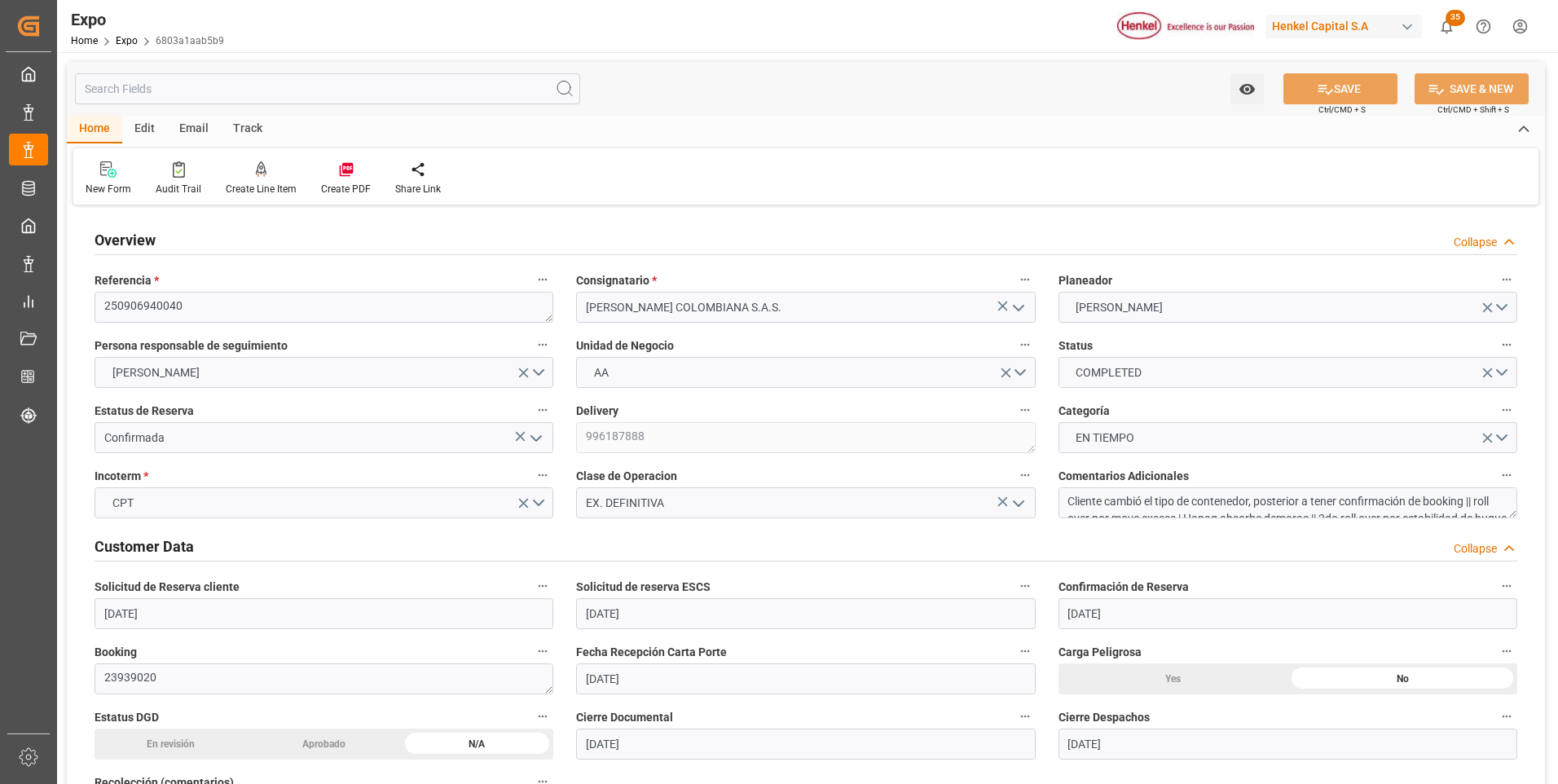
type input "[DATE]"
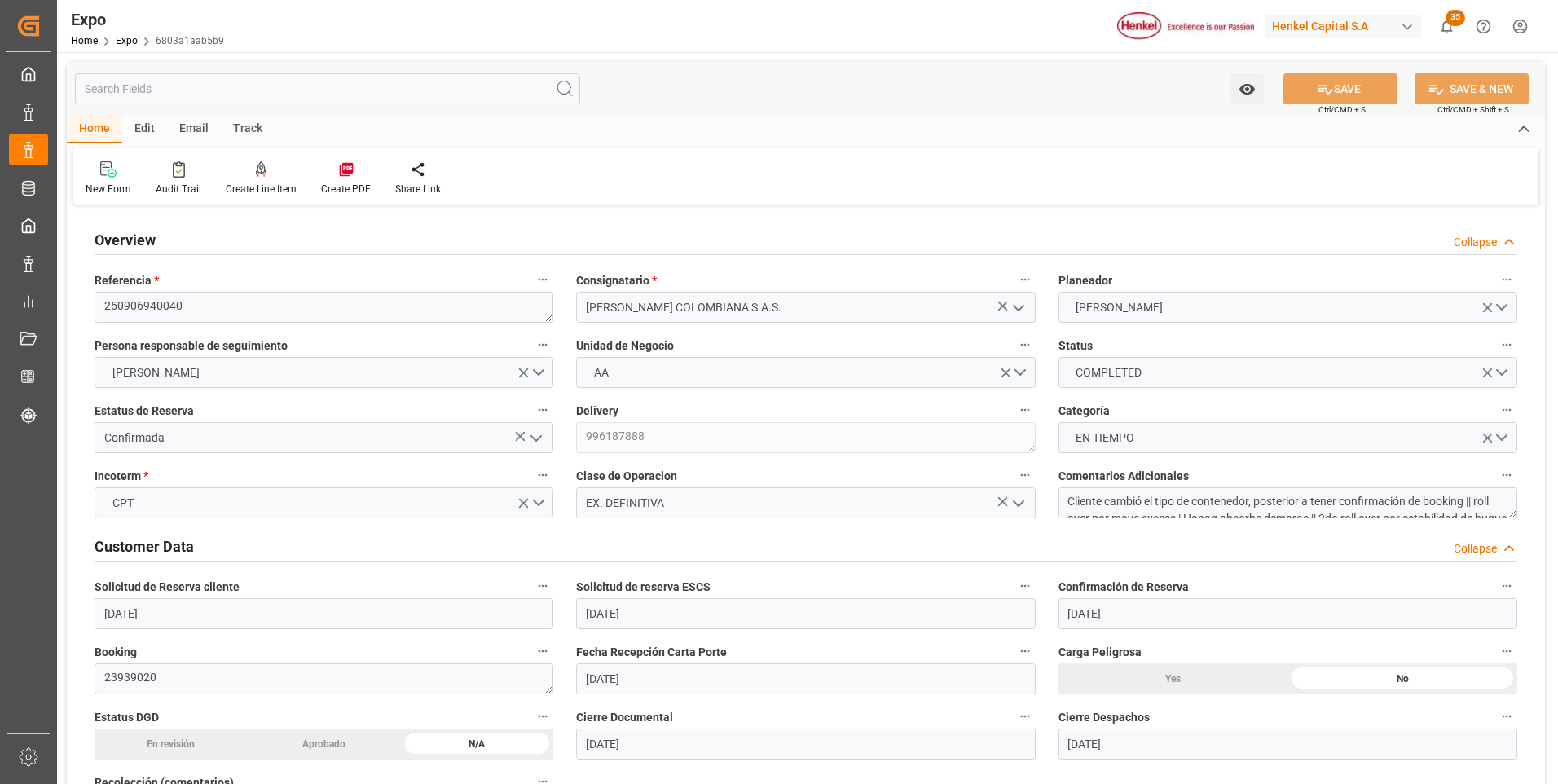
type input "[DATE]"
type input "[DATE] 00:00"
type input "[DATE]"
type input "[DATE] 22:41"
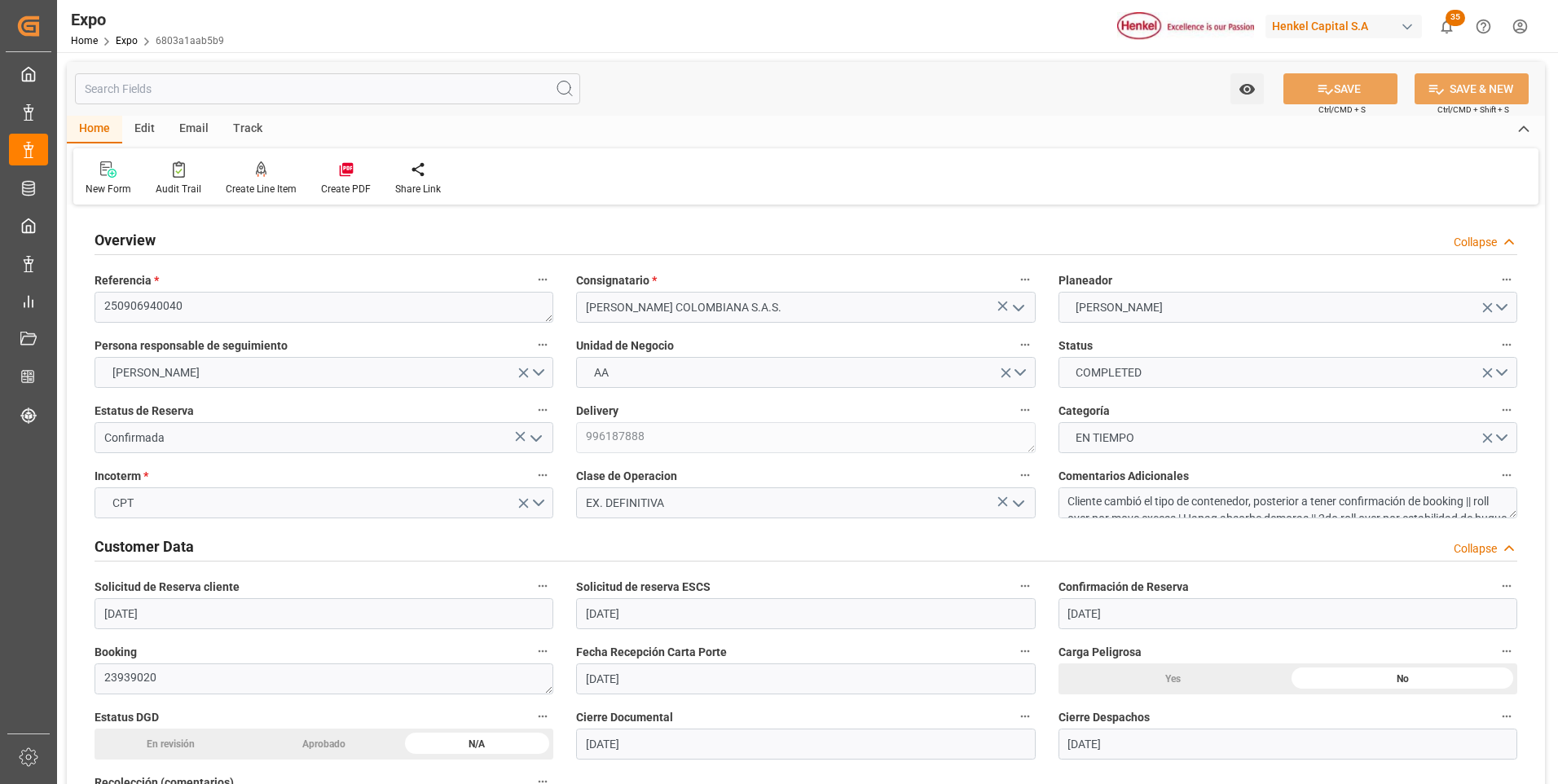
type input "[DATE]"
click at [538, 440] on polyline "open menu" at bounding box center [536, 437] width 10 height 5
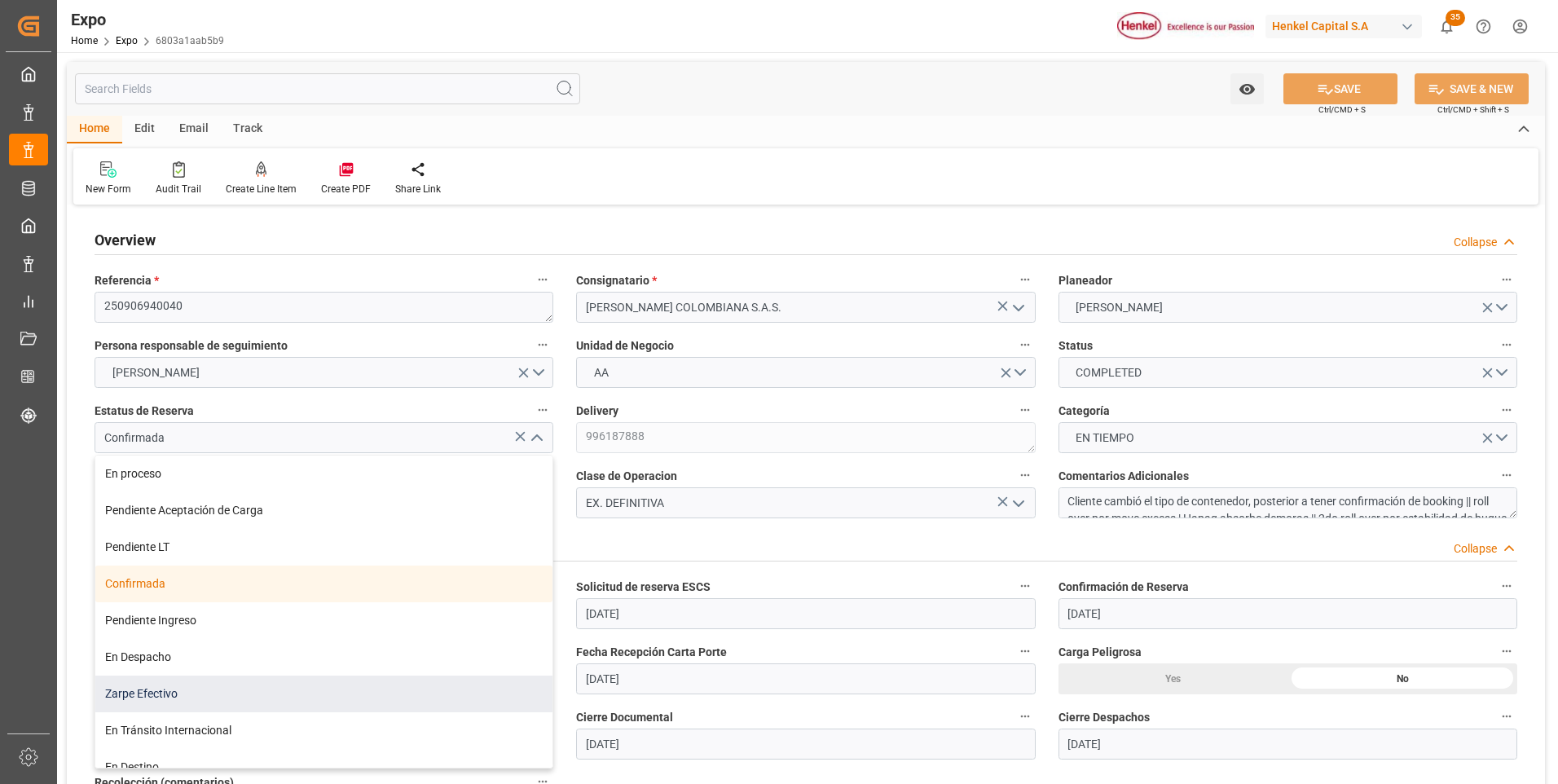
scroll to position [128, 0]
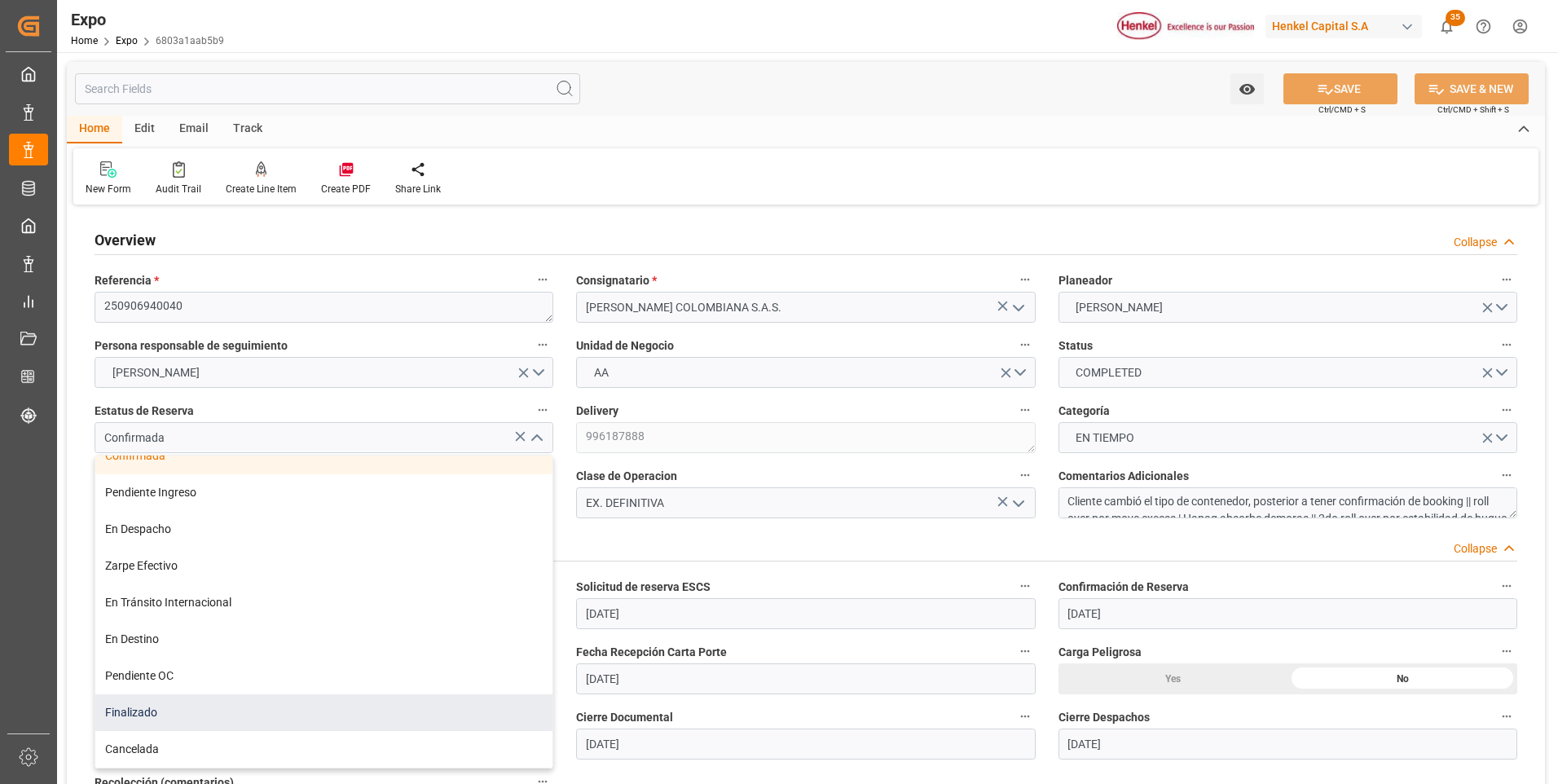
click at [187, 707] on div "Finalizado" at bounding box center [324, 713] width 457 height 37
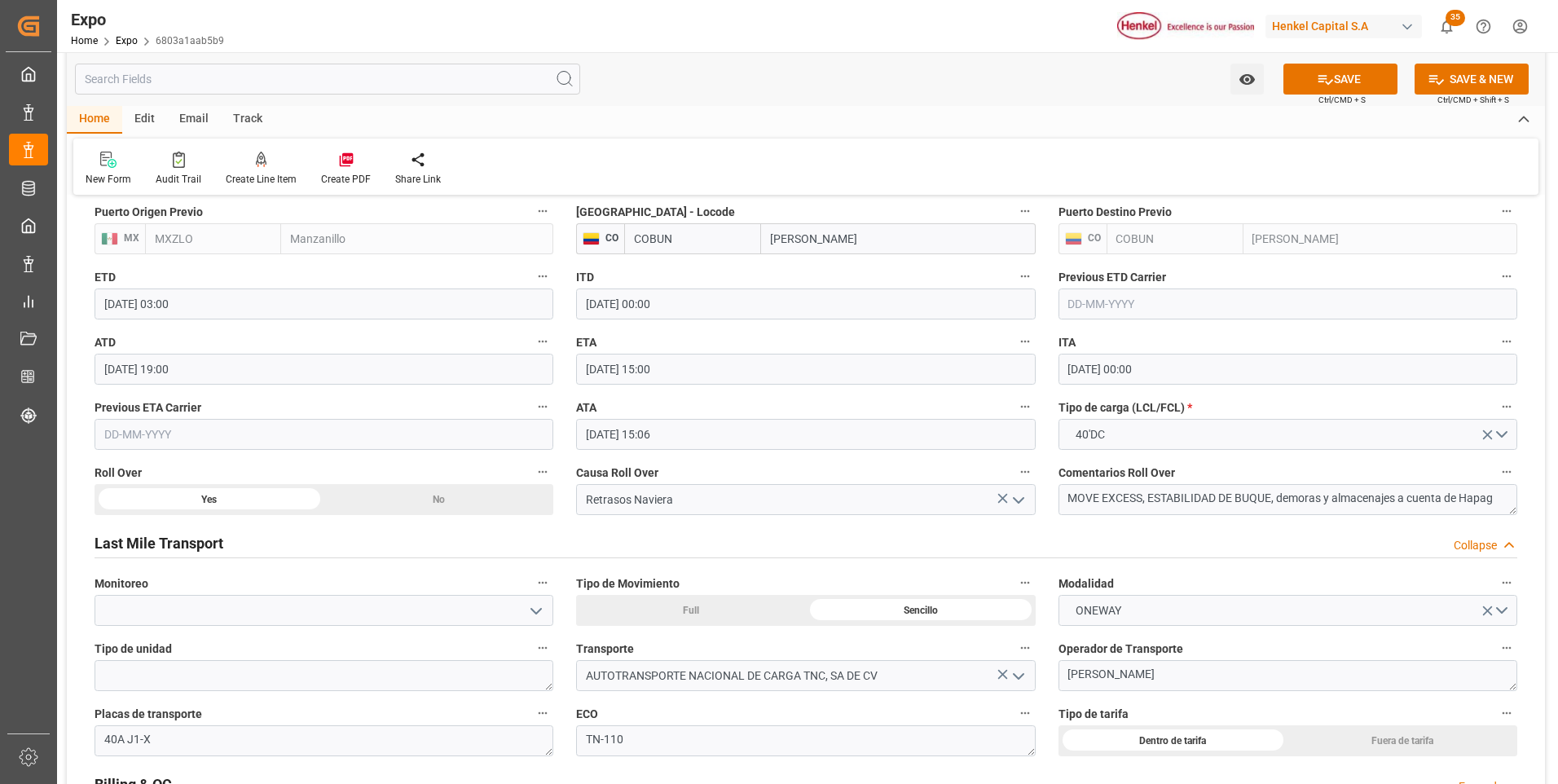
scroll to position [2689, 0]
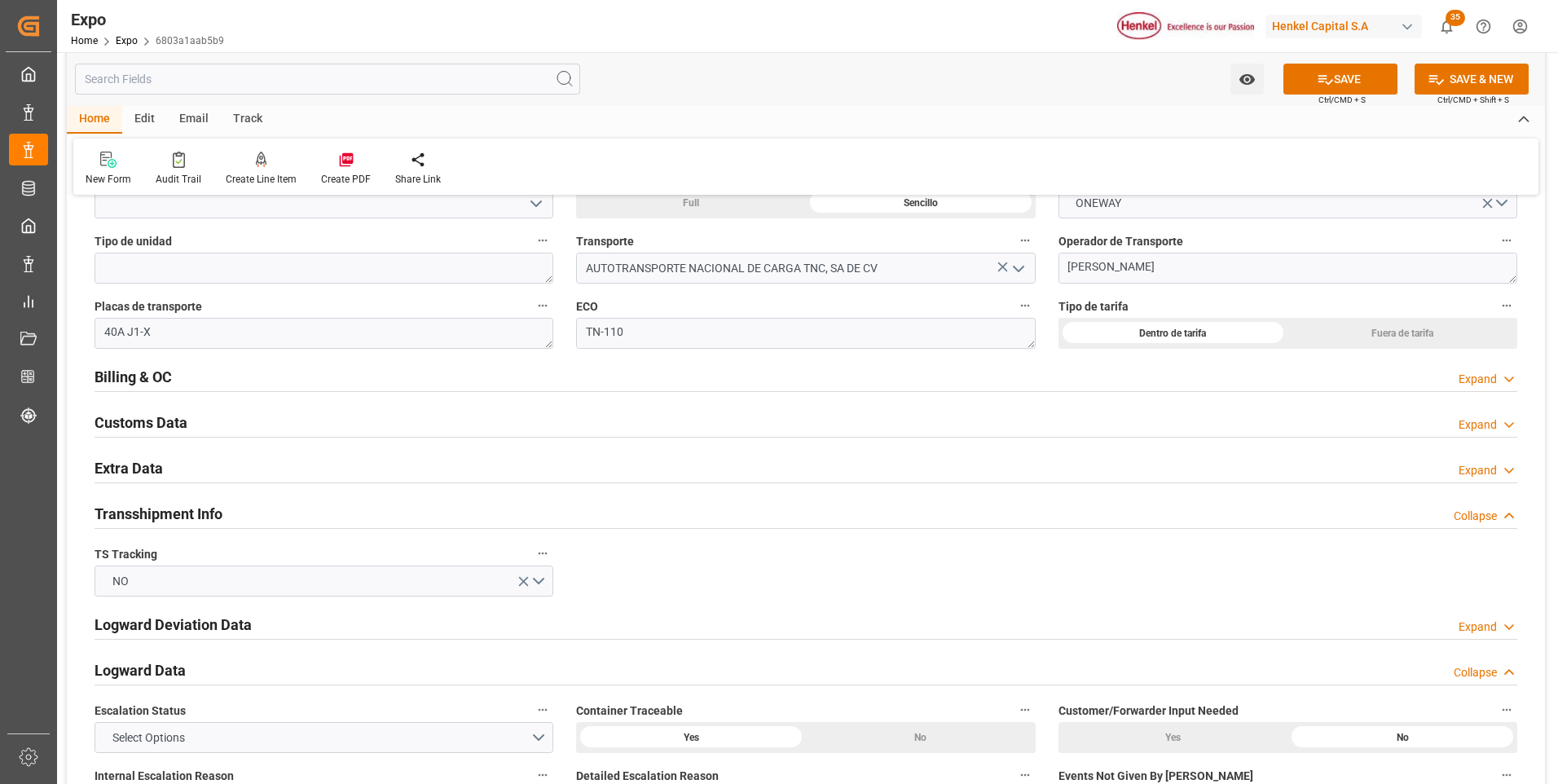
drag, startPoint x: 1473, startPoint y: 379, endPoint x: 1444, endPoint y: 402, distance: 37.0
click at [1473, 379] on div "Expand" at bounding box center [1478, 379] width 39 height 17
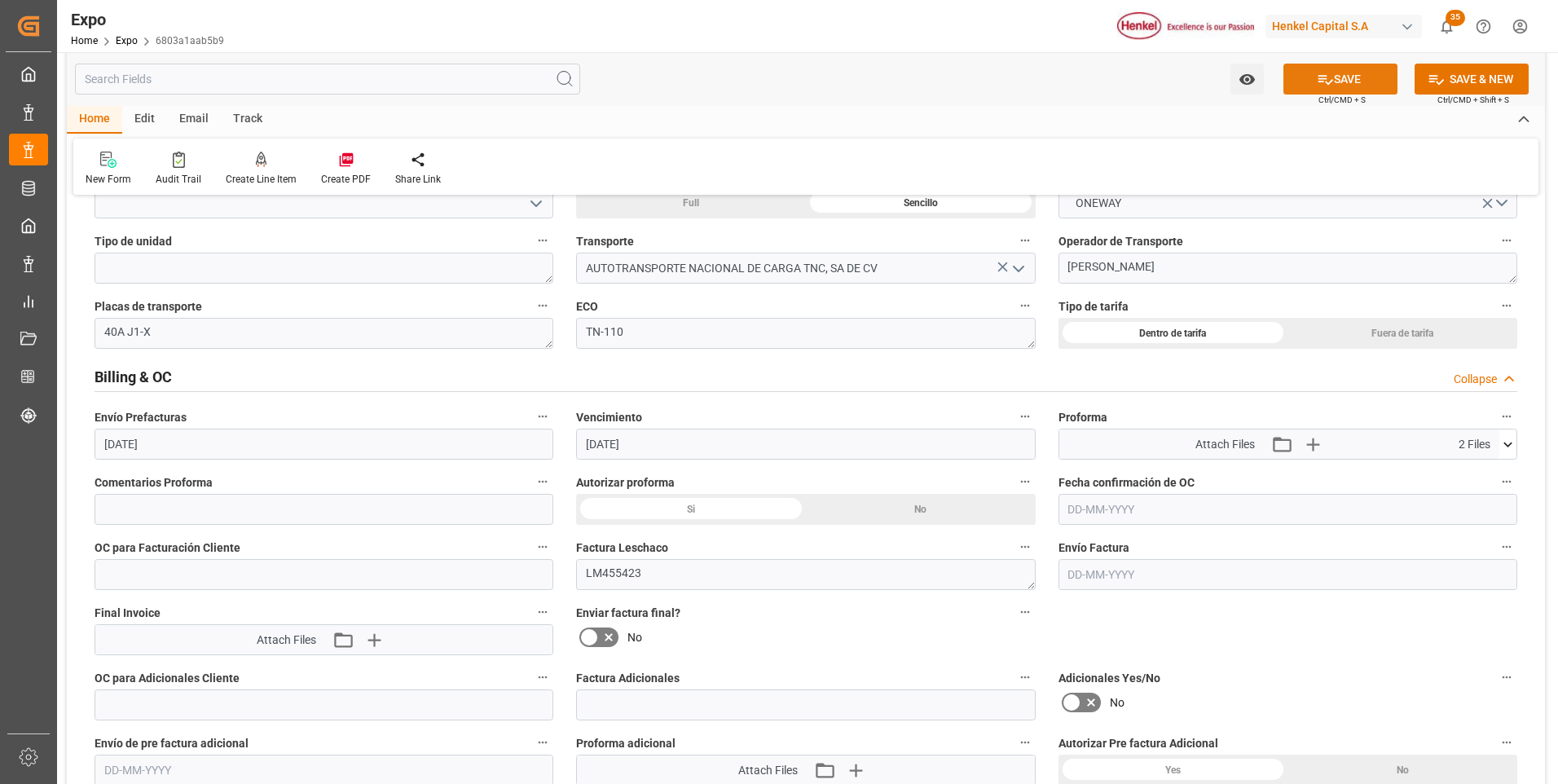
click at [1317, 87] on icon at bounding box center [1325, 79] width 17 height 17
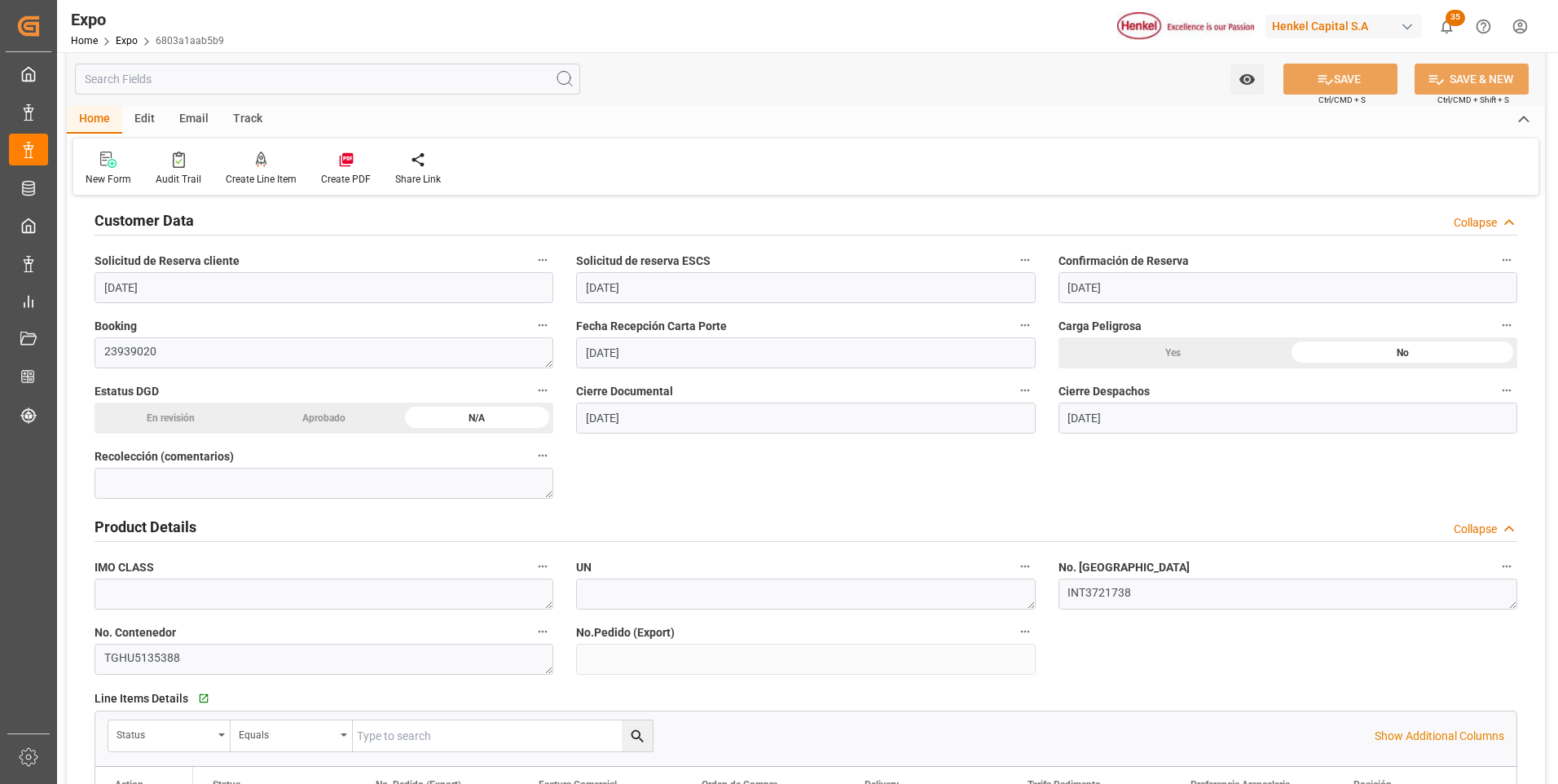
scroll to position [0, 0]
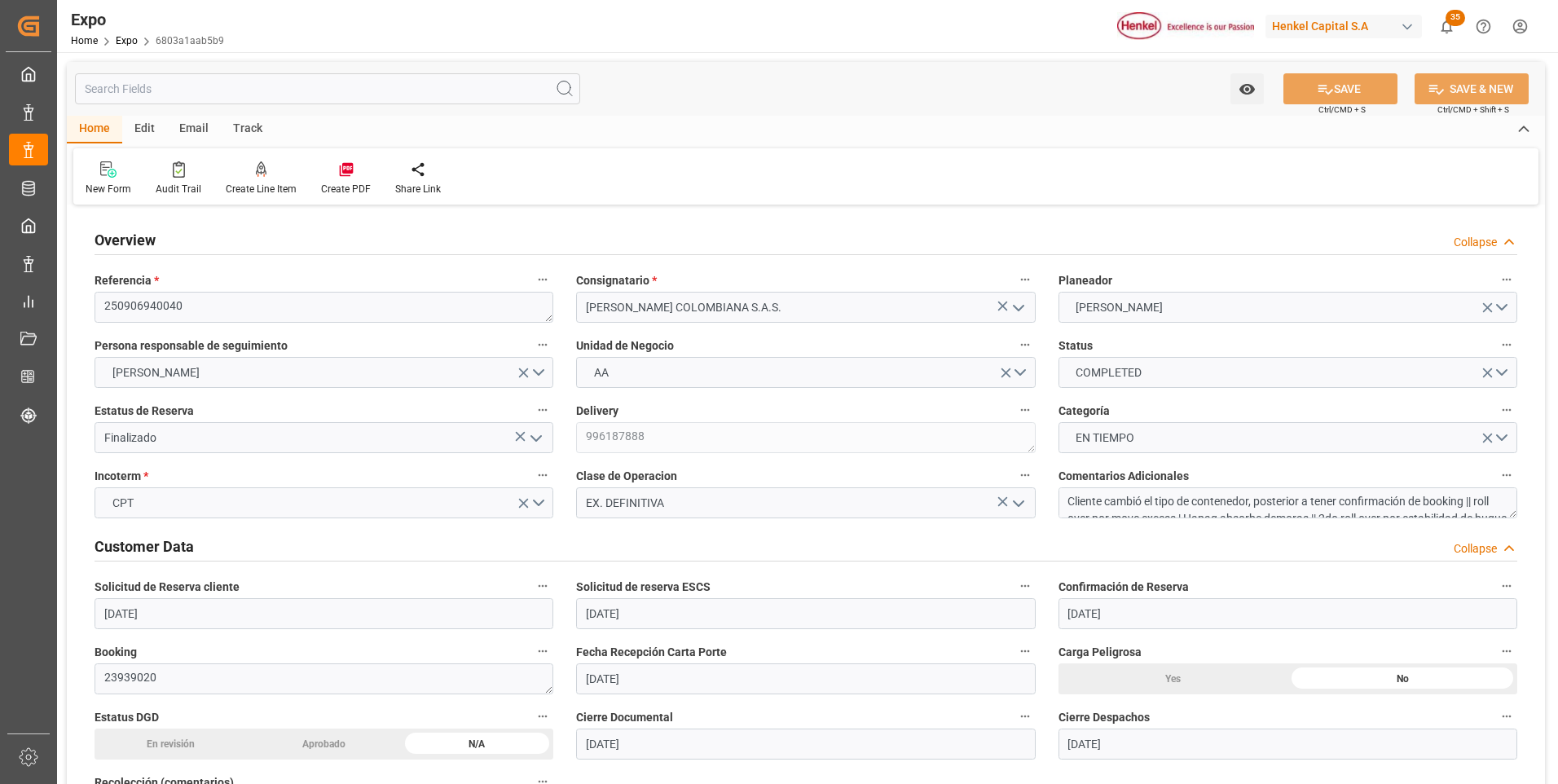
click at [540, 440] on icon "open menu" at bounding box center [536, 437] width 19 height 19
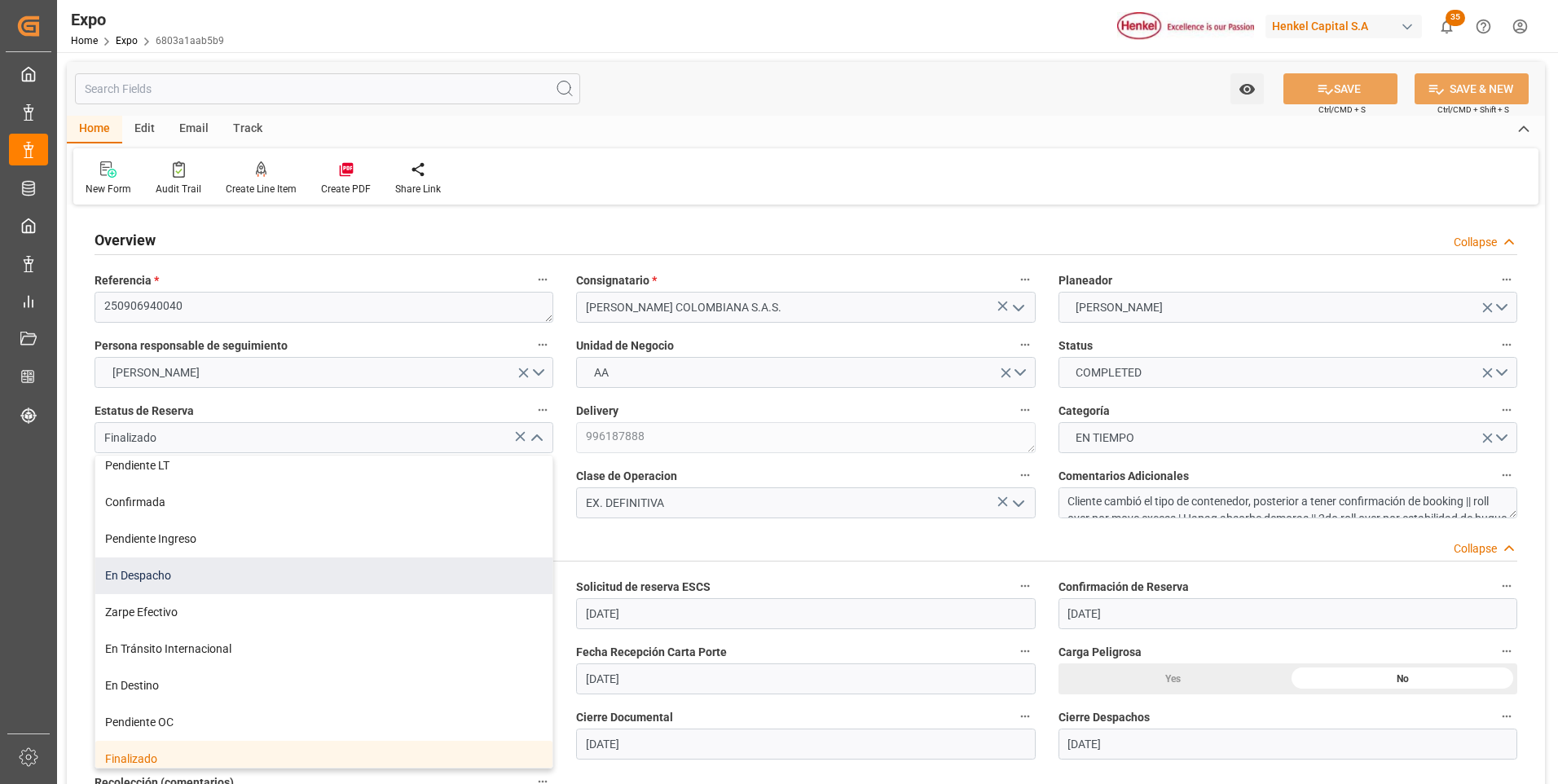
scroll to position [128, 0]
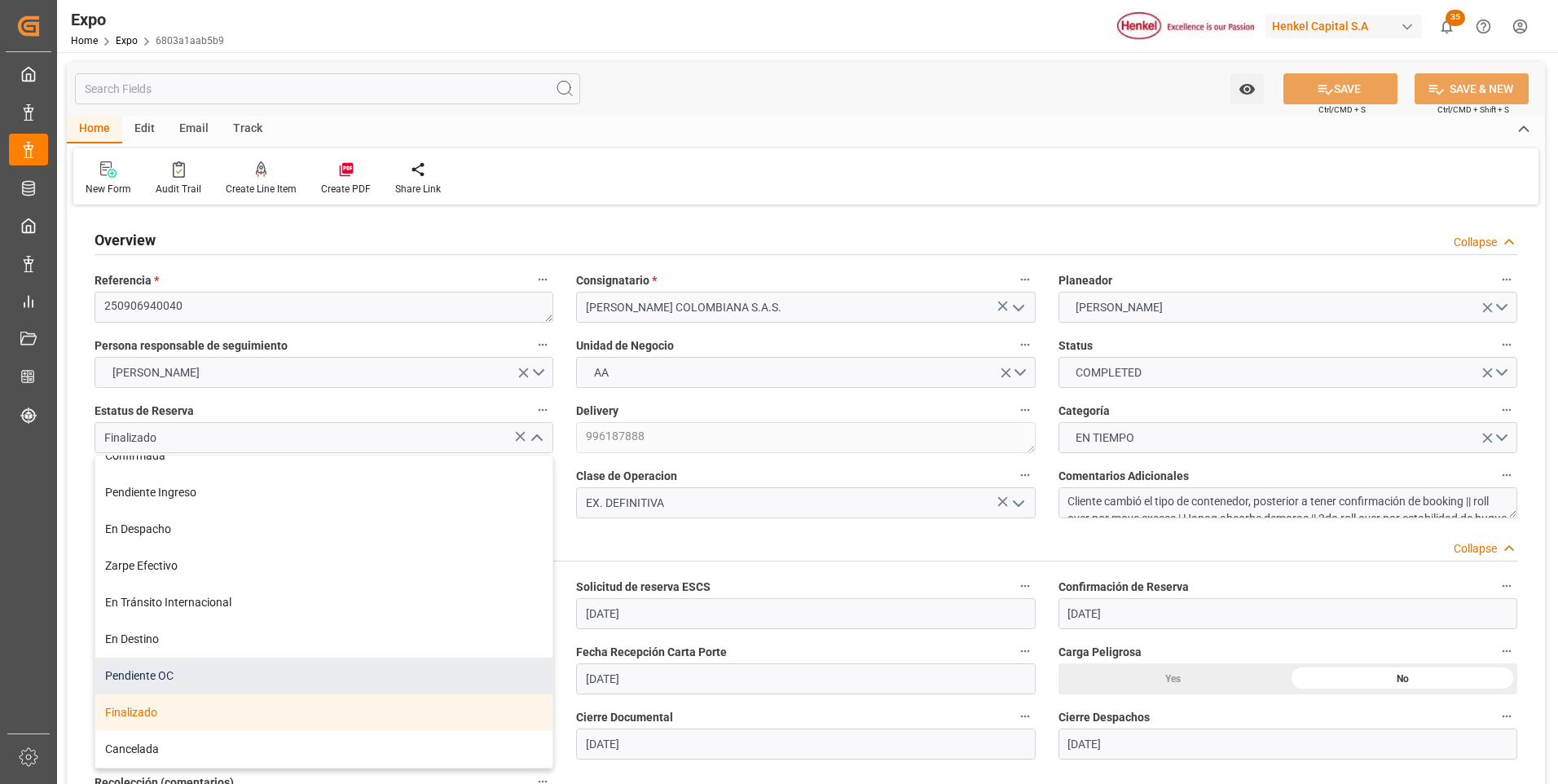
click at [171, 676] on div "Pendiente OC" at bounding box center [324, 676] width 457 height 37
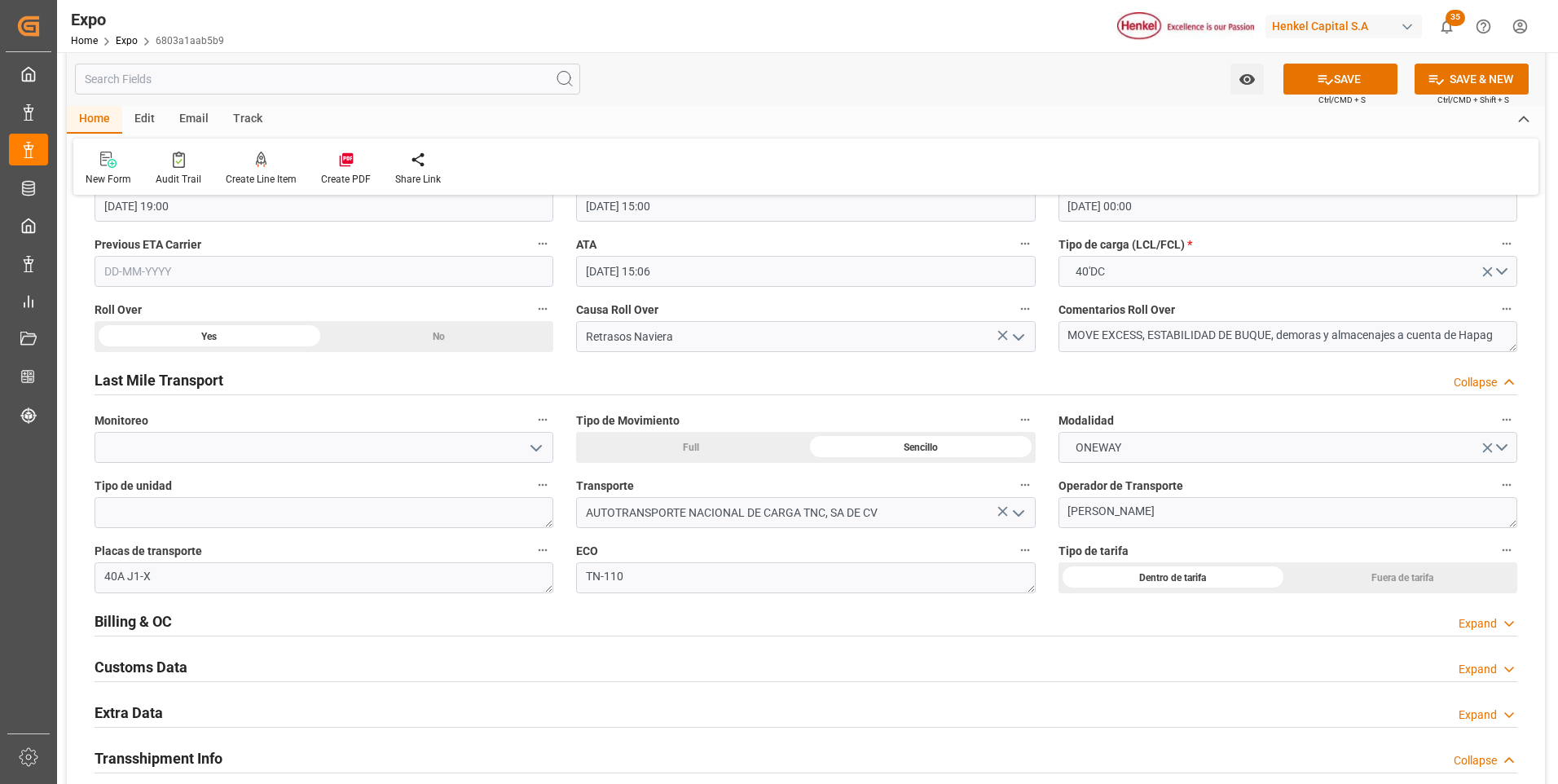
scroll to position [2608, 0]
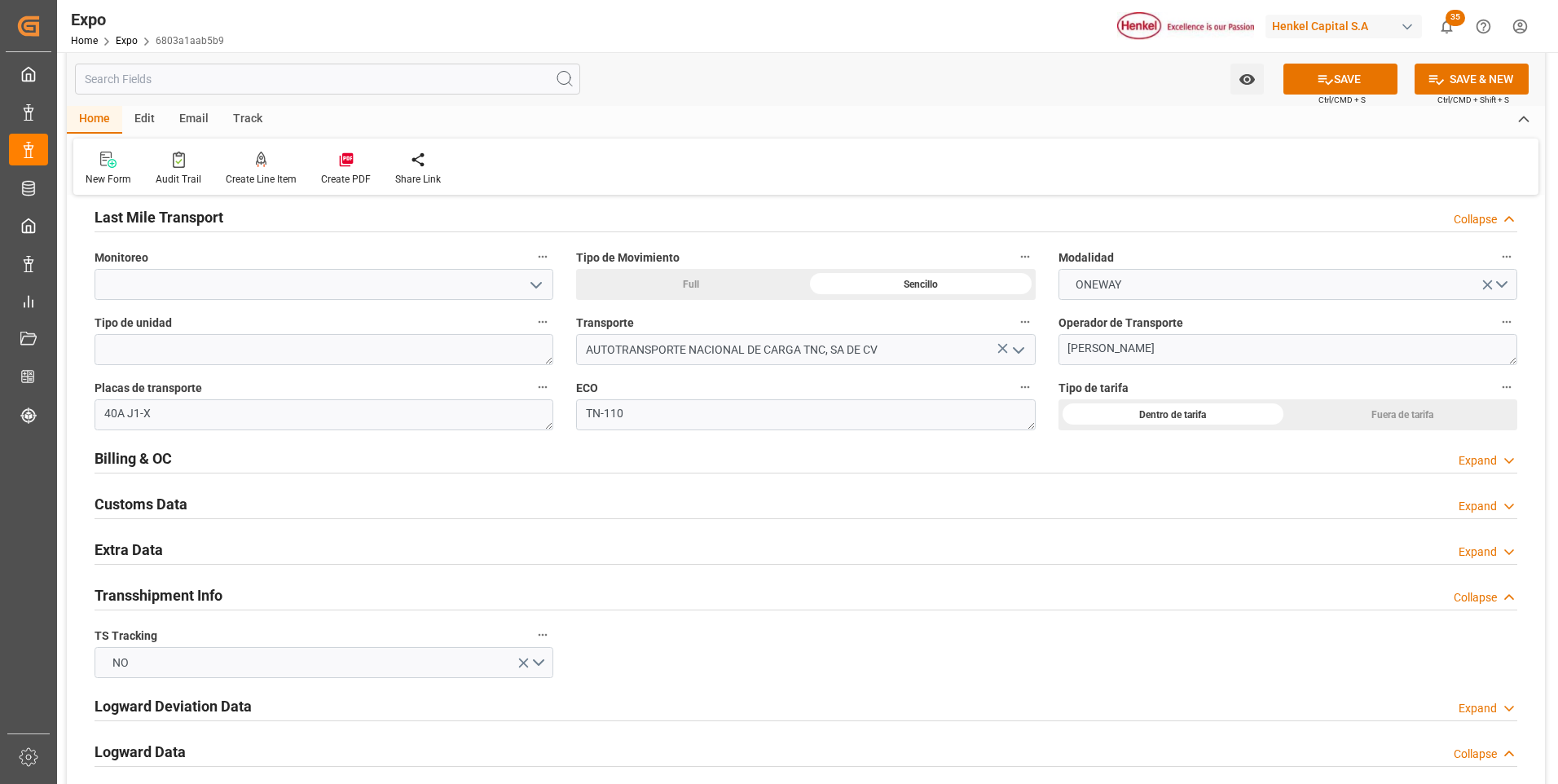
click at [1478, 458] on div "Expand" at bounding box center [1478, 460] width 39 height 17
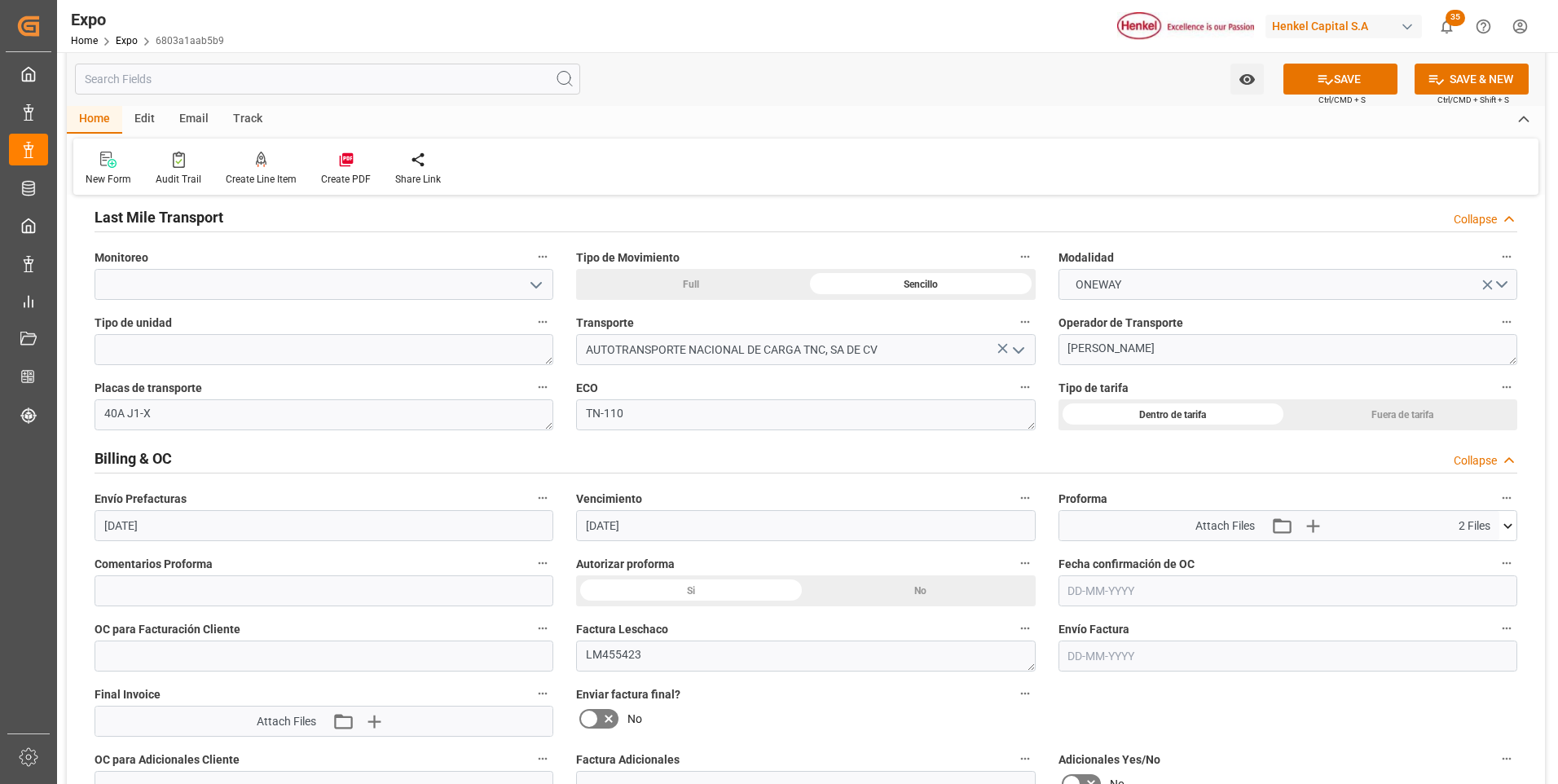
scroll to position [2689, 0]
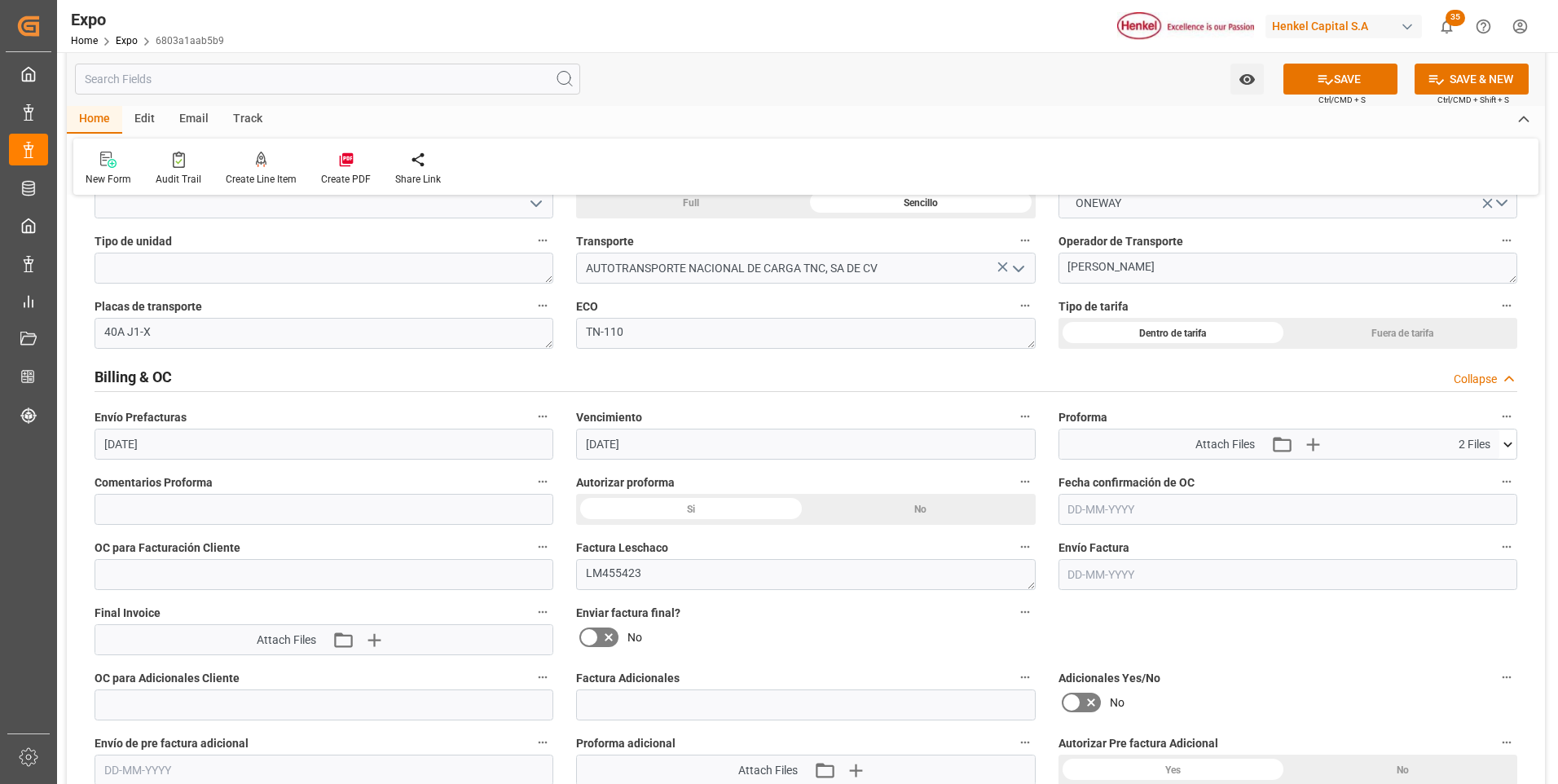
click at [1084, 574] on input "text" at bounding box center [1288, 574] width 459 height 31
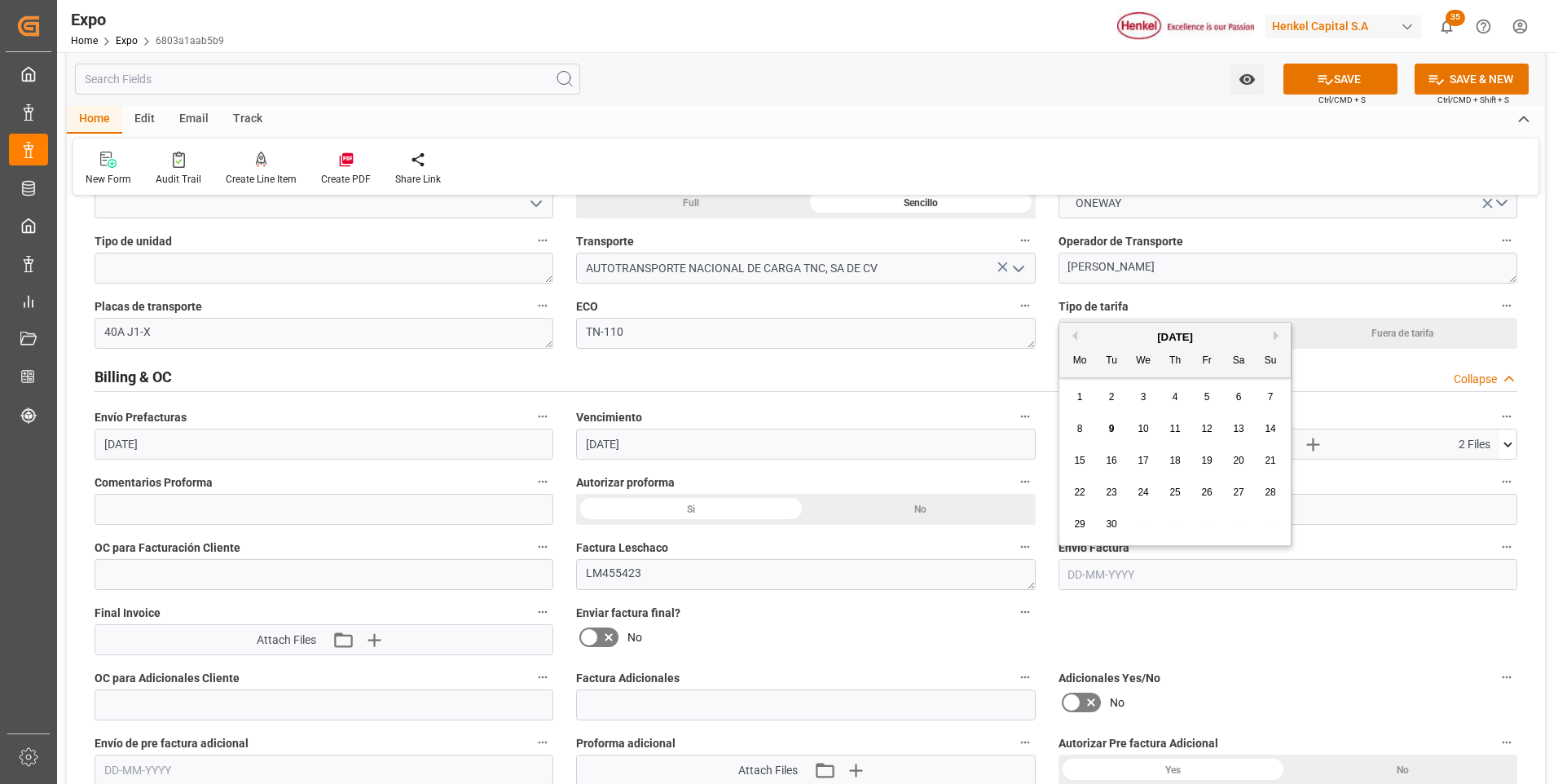
click at [1115, 432] on div "9" at bounding box center [1112, 429] width 20 height 19
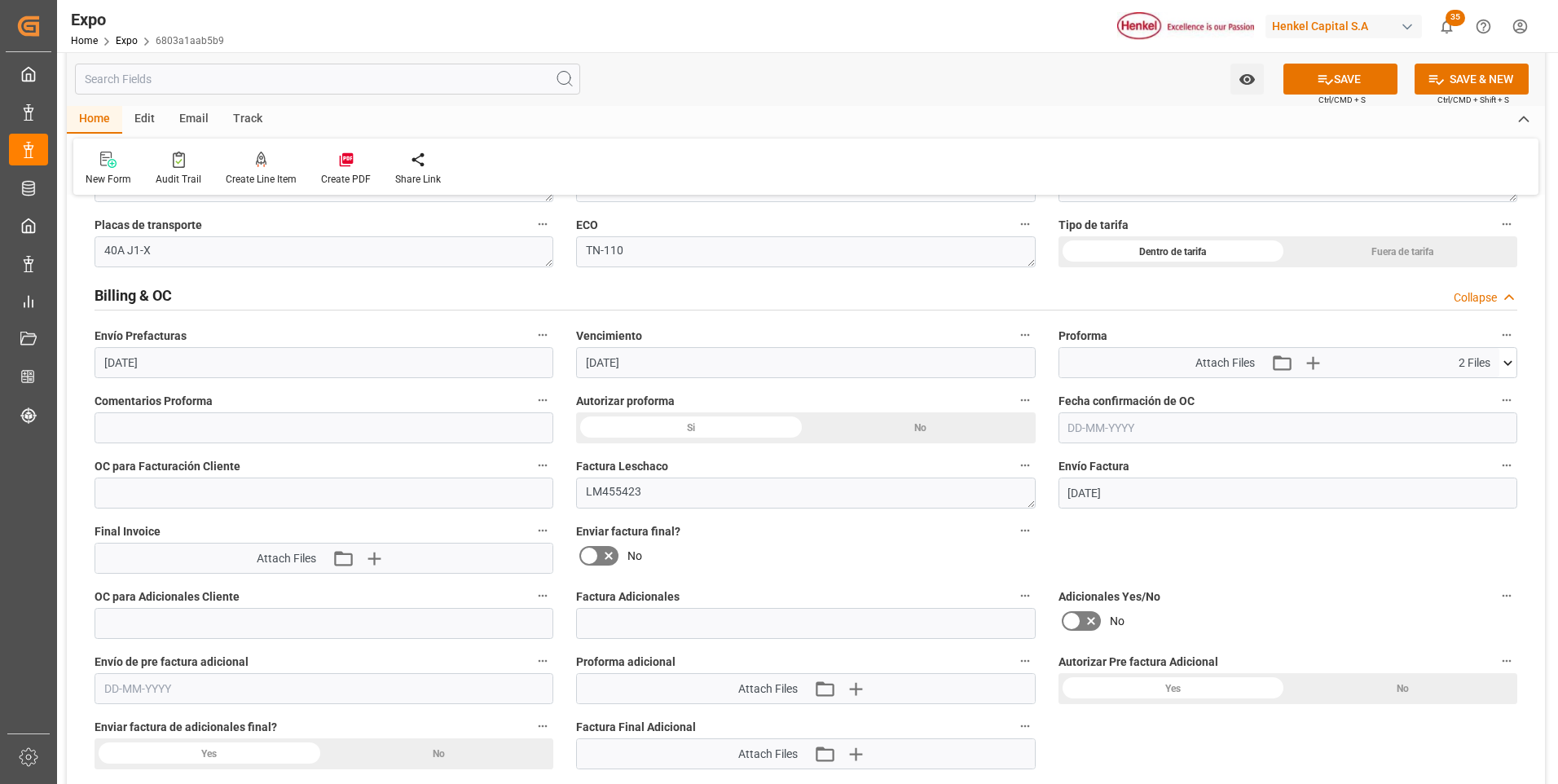
scroll to position [2853, 0]
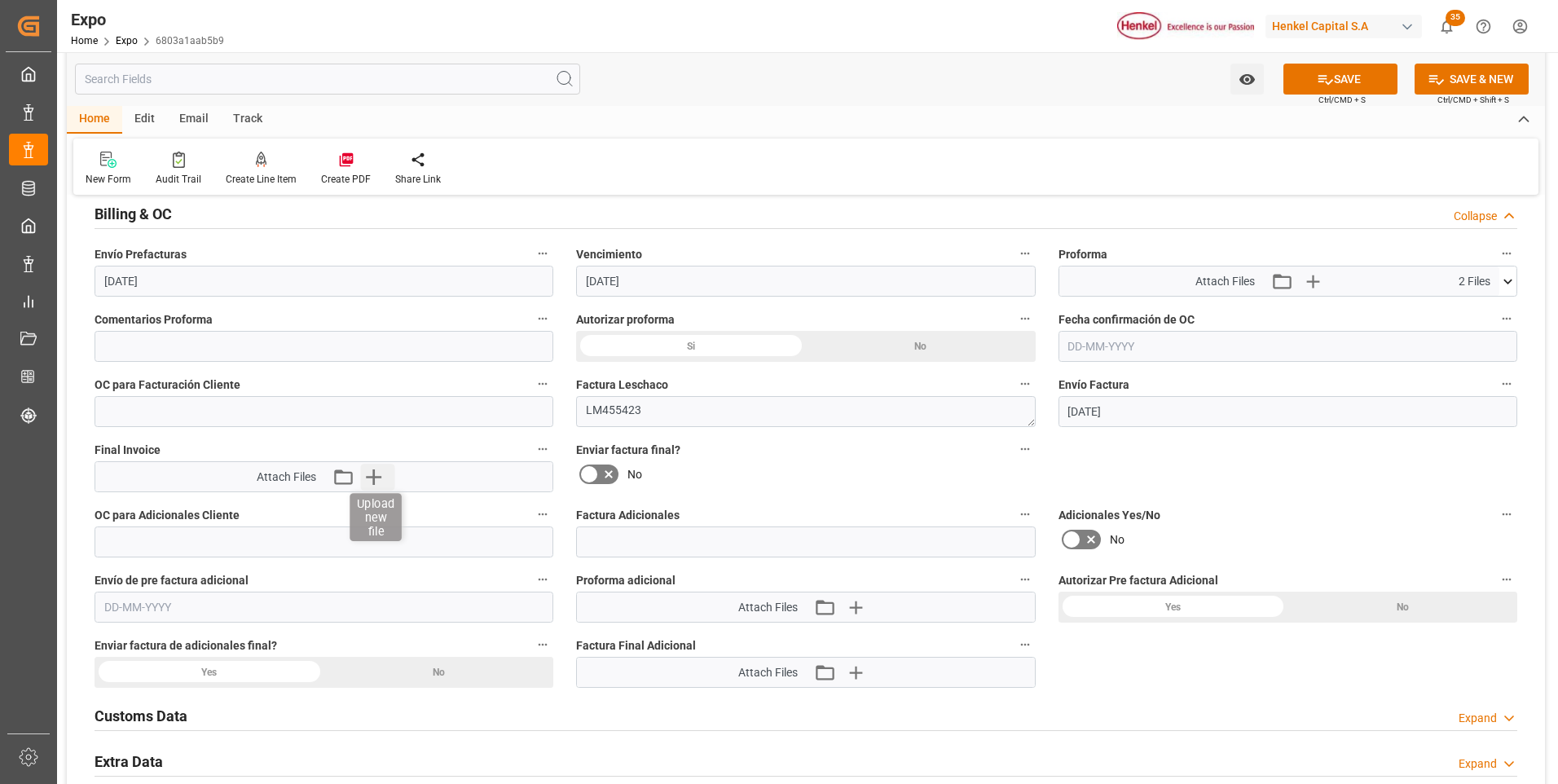
click at [378, 476] on icon "button" at bounding box center [373, 477] width 26 height 26
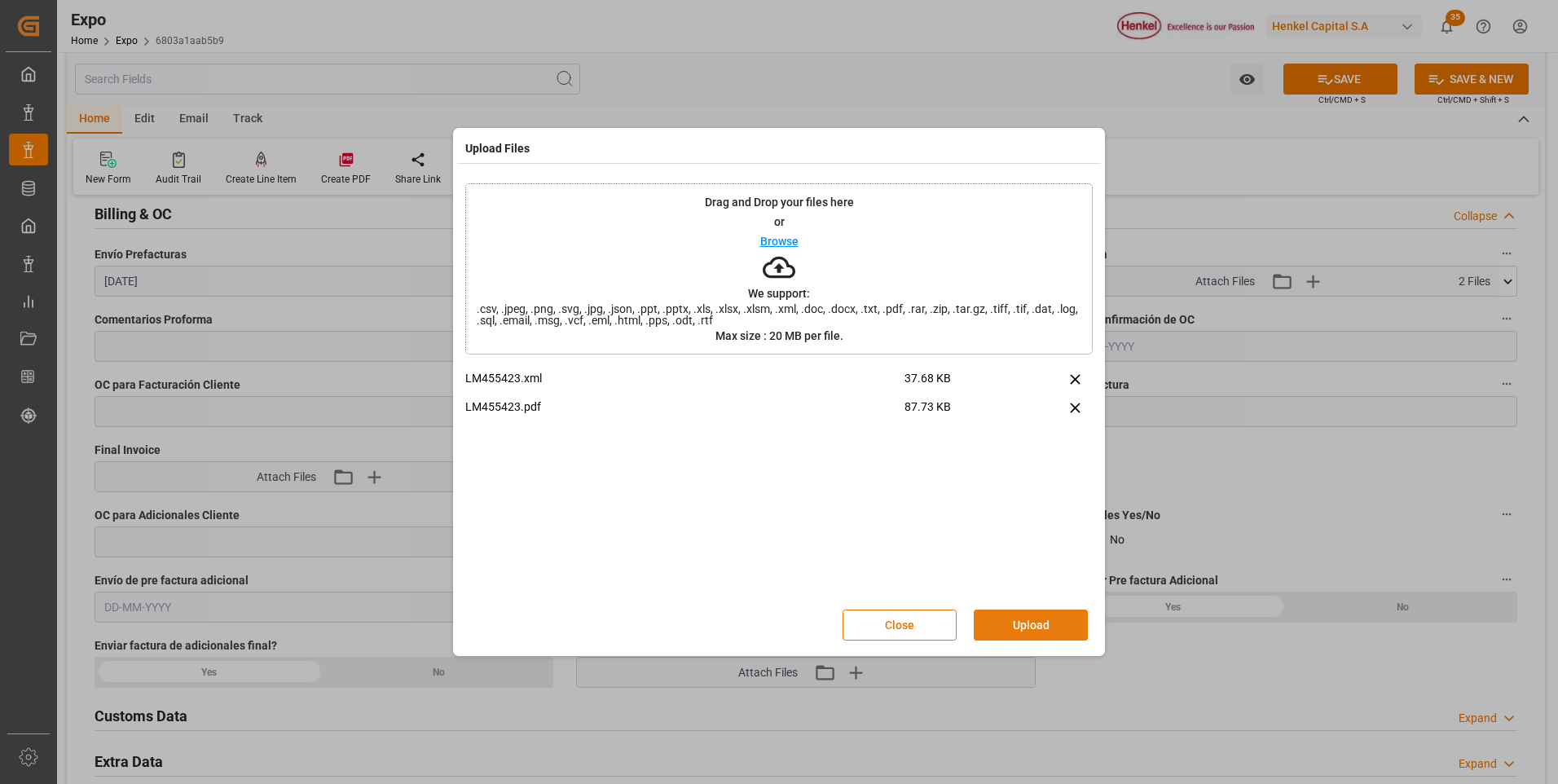
click at [1021, 622] on button "Upload" at bounding box center [1031, 625] width 114 height 31
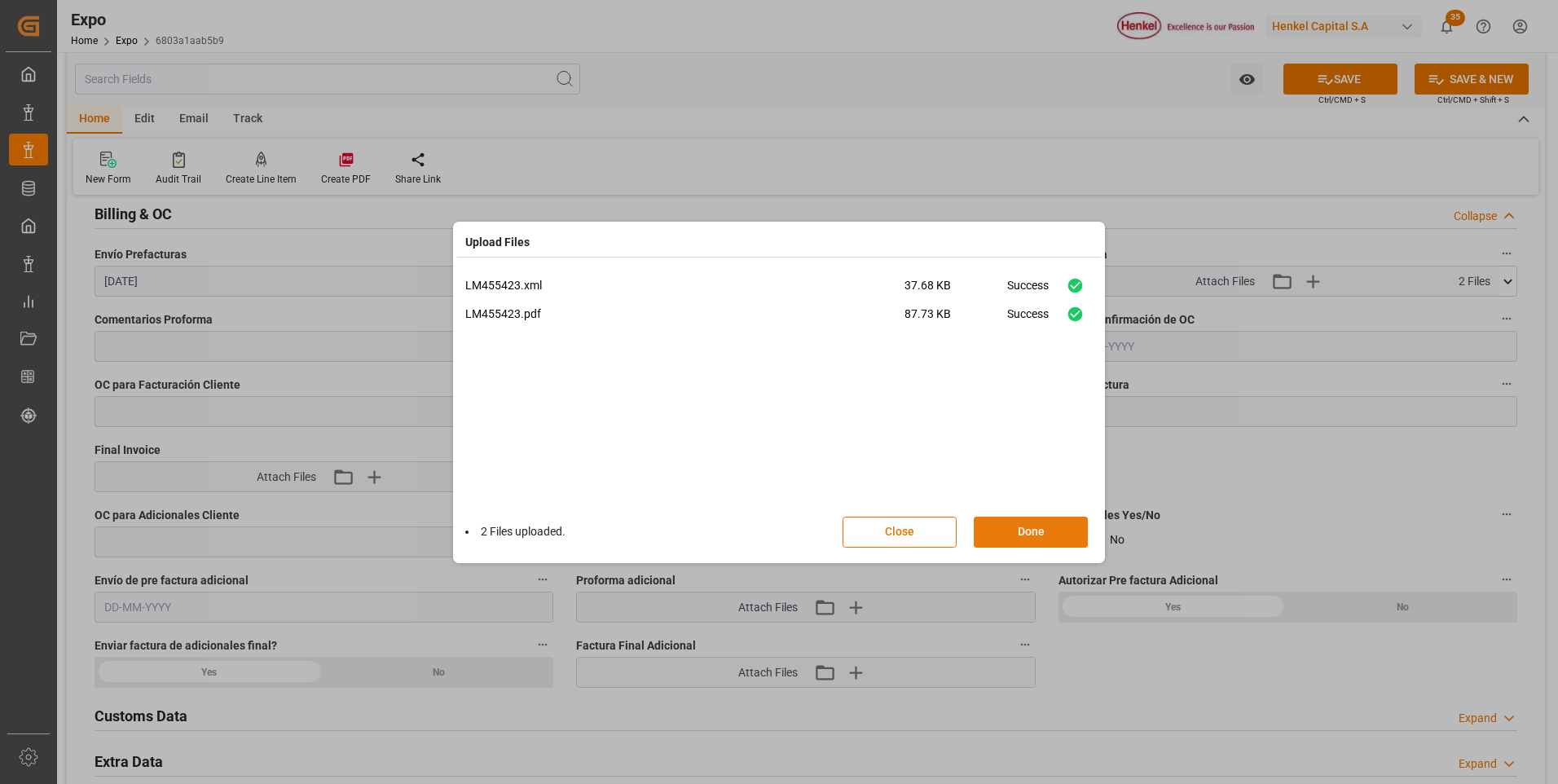
click at [1041, 530] on button "Done" at bounding box center [1031, 532] width 114 height 31
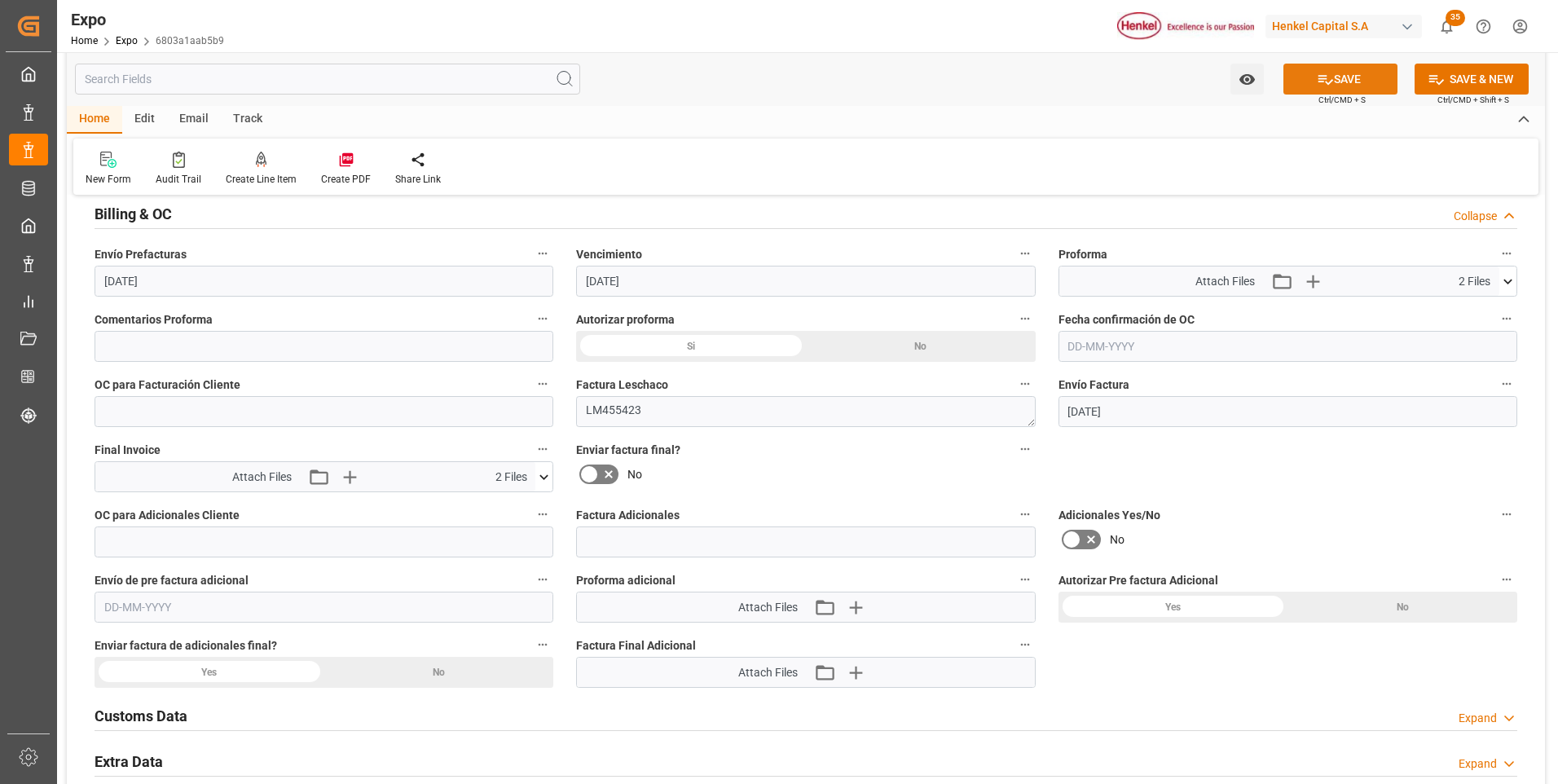
click at [1382, 87] on button "SAVE" at bounding box center [1341, 79] width 114 height 31
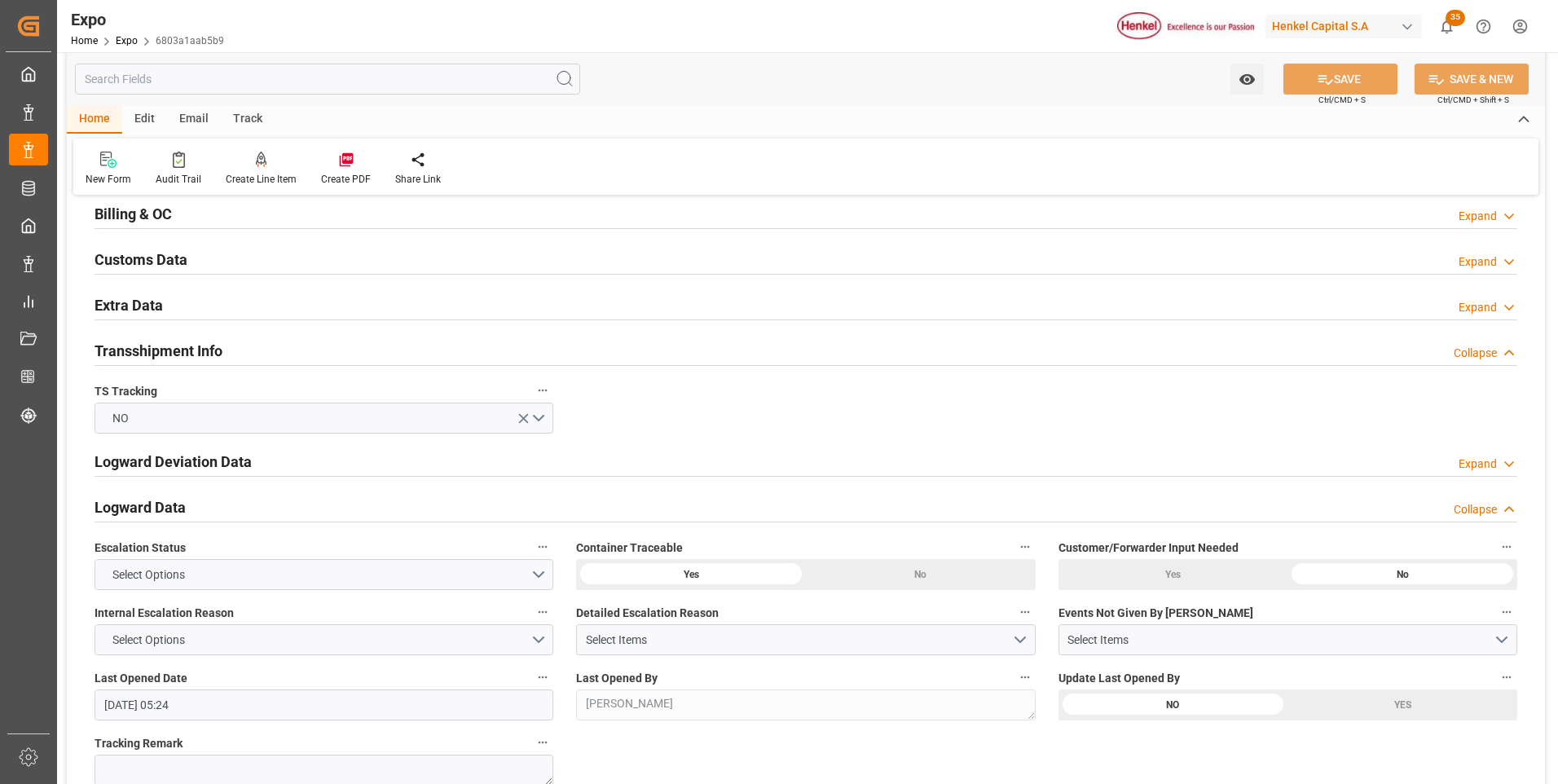
click at [1507, 221] on icon at bounding box center [1509, 216] width 17 height 17
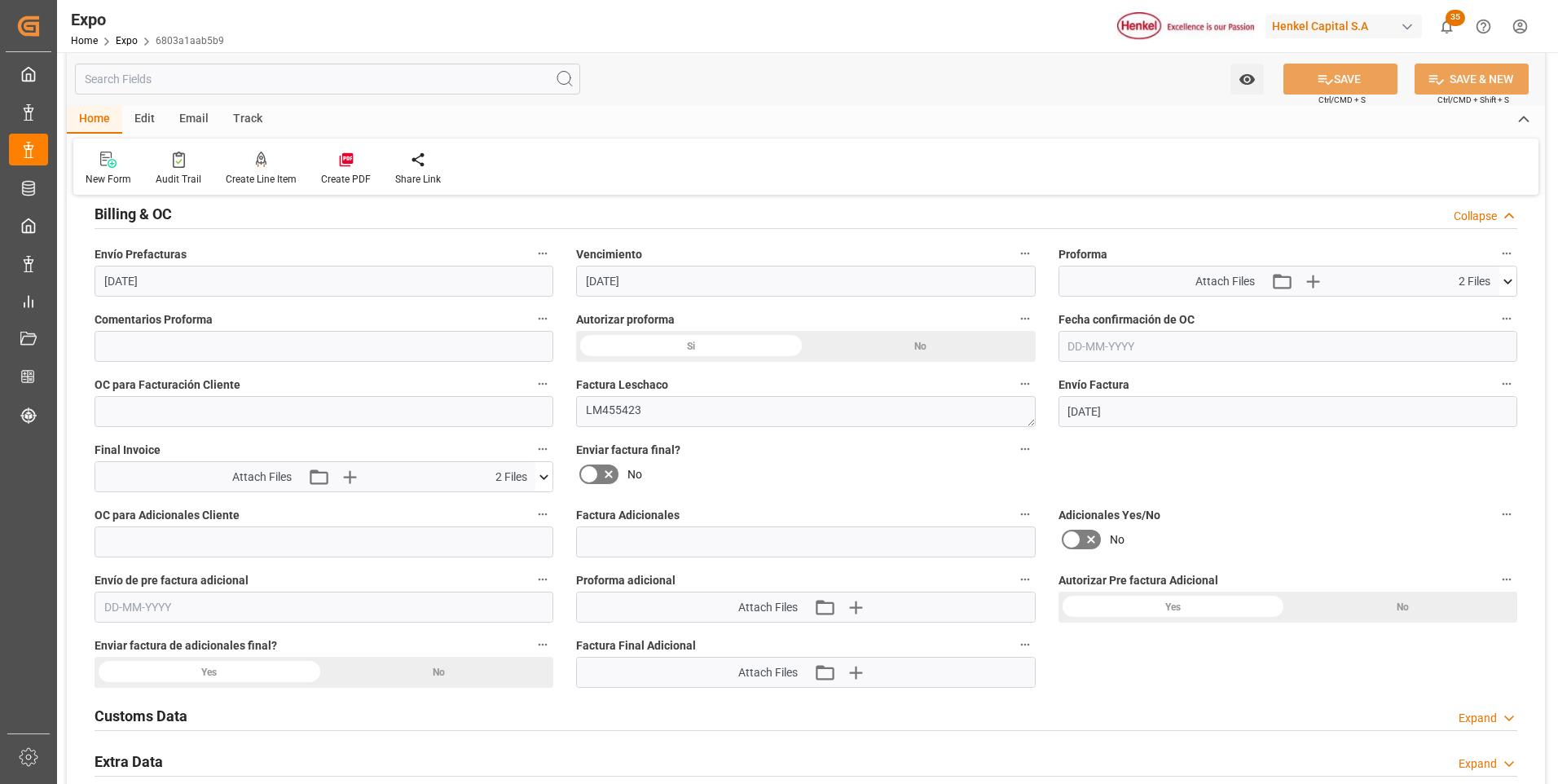
click at [595, 481] on icon at bounding box center [588, 473] width 19 height 19
click at [0, 0] on input "checkbox" at bounding box center [0, 0] width 0 height 0
click at [1334, 69] on button "SAVE" at bounding box center [1341, 79] width 114 height 31
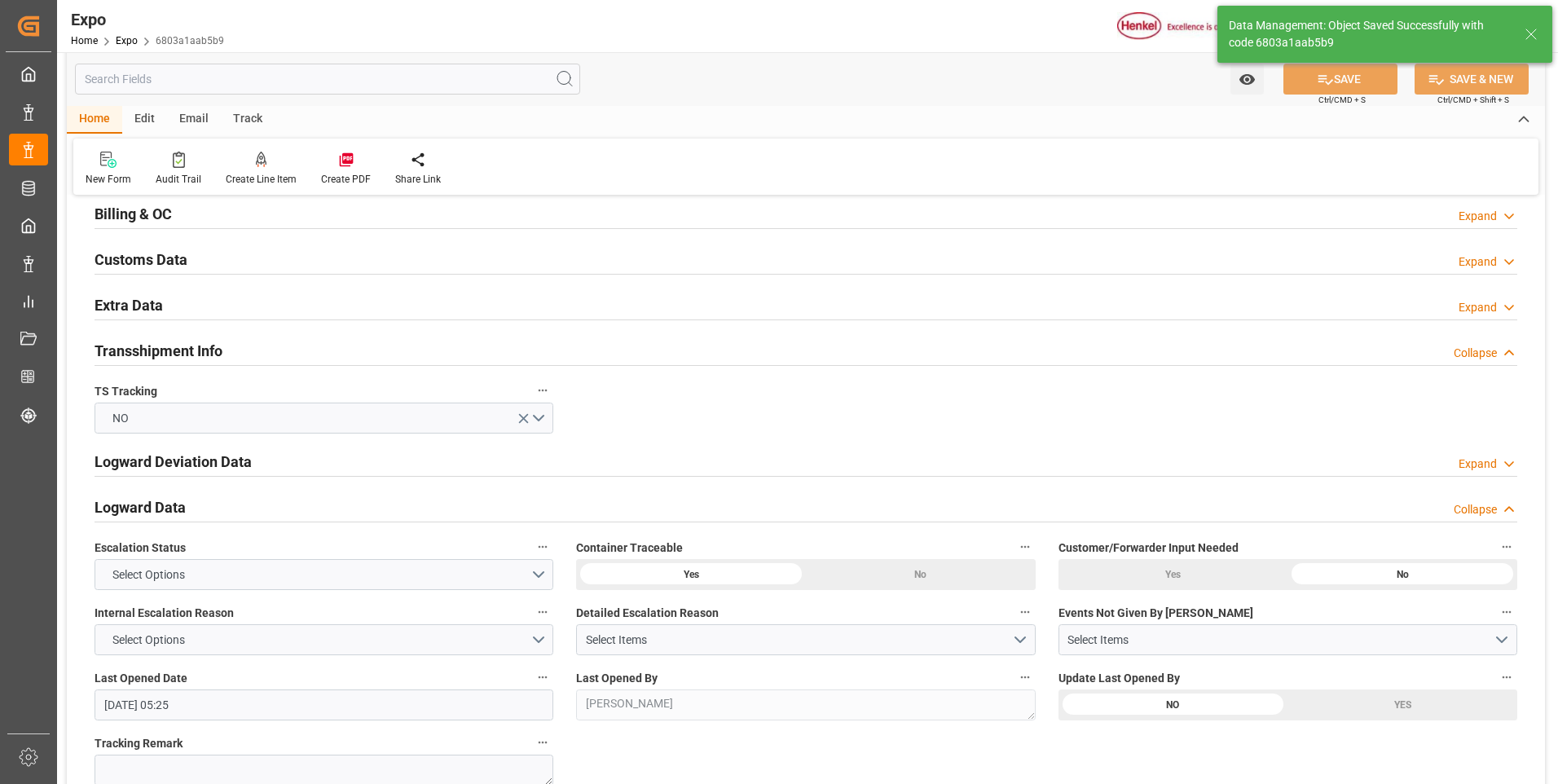
click at [1492, 220] on div "Expand" at bounding box center [1478, 216] width 39 height 17
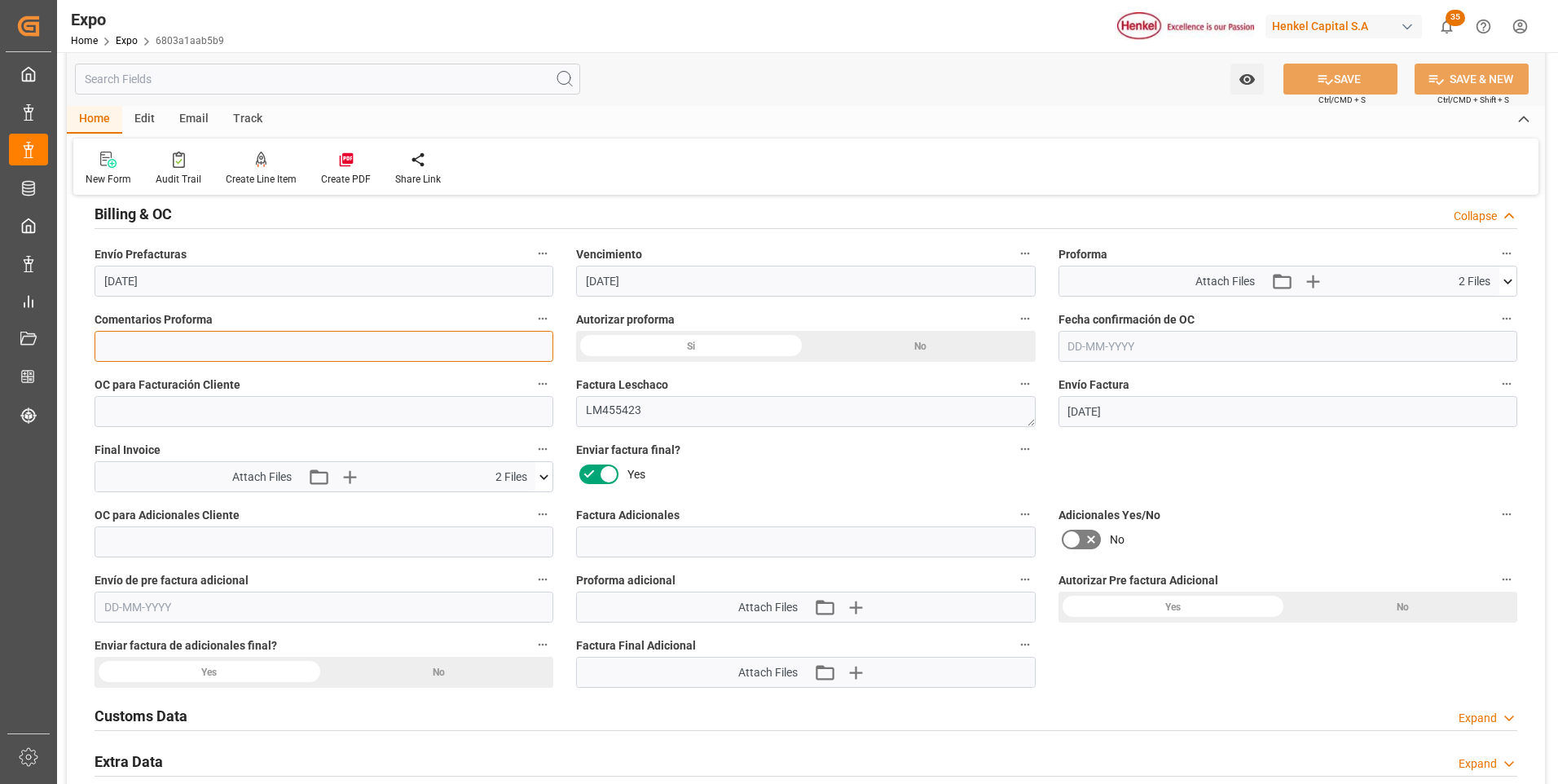
click at [290, 350] on input at bounding box center [324, 347] width 459 height 31
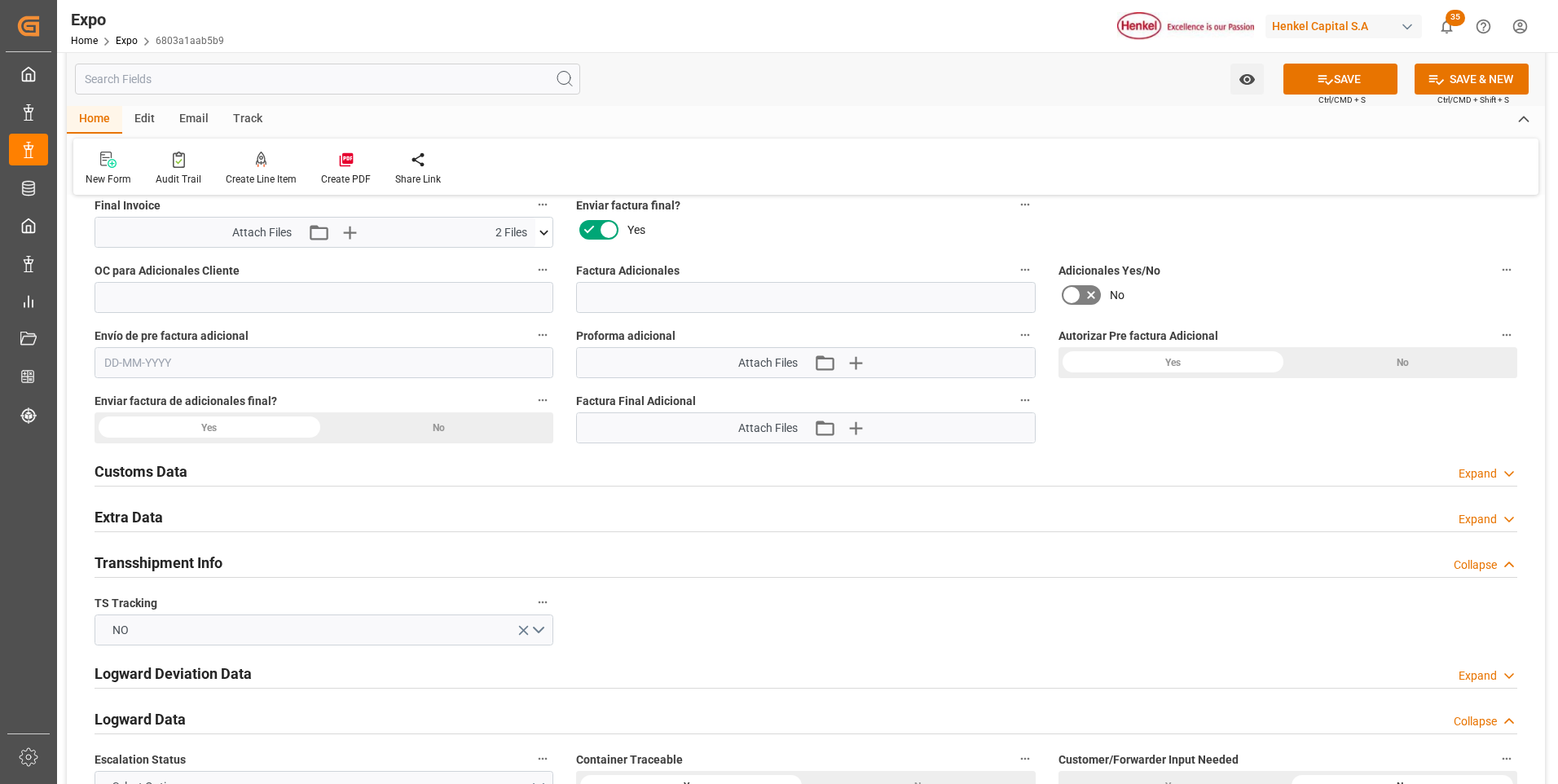
click at [1476, 521] on div "Expand" at bounding box center [1478, 519] width 39 height 17
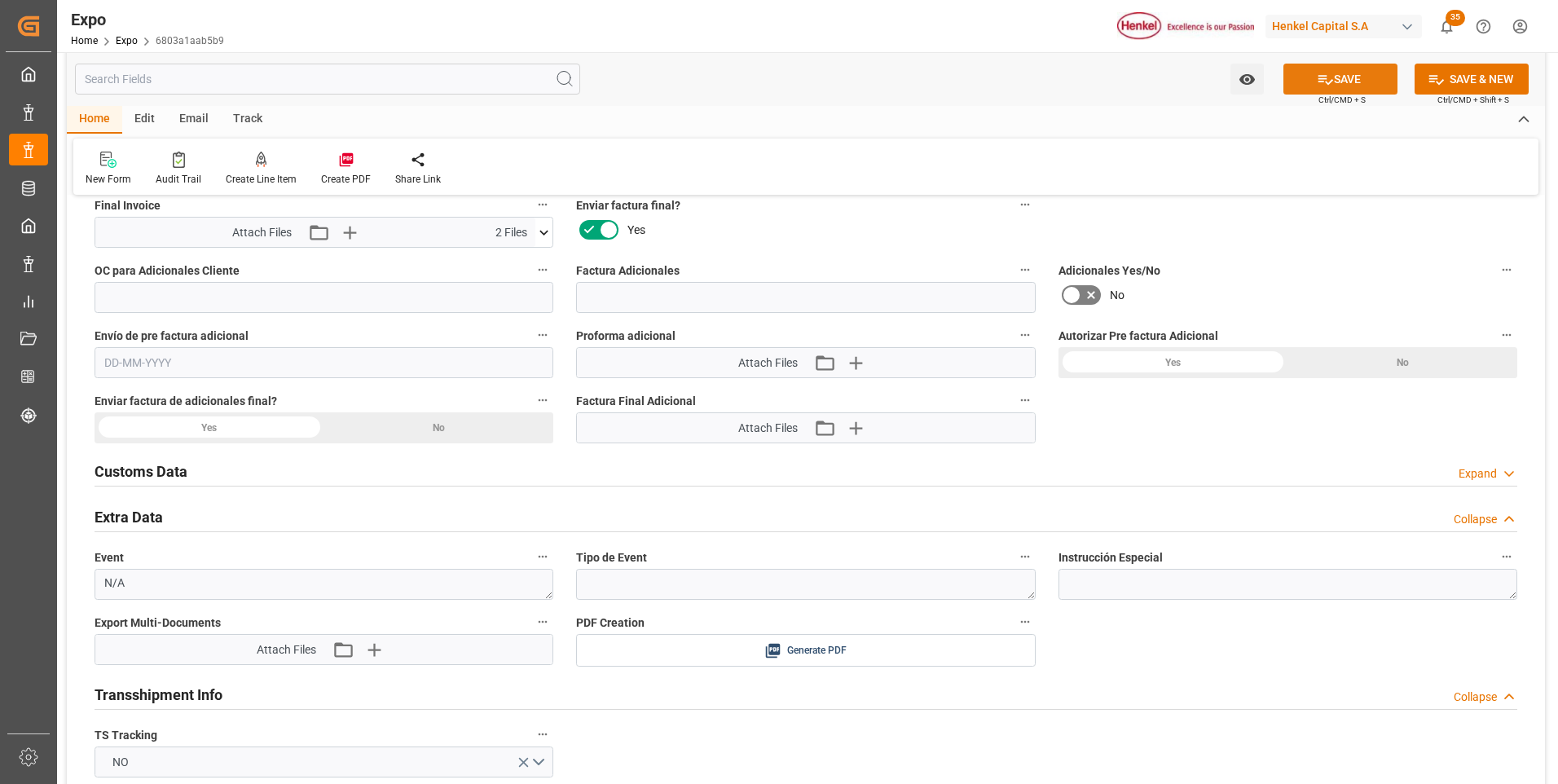
click at [1332, 75] on button "SAVE" at bounding box center [1341, 79] width 114 height 31
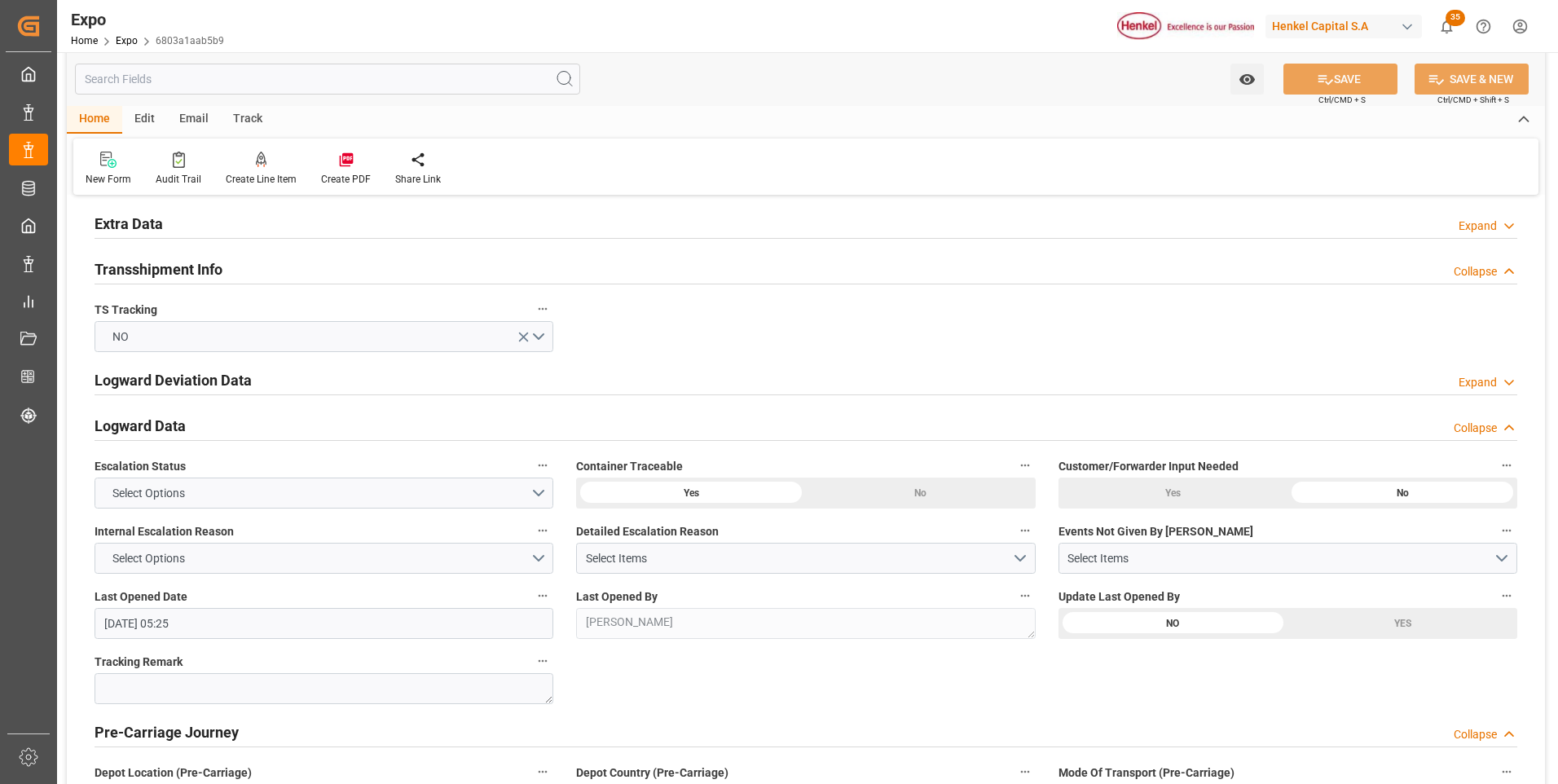
drag, startPoint x: 1473, startPoint y: 224, endPoint x: 1421, endPoint y: 268, distance: 68.1
click at [1473, 224] on div "Expand" at bounding box center [1478, 226] width 39 height 17
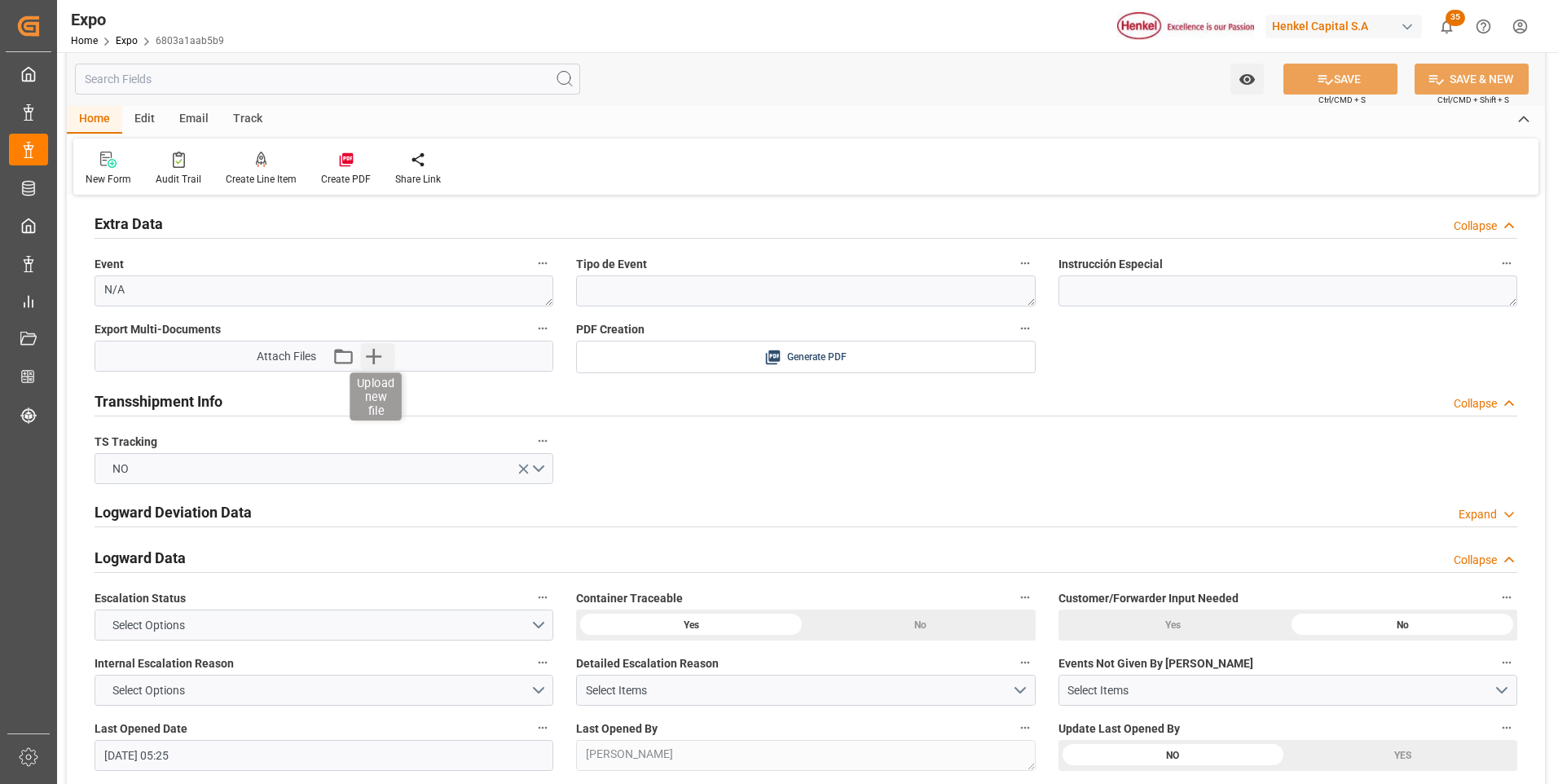
click at [381, 354] on icon "button" at bounding box center [373, 356] width 26 height 26
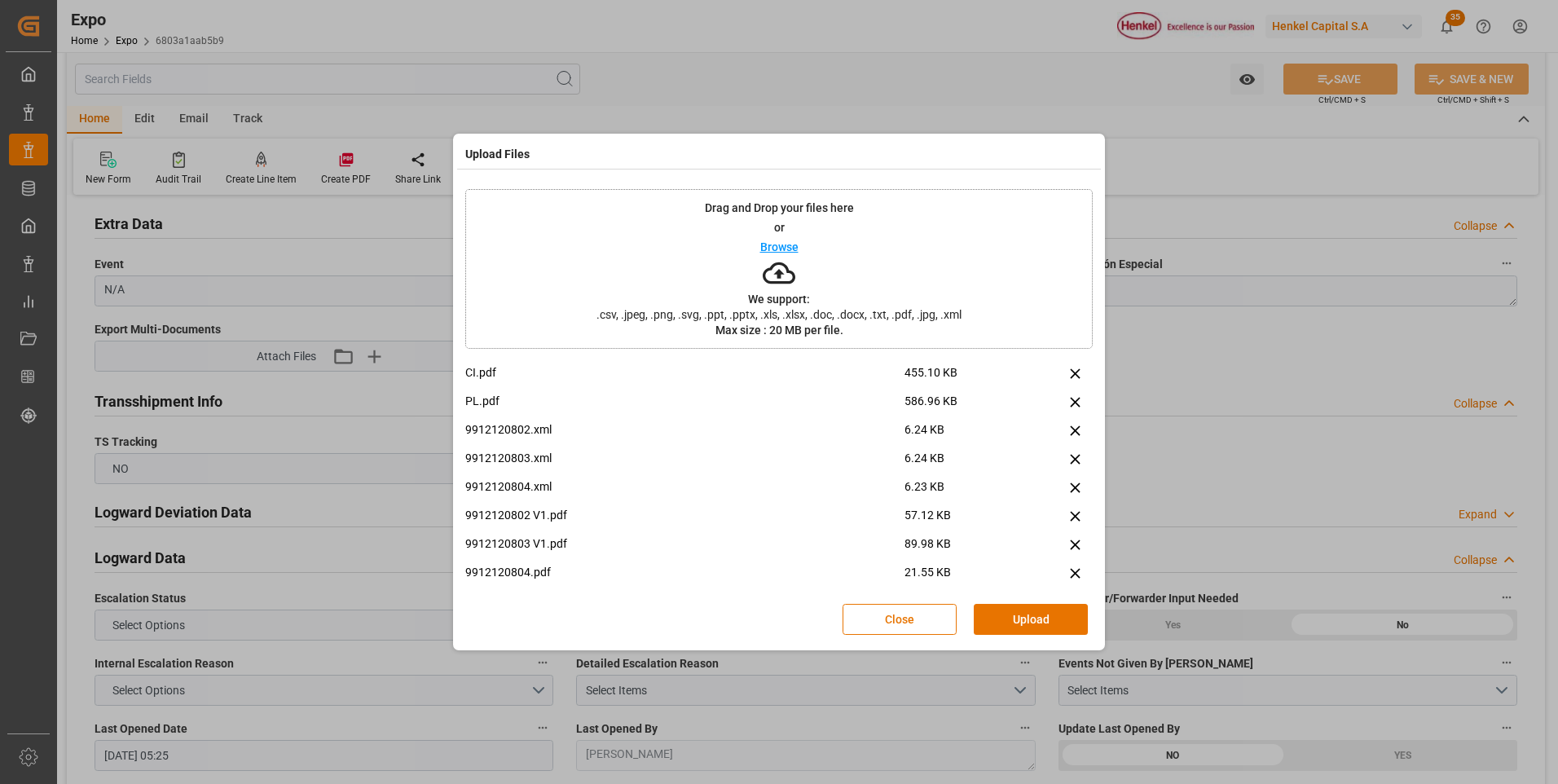
scroll to position [97, 0]
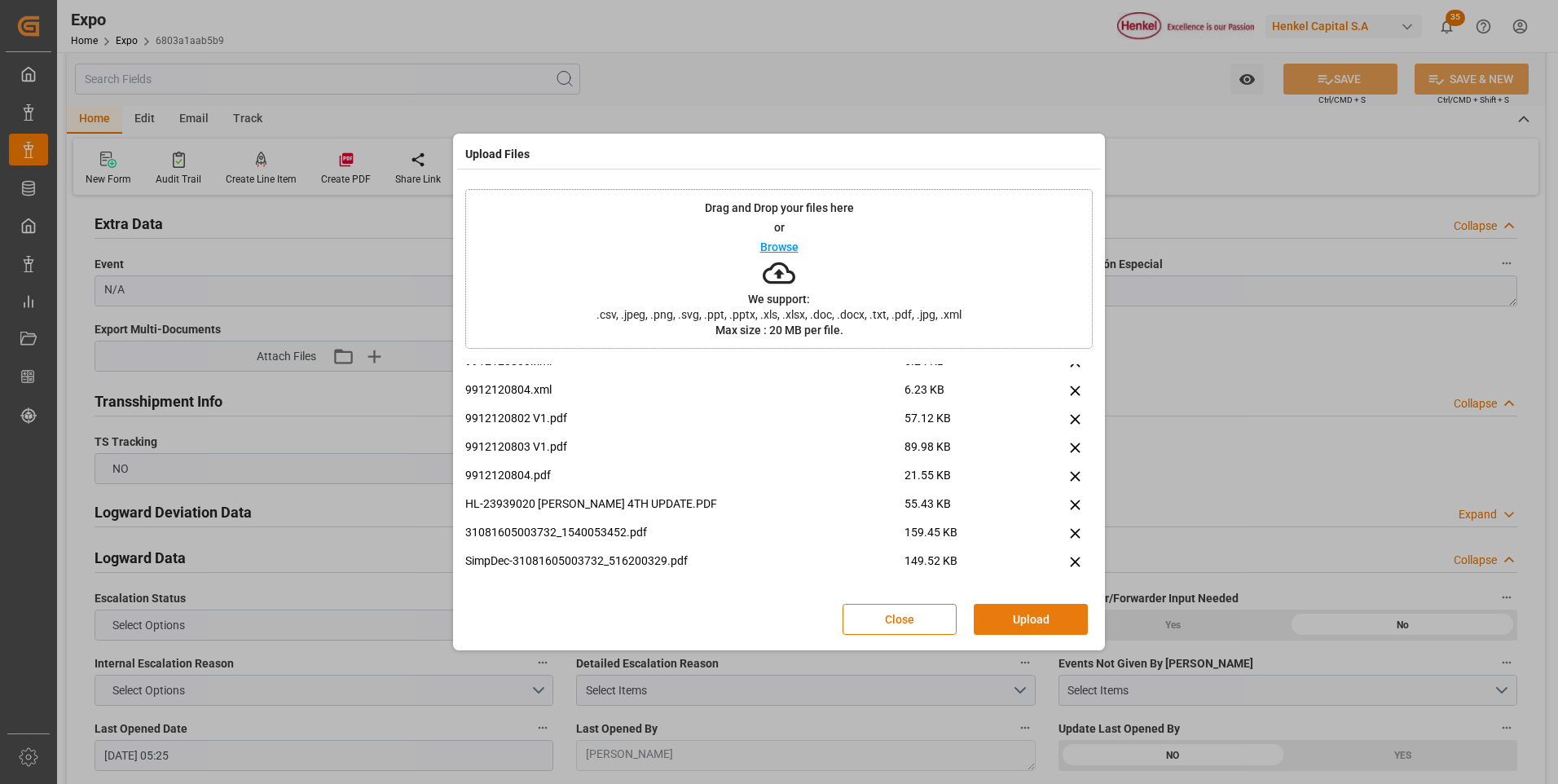
click at [1021, 616] on button "Upload" at bounding box center [1031, 619] width 114 height 31
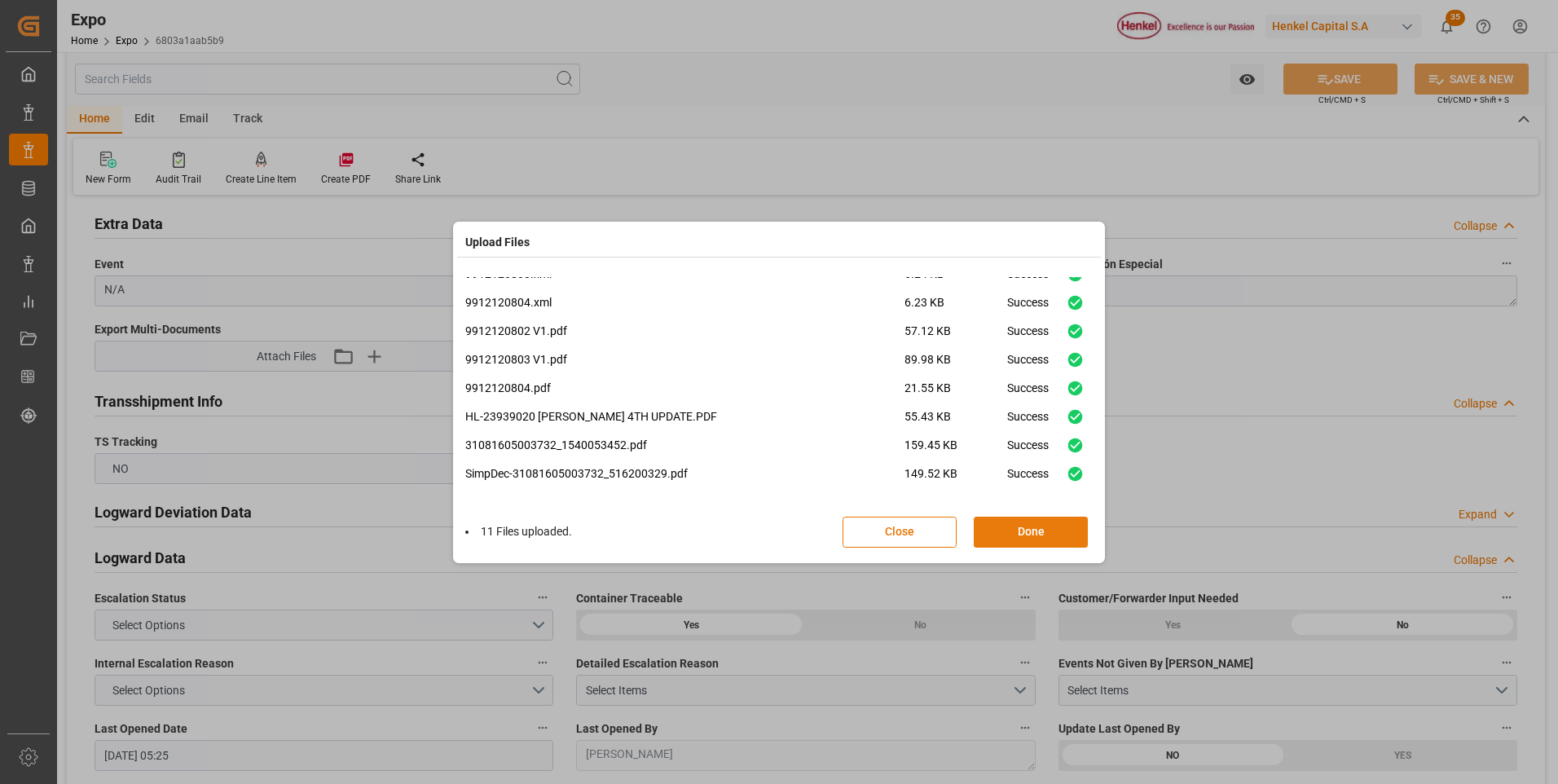
click at [980, 531] on button "Done" at bounding box center [1031, 532] width 114 height 31
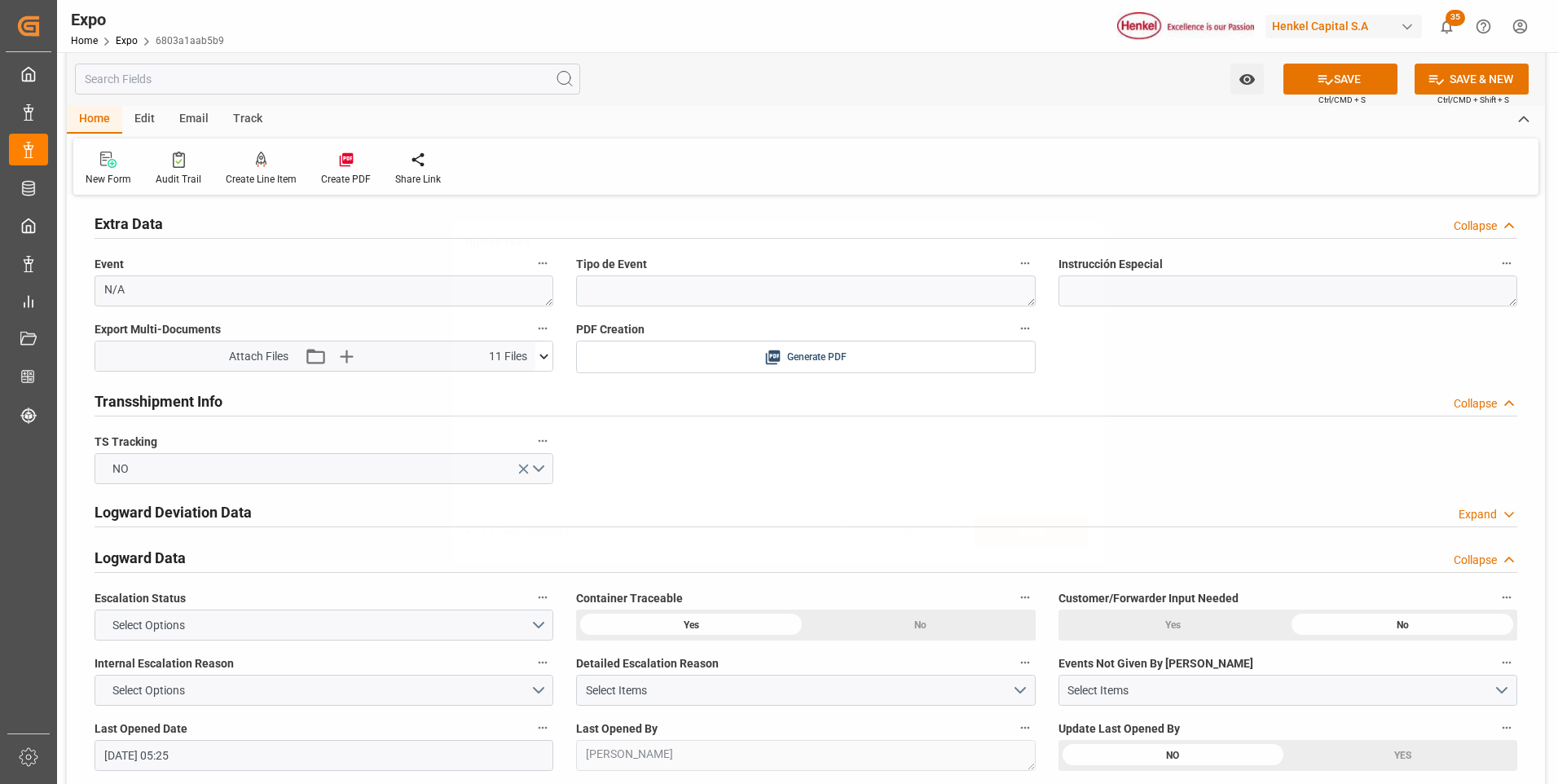
scroll to position [0, 0]
click at [1359, 85] on button "SAVE" at bounding box center [1341, 79] width 114 height 31
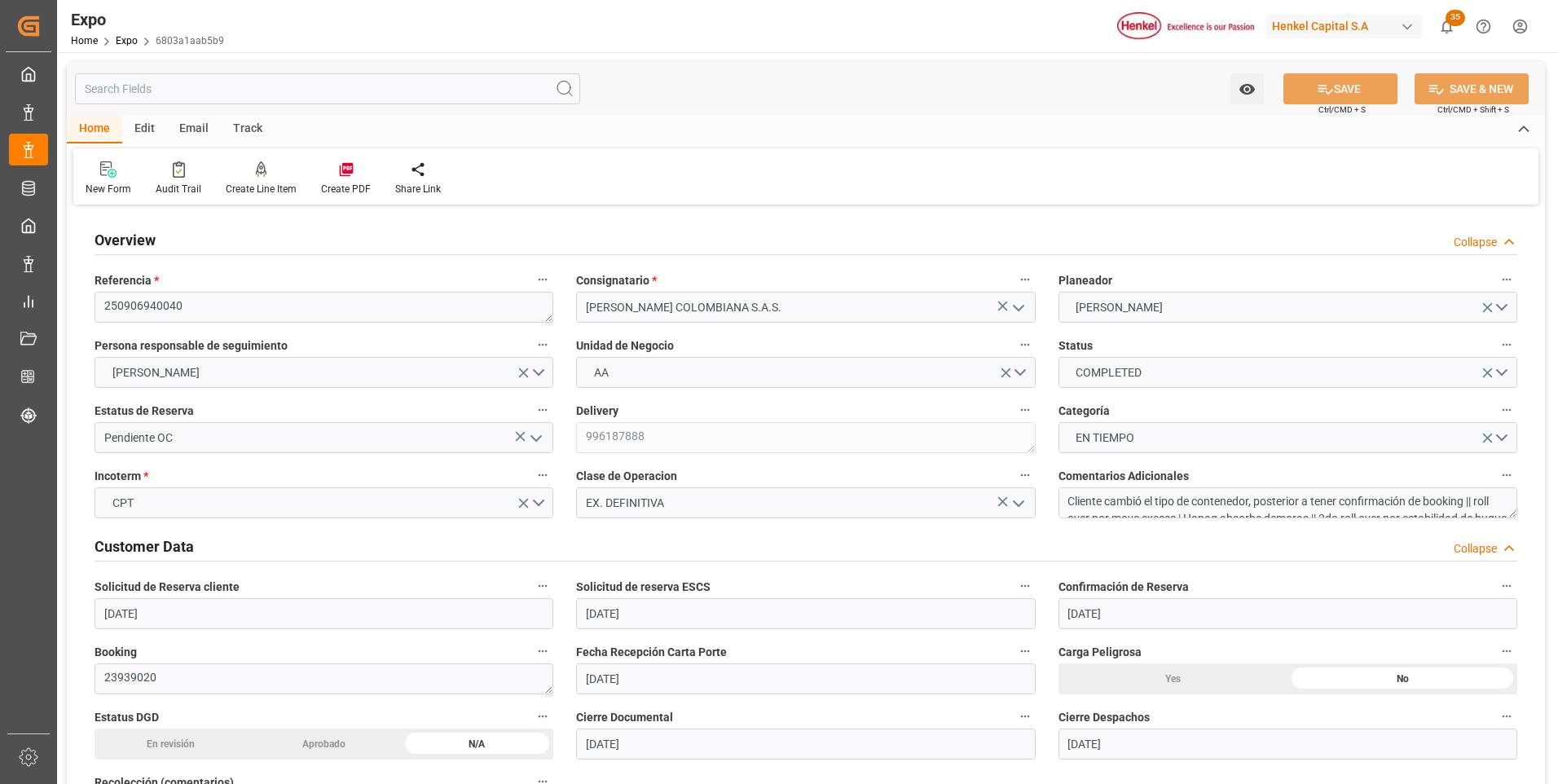
click at [771, 172] on div "New Form Audit Trail Create Line Item Create PDF Share Link" at bounding box center [806, 176] width 1465 height 56
click at [1220, 169] on div "New Form Audit Trail Create Line Item Create PDF Share Link" at bounding box center [806, 176] width 1465 height 56
click at [1245, 173] on div "New Form Audit Trail Create Line Item Create PDF Share Link" at bounding box center [806, 176] width 1465 height 56
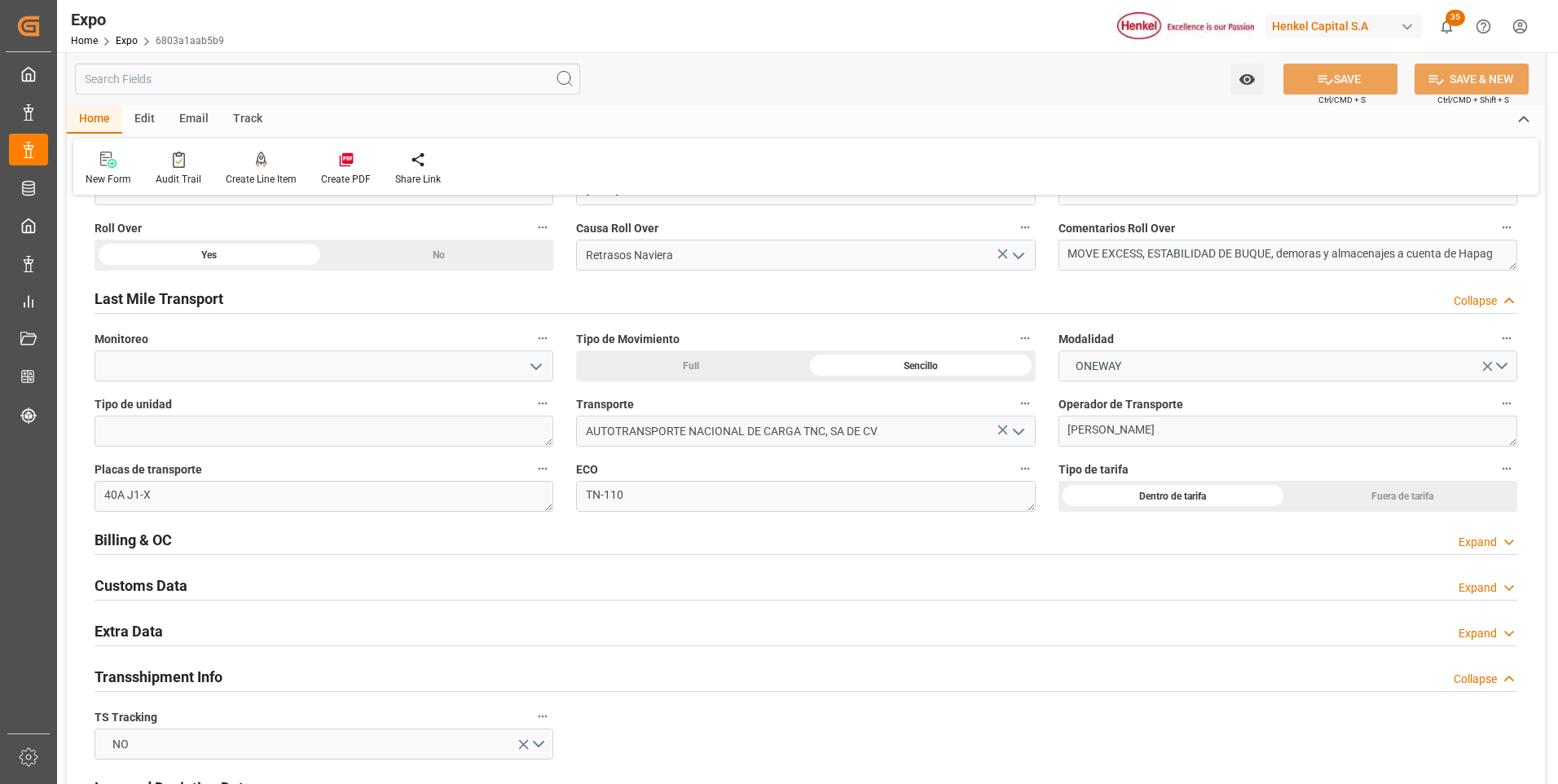
scroll to position [2689, 0]
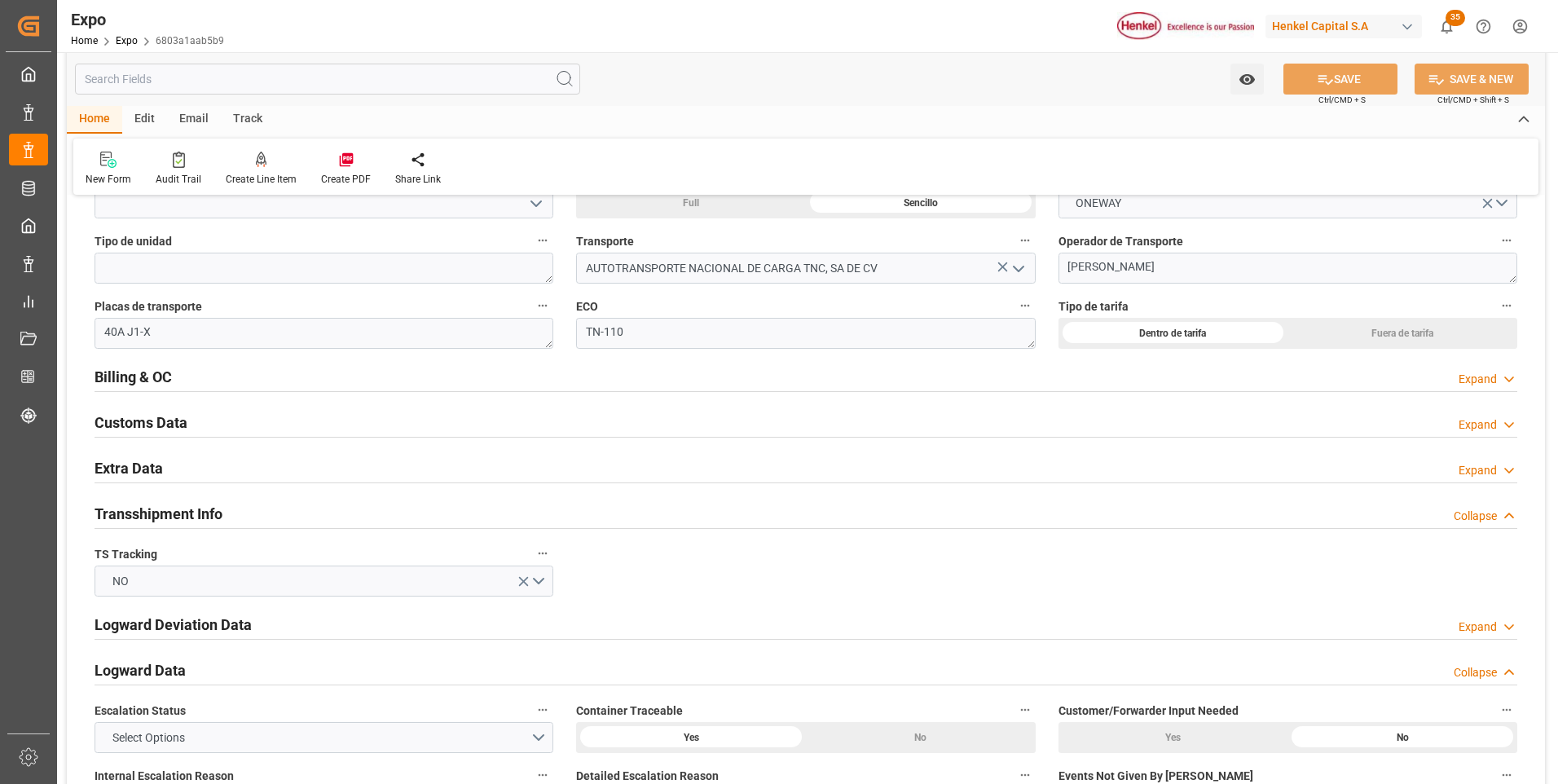
click at [1479, 471] on div "Expand" at bounding box center [1478, 471] width 39 height 17
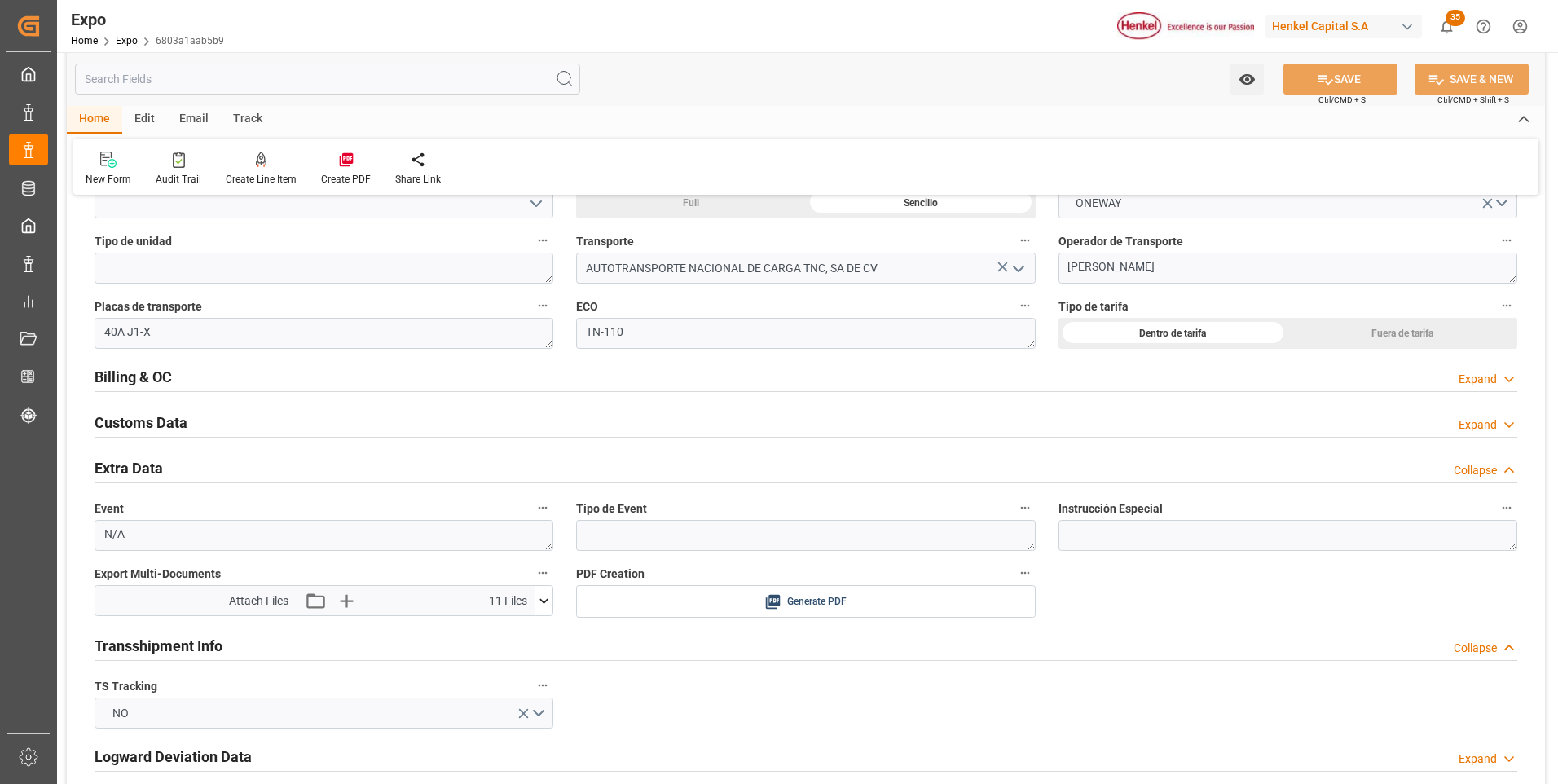
click at [544, 601] on icon at bounding box center [544, 601] width 17 height 17
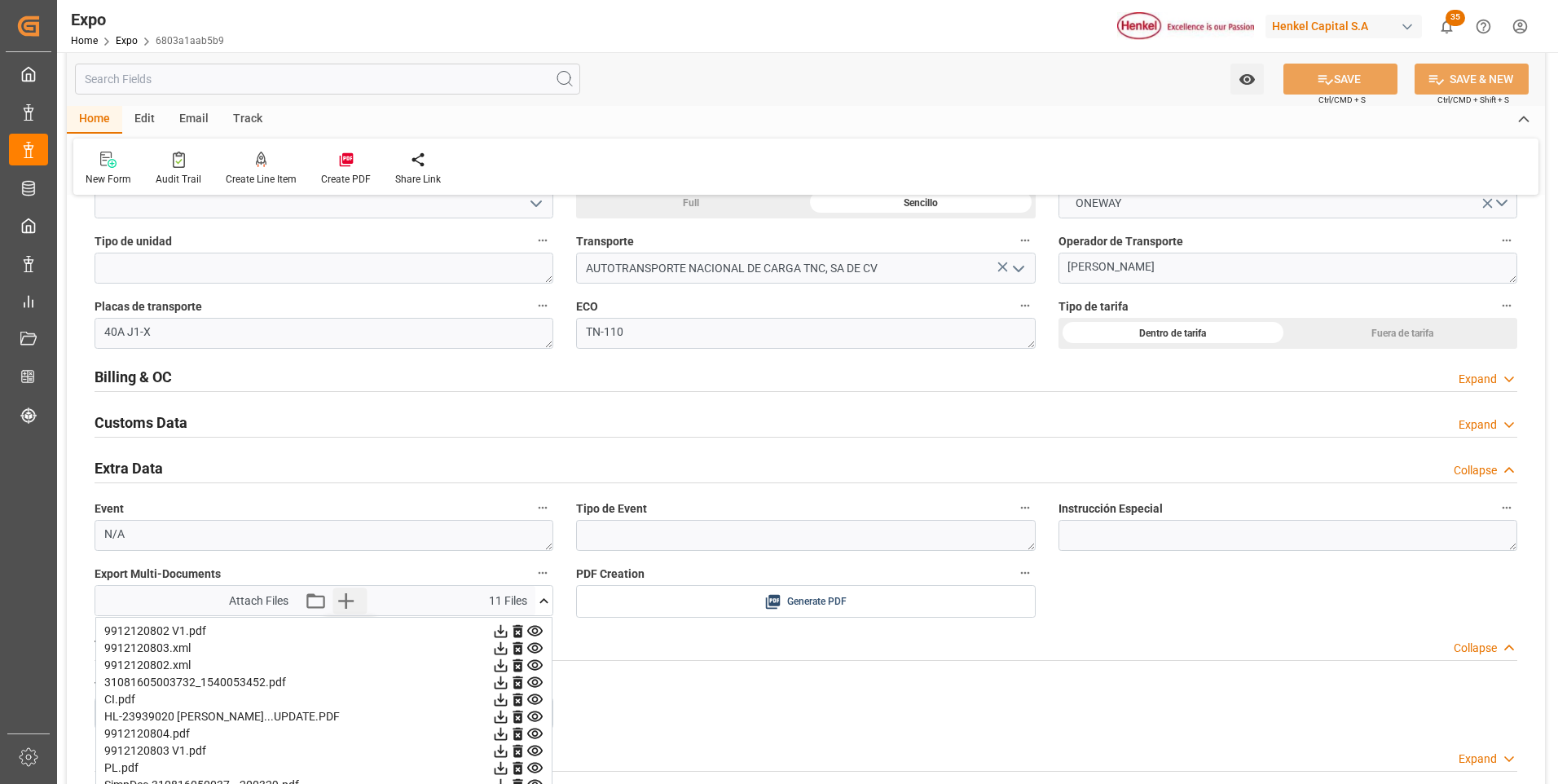
click at [350, 594] on icon "button" at bounding box center [346, 600] width 26 height 26
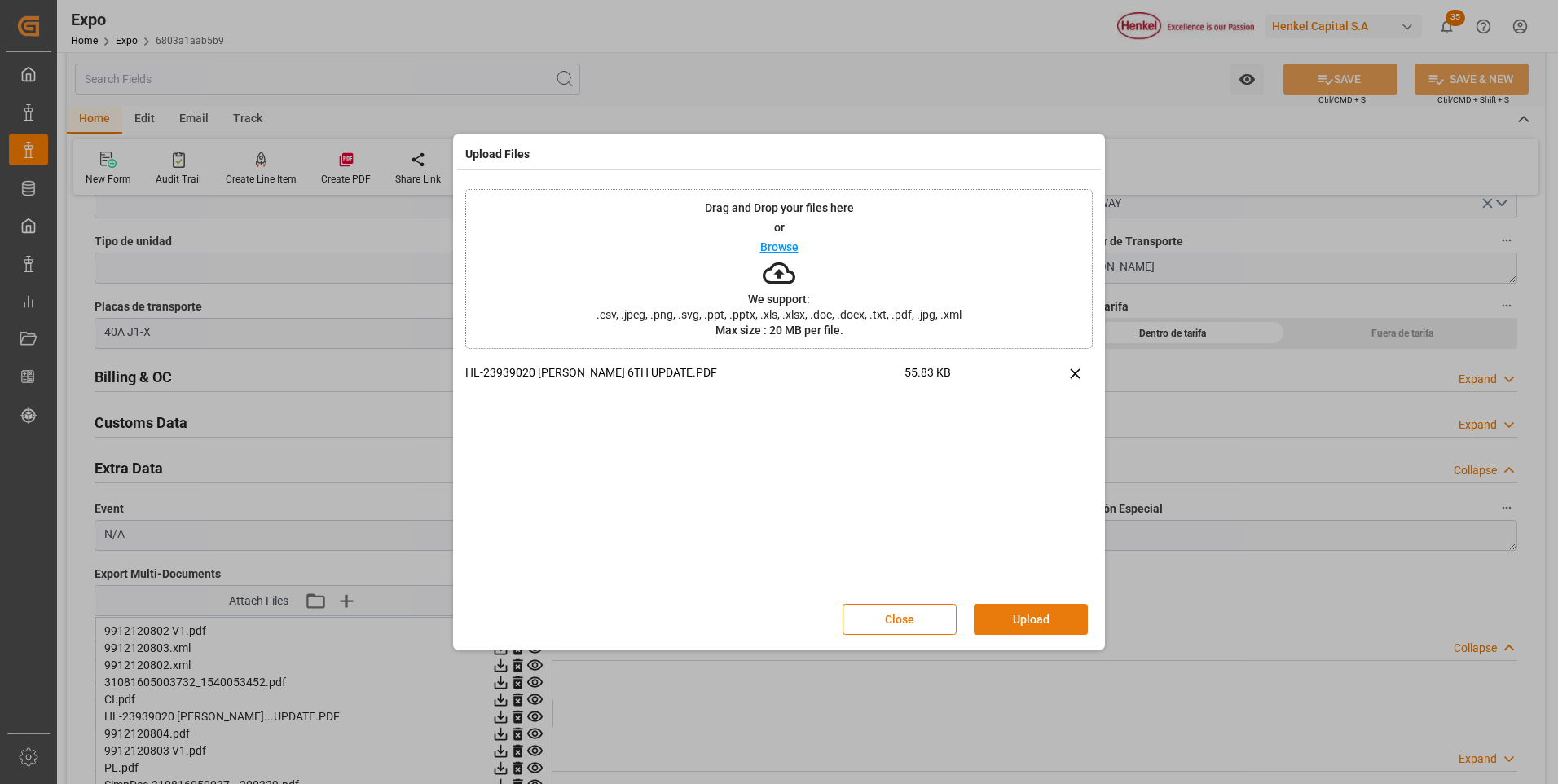
click at [1041, 620] on button "Upload" at bounding box center [1031, 619] width 114 height 31
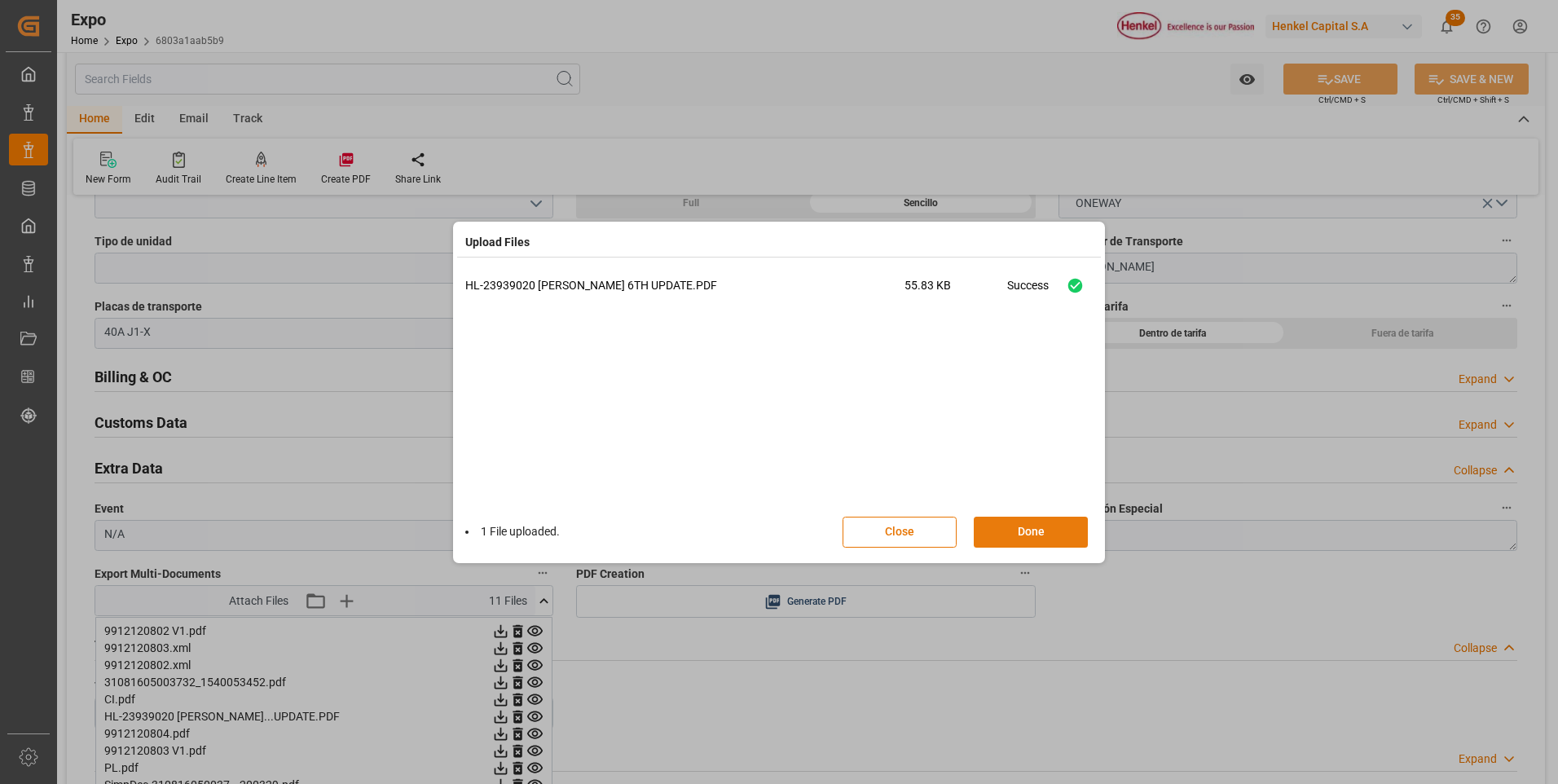
click at [1006, 534] on button "Done" at bounding box center [1031, 532] width 114 height 31
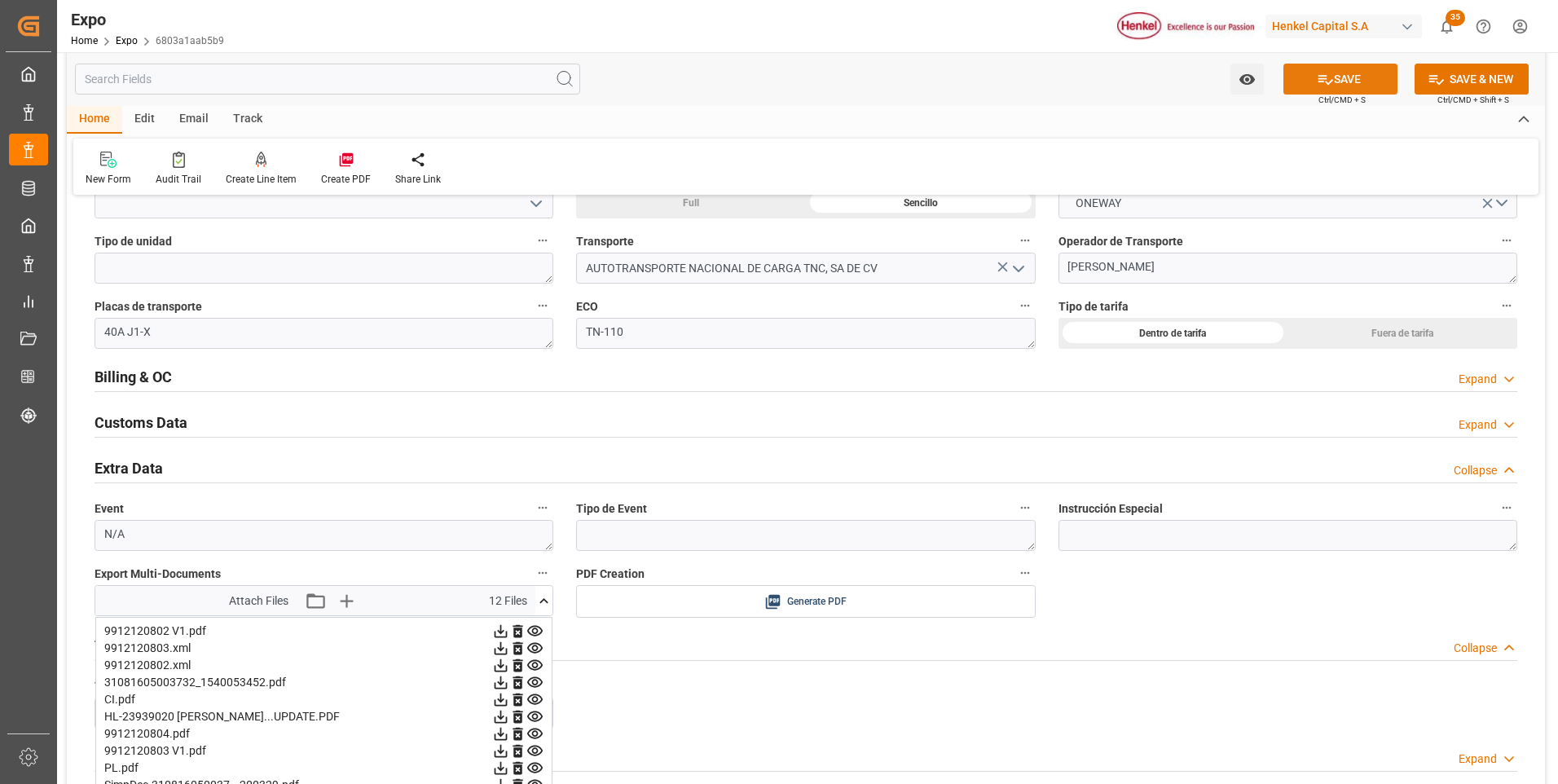
click at [1350, 80] on button "SAVE" at bounding box center [1341, 79] width 114 height 31
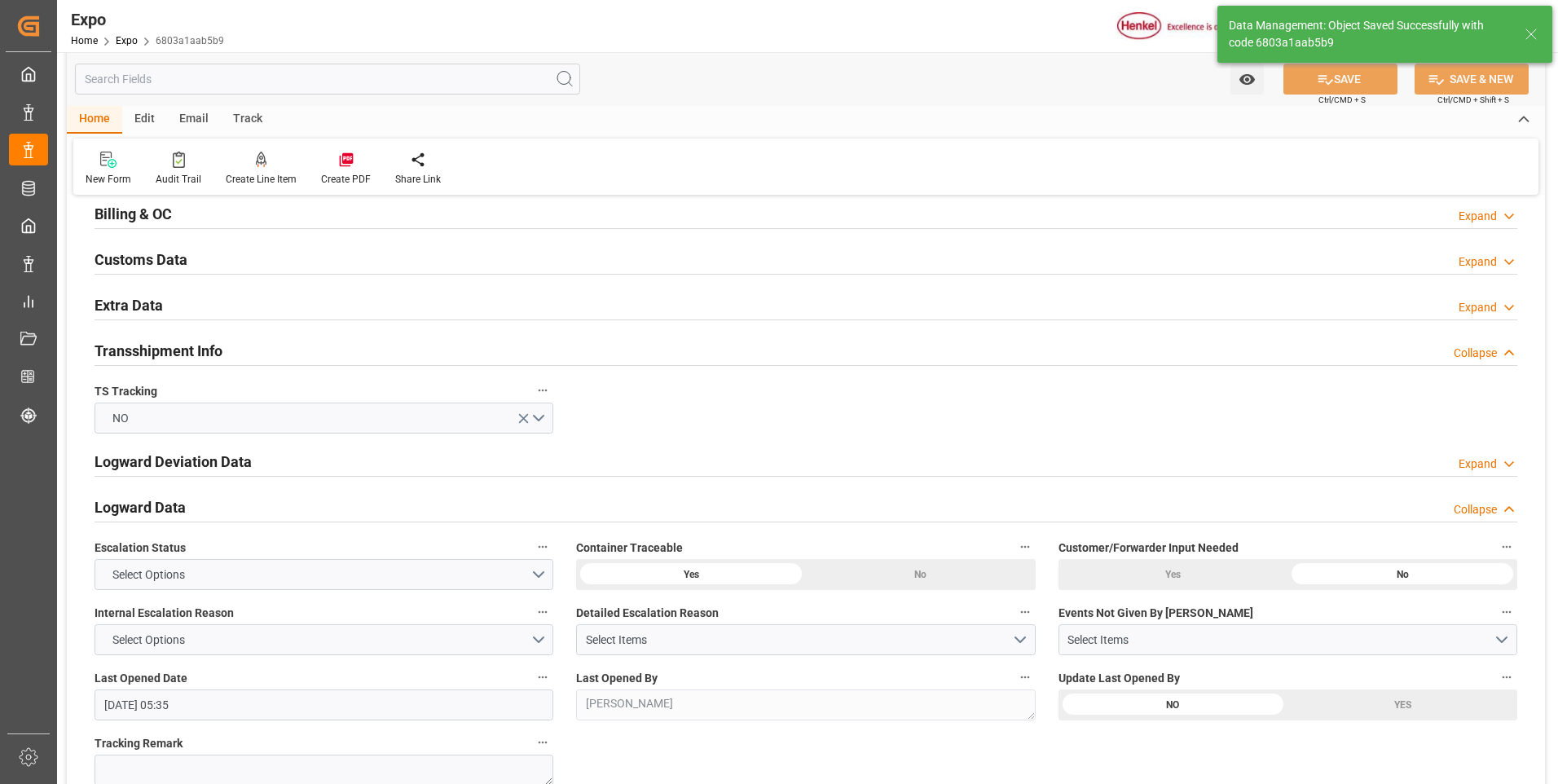
click at [1502, 305] on icon at bounding box center [1509, 307] width 17 height 17
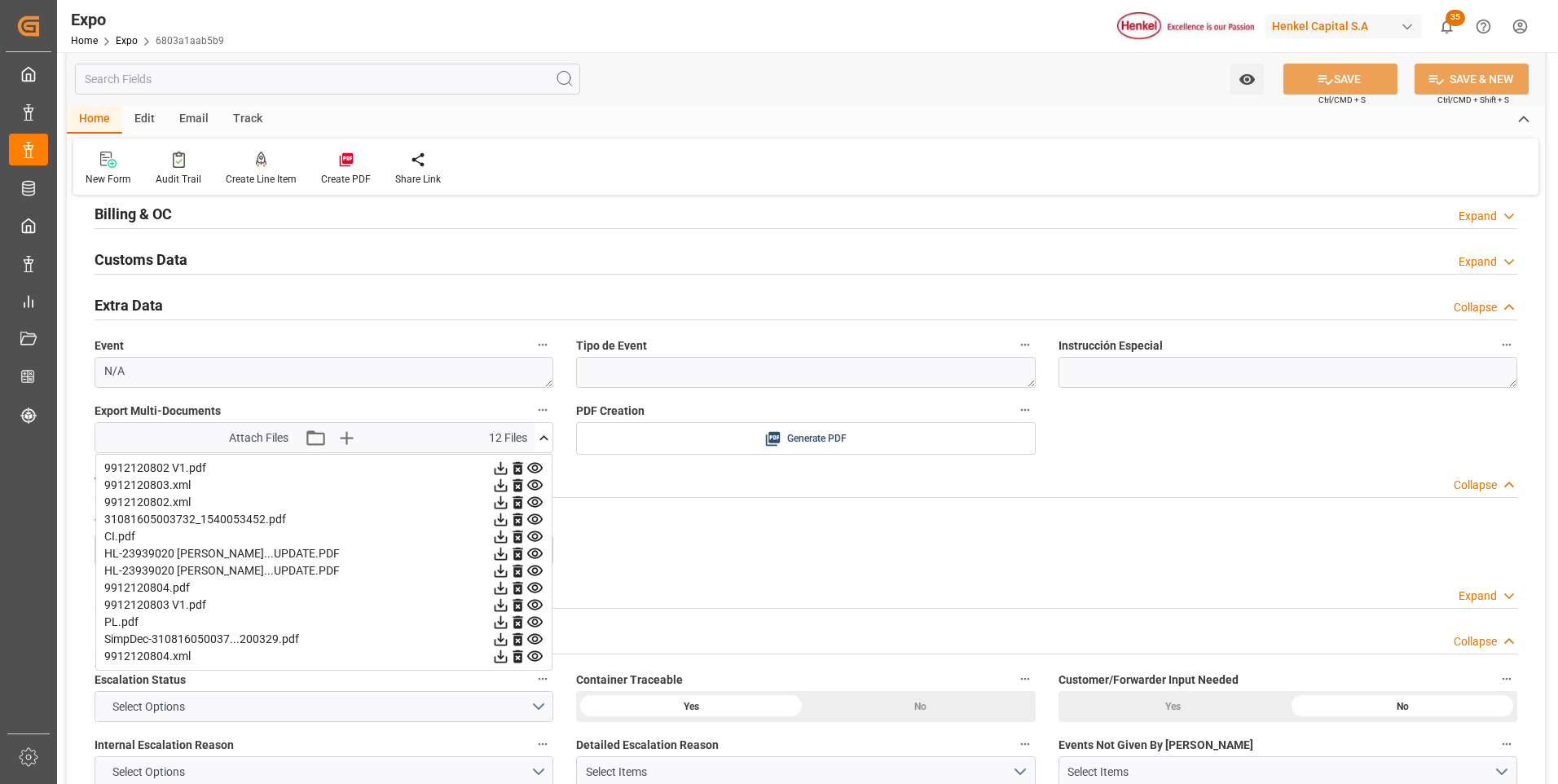
scroll to position [2689, 0]
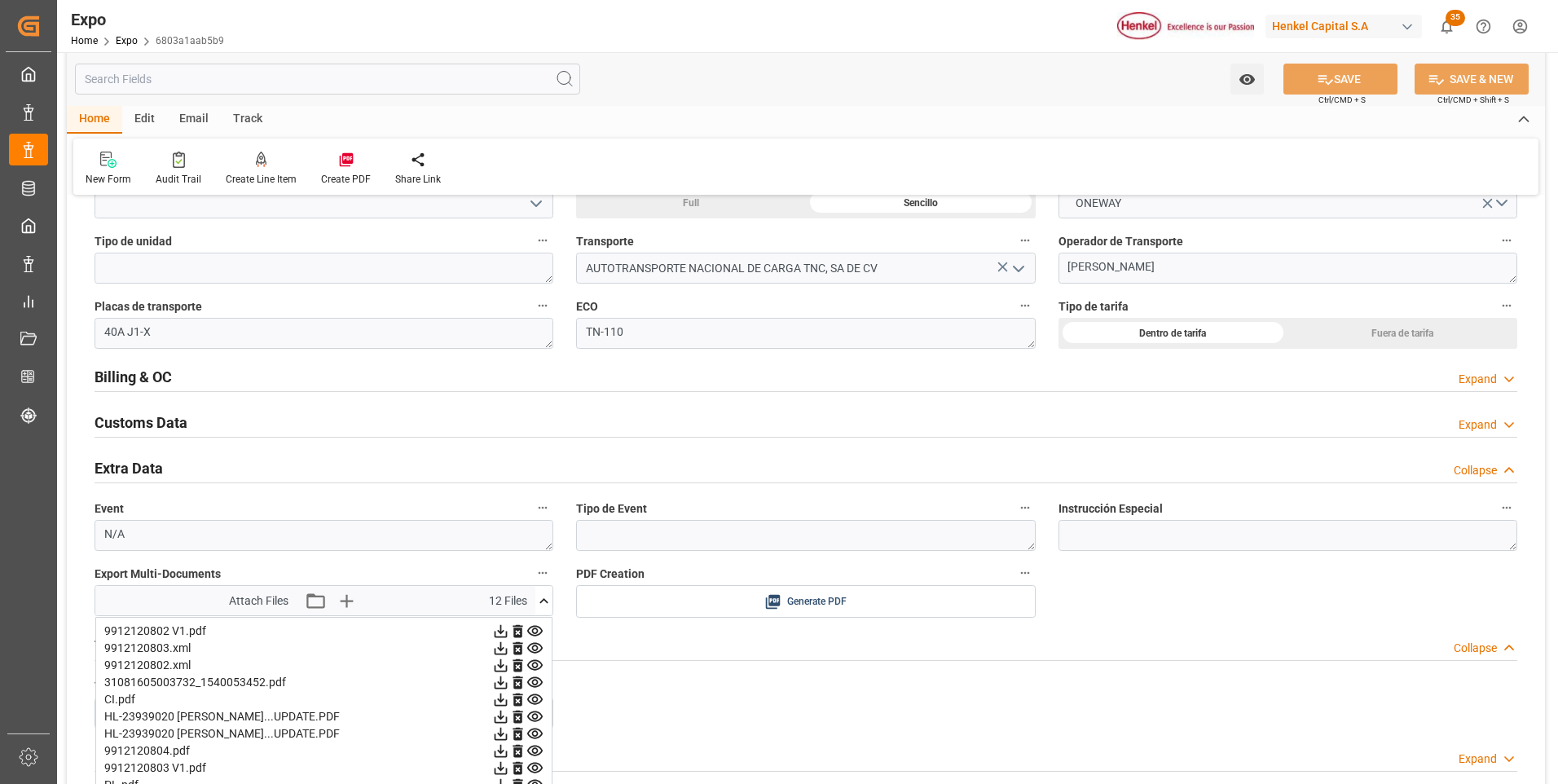
click at [1473, 374] on div "Expand" at bounding box center [1478, 379] width 39 height 17
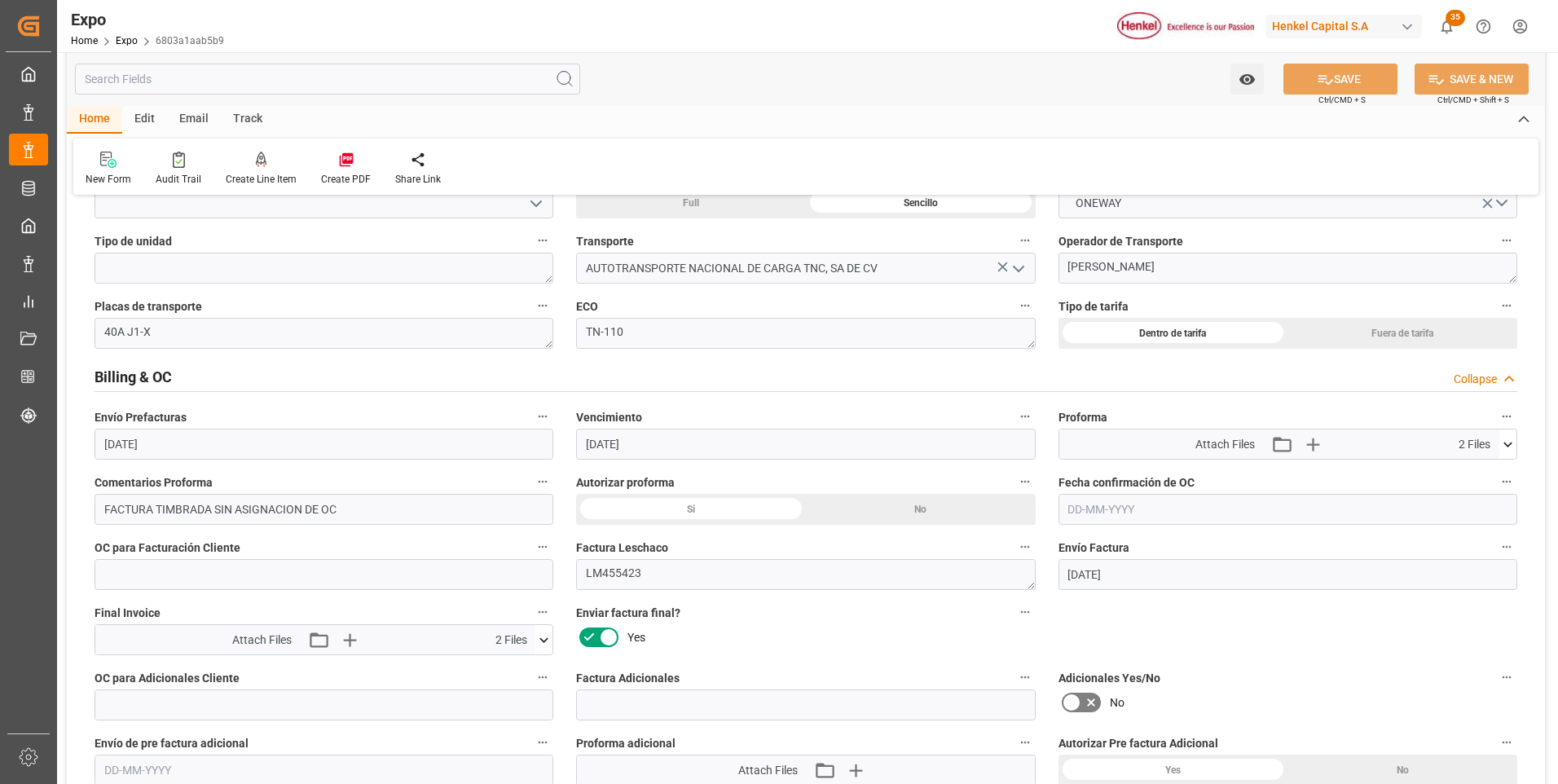
click at [1506, 443] on icon at bounding box center [1508, 444] width 9 height 5
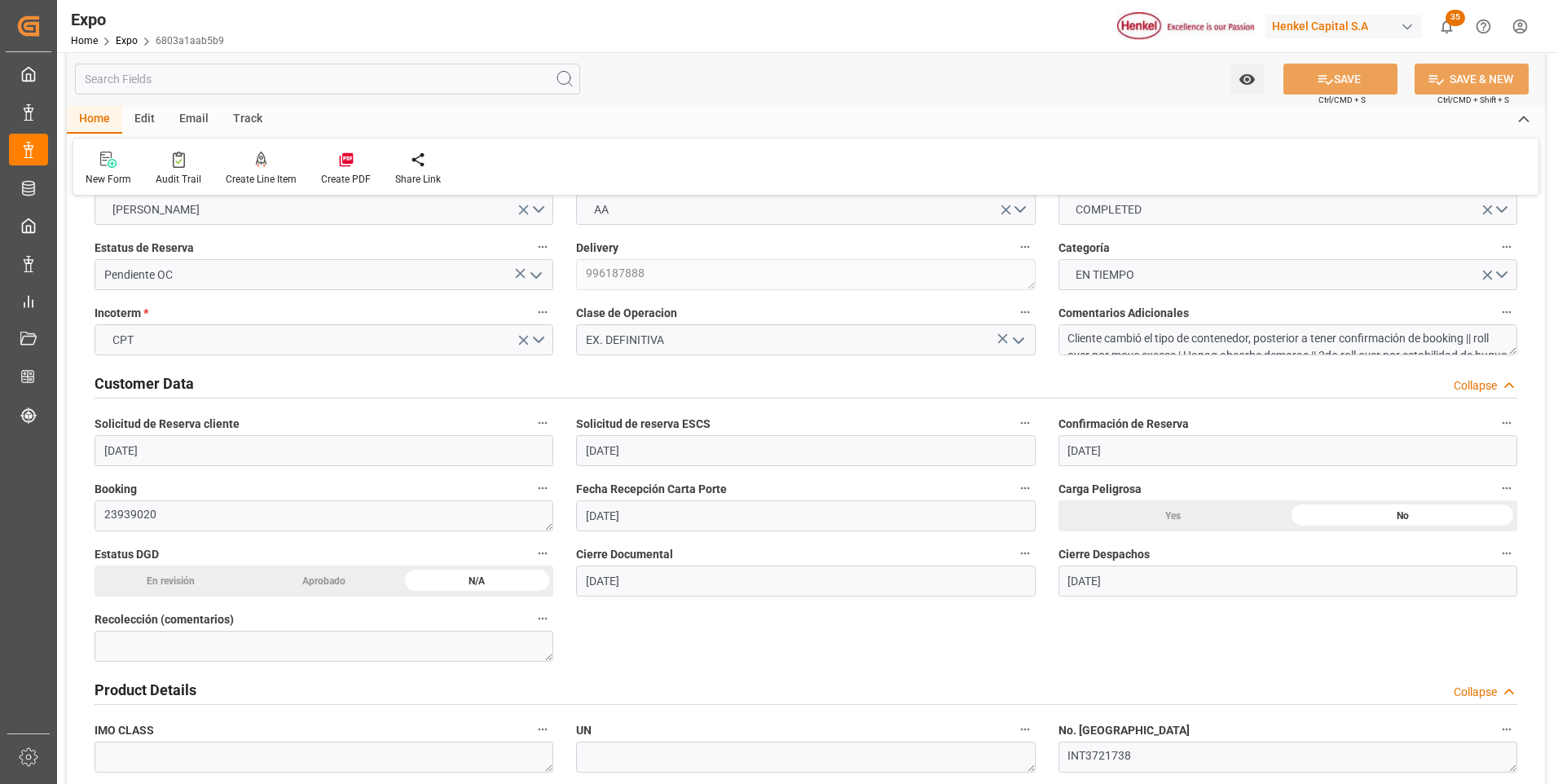
scroll to position [0, 0]
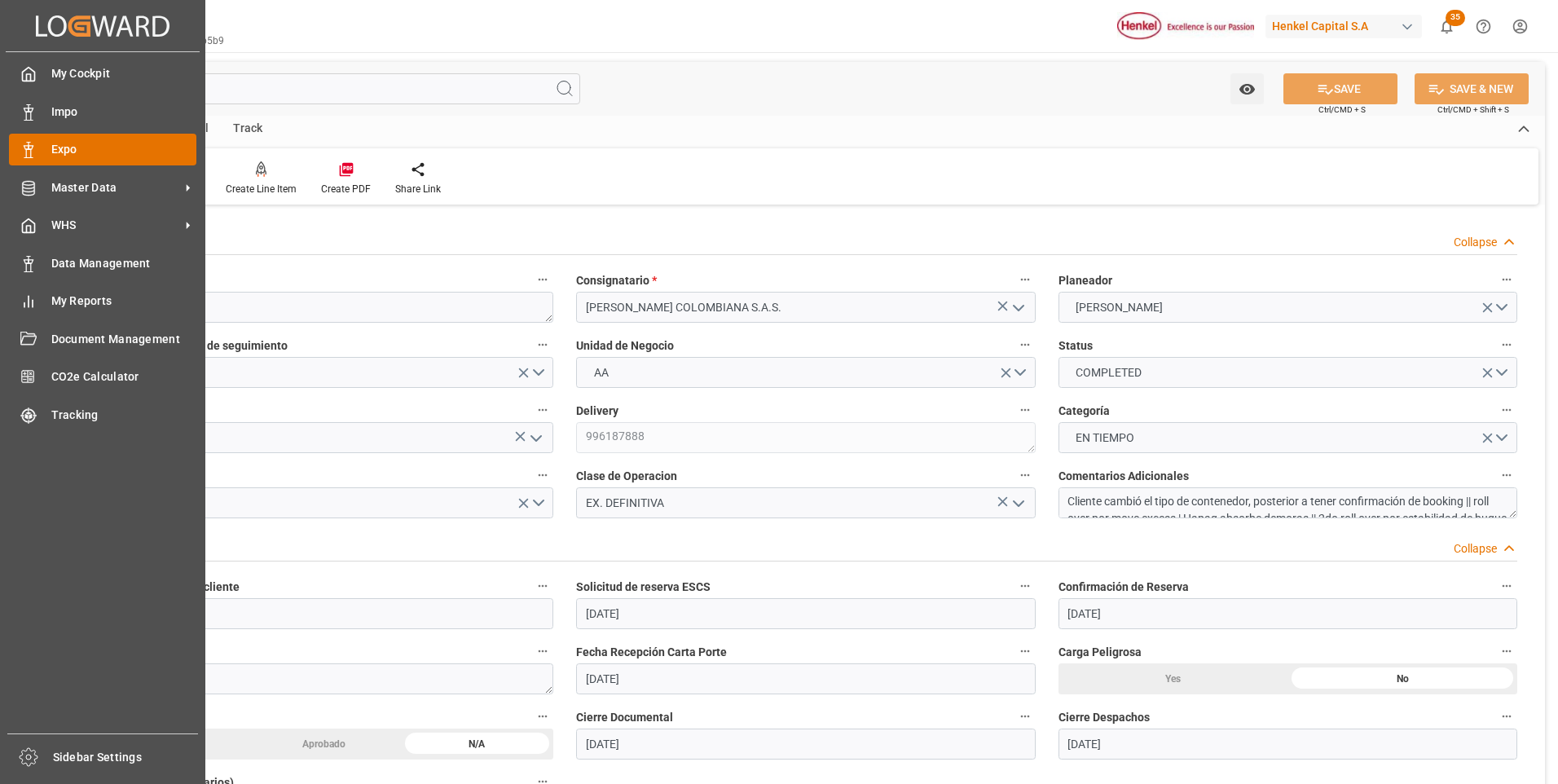
click at [48, 153] on div "Expo Expo" at bounding box center [103, 149] width 188 height 32
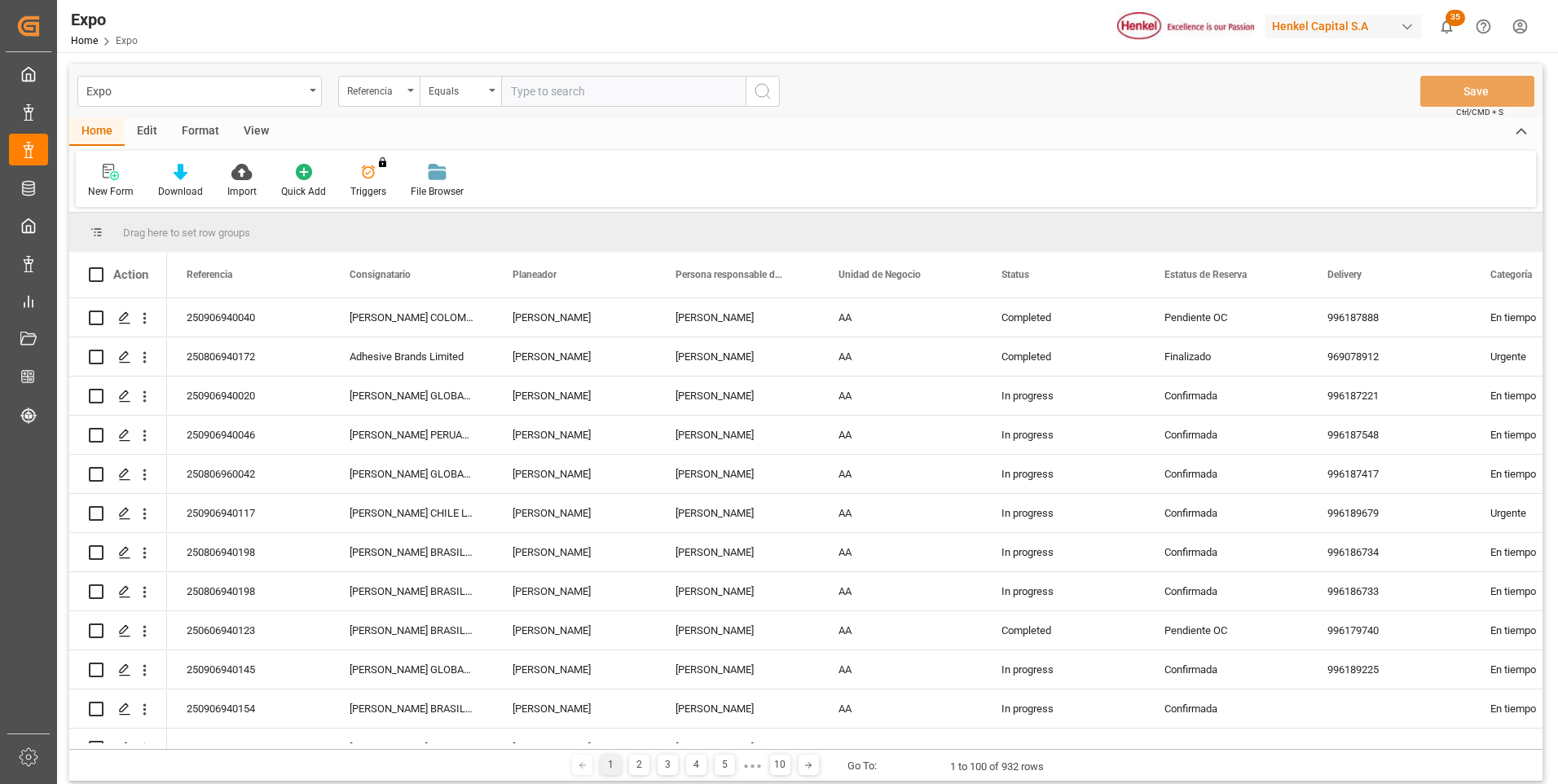
click at [640, 90] on input "text" at bounding box center [623, 91] width 245 height 31
paste input "250806940099"
click at [755, 90] on icon "search button" at bounding box center [762, 91] width 19 height 19
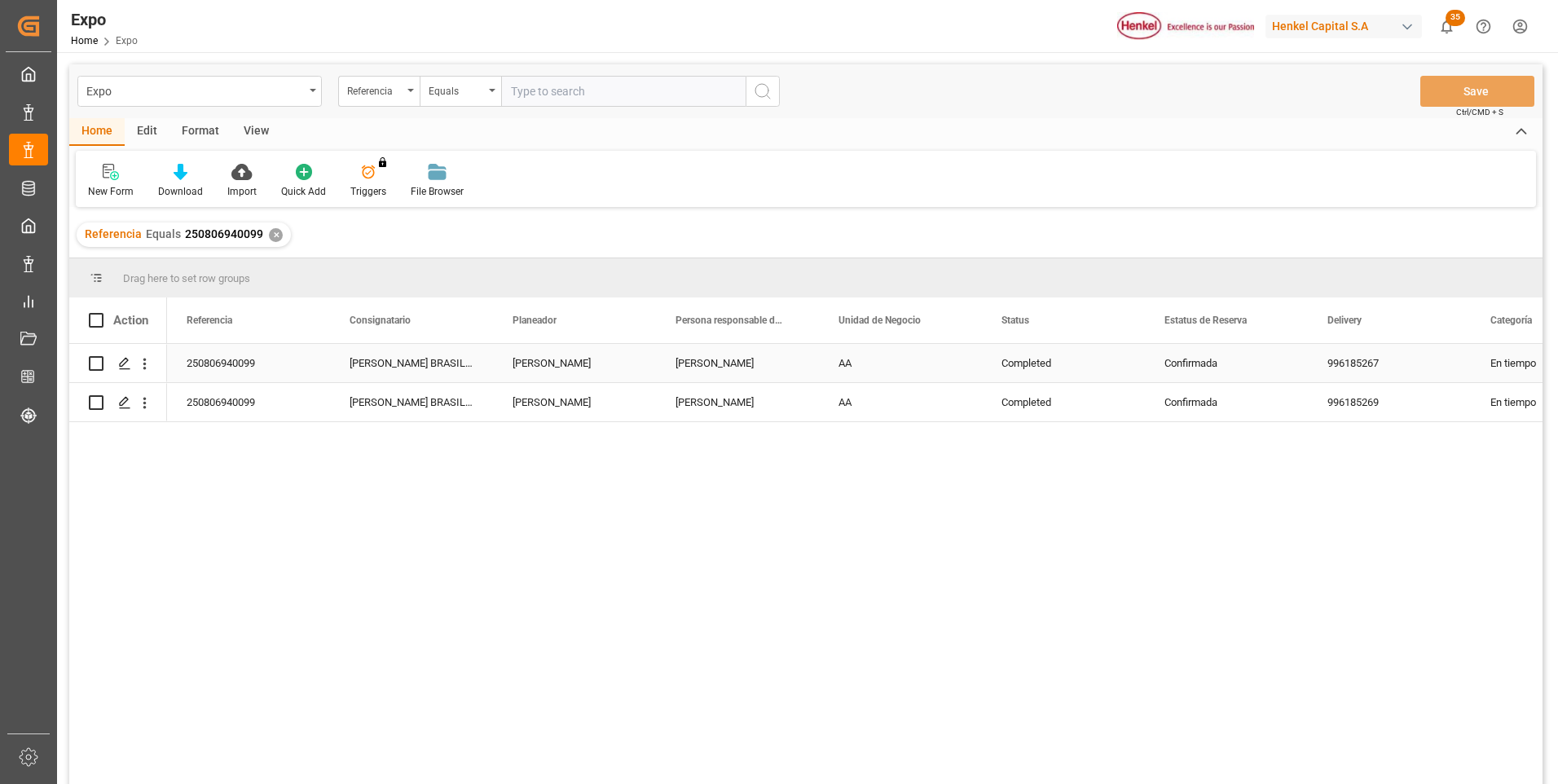
click at [699, 364] on div "[PERSON_NAME]" at bounding box center [737, 363] width 163 height 39
click at [1206, 365] on div "Confirmada" at bounding box center [1226, 363] width 124 height 38
click at [1276, 376] on icon "open menu" at bounding box center [1278, 372] width 19 height 19
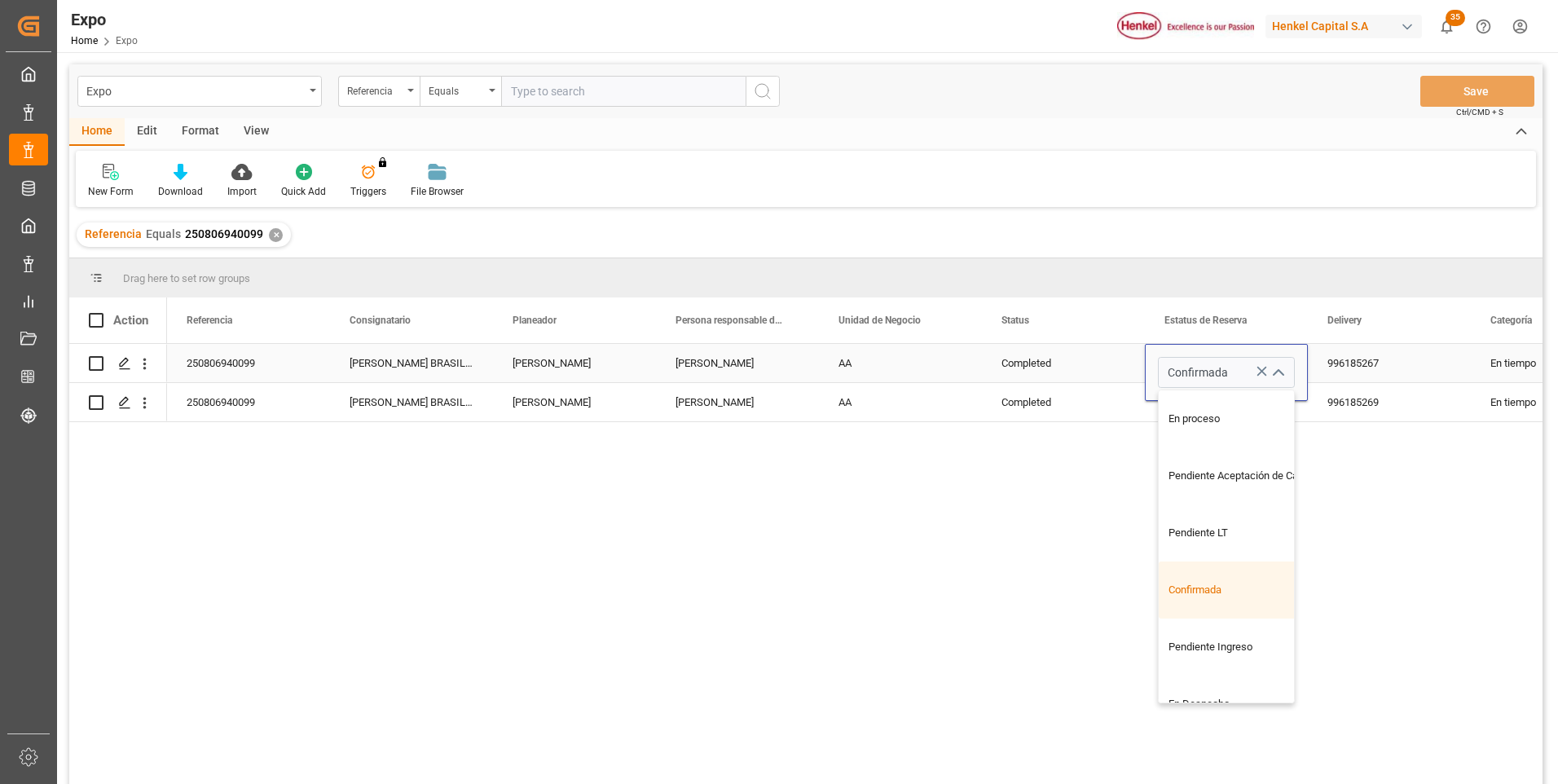
scroll to position [378, 0]
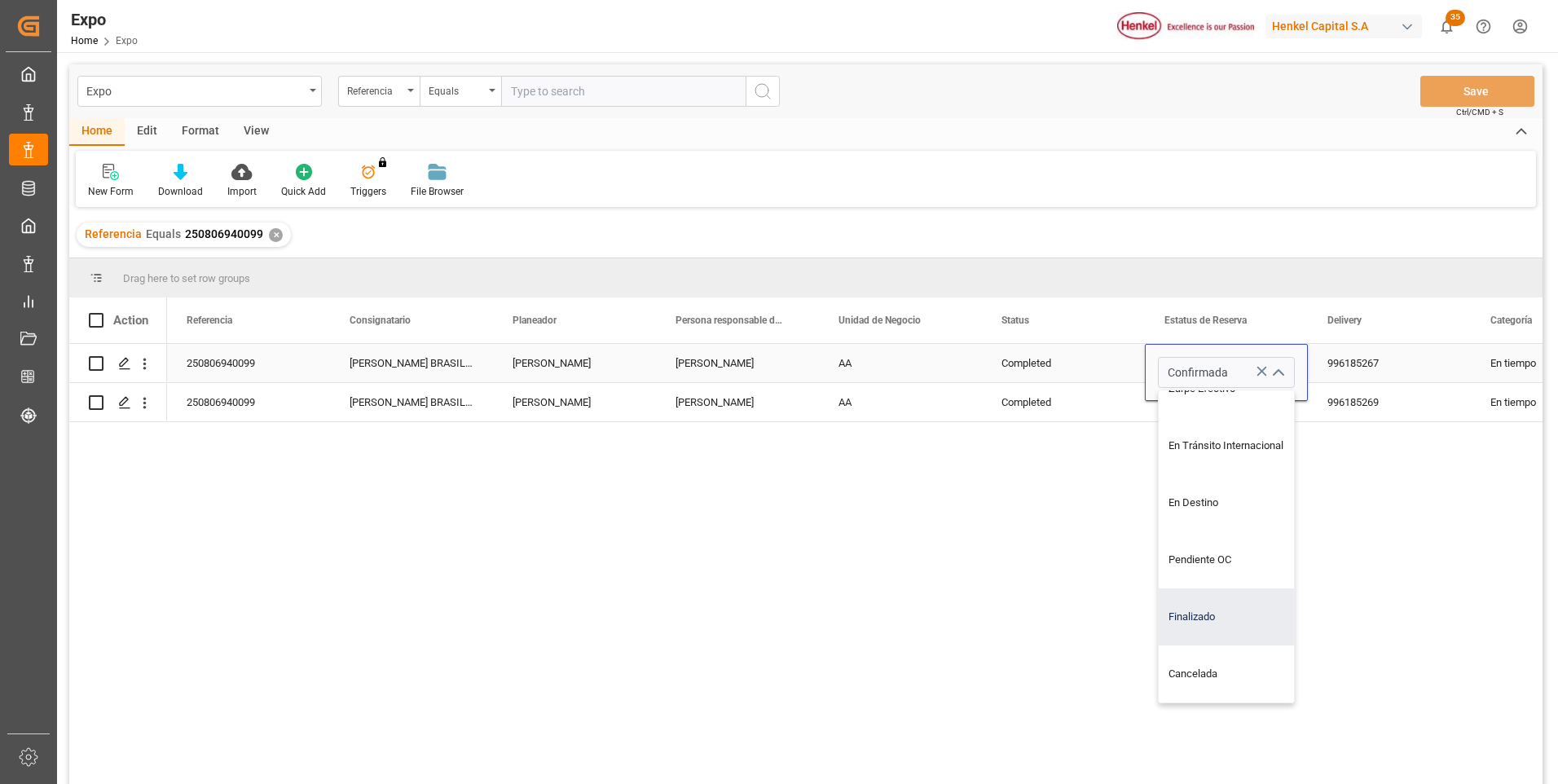
click at [1216, 616] on div "Finalizado" at bounding box center [1241, 617] width 164 height 57
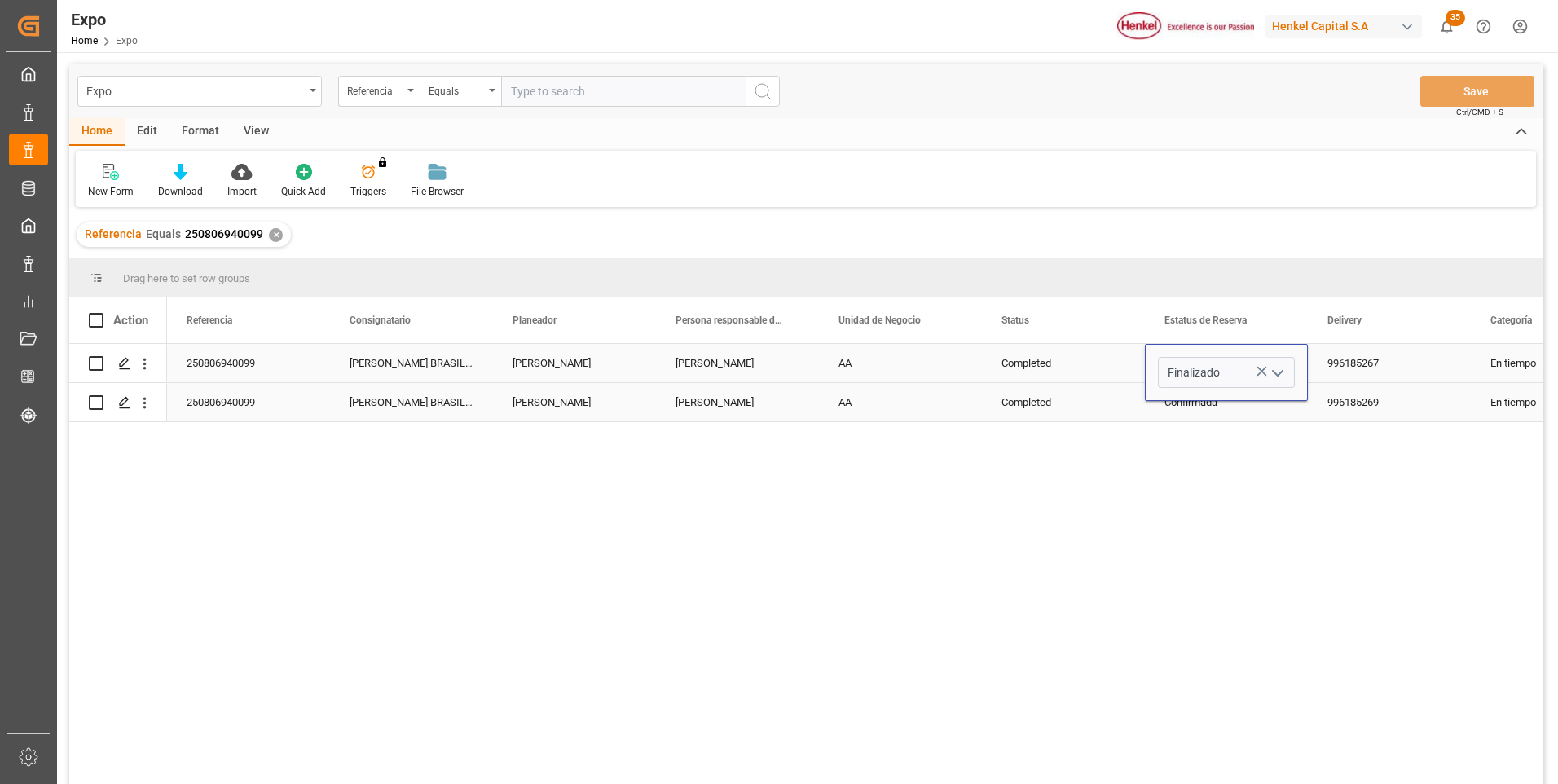
click at [1215, 404] on div "Confirmada" at bounding box center [1226, 403] width 124 height 38
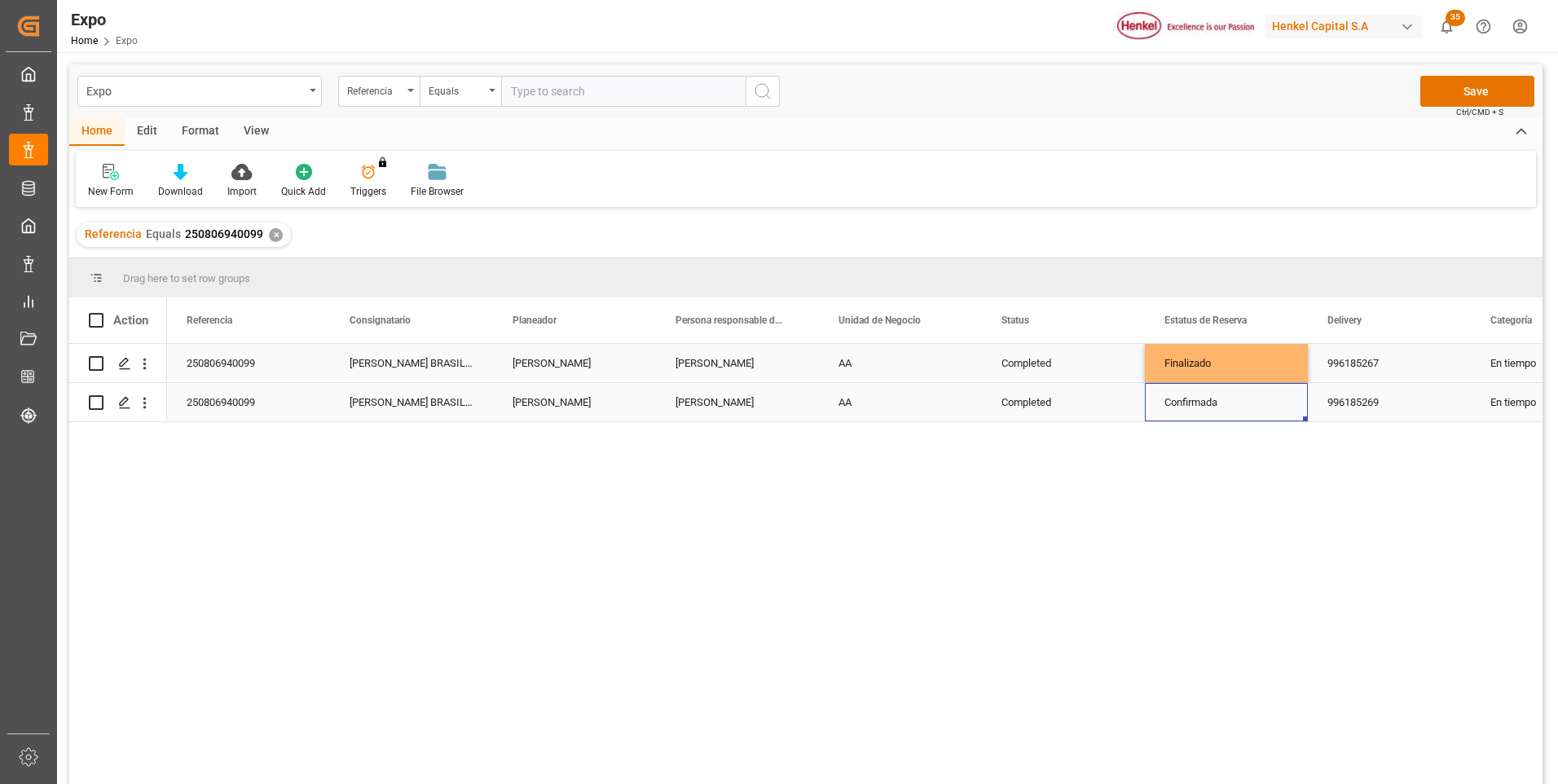
click at [1281, 404] on div "Confirmada" at bounding box center [1226, 403] width 124 height 38
click at [1289, 394] on input "Confirmada" at bounding box center [1226, 393] width 137 height 31
click at [1282, 395] on icon "open menu" at bounding box center [1278, 393] width 19 height 19
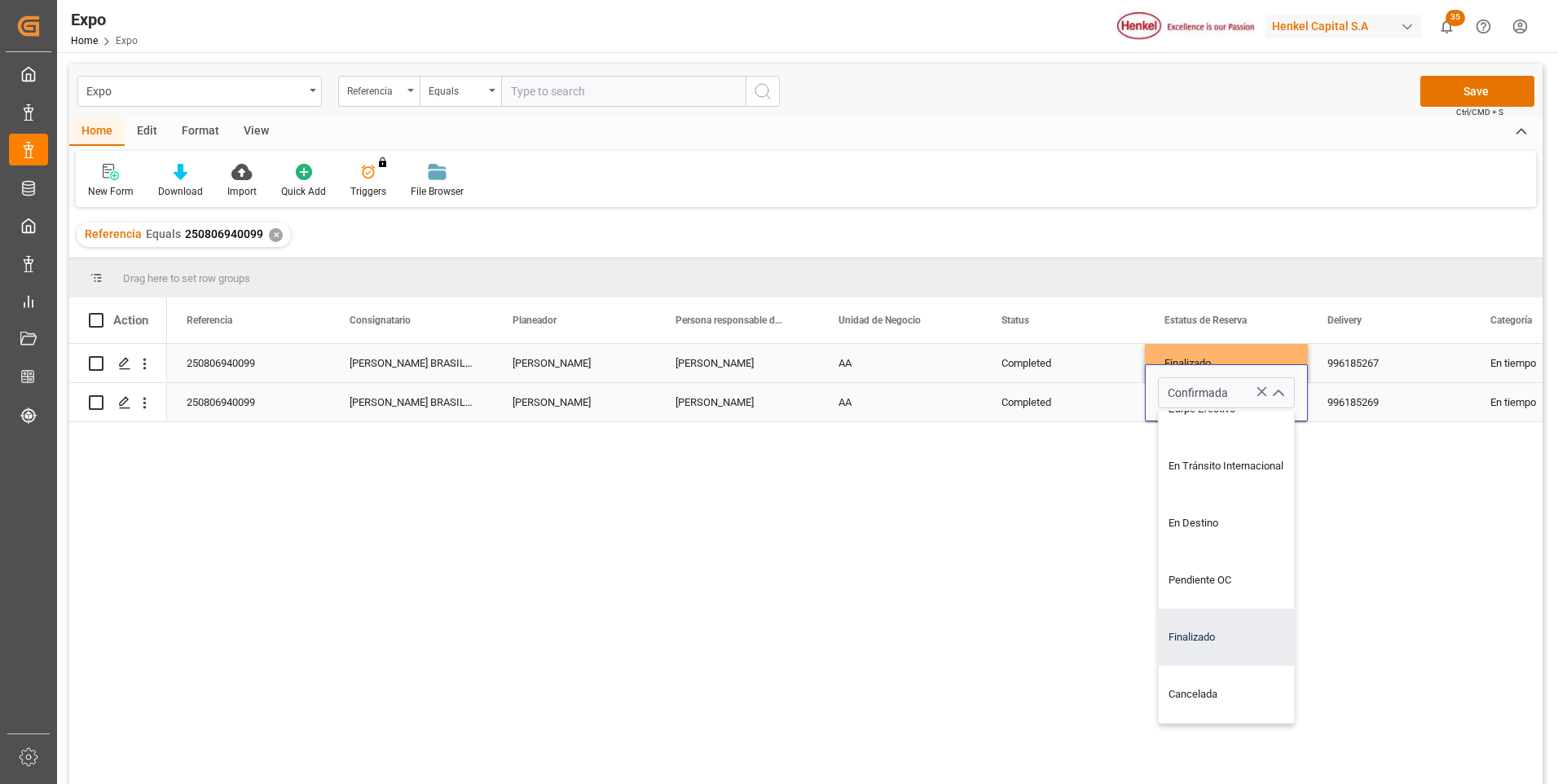
click at [1213, 633] on div "Finalizado" at bounding box center [1241, 637] width 164 height 57
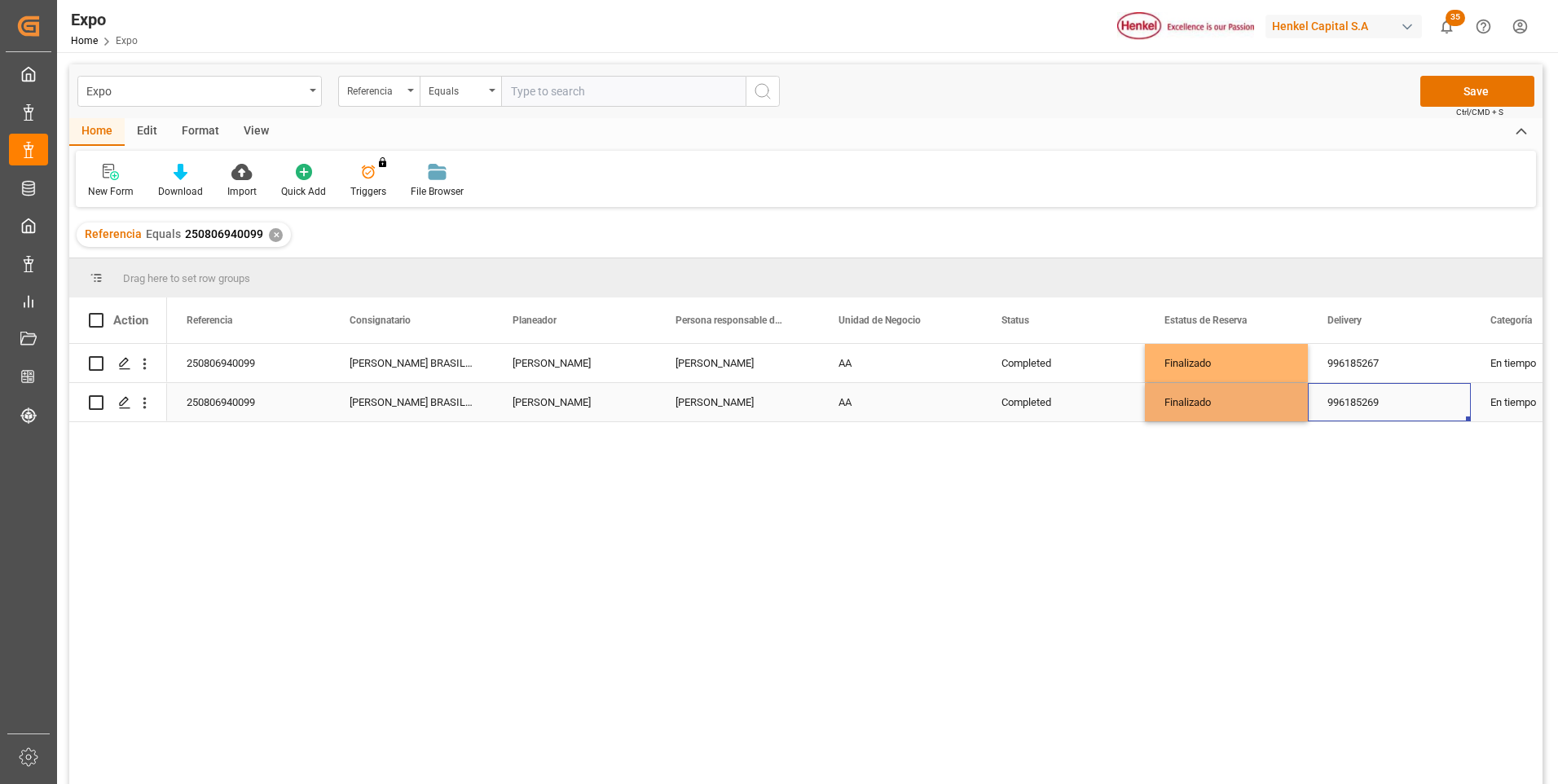
click at [1386, 400] on div "996185269" at bounding box center [1389, 403] width 163 height 39
click at [1468, 103] on button "Save" at bounding box center [1478, 91] width 114 height 31
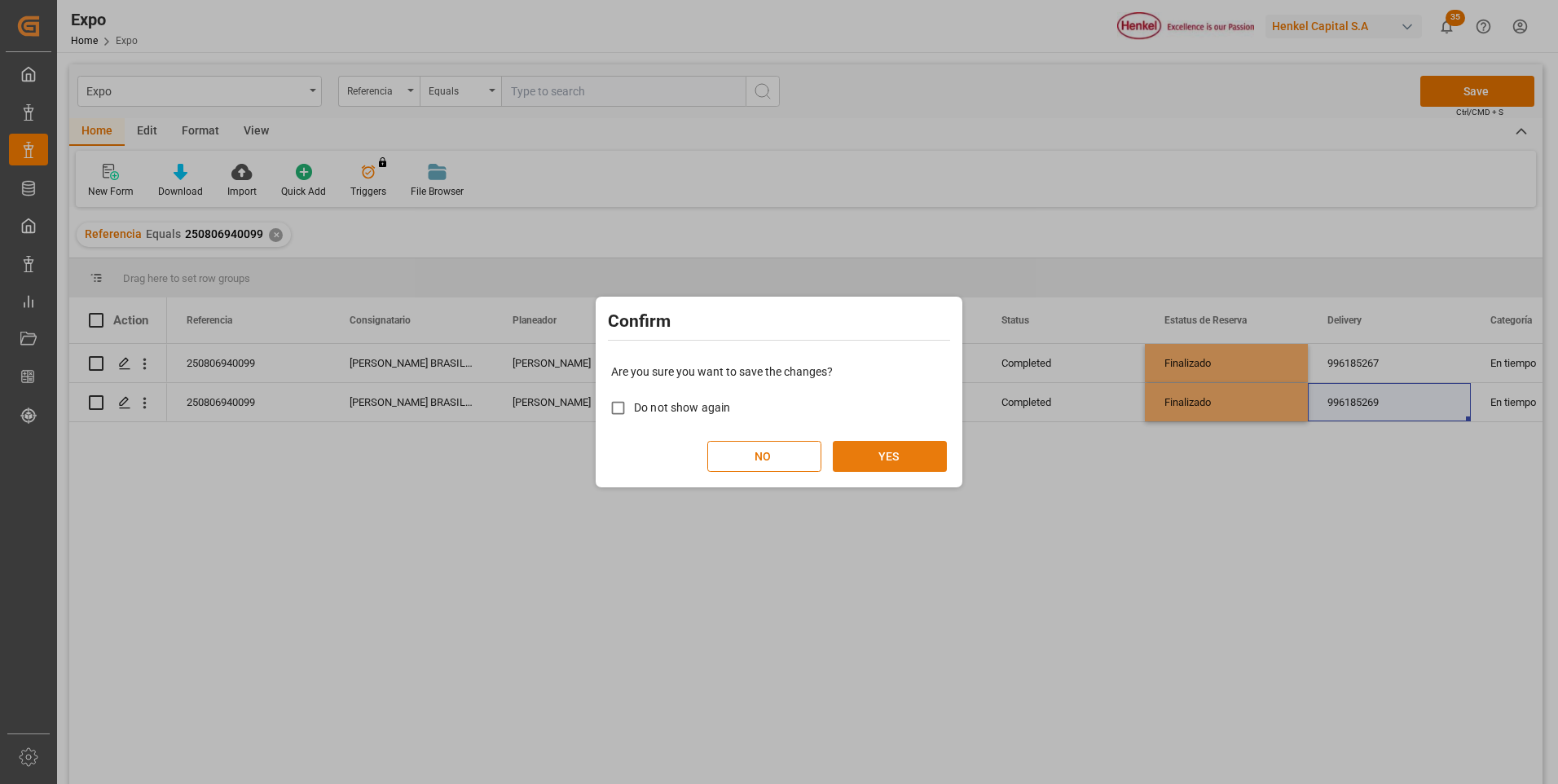
click at [889, 463] on button "YES" at bounding box center [890, 457] width 114 height 31
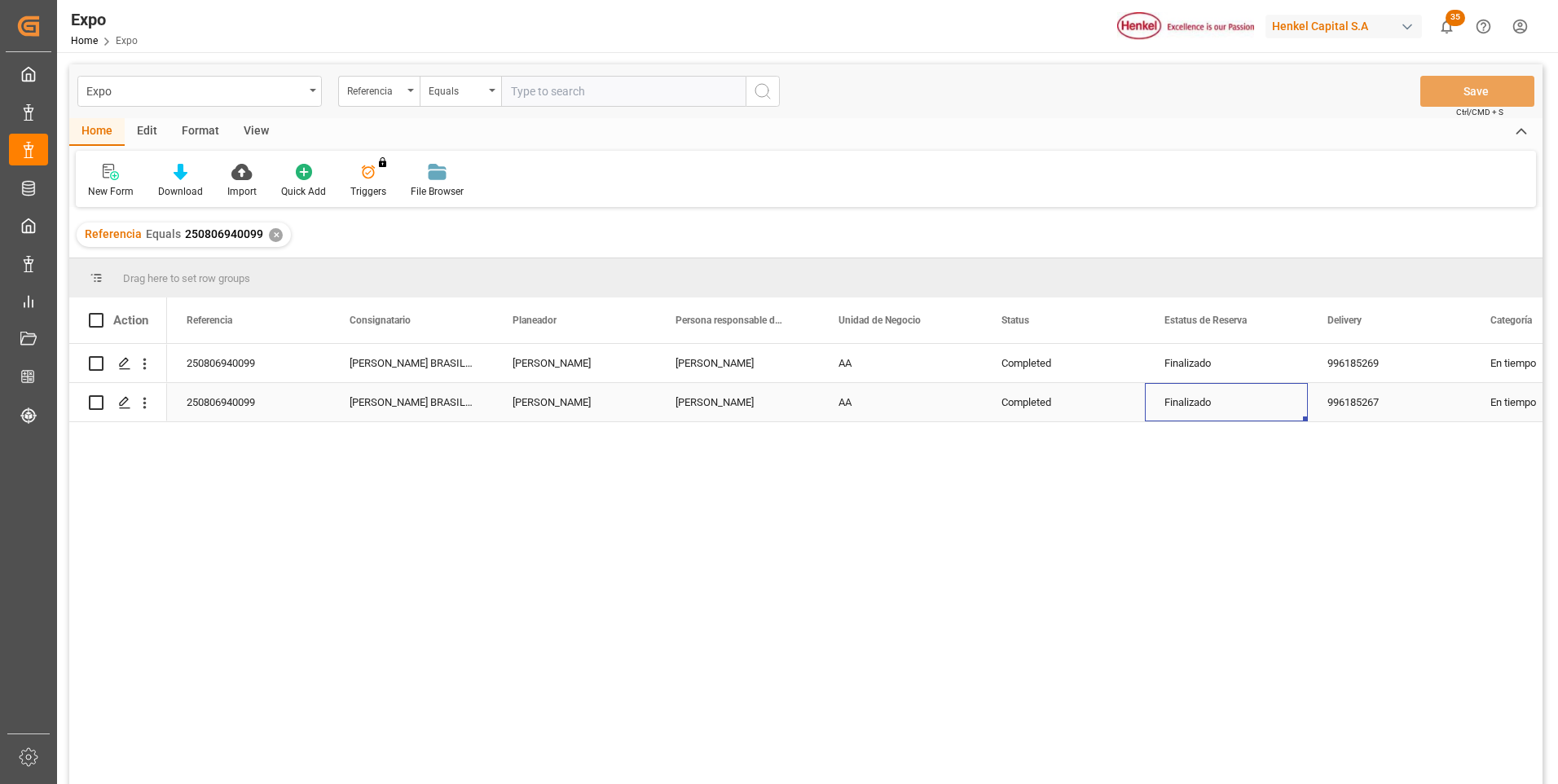
click at [1166, 394] on div "Finalizado" at bounding box center [1226, 403] width 124 height 38
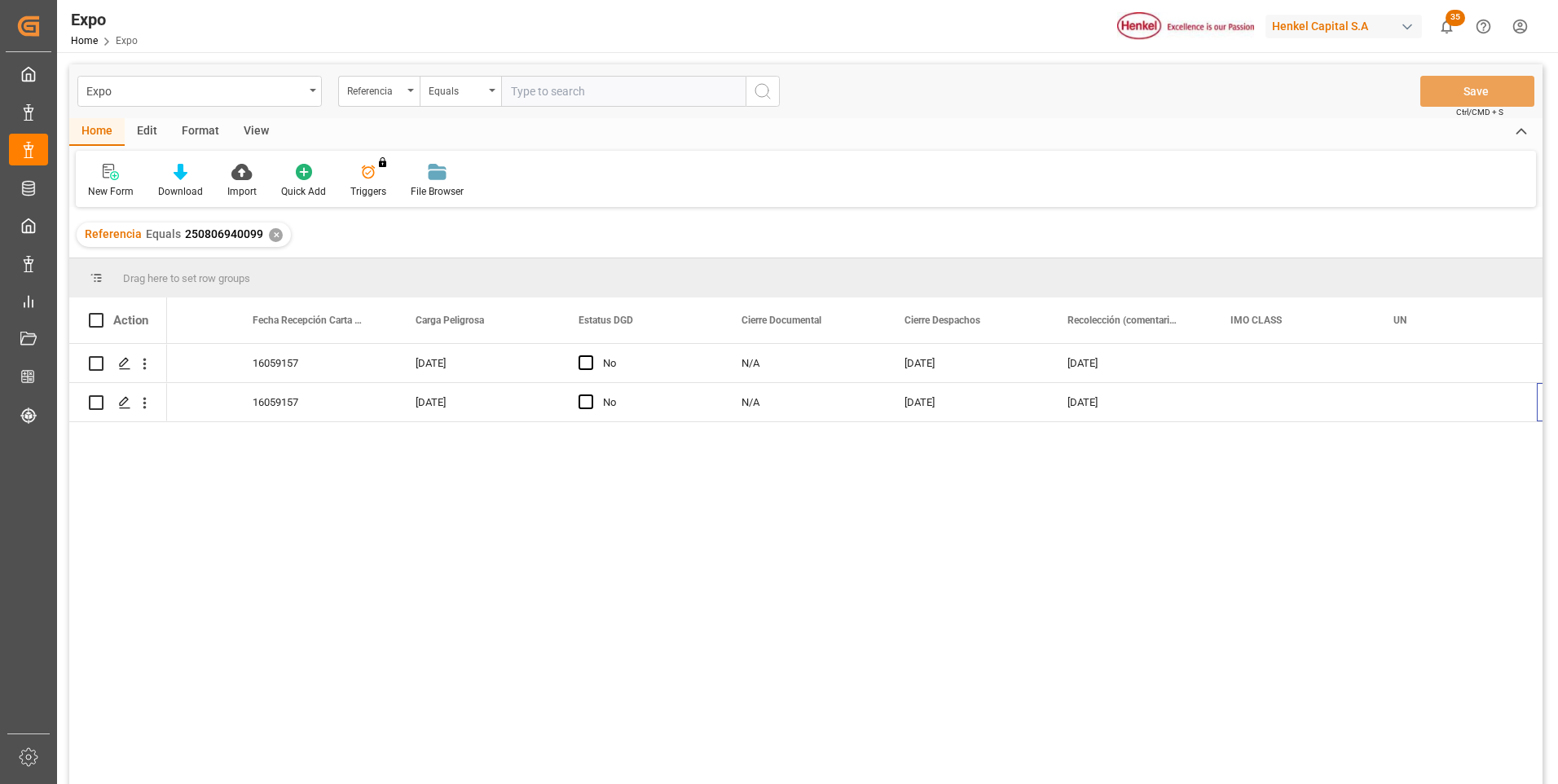
scroll to position [0, 0]
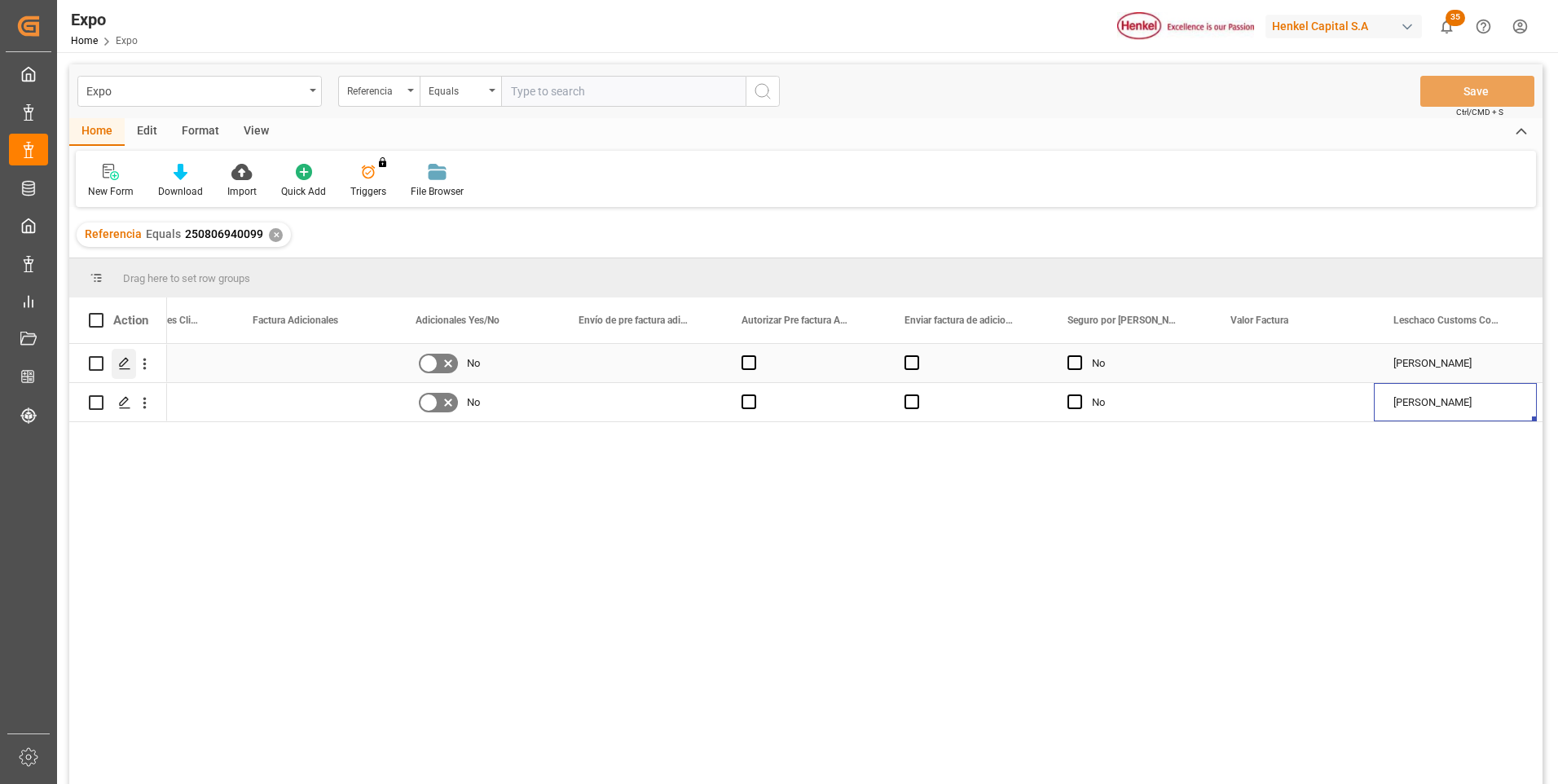
click at [116, 357] on div "Press SPACE to select this row." at bounding box center [123, 364] width 25 height 30
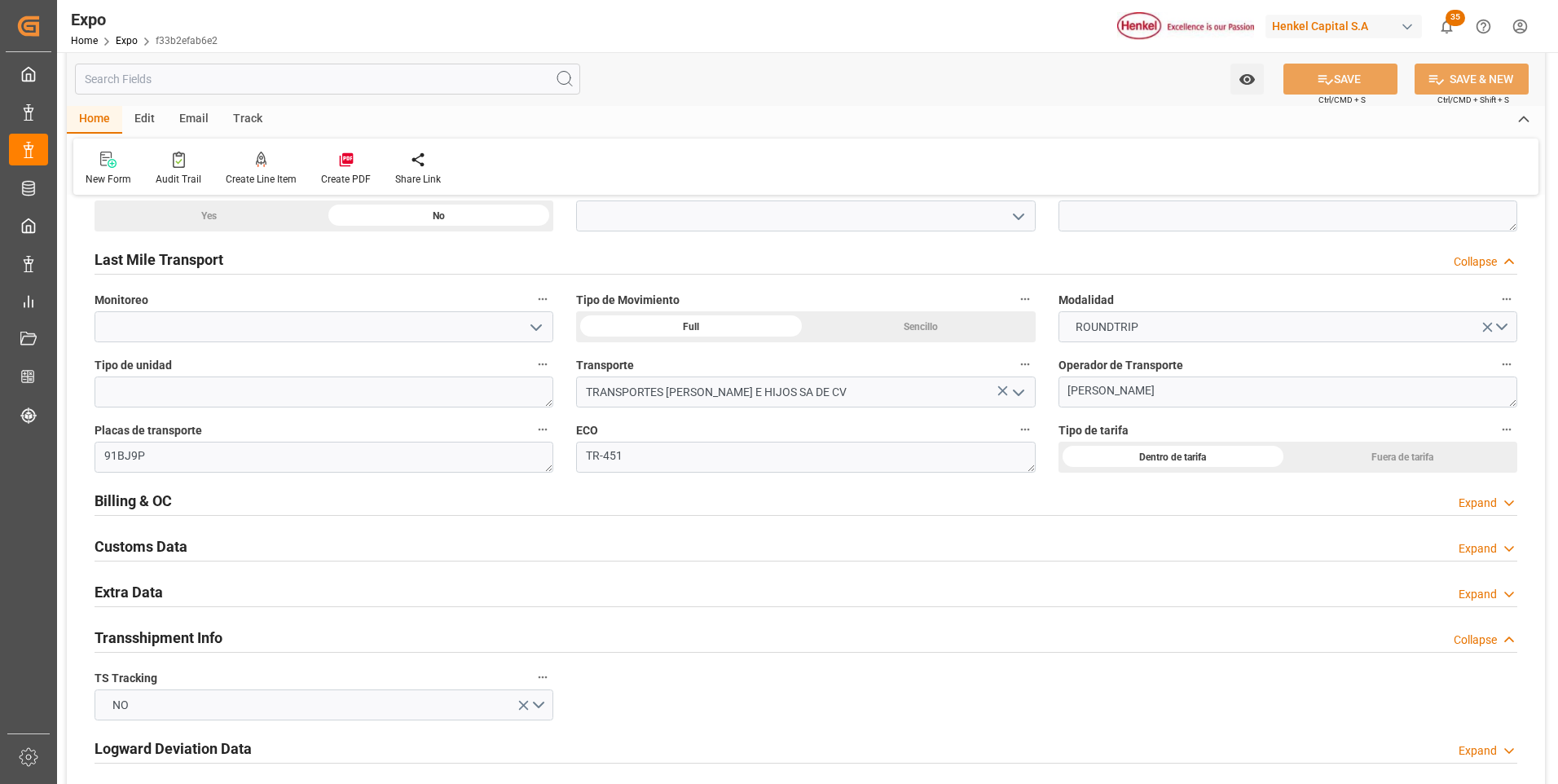
click at [1497, 502] on div "Expand" at bounding box center [1488, 503] width 59 height 17
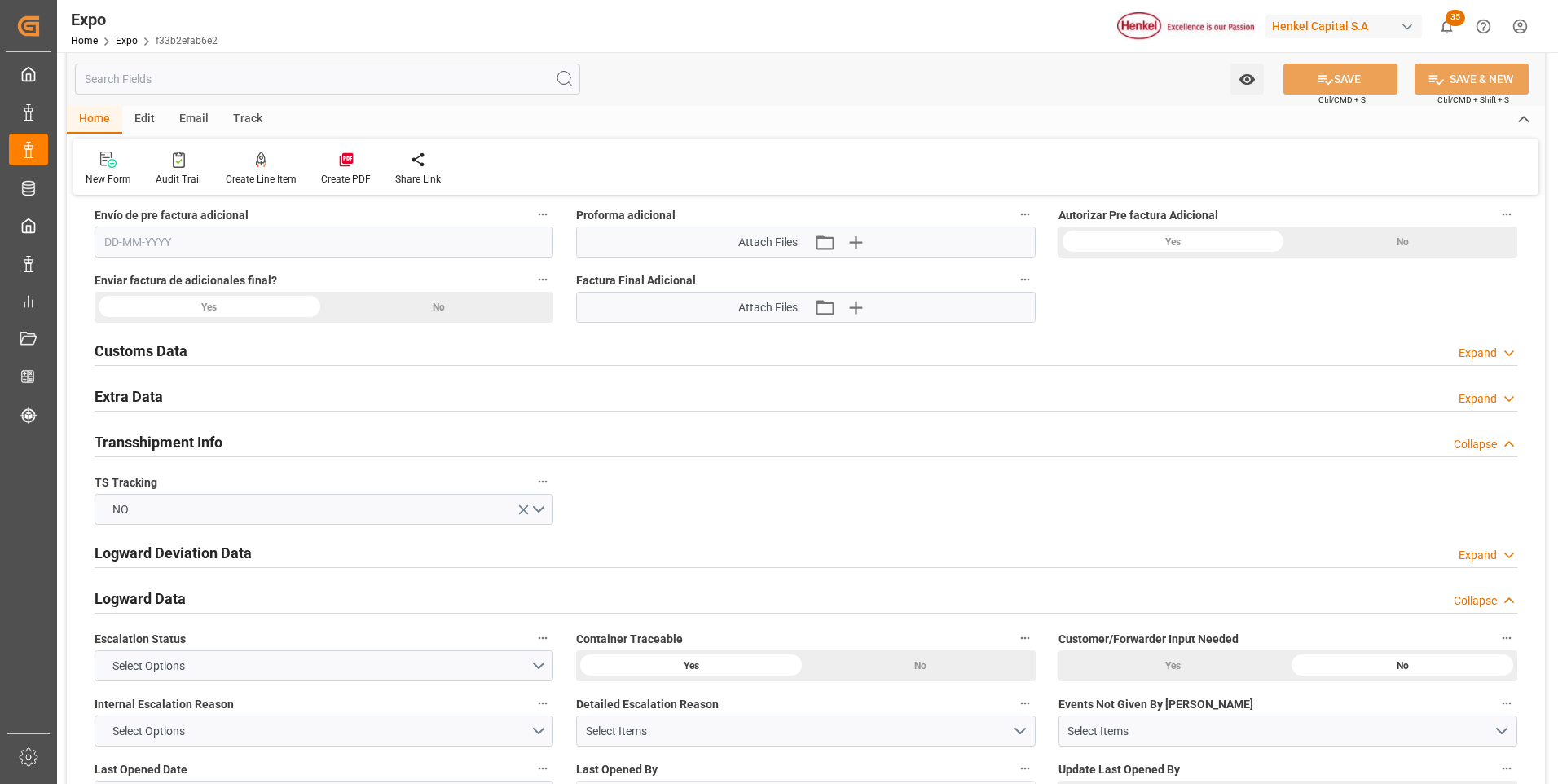
click at [1508, 399] on icon at bounding box center [1509, 399] width 17 height 17
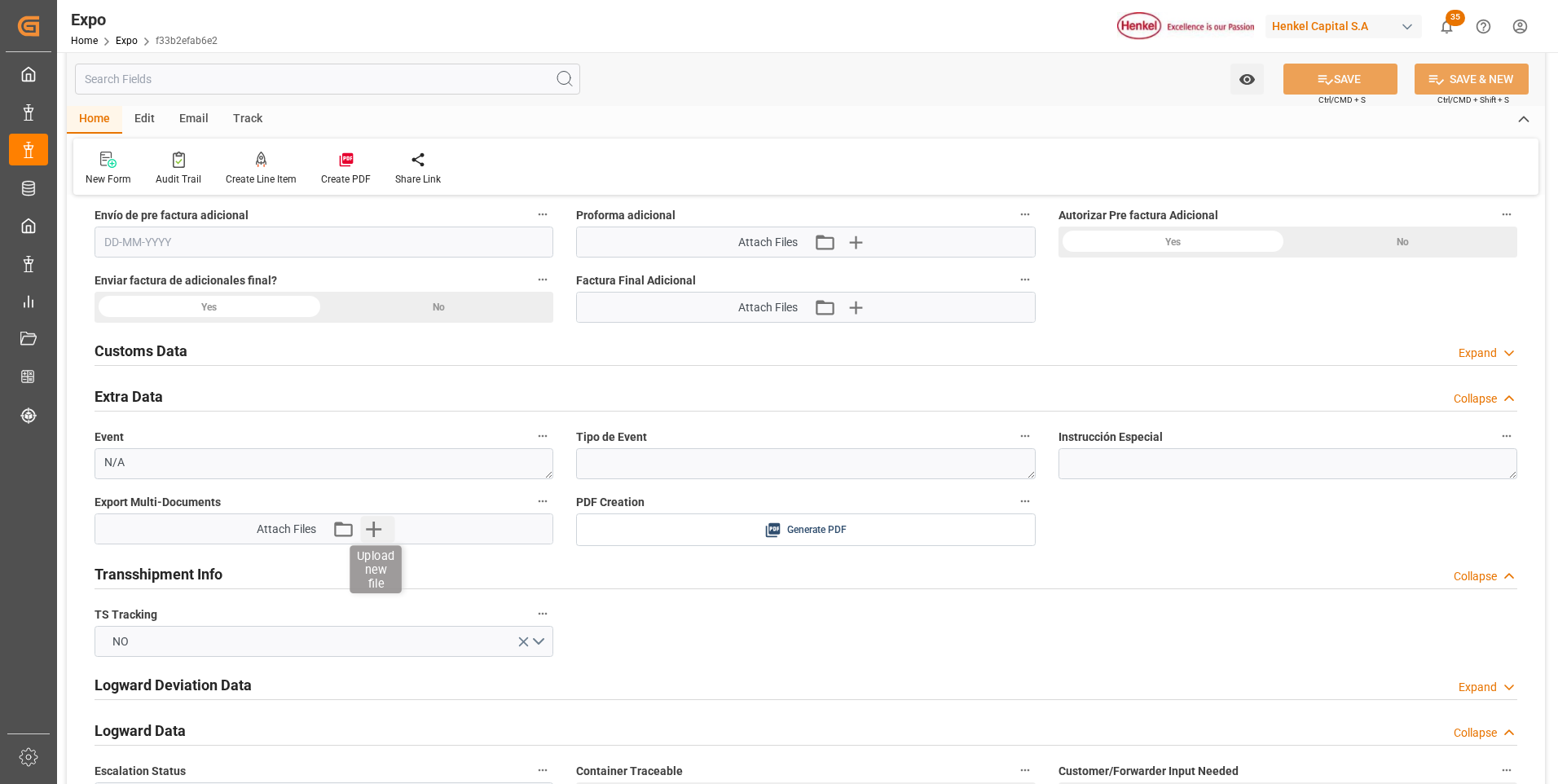
click at [377, 527] on icon "button" at bounding box center [373, 528] width 26 height 26
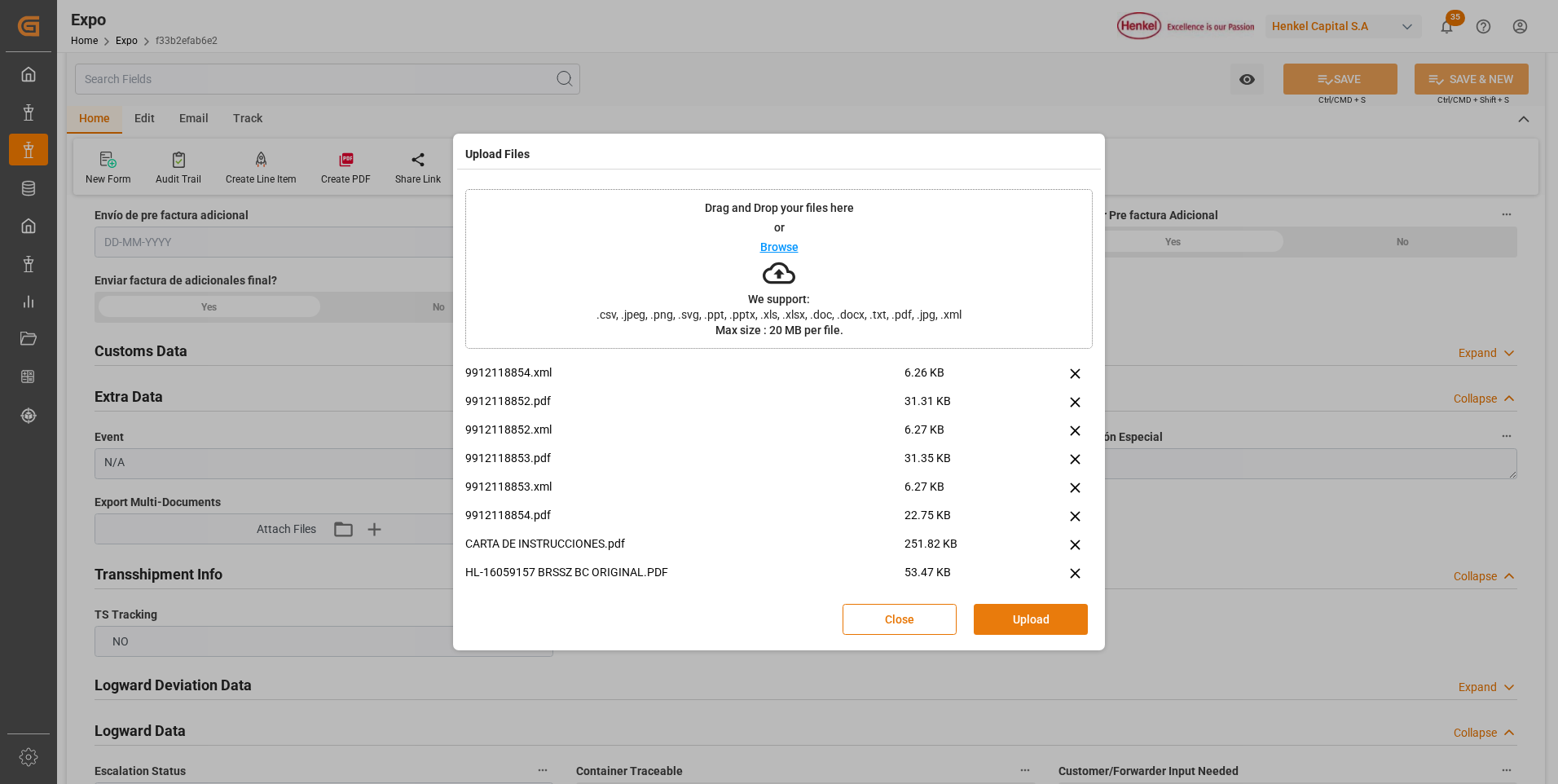
click at [1027, 616] on button "Upload" at bounding box center [1031, 619] width 114 height 31
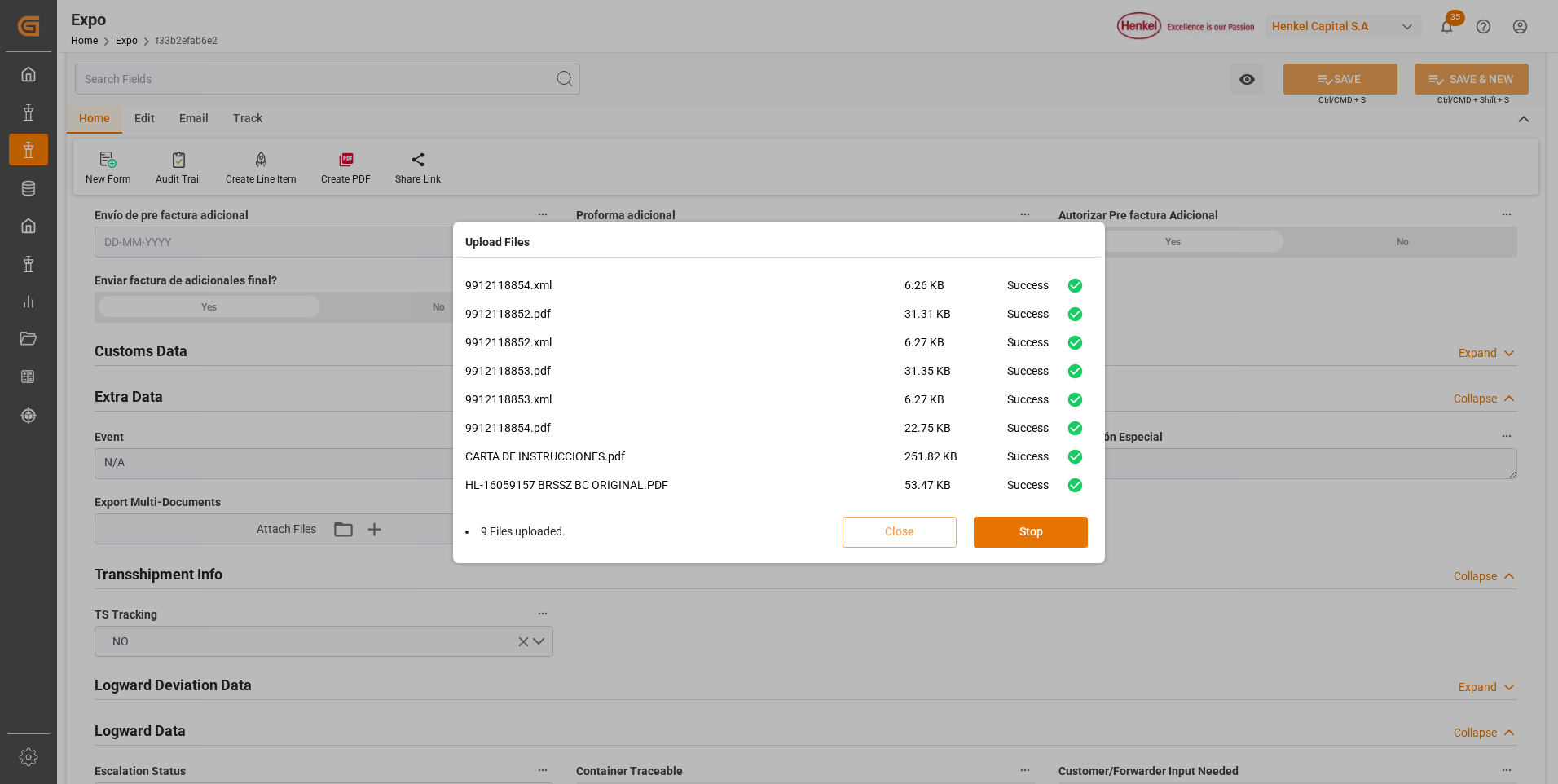
scroll to position [126, 0]
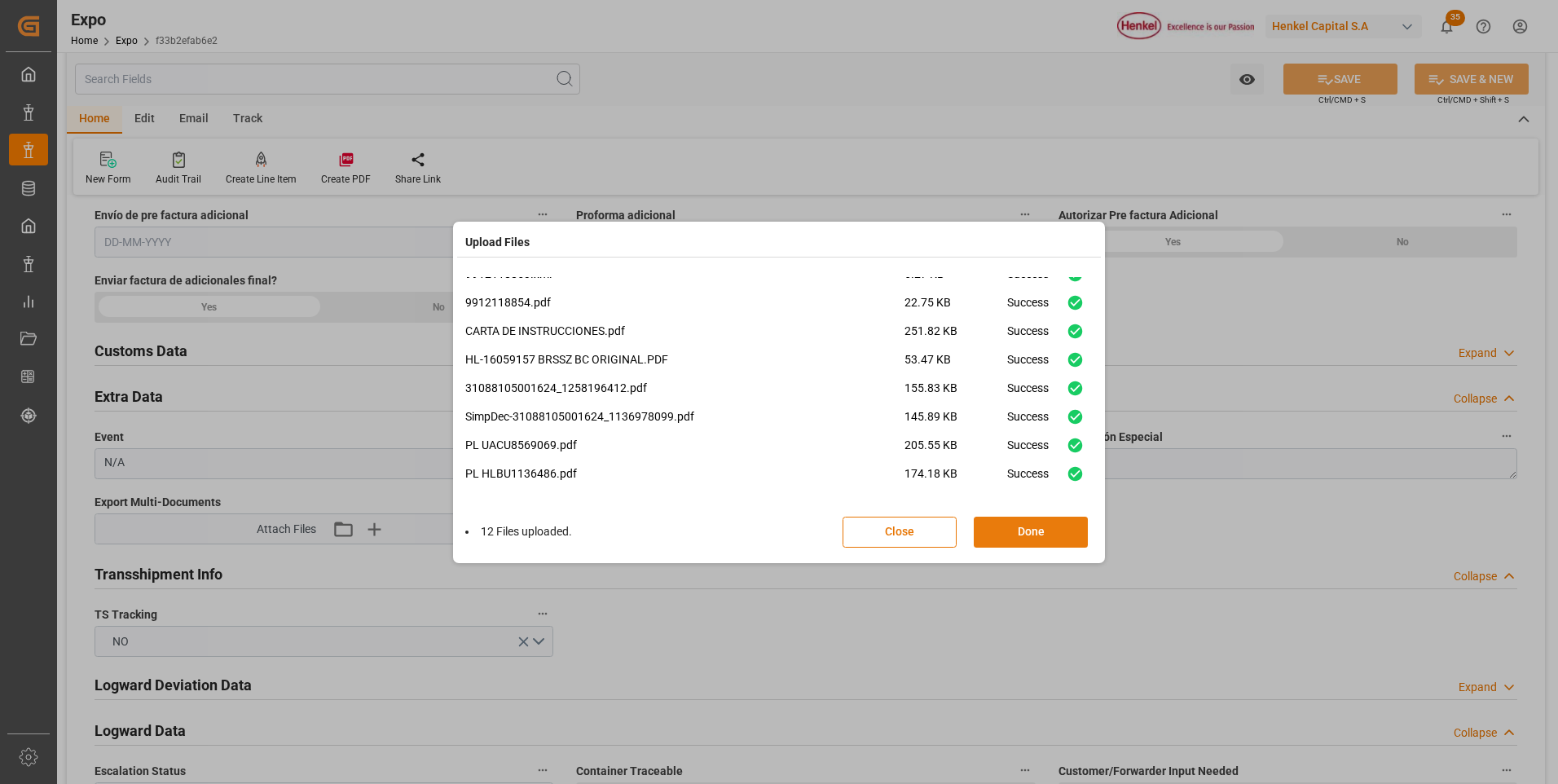
click at [1031, 528] on button "Done" at bounding box center [1031, 532] width 114 height 31
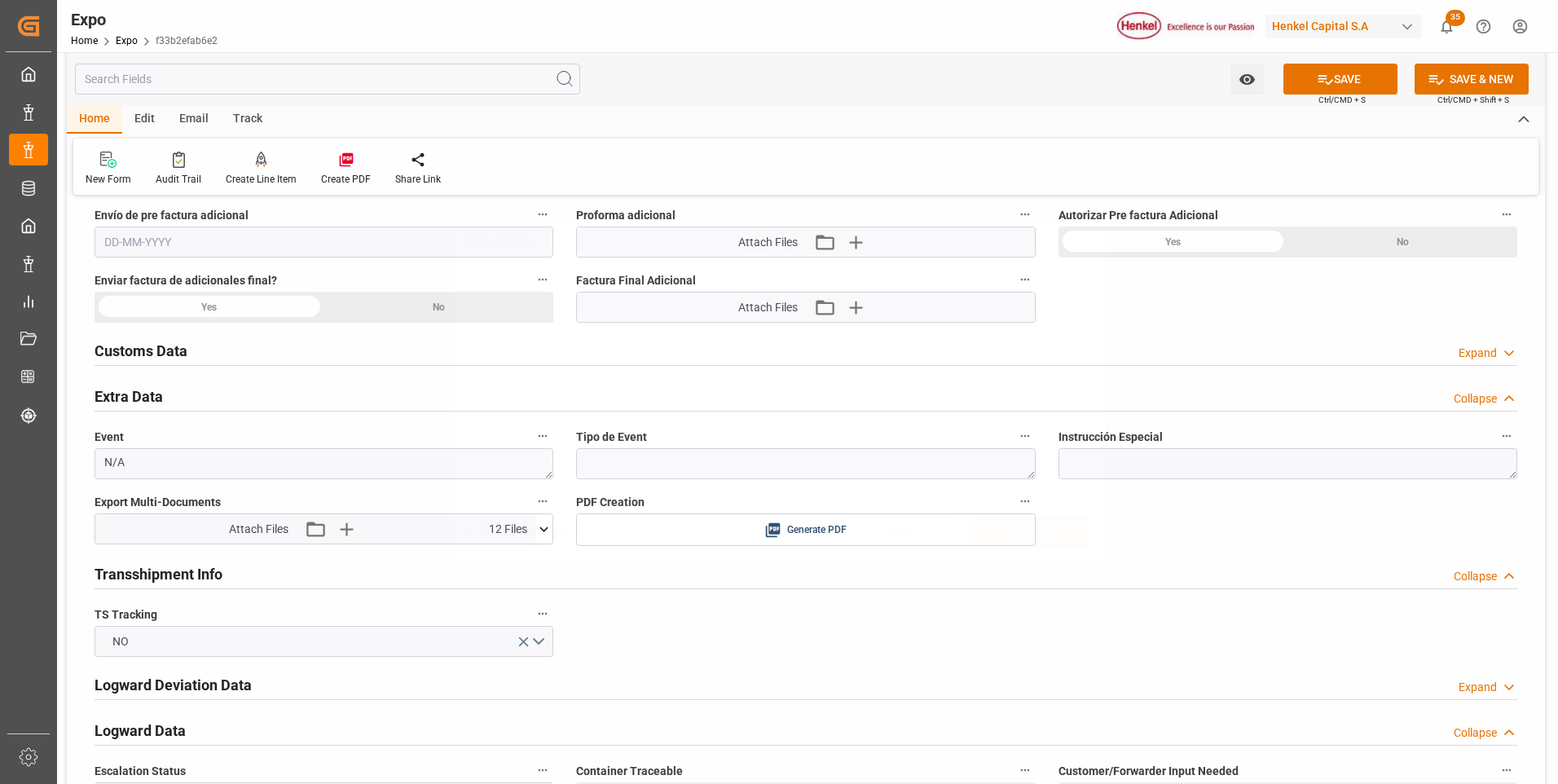
scroll to position [0, 0]
click at [1363, 83] on button "SAVE" at bounding box center [1341, 79] width 114 height 31
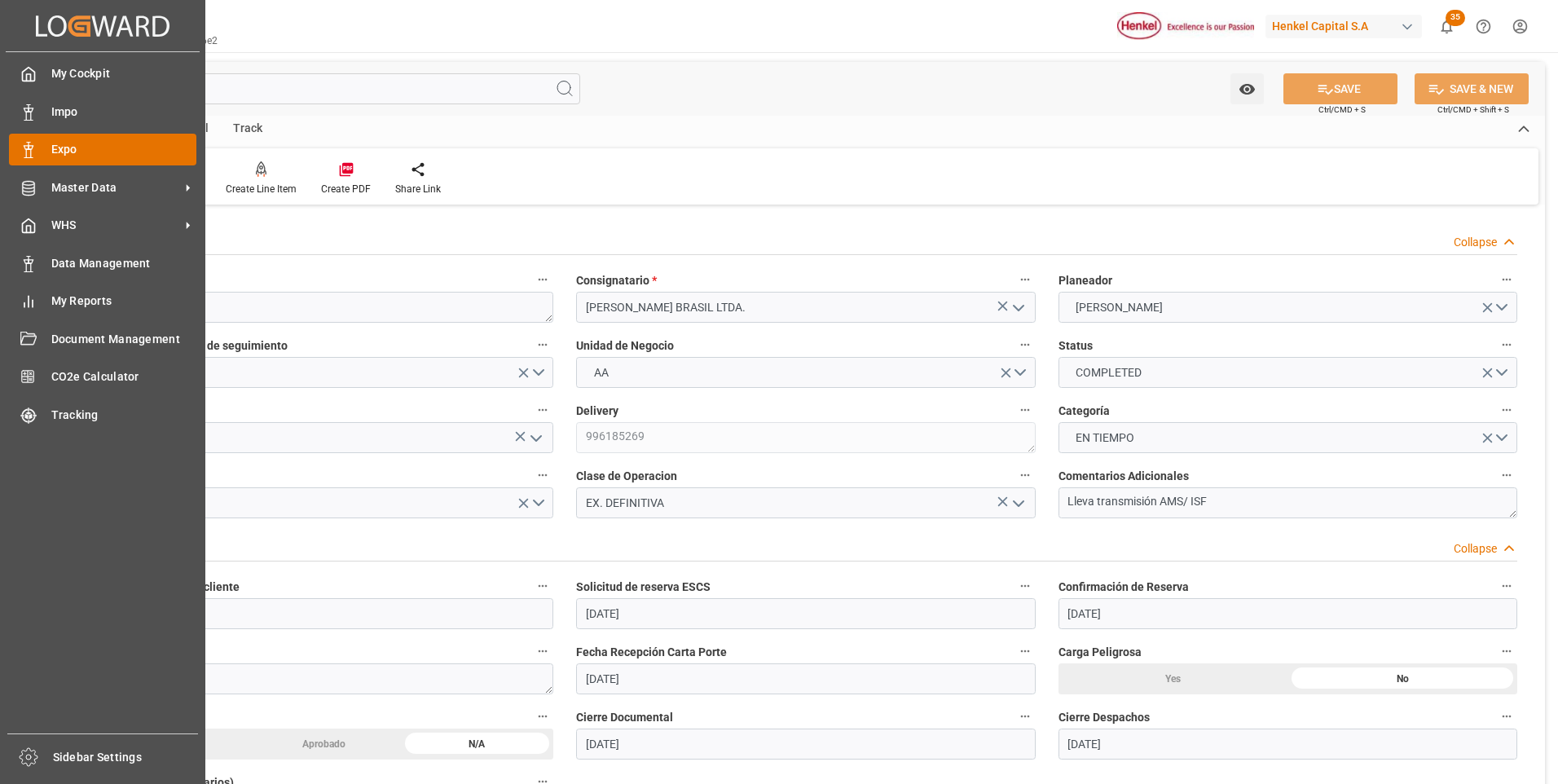
click at [23, 142] on icon at bounding box center [28, 150] width 17 height 17
